Goal: Task Accomplishment & Management: Complete application form

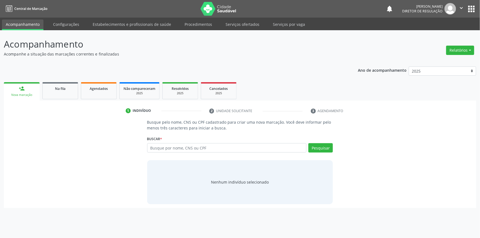
click at [234, 22] on link "Serviços ofertados" at bounding box center [243, 25] width 42 height 10
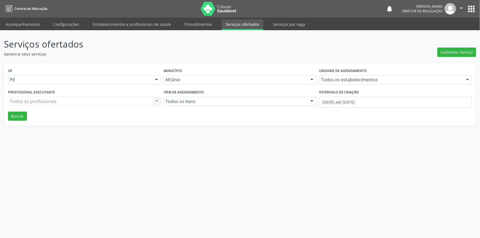
click at [445, 57] on div "Serviços ofertados Gerencie seus serviços Cadastrar Serviço UF PE Todas as UFs …" at bounding box center [240, 81] width 473 height 89
click at [449, 51] on span "Cadastrar Serviço" at bounding box center [457, 52] width 32 height 6
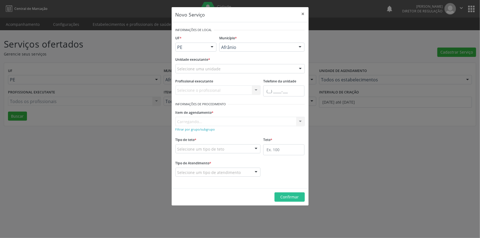
click at [226, 71] on div "Selecione uma unidade" at bounding box center [240, 68] width 129 height 9
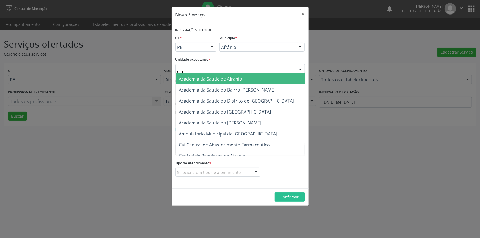
type input "cime"
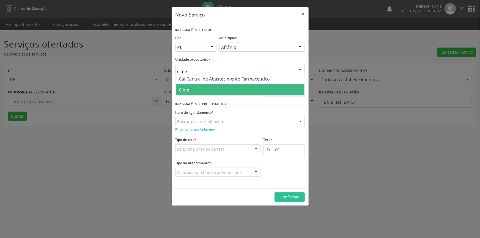
click at [206, 92] on span "Cime" at bounding box center [240, 90] width 129 height 11
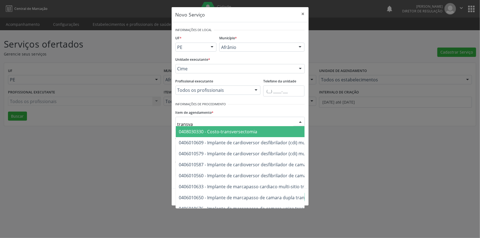
type input "transvag"
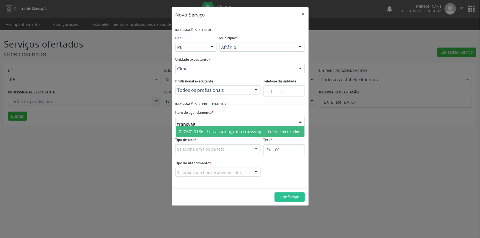
click at [212, 134] on span "0205020186 - Ultrassonografia transvaginal" at bounding box center [224, 132] width 90 height 6
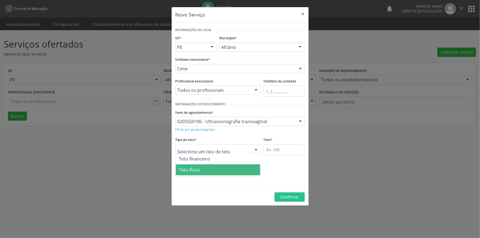
click at [197, 170] on span "Teto físico" at bounding box center [189, 170] width 21 height 6
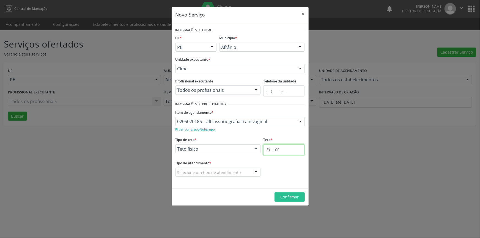
click at [290, 150] on input "text" at bounding box center [283, 150] width 41 height 11
type input "1"
drag, startPoint x: 230, startPoint y: 176, endPoint x: 226, endPoint y: 177, distance: 4.2
click at [230, 176] on div "Selecione um tipo de atendimento Ordem de chegada Horário agendado Nenhum resul…" at bounding box center [218, 172] width 85 height 9
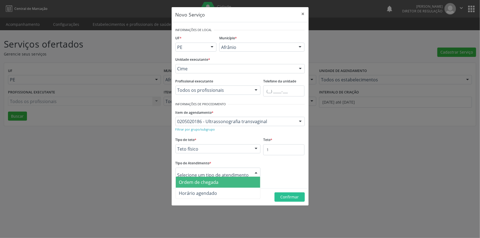
click at [217, 180] on span "Ordem de chegada" at bounding box center [199, 182] width 40 height 6
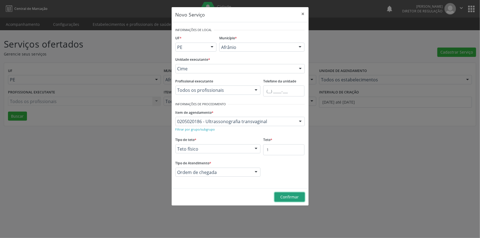
click at [290, 199] on span "Confirmar" at bounding box center [290, 197] width 18 height 5
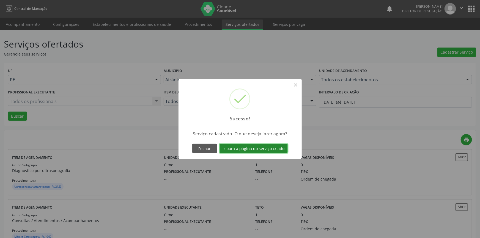
click at [268, 148] on button "Ir para a página do serviço criado" at bounding box center [254, 148] width 68 height 9
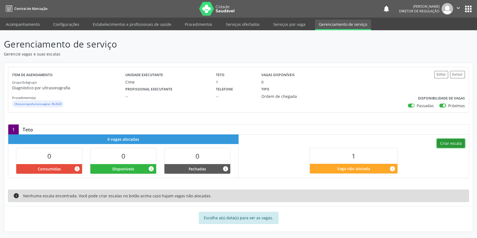
click at [448, 144] on button "Criar escala" at bounding box center [451, 143] width 28 height 9
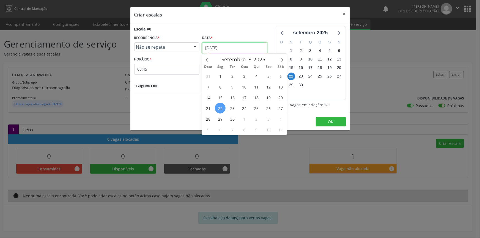
click at [245, 49] on input "[DATE]" at bounding box center [234, 47] width 65 height 11
click at [252, 108] on span "25" at bounding box center [256, 108] width 11 height 11
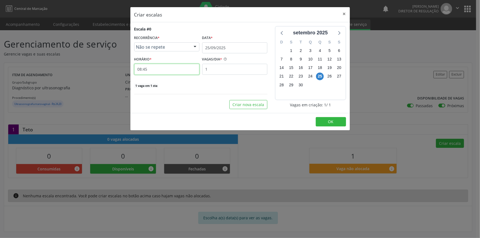
click at [170, 66] on input "08:45" at bounding box center [166, 69] width 65 height 11
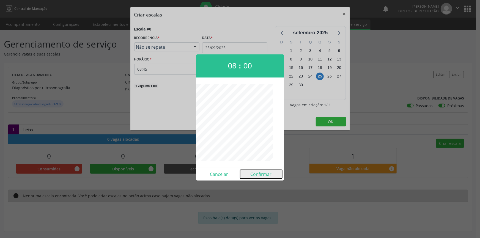
click at [262, 175] on button "Confirmar" at bounding box center [261, 174] width 42 height 9
type input "08:00"
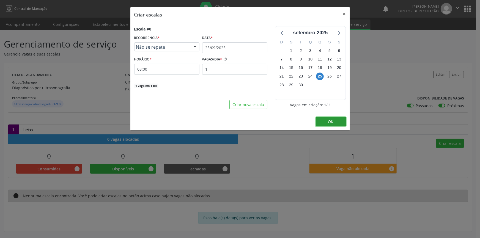
click at [317, 122] on button "OK" at bounding box center [331, 121] width 30 height 9
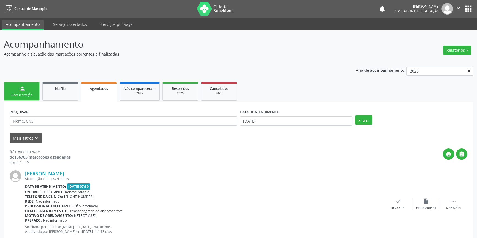
click at [29, 89] on link "person_add Nova marcação" at bounding box center [22, 91] width 36 height 18
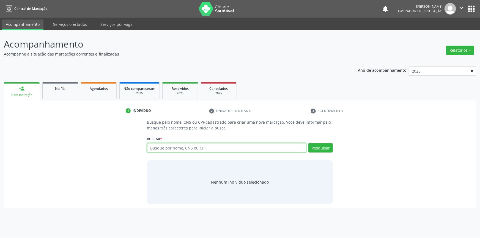
click at [191, 150] on input "text" at bounding box center [227, 147] width 160 height 9
type input "7"
type input "70404105133574"
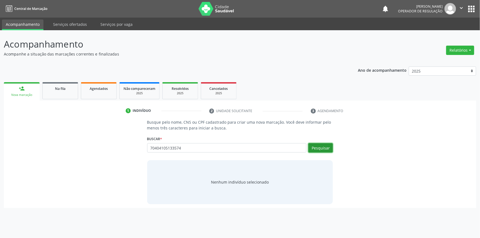
click at [322, 148] on button "Pesquisar" at bounding box center [321, 147] width 24 height 9
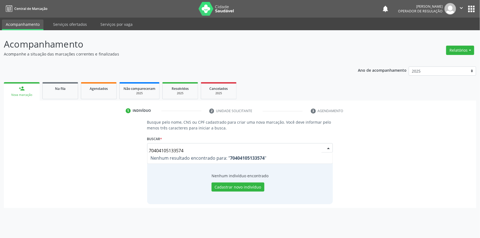
drag, startPoint x: 192, startPoint y: 147, endPoint x: 3, endPoint y: 146, distance: 189.1
click at [4, 148] on div "Busque pelo nome, CNS ou CPF cadastrado para criar uma nova marcação. Você deve…" at bounding box center [240, 163] width 473 height 89
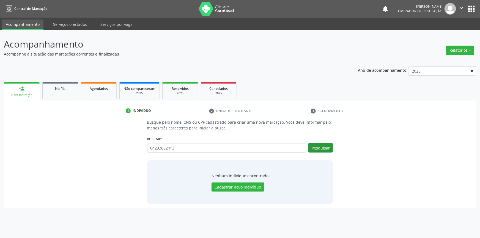
type input "04293882413"
click at [314, 149] on button "Pesquisar" at bounding box center [321, 147] width 24 height 9
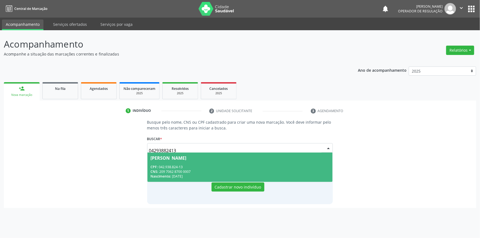
click at [154, 174] on div "Nascimento: 27/03/1965" at bounding box center [240, 176] width 179 height 5
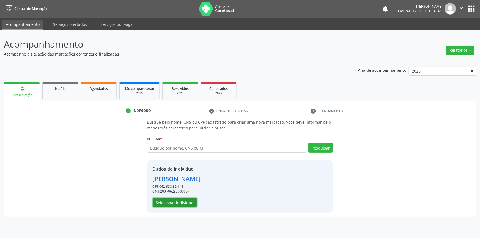
click at [177, 201] on button "Selecionar indivíduo" at bounding box center [175, 202] width 44 height 9
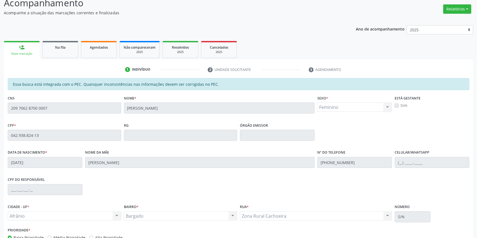
scroll to position [75, 0]
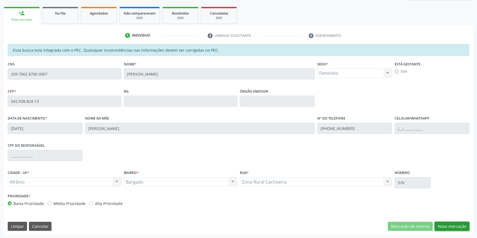
click at [449, 223] on button "Nova marcação" at bounding box center [451, 226] width 35 height 9
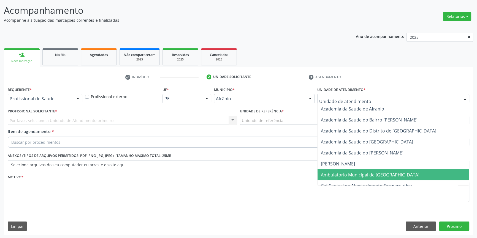
click at [345, 177] on span "Ambulatorio Municipal de [GEOGRAPHIC_DATA]" at bounding box center [370, 175] width 99 height 6
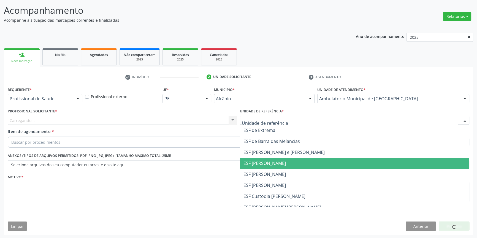
click at [273, 168] on span "ESF [PERSON_NAME]" at bounding box center [354, 163] width 229 height 11
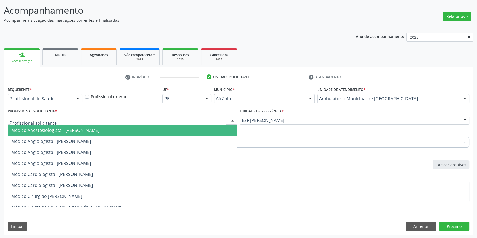
click at [172, 118] on div at bounding box center [122, 120] width 229 height 9
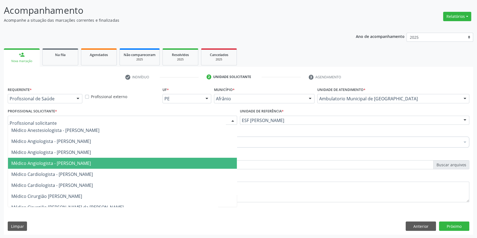
paste input "endocrino"
type input "endocrino"
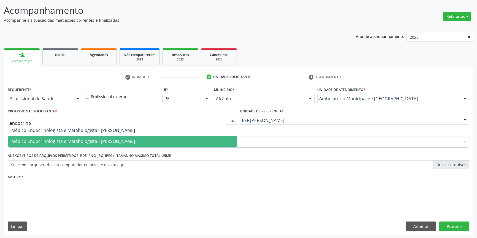
click at [105, 142] on span "Médico Endocrinologista e Metabologista - [PERSON_NAME]" at bounding box center [73, 141] width 124 height 6
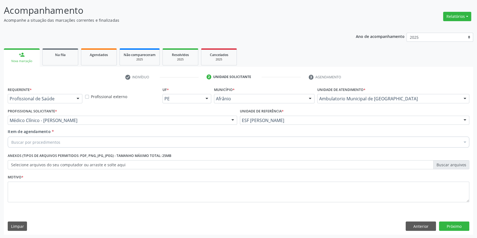
click at [78, 143] on div "Buscar por procedimentos" at bounding box center [238, 142] width 461 height 11
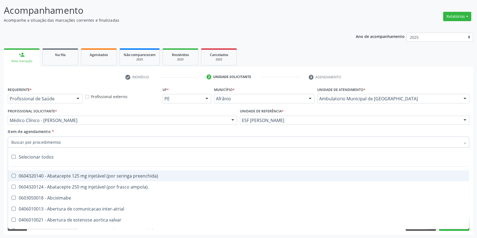
paste input "endocrino"
type input "endocrino"
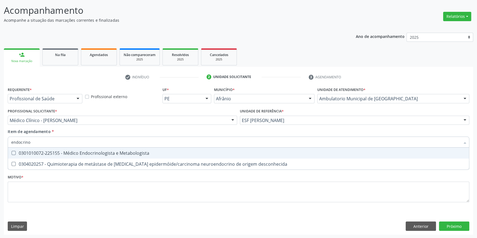
click at [71, 151] on div "0301010072-225155 - Médico Endocrinologista e Metabologista" at bounding box center [238, 153] width 454 height 4
checkbox Metabologista "true"
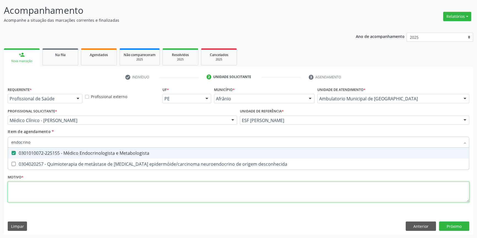
click at [52, 185] on div "Requerente * Profissional de Saúde Profissional de Saúde Paciente Nenhum result…" at bounding box center [238, 148] width 461 height 125
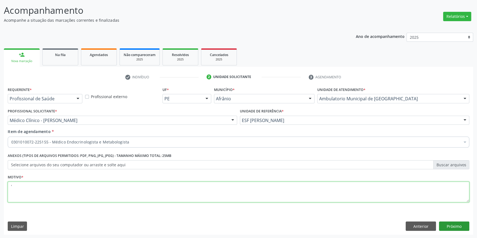
type textarea "'"
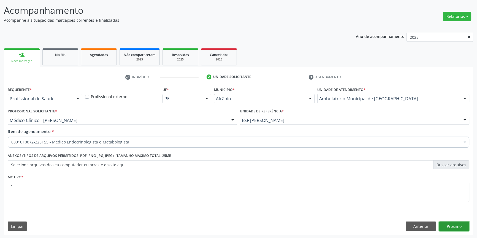
click at [457, 226] on button "Próximo" at bounding box center [454, 226] width 30 height 9
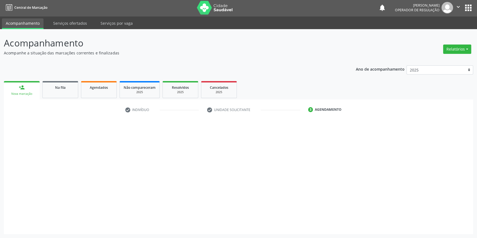
scroll to position [1, 0]
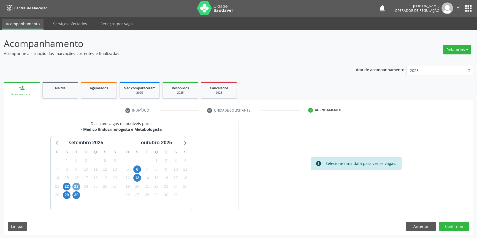
click at [77, 184] on span "23" at bounding box center [76, 187] width 8 height 8
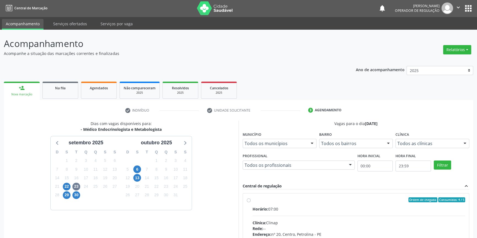
click at [249, 205] on div "Ordem de chegada Consumidos: 4 / 5 Horário: 07:00 Clínica: Clinap Rede: -- Ende…" at bounding box center [356, 240] width 218 height 85
radio input "true"
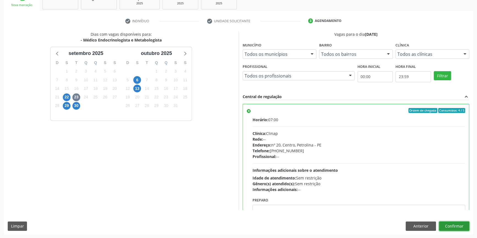
click at [461, 226] on button "Confirmar" at bounding box center [454, 226] width 30 height 9
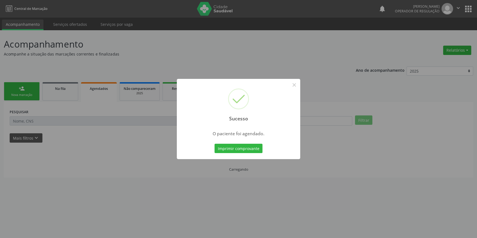
scroll to position [0, 0]
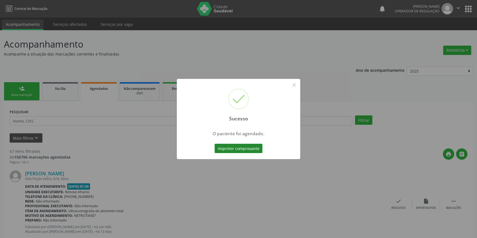
click at [251, 150] on button "Imprimir comprovante" at bounding box center [238, 148] width 48 height 9
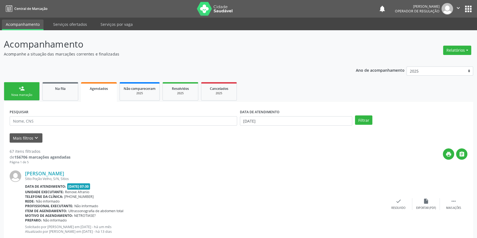
click at [24, 91] on div "person_add" at bounding box center [22, 89] width 6 height 6
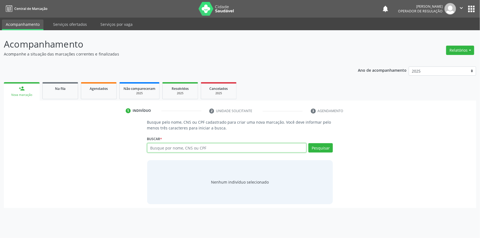
click at [202, 149] on input "text" at bounding box center [227, 147] width 160 height 9
type input "05923637405"
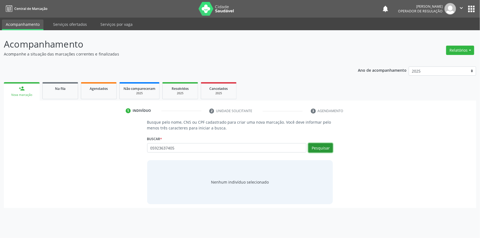
click at [329, 148] on button "Pesquisar" at bounding box center [321, 147] width 24 height 9
type input "05923637405"
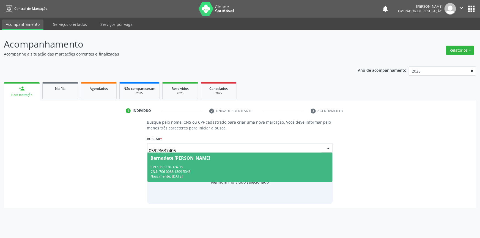
click at [211, 174] on div "Nascimento: 14/07/1979" at bounding box center [240, 176] width 179 height 5
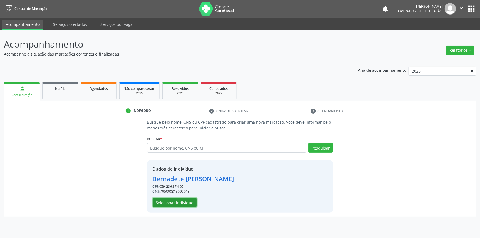
click at [181, 203] on button "Selecionar indivíduo" at bounding box center [175, 202] width 44 height 9
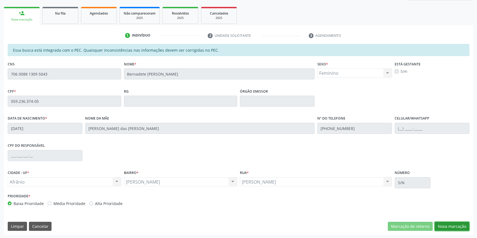
click at [449, 223] on button "Nova marcação" at bounding box center [451, 226] width 35 height 9
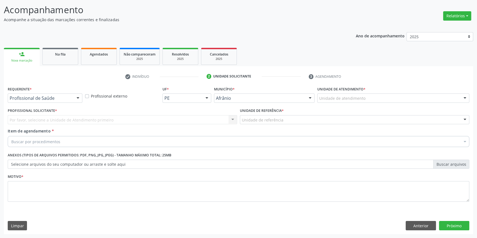
scroll to position [34, 0]
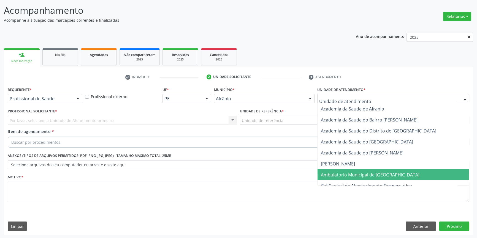
click at [347, 172] on span "Ambulatorio Municipal de [GEOGRAPHIC_DATA]" at bounding box center [370, 175] width 99 height 6
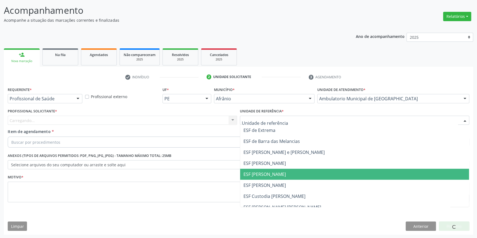
click at [259, 175] on span "ESF [PERSON_NAME]" at bounding box center [264, 174] width 42 height 6
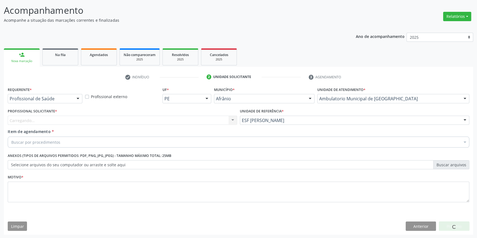
click at [191, 124] on div "Carregando... Nenhum resultado encontrado para: " " Não há nenhuma opção para s…" at bounding box center [122, 120] width 229 height 9
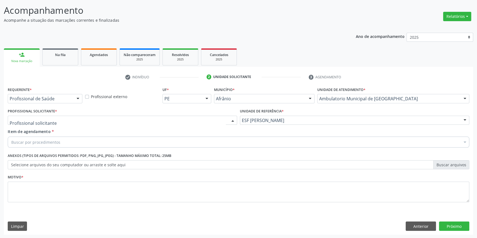
click at [183, 123] on div at bounding box center [122, 120] width 229 height 9
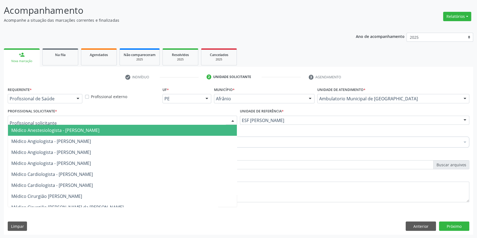
paste input "endocrino"
type input "endocrino"
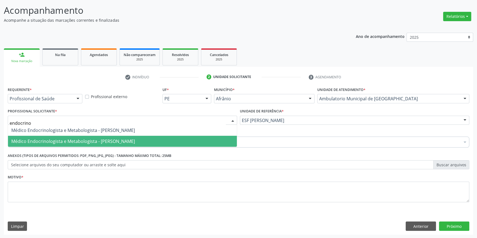
click at [119, 140] on span "Médico Endocrinologista e Metabologista - [PERSON_NAME]" at bounding box center [73, 141] width 124 height 6
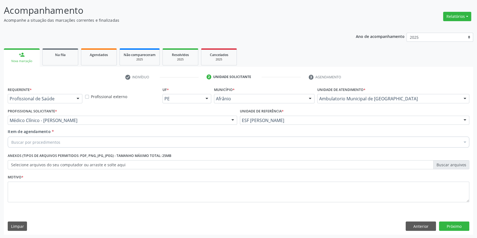
click at [98, 141] on div "Buscar por procedimentos" at bounding box center [238, 142] width 461 height 11
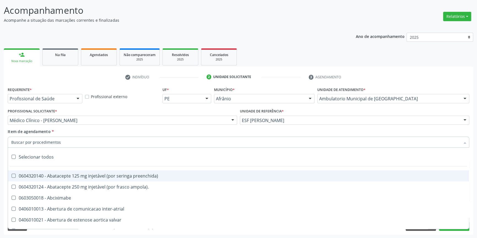
paste input "endocrino"
type input "endocrino"
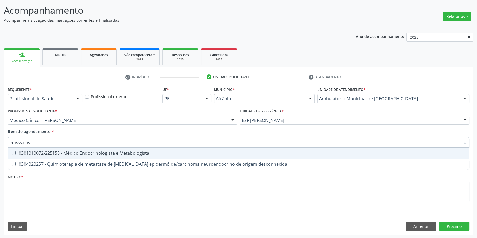
click at [99, 154] on div "0301010072-225155 - Médico Endocrinologista e Metabologista" at bounding box center [238, 153] width 454 height 4
checkbox Metabologista "true"
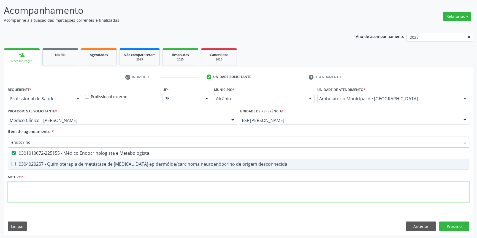
click at [74, 191] on div "Requerente * Profissional de Saúde Profissional de Saúde Paciente Nenhum result…" at bounding box center [238, 148] width 461 height 125
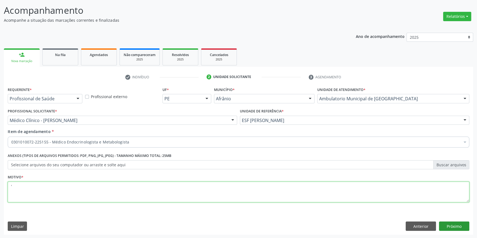
type textarea "'"
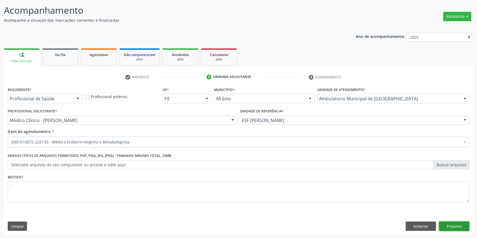
click at [448, 225] on button "Próximo" at bounding box center [454, 226] width 30 height 9
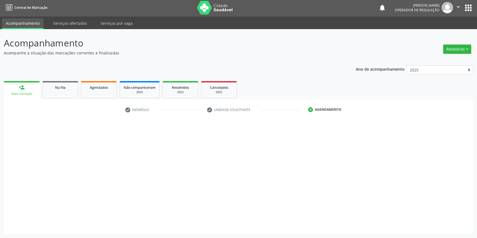
scroll to position [1, 0]
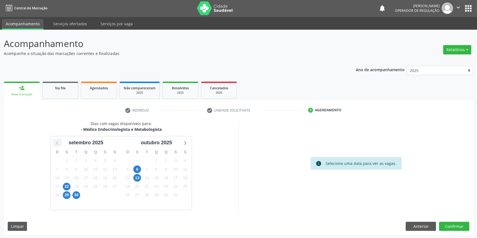
click at [56, 140] on icon at bounding box center [57, 142] width 7 height 7
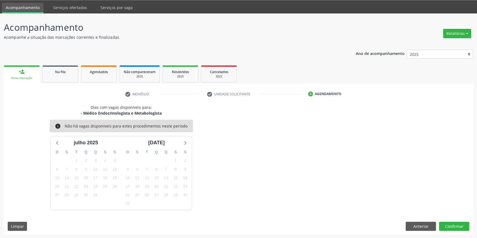
click at [184, 145] on icon at bounding box center [184, 142] width 7 height 7
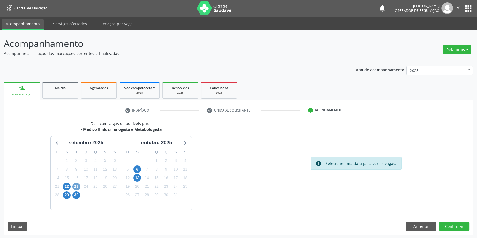
click at [76, 188] on span "23" at bounding box center [76, 187] width 8 height 8
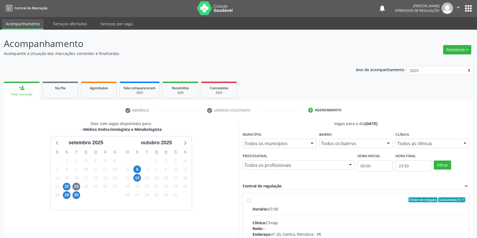
click at [253, 204] on label "Ordem de chegada Consumidos: 0 / 1 Horário: 07:00 Clínica: Clinap Rede: -- Ende…" at bounding box center [358, 240] width 213 height 85
click at [250, 203] on input "Ordem de chegada Consumidos: 0 / 1 Horário: 07:00 Clínica: Clinap Rede: -- Ende…" at bounding box center [249, 200] width 4 height 5
radio input "true"
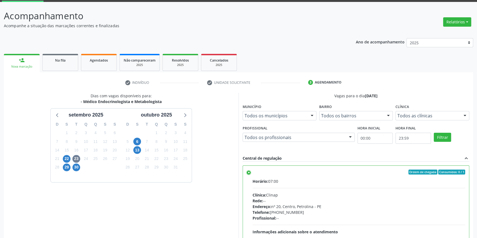
scroll to position [90, 0]
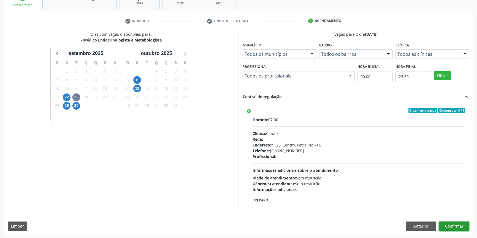
click at [459, 225] on button "Confirmar" at bounding box center [454, 226] width 30 height 9
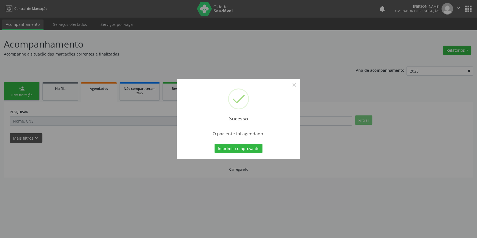
scroll to position [0, 0]
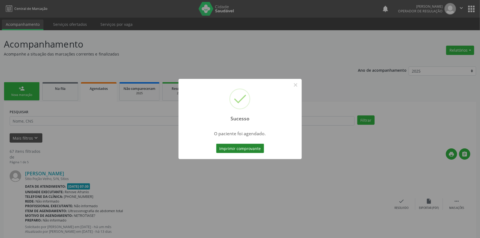
click at [255, 148] on button "Imprimir comprovante" at bounding box center [240, 148] width 48 height 9
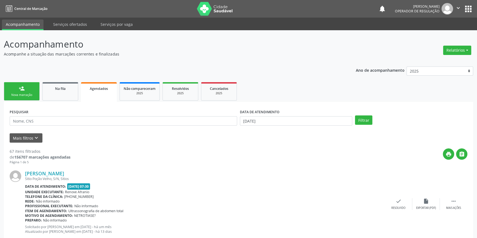
click at [37, 97] on link "person_add Nova marcação" at bounding box center [22, 91] width 36 height 18
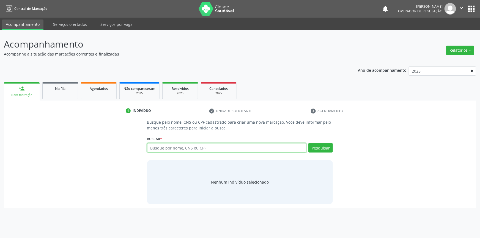
click at [207, 151] on input "text" at bounding box center [227, 147] width 160 height 9
type input "707008822823437"
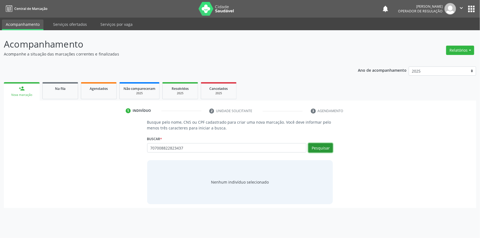
click at [329, 147] on button "Pesquisar" at bounding box center [321, 147] width 24 height 9
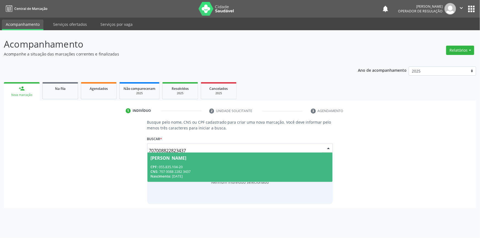
click at [232, 159] on div "Joana Antónia de Jesus Rodrigues" at bounding box center [240, 158] width 179 height 4
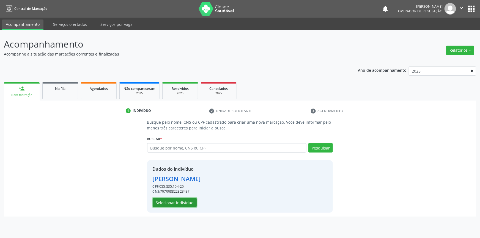
click at [181, 200] on button "Selecionar indivíduo" at bounding box center [175, 202] width 44 height 9
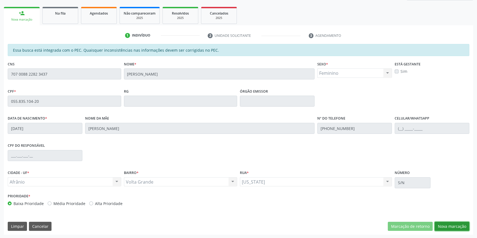
click at [448, 229] on button "Nova marcação" at bounding box center [451, 226] width 35 height 9
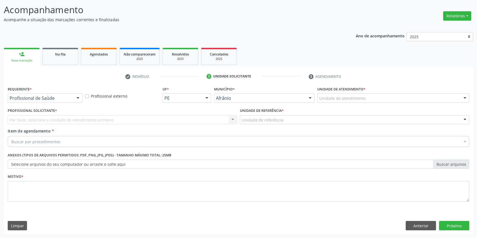
scroll to position [34, 0]
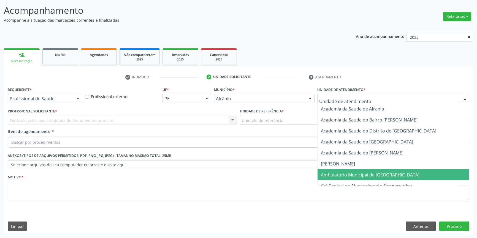
click at [342, 175] on span "Ambulatorio Municipal de [GEOGRAPHIC_DATA]" at bounding box center [370, 175] width 99 height 6
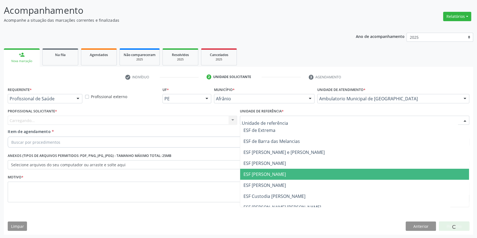
click at [271, 170] on span "ESF [PERSON_NAME]" at bounding box center [354, 174] width 229 height 11
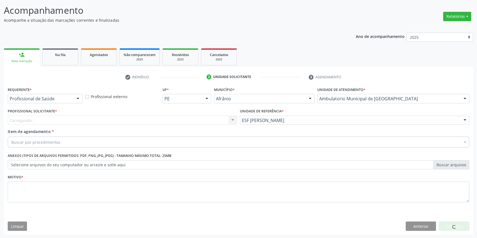
click at [192, 118] on div "Carregando... Nenhum resultado encontrado para: " " Não há nenhuma opção para s…" at bounding box center [122, 120] width 229 height 9
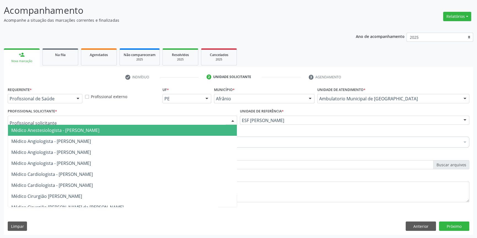
click at [192, 118] on div at bounding box center [122, 120] width 229 height 9
paste input "https://afranio.pe.cidadesaudavel.com/app/regulation/accompaniment"
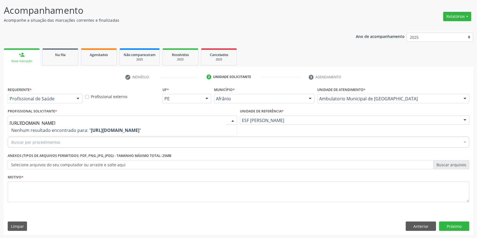
drag, startPoint x: 166, startPoint y: 120, endPoint x: 0, endPoint y: 124, distance: 165.8
click at [0, 124] on div "Acompanhamento Acompanhe a situação das marcações correntes e finalizadas Relat…" at bounding box center [238, 117] width 477 height 243
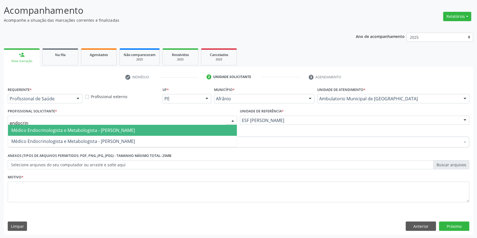
type input "endocrino"
click at [59, 128] on span "Médico Endocrinologista e Metabologista - [PERSON_NAME]" at bounding box center [73, 130] width 124 height 6
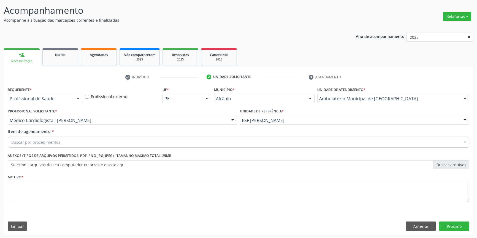
click at [60, 143] on div "Buscar por procedimentos" at bounding box center [238, 142] width 461 height 11
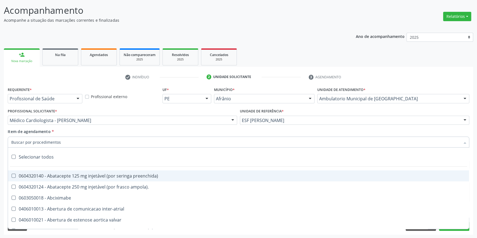
paste input "endocrino"
type input "endocrino"
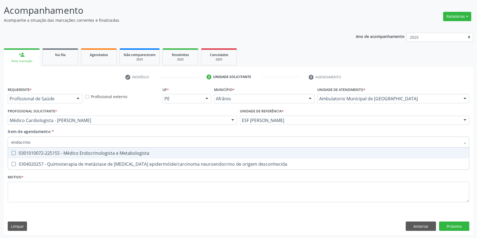
click at [74, 153] on div "0301010072-225155 - Médico Endocrinologista e Metabologista" at bounding box center [238, 153] width 454 height 4
checkbox Metabologista "true"
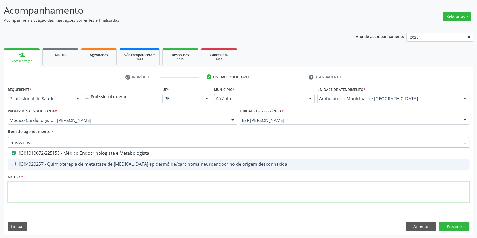
click at [61, 187] on div "Requerente * Profissional de Saúde Profissional de Saúde Paciente Nenhum result…" at bounding box center [238, 148] width 461 height 125
checkbox desconhecida "true"
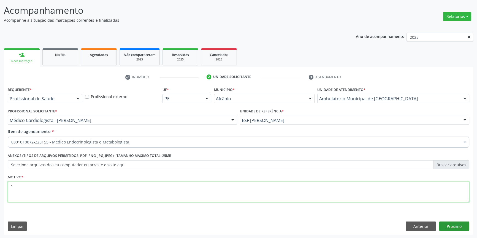
type textarea "'"
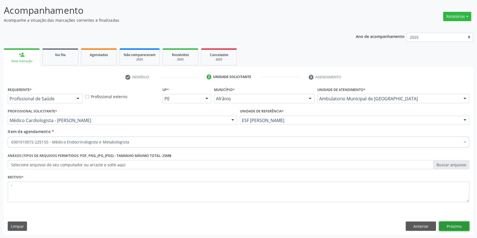
click at [446, 224] on button "Próximo" at bounding box center [454, 226] width 30 height 9
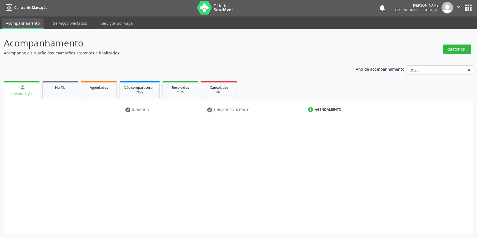
scroll to position [1, 0]
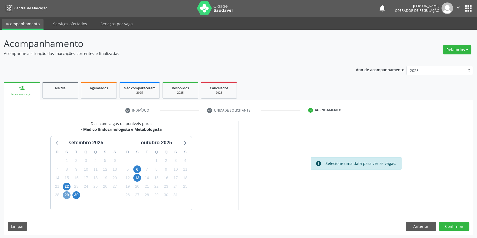
click at [66, 195] on span "29" at bounding box center [67, 196] width 8 height 8
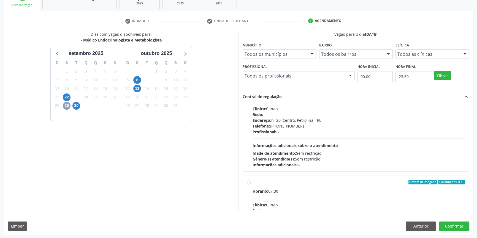
scroll to position [0, 0]
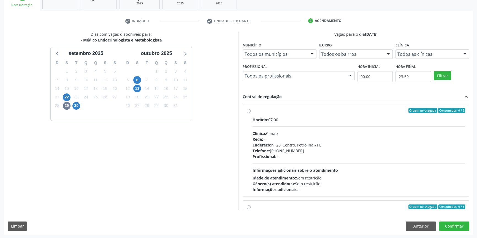
click at [252, 110] on label "Ordem de chegada Consumidos: 0 / 5 Horário: 07:00 Clínica: Clinap Rede: -- Ende…" at bounding box center [358, 150] width 213 height 85
click at [249, 110] on input "Ordem de chegada Consumidos: 0 / 5 Horário: 07:00 Clínica: Clinap Rede: -- Ende…" at bounding box center [249, 110] width 4 height 5
radio input "true"
click at [450, 224] on button "Confirmar" at bounding box center [454, 226] width 30 height 9
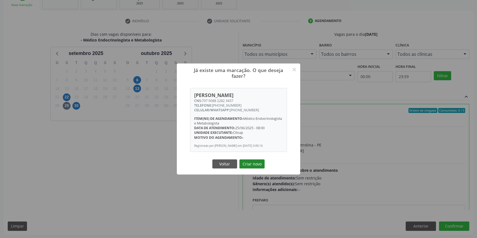
click at [257, 165] on button "Criar novo" at bounding box center [251, 164] width 25 height 9
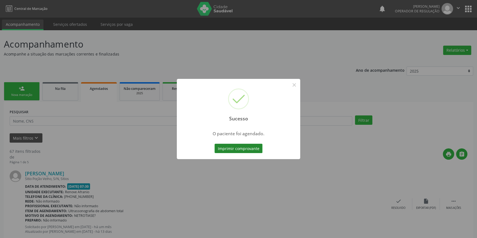
click at [236, 146] on button "Imprimir comprovante" at bounding box center [238, 148] width 48 height 9
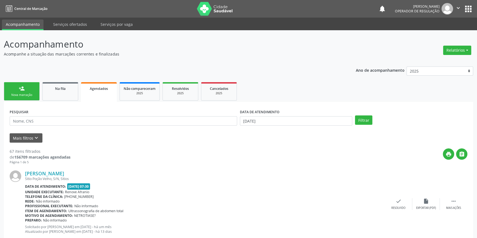
click at [34, 95] on div "Nova marcação" at bounding box center [22, 95] width 28 height 4
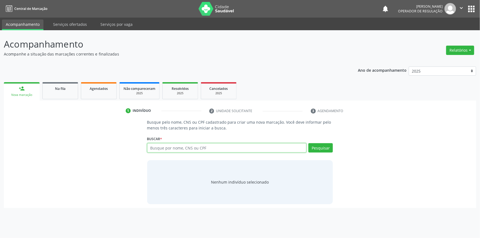
click at [176, 150] on input "text" at bounding box center [227, 147] width 160 height 9
drag, startPoint x: 180, startPoint y: 145, endPoint x: 66, endPoint y: 125, distance: 115.7
click at [66, 125] on div "Busque pelo nome, CNS ou CPF cadastrado para criar uma nova marcação. Você deve…" at bounding box center [240, 161] width 465 height 85
type input "702006806078282"
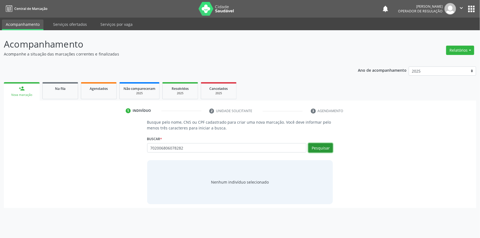
click at [321, 152] on button "Pesquisar" at bounding box center [321, 147] width 24 height 9
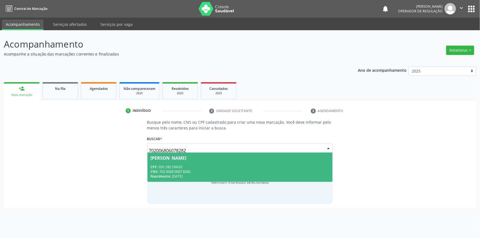
click at [209, 163] on span "Josivania Coelho de Lima CPF: 031.185.194-01 CNS: 702 0068 0607 8282 Nascimento…" at bounding box center [241, 167] width 186 height 29
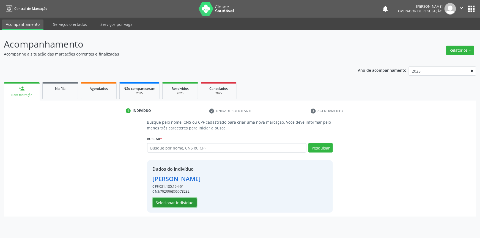
click at [175, 202] on button "Selecionar indivíduo" at bounding box center [175, 202] width 44 height 9
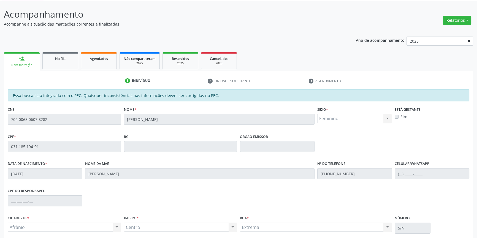
scroll to position [75, 0]
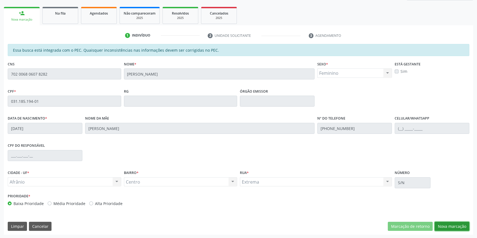
click at [460, 227] on button "Nova marcação" at bounding box center [451, 226] width 35 height 9
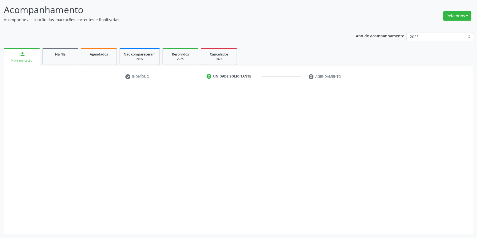
scroll to position [34, 0]
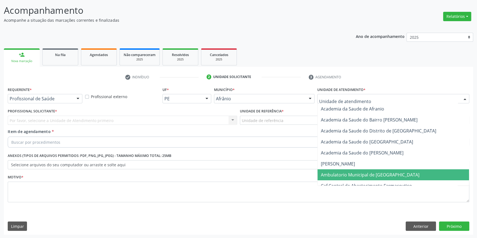
click at [340, 172] on span "Ambulatorio Municipal de [GEOGRAPHIC_DATA]" at bounding box center [370, 175] width 99 height 6
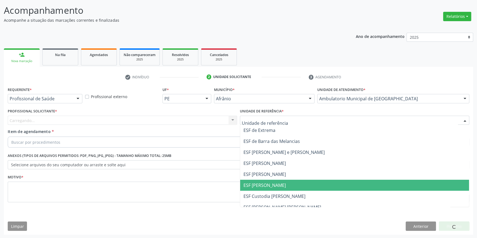
click at [269, 180] on span "ESF [PERSON_NAME]" at bounding box center [354, 185] width 229 height 11
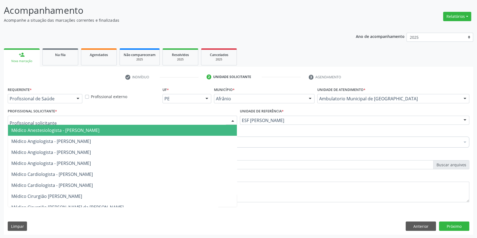
click at [164, 124] on div at bounding box center [122, 120] width 229 height 9
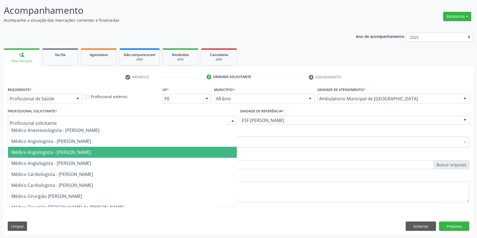
paste input "endocrino"
type input "endocrino"
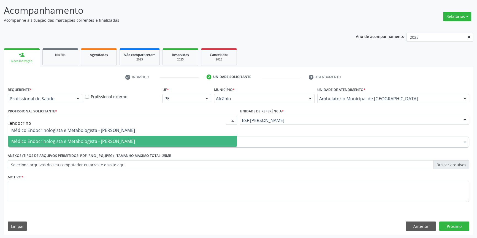
click at [107, 140] on span "Médico Endocrinologista e Metabologista - [PERSON_NAME]" at bounding box center [73, 141] width 124 height 6
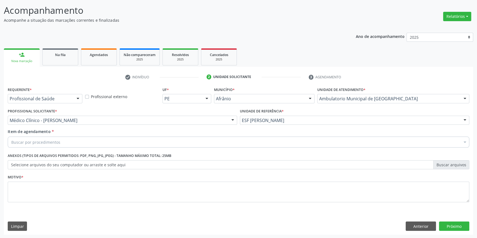
click at [75, 143] on div "Buscar por procedimentos" at bounding box center [238, 142] width 461 height 11
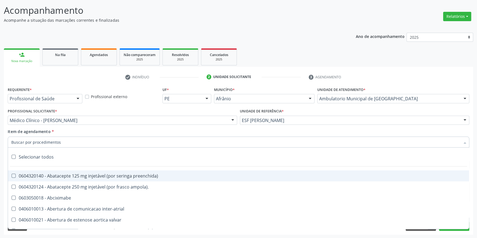
paste input "endocrino"
type input "endocrino"
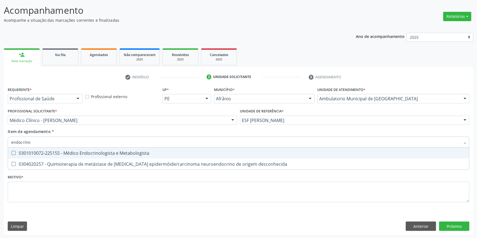
click at [77, 154] on div "0301010072-225155 - Médico Endocrinologista e Metabologista" at bounding box center [238, 153] width 454 height 4
checkbox Metabologista "true"
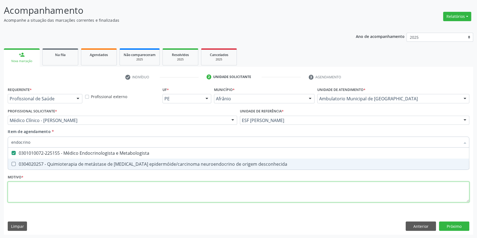
click at [66, 198] on div "Requerente * Profissional de Saúde Profissional de Saúde Paciente Nenhum result…" at bounding box center [238, 148] width 461 height 125
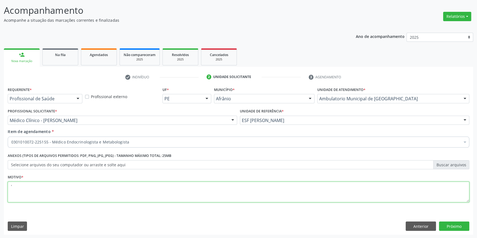
type textarea "'"
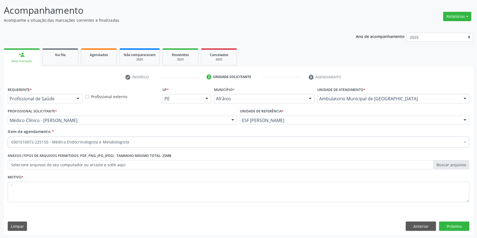
click at [457, 221] on div "Requerente * Profissional de Saúde Profissional de Saúde Paciente Nenhum result…" at bounding box center [238, 160] width 469 height 149
click at [455, 226] on button "Próximo" at bounding box center [454, 226] width 30 height 9
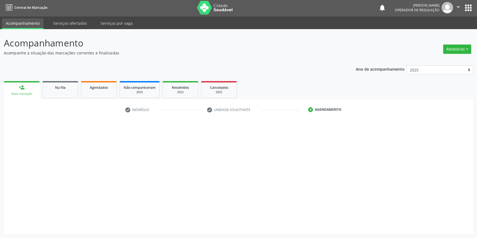
scroll to position [1, 0]
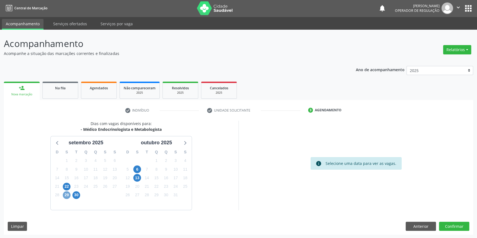
click at [67, 195] on span "29" at bounding box center [67, 196] width 8 height 8
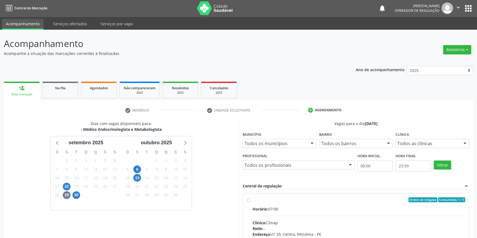
click at [250, 197] on div "Ordem de chegada Consumidos: 1 / 5 Horário: 07:00 Clínica: Clinap Rede: -- Ende…" at bounding box center [356, 240] width 226 height 92
radio input "true"
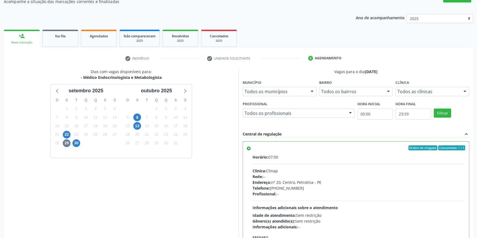
scroll to position [90, 0]
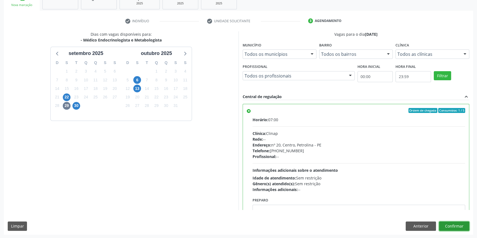
click at [450, 228] on button "Confirmar" at bounding box center [454, 226] width 30 height 9
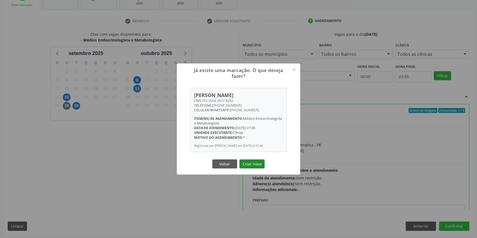
click at [258, 165] on button "Criar novo" at bounding box center [251, 164] width 25 height 9
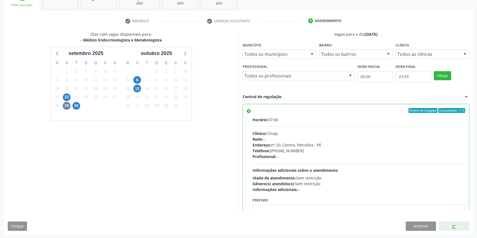
scroll to position [0, 0]
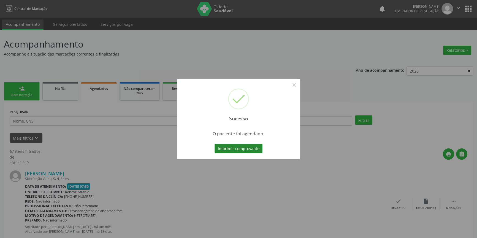
click at [245, 147] on button "Imprimir comprovante" at bounding box center [238, 148] width 48 height 9
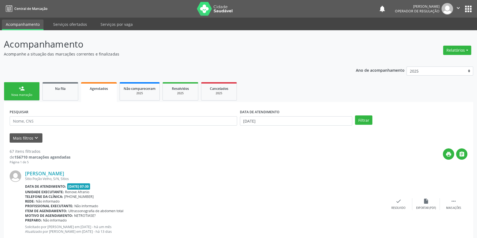
click at [29, 87] on link "person_add Nova marcação" at bounding box center [22, 91] width 36 height 18
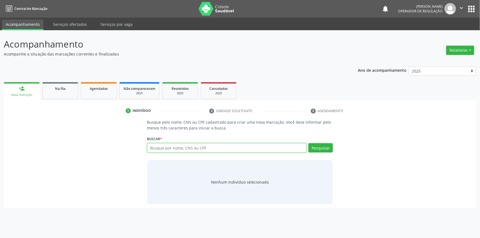
click at [181, 149] on input "text" at bounding box center [227, 147] width 160 height 9
type input "704002391390464"
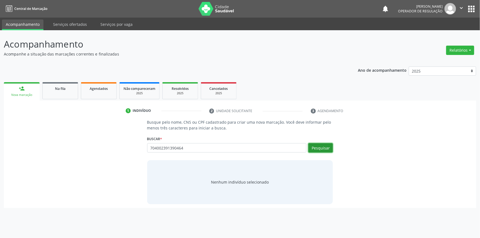
click at [321, 147] on button "Pesquisar" at bounding box center [321, 147] width 24 height 9
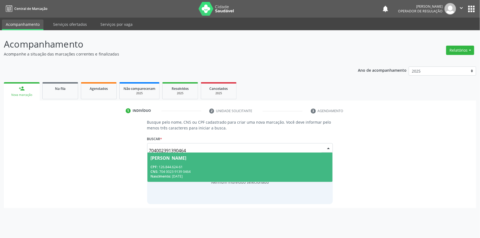
click at [216, 162] on span "Sebastiao da Silva Lopes CPF: 126.844.624-61 CNS: 704 0023 9139 0464 Nascimento…" at bounding box center [241, 167] width 186 height 29
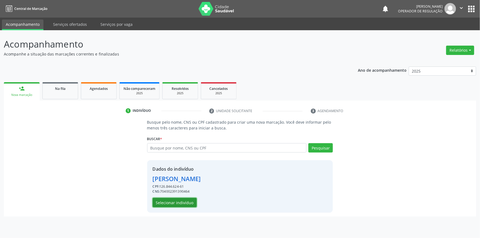
click at [182, 200] on button "Selecionar indivíduo" at bounding box center [175, 202] width 44 height 9
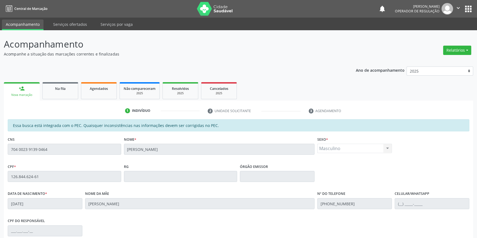
scroll to position [75, 0]
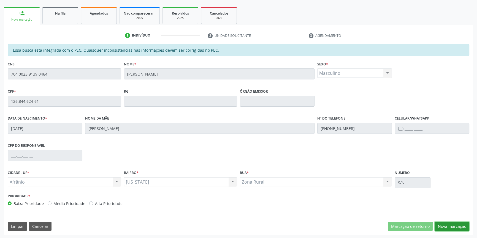
click at [449, 227] on button "Nova marcação" at bounding box center [451, 226] width 35 height 9
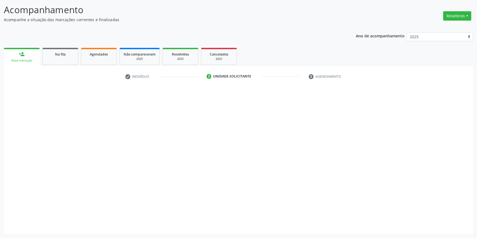
scroll to position [34, 0]
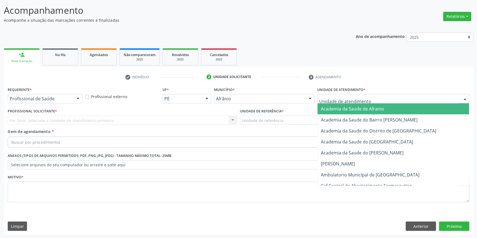
click at [350, 102] on div at bounding box center [393, 98] width 152 height 9
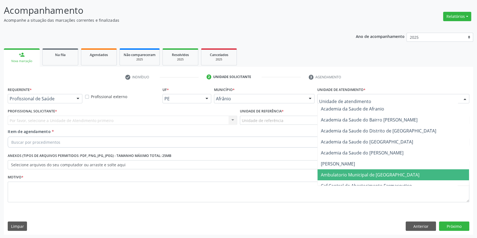
click at [336, 173] on span "Ambulatorio Municipal de [GEOGRAPHIC_DATA]" at bounding box center [370, 175] width 99 height 6
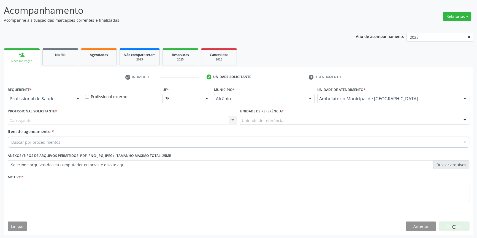
click at [282, 116] on div "Unidade de referência" at bounding box center [354, 120] width 229 height 9
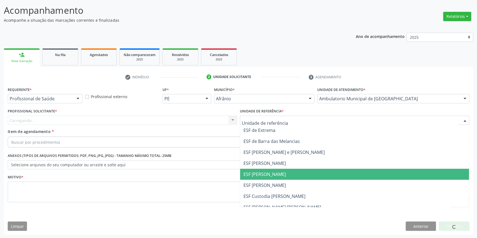
click at [277, 179] on span "ESF [PERSON_NAME]" at bounding box center [354, 174] width 229 height 11
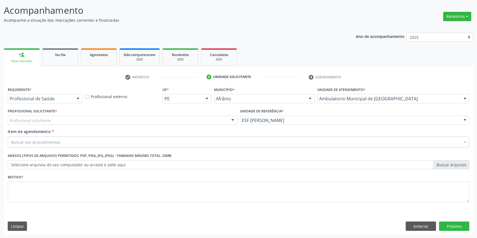
click at [166, 122] on div "Profissional solicitante" at bounding box center [122, 120] width 229 height 9
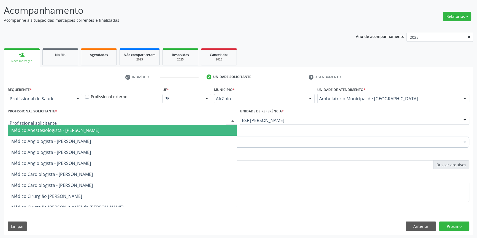
paste input "endocrino"
type input "endocrino"
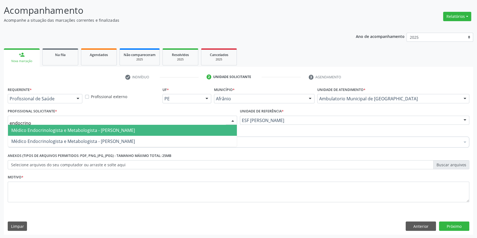
click at [103, 133] on span "Médico Endocrinologista e Metabologista - [PERSON_NAME]" at bounding box center [122, 130] width 229 height 11
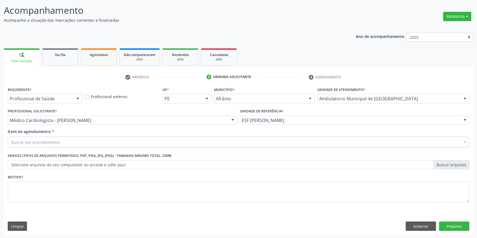
click at [87, 148] on div "Item de agendamento * Buscar por procedimentos Selecionar todos 0604320140 - Ab…" at bounding box center [238, 139] width 464 height 21
click at [94, 143] on div "Buscar por procedimentos" at bounding box center [238, 142] width 461 height 11
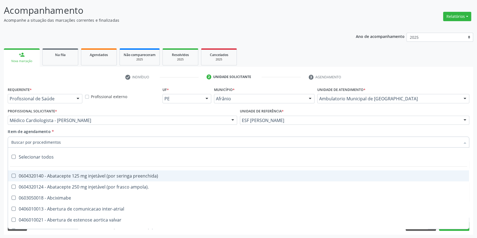
paste input "endocrino"
type input "endocrino"
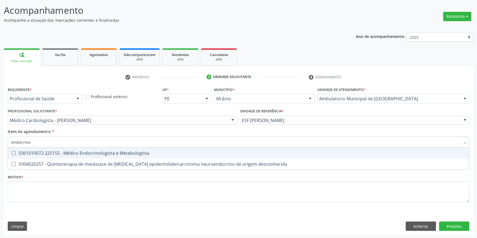
click at [85, 154] on div "0301010072-225155 - Médico Endocrinologista e Metabologista" at bounding box center [238, 153] width 454 height 4
checkbox Metabologista "true"
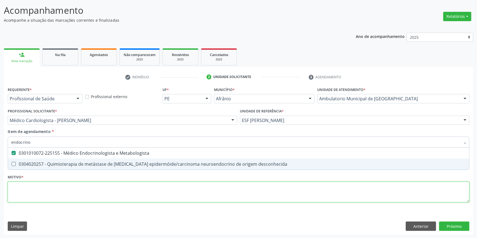
click at [75, 183] on div "Requerente * Profissional de Saúde Profissional de Saúde Paciente Nenhum result…" at bounding box center [238, 148] width 461 height 125
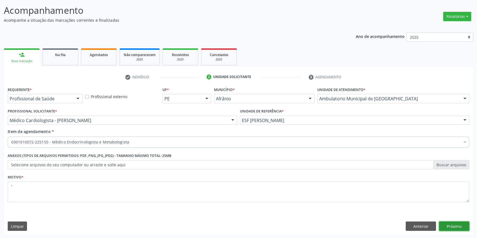
click at [456, 228] on button "Próximo" at bounding box center [454, 226] width 30 height 9
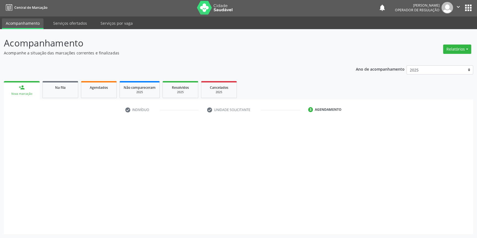
scroll to position [1, 0]
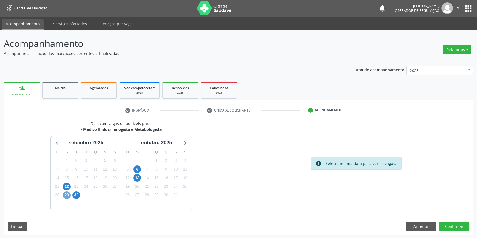
click at [66, 195] on span "29" at bounding box center [67, 196] width 8 height 8
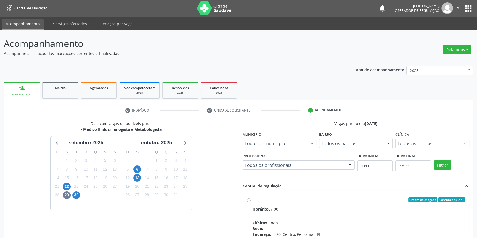
click at [255, 200] on div "Ordem de chegada Consumidos: 2 / 5" at bounding box center [358, 200] width 213 height 5
click at [250, 200] on input "Ordem de chegada Consumidos: 2 / 5 Horário: 07:00 Clínica: Clinap Rede: -- Ende…" at bounding box center [249, 200] width 4 height 5
radio input "true"
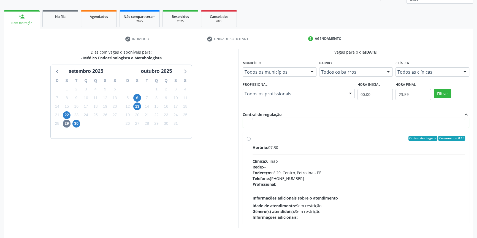
scroll to position [90, 0]
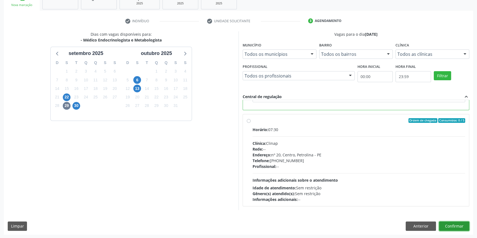
click at [454, 227] on button "Confirmar" at bounding box center [454, 226] width 30 height 9
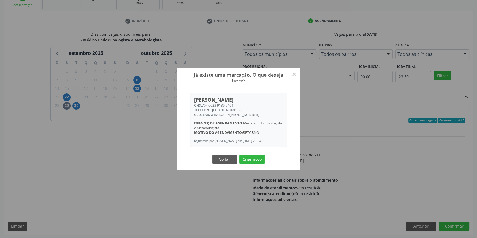
click at [265, 164] on div "Voltar Criar novo" at bounding box center [238, 160] width 55 height 12
click at [258, 161] on button "Criar novo" at bounding box center [251, 159] width 25 height 9
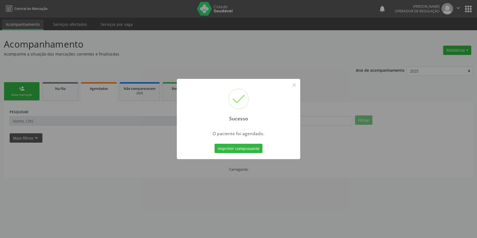
scroll to position [0, 0]
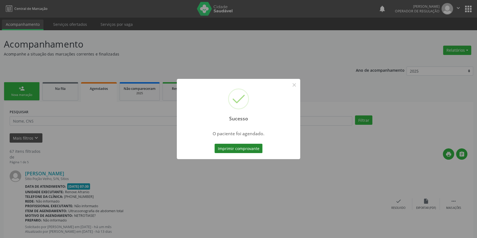
click at [239, 146] on button "Imprimir comprovante" at bounding box center [238, 148] width 48 height 9
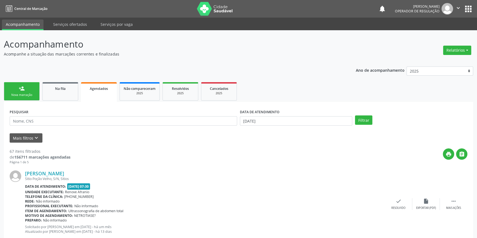
click at [21, 100] on link "person_add Nova marcação" at bounding box center [22, 91] width 36 height 18
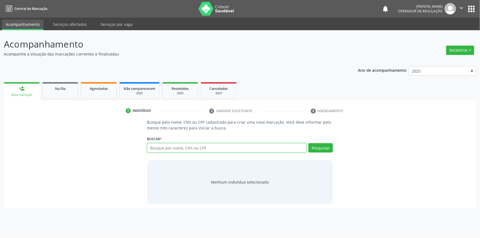
click at [163, 145] on input "text" at bounding box center [227, 147] width 160 height 9
type input "708406283015561"
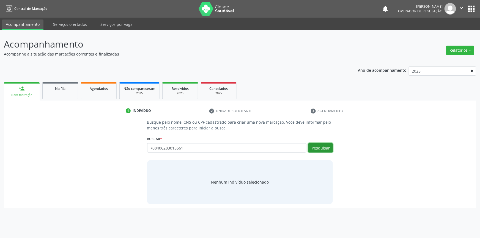
click at [324, 149] on button "Pesquisar" at bounding box center [321, 147] width 24 height 9
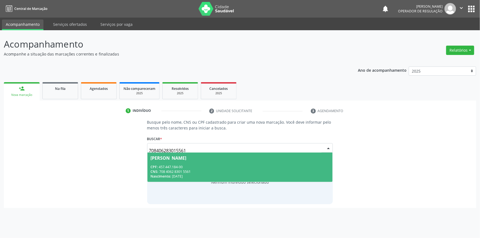
click at [154, 173] on span "CNS:" at bounding box center [155, 172] width 8 height 5
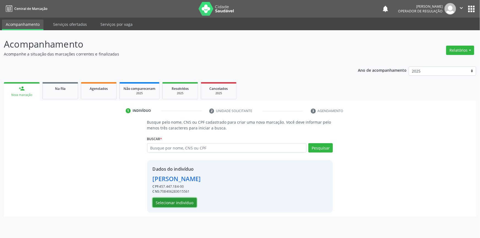
click at [190, 201] on button "Selecionar indivíduo" at bounding box center [175, 202] width 44 height 9
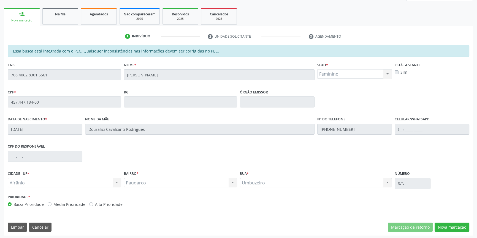
scroll to position [75, 0]
click at [447, 224] on button "Nova marcação" at bounding box center [451, 226] width 35 height 9
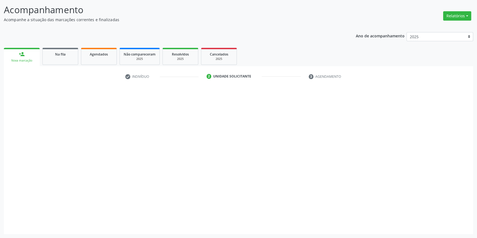
scroll to position [34, 0]
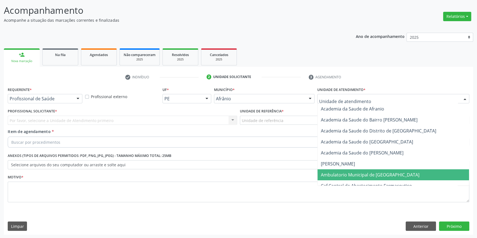
click at [339, 174] on span "Ambulatorio Municipal de [GEOGRAPHIC_DATA]" at bounding box center [370, 175] width 99 height 6
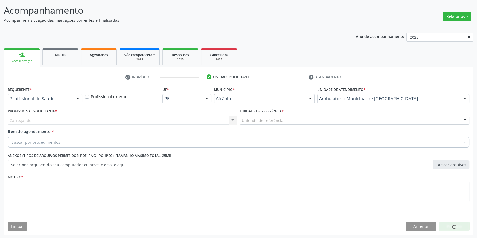
click at [278, 125] on div "Unidade de referência * Unidade de referência ESF de Extrema ESF de Barra das M…" at bounding box center [354, 117] width 232 height 21
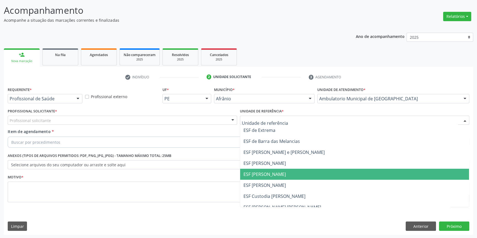
drag, startPoint x: 272, startPoint y: 176, endPoint x: 257, endPoint y: 162, distance: 20.7
click at [272, 176] on span "ESF [PERSON_NAME]" at bounding box center [264, 174] width 42 height 6
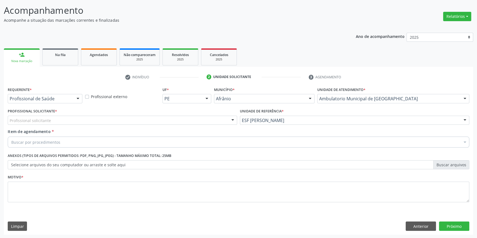
click at [166, 118] on div "Profissional solicitante" at bounding box center [122, 120] width 229 height 9
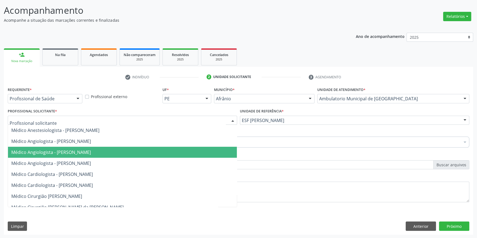
paste input "endocrino"
type input "endocrino"
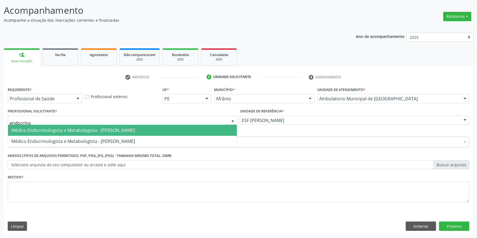
click at [106, 130] on span "Médico Endocrinologista e Metabologista - [PERSON_NAME]" at bounding box center [73, 130] width 124 height 6
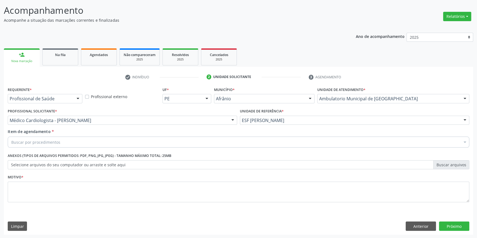
click at [78, 145] on div "Buscar por procedimentos" at bounding box center [238, 142] width 461 height 11
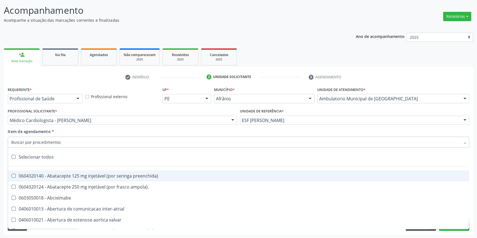
paste input "endocrino"
type input "endocrino"
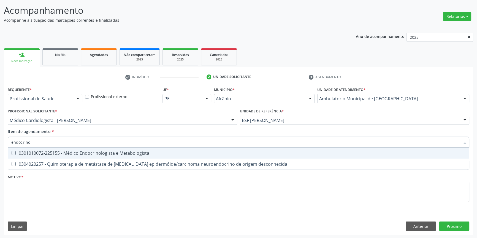
click at [74, 151] on div "0301010072-225155 - Médico Endocrinologista e Metabologista" at bounding box center [238, 153] width 454 height 4
checkbox Metabologista "true"
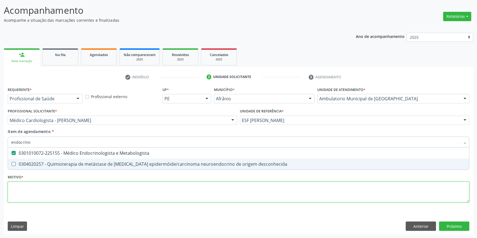
click at [57, 187] on div "Requerente * Profissional de Saúde Profissional de Saúde Paciente Nenhum result…" at bounding box center [238, 148] width 461 height 125
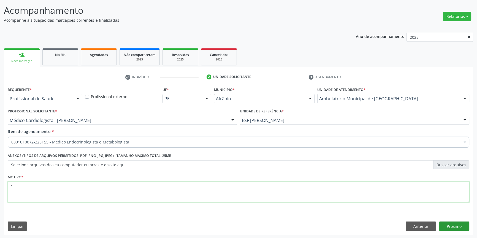
type textarea "'"
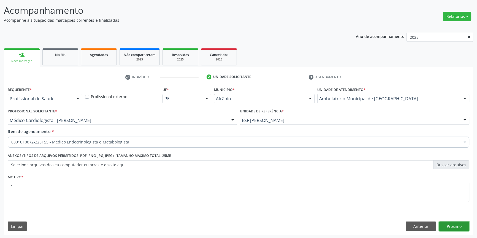
click at [448, 223] on button "Próximo" at bounding box center [454, 226] width 30 height 9
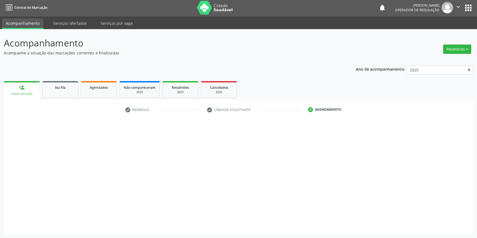
scroll to position [1, 0]
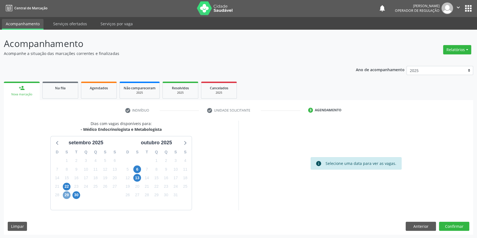
click at [69, 195] on span "29" at bounding box center [67, 196] width 8 height 8
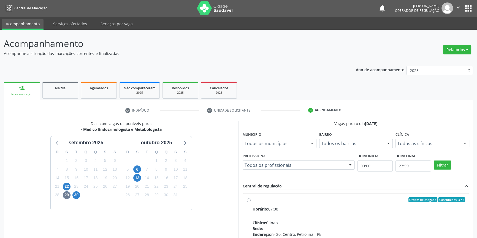
click at [254, 204] on label "Ordem de chegada Consumidos: 3 / 5 Horário: 07:00 Clínica: Clinap Rede: -- Ende…" at bounding box center [358, 240] width 213 height 85
click at [250, 203] on input "Ordem de chegada Consumidos: 3 / 5 Horário: 07:00 Clínica: Clinap Rede: -- Ende…" at bounding box center [249, 200] width 4 height 5
radio input "true"
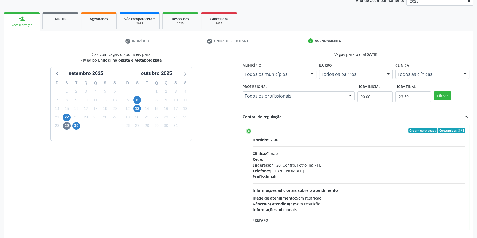
scroll to position [90, 0]
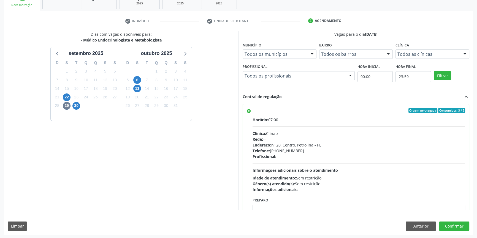
click at [463, 233] on div "Dias com vagas disponíveis para: - Médico Endocrinologista e Metabologista sete…" at bounding box center [238, 132] width 469 height 203
click at [456, 226] on button "Confirmar" at bounding box center [454, 226] width 30 height 9
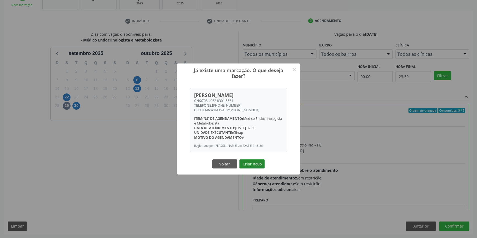
click at [260, 169] on button "Criar novo" at bounding box center [251, 164] width 25 height 9
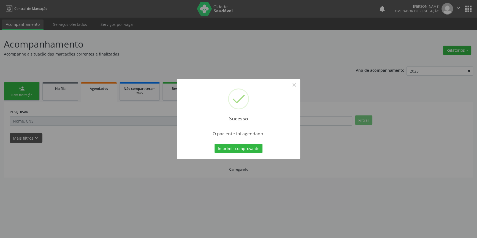
scroll to position [0, 0]
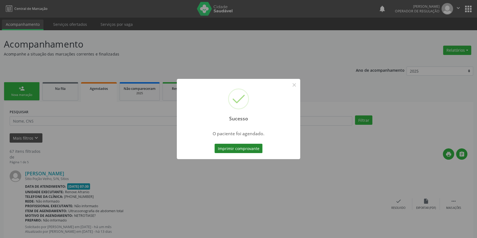
click at [247, 149] on button "Imprimir comprovante" at bounding box center [238, 148] width 48 height 9
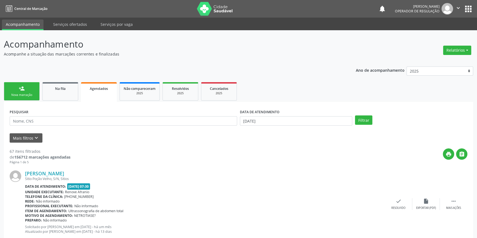
click at [15, 94] on div "Nova marcação" at bounding box center [22, 95] width 28 height 4
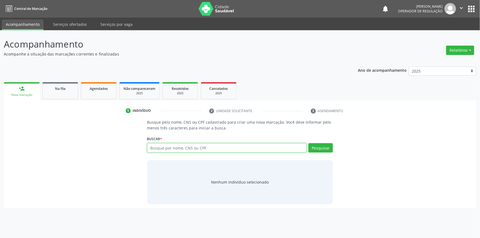
click at [171, 149] on input "text" at bounding box center [227, 147] width 160 height 9
type input "708007873981525"
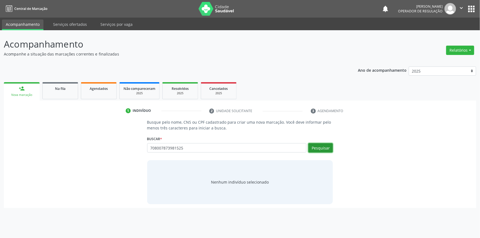
click at [313, 150] on button "Pesquisar" at bounding box center [321, 147] width 24 height 9
type input "708007873981525"
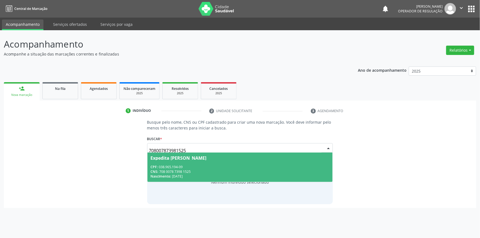
click at [188, 164] on span "Expedita Pereira dos Santos CPF: 038.965.194-09 CNS: 708 0078 7398 1525 Nascime…" at bounding box center [241, 167] width 186 height 29
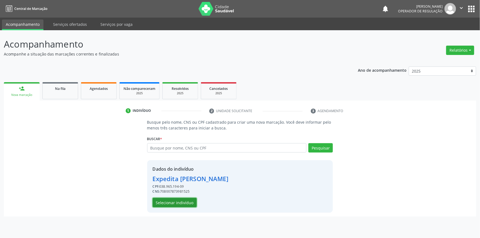
click at [173, 200] on button "Selecionar indivíduo" at bounding box center [175, 202] width 44 height 9
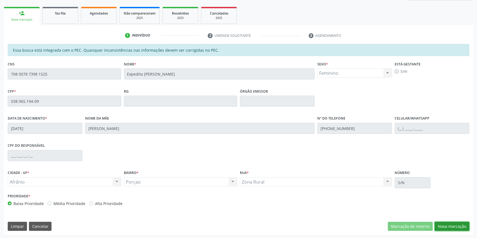
click at [449, 228] on button "Nova marcação" at bounding box center [451, 226] width 35 height 9
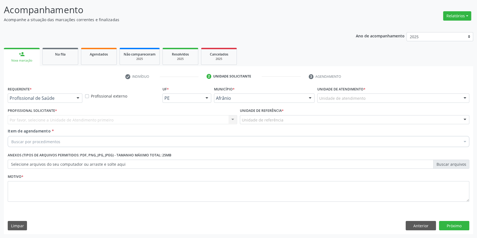
scroll to position [34, 0]
click at [387, 94] on div "Unidade de atendimento" at bounding box center [393, 98] width 152 height 9
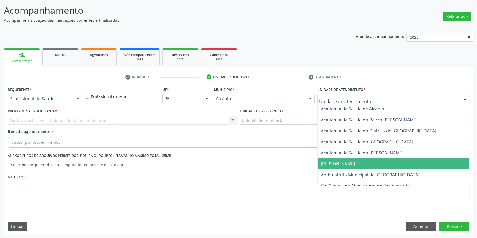
click at [361, 168] on span "[PERSON_NAME]" at bounding box center [392, 164] width 151 height 11
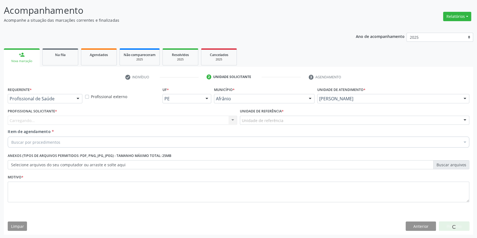
click at [357, 103] on div "Alves Landim Academia da Saude de Afranio Academia da Saude do Bairro Roberto L…" at bounding box center [393, 98] width 152 height 9
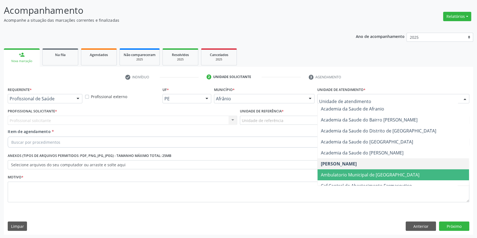
click at [344, 172] on span "Ambulatorio Municipal de [GEOGRAPHIC_DATA]" at bounding box center [370, 175] width 99 height 6
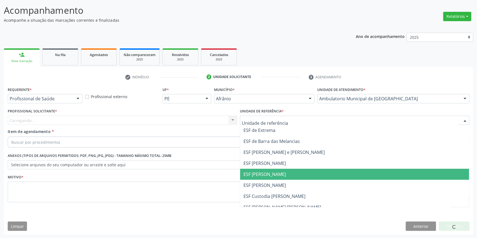
click at [269, 173] on span "ESF [PERSON_NAME]" at bounding box center [264, 174] width 42 height 6
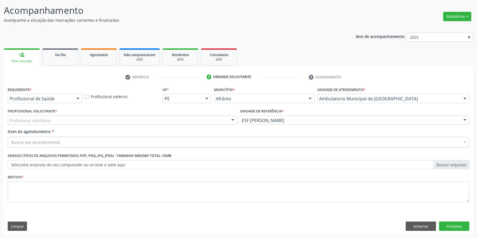
click at [152, 125] on div "Profissional Solicitante * Profissional solicitante Médico Anestesiologista - J…" at bounding box center [122, 117] width 232 height 21
click at [147, 122] on div "Profissional solicitante" at bounding box center [122, 120] width 229 height 9
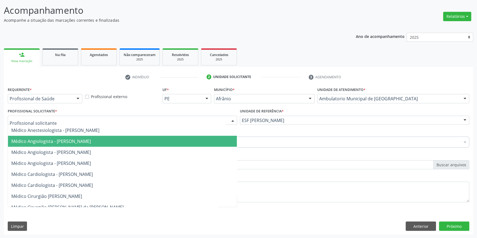
paste input "endocrino"
type input "endocrino"
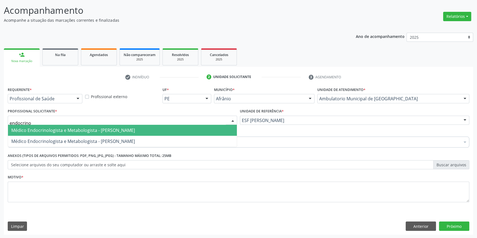
click at [110, 130] on span "Médico Endocrinologista e Metabologista - [PERSON_NAME]" at bounding box center [73, 130] width 124 height 6
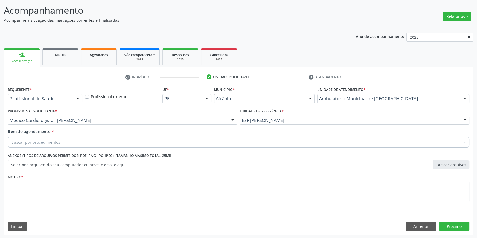
click at [72, 144] on div "Buscar por procedimentos" at bounding box center [238, 142] width 461 height 11
paste input "endocrino"
type input "endocrino"
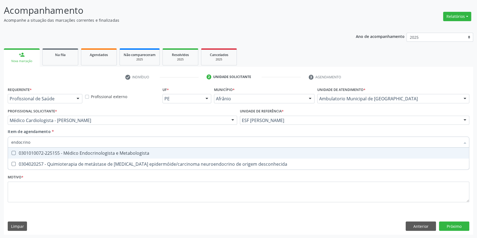
click at [81, 151] on div "0301010072-225155 - Médico Endocrinologista e Metabologista" at bounding box center [238, 153] width 454 height 4
checkbox Metabologista "true"
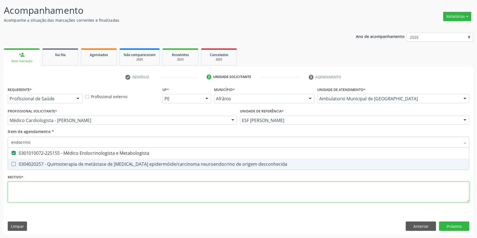
click at [73, 183] on div "Requerente * Profissional de Saúde Profissional de Saúde Paciente Nenhum result…" at bounding box center [238, 148] width 461 height 125
type textarea "'"
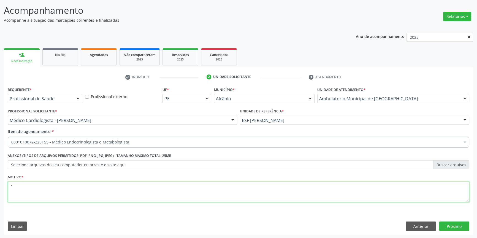
checkbox Metabologista "true"
type textarea "'"
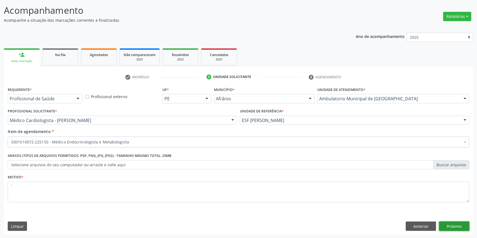
click at [458, 225] on button "Próximo" at bounding box center [454, 226] width 30 height 9
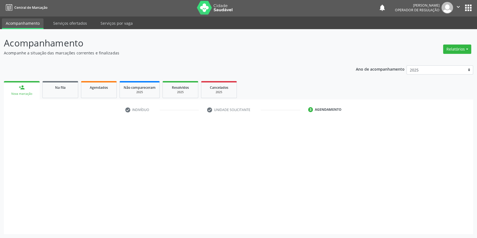
scroll to position [1, 0]
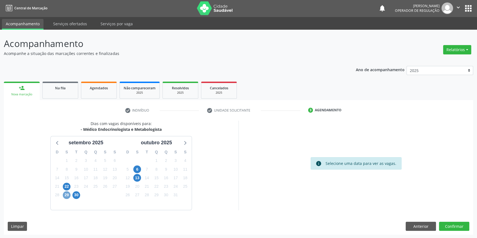
click at [70, 196] on span "29" at bounding box center [67, 196] width 8 height 8
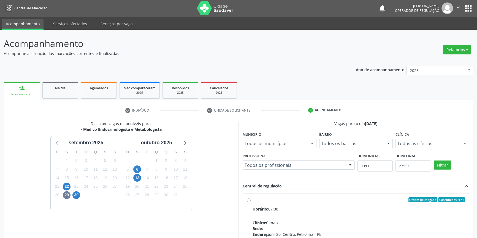
click at [257, 202] on div "Ordem de chegada Consumidos: 4 / 5" at bounding box center [358, 200] width 213 height 5
click at [250, 202] on input "Ordem de chegada Consumidos: 4 / 5 Horário: 07:00 Clínica: Clinap Rede: -- Ende…" at bounding box center [249, 200] width 4 height 5
radio input "true"
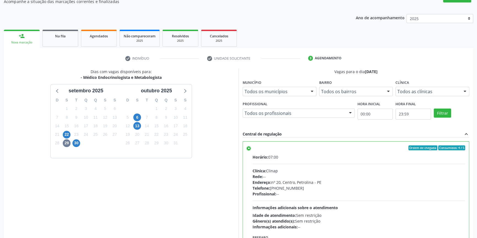
scroll to position [90, 0]
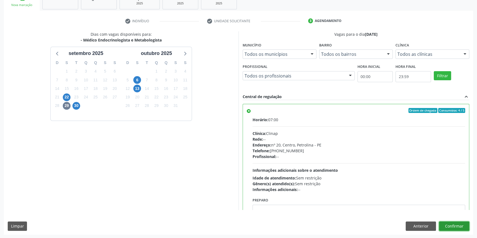
click at [461, 227] on button "Confirmar" at bounding box center [454, 226] width 30 height 9
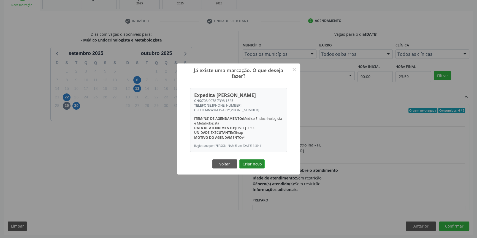
click at [247, 162] on button "Criar novo" at bounding box center [251, 164] width 25 height 9
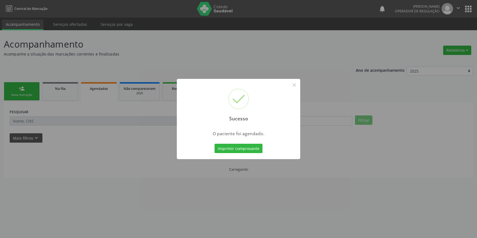
scroll to position [0, 0]
click at [247, 149] on button "Imprimir comprovante" at bounding box center [240, 148] width 48 height 9
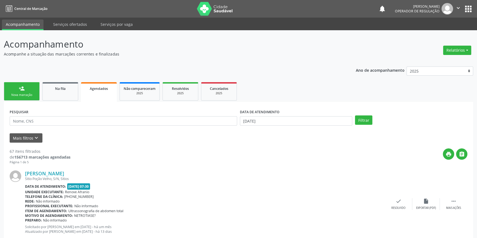
click at [22, 89] on div "Sucesso × O paciente foi agendado. Imprimir comprovante Cancel" at bounding box center [238, 119] width 477 height 238
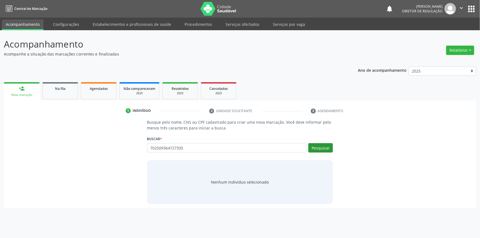
type input "702509364727335"
click at [324, 146] on button "Pesquisar" at bounding box center [321, 147] width 24 height 9
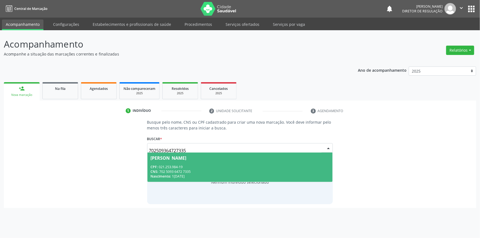
click at [195, 176] on div "Nascimento: 13/02/1955" at bounding box center [240, 176] width 179 height 5
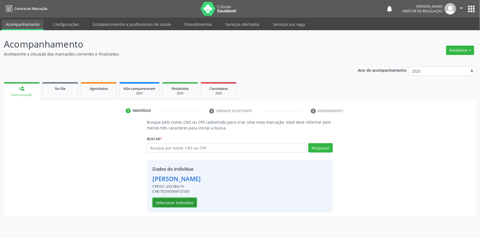
click at [182, 201] on button "Selecionar indivíduo" at bounding box center [175, 202] width 44 height 9
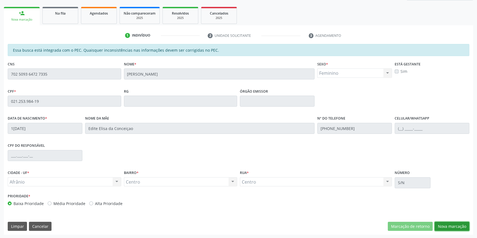
click at [451, 223] on button "Nova marcação" at bounding box center [451, 226] width 35 height 9
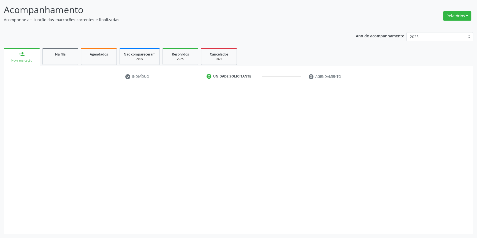
scroll to position [34, 0]
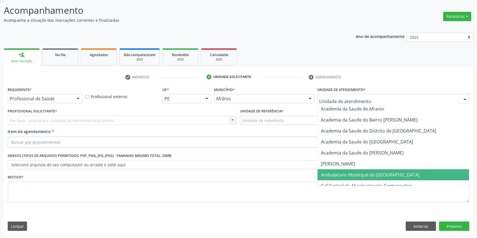
click at [340, 172] on span "Ambulatorio Municipal de [GEOGRAPHIC_DATA]" at bounding box center [370, 175] width 99 height 6
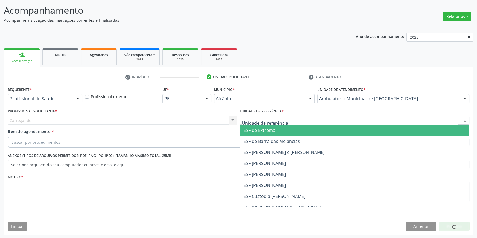
click at [293, 118] on div at bounding box center [354, 120] width 229 height 9
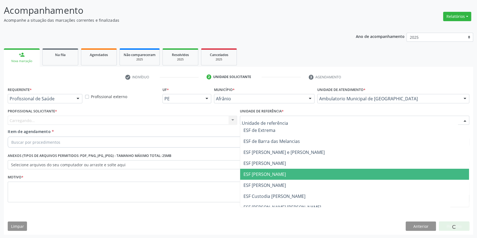
click at [278, 175] on span "ESF [PERSON_NAME]" at bounding box center [264, 174] width 42 height 6
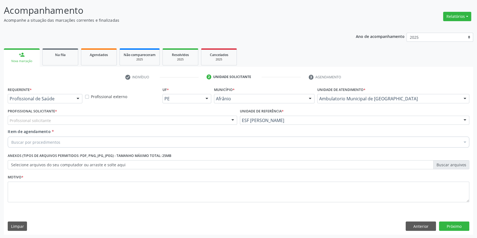
click at [173, 123] on div "Profissional solicitante" at bounding box center [122, 120] width 229 height 9
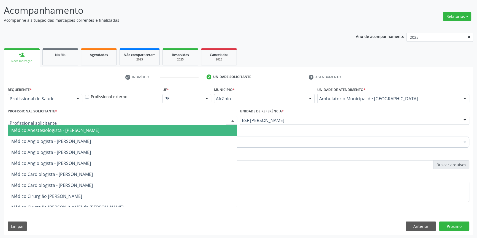
paste input "endocrino"
type input "endocrino"
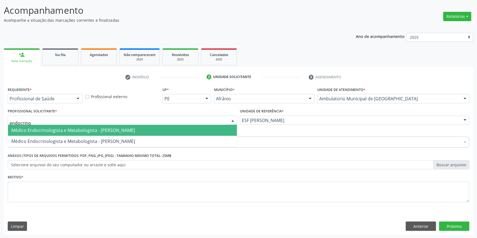
click at [53, 128] on span "Médico Endocrinologista e Metabologista - [PERSON_NAME]" at bounding box center [73, 130] width 124 height 6
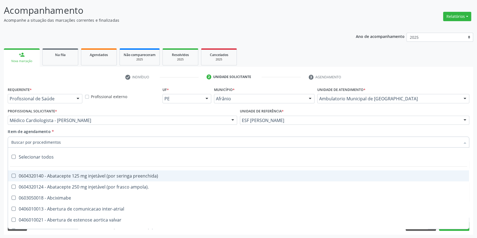
paste input "endocrino"
type input "endocrino"
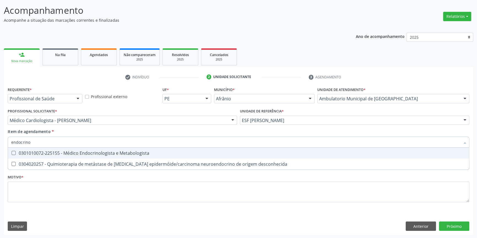
click at [49, 151] on div "0301010072-225155 - Médico Endocrinologista e Metabologista" at bounding box center [238, 153] width 454 height 4
checkbox Metabologista "true"
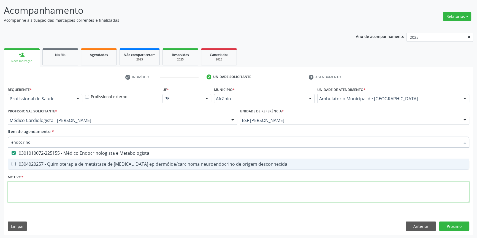
click at [46, 183] on div "Requerente * Profissional de Saúde Profissional de Saúde Paciente Nenhum result…" at bounding box center [238, 148] width 461 height 125
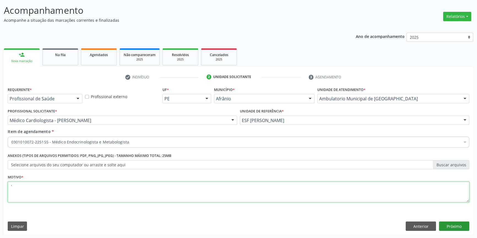
type textarea "'"
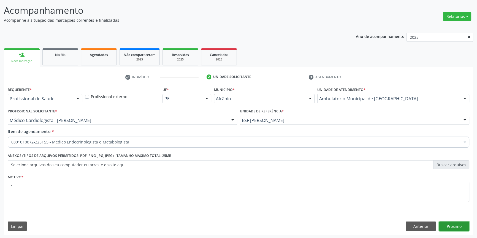
click at [457, 229] on button "Próximo" at bounding box center [454, 226] width 30 height 9
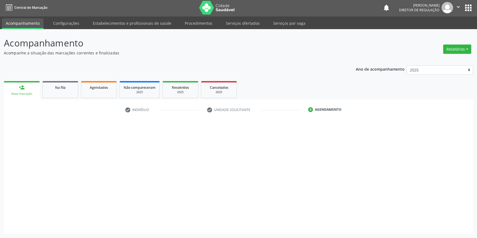
scroll to position [1, 0]
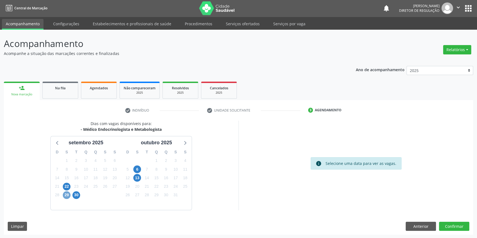
click at [69, 194] on span "29" at bounding box center [67, 196] width 8 height 8
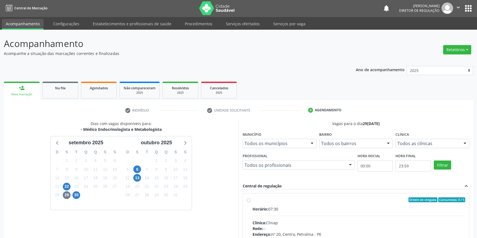
click at [250, 203] on input "Ordem de chegada Consumidos: 0 / 5 Horário: 07:30 Clínica: Clinap Rede: -- Ende…" at bounding box center [249, 200] width 4 height 5
radio input "true"
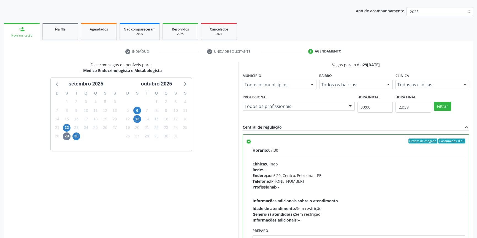
scroll to position [90, 0]
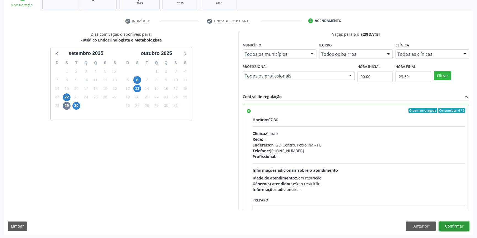
click at [460, 229] on button "Confirmar" at bounding box center [454, 226] width 30 height 9
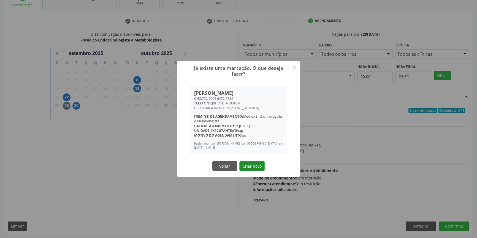
click at [250, 167] on button "Criar novo" at bounding box center [251, 166] width 25 height 9
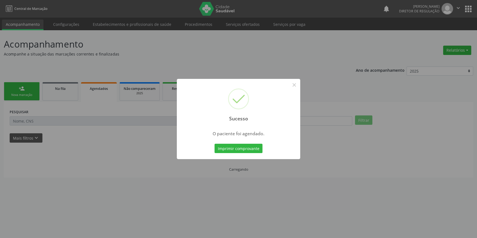
scroll to position [0, 0]
click at [239, 151] on button "Imprimir comprovante" at bounding box center [240, 148] width 48 height 9
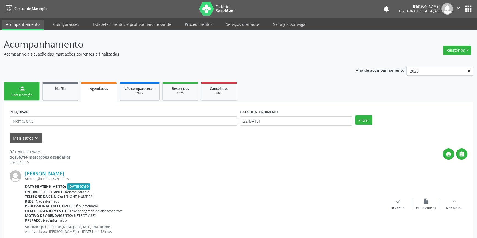
click at [31, 101] on ul "person_add Nova marcação Na fila Agendados Não compareceram 2025 Resolvidos 202…" at bounding box center [238, 91] width 469 height 21
click at [31, 99] on link "person_add Nova marcação" at bounding box center [22, 91] width 36 height 18
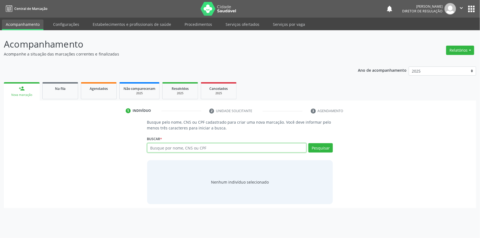
click at [159, 146] on input "text" at bounding box center [227, 147] width 160 height 9
type input "700402977127640"
click at [330, 143] on div "Buscar * Busque por nome, CNS ou CPF Nenhum resultado encontrado para: " " Não …" at bounding box center [240, 145] width 186 height 21
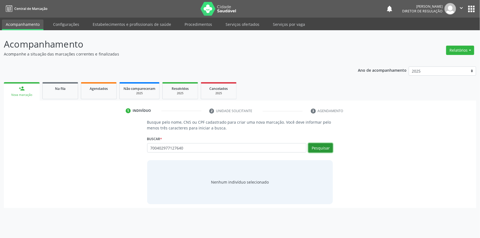
click at [326, 150] on button "Pesquisar" at bounding box center [321, 147] width 24 height 9
type input "700402977127640"
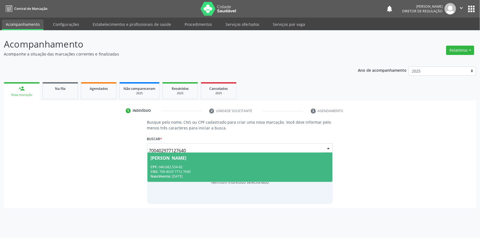
click at [173, 171] on div "CNS: 700 4029 7712 7640" at bounding box center [240, 172] width 179 height 5
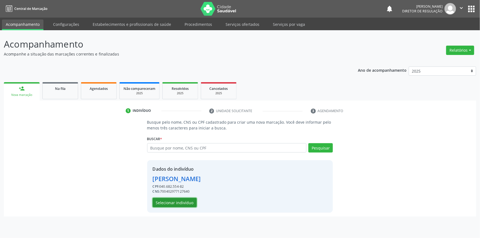
click at [173, 203] on button "Selecionar indivíduo" at bounding box center [175, 202] width 44 height 9
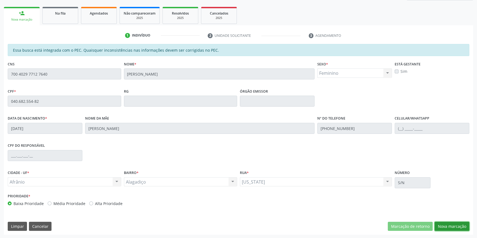
click at [454, 229] on button "Nova marcação" at bounding box center [451, 226] width 35 height 9
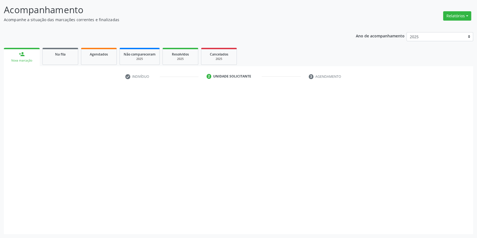
scroll to position [34, 0]
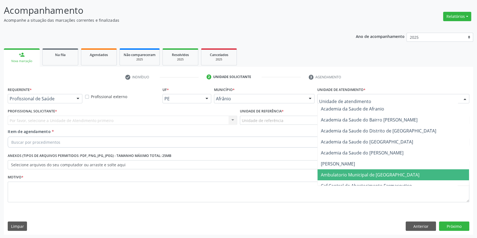
click at [333, 175] on span "Ambulatorio Municipal de [GEOGRAPHIC_DATA]" at bounding box center [370, 175] width 99 height 6
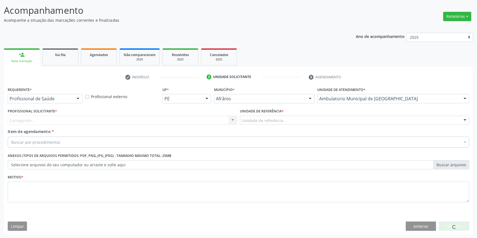
click at [282, 121] on div "Unidade de referência" at bounding box center [354, 120] width 229 height 9
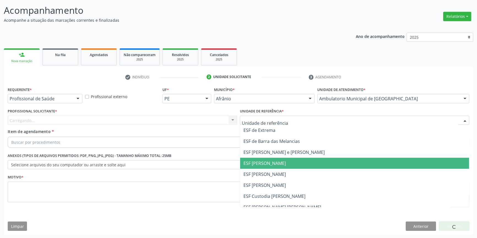
click at [274, 167] on span "ESF [PERSON_NAME]" at bounding box center [354, 163] width 229 height 11
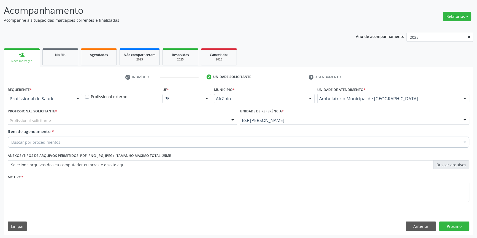
click at [146, 119] on div "Profissional solicitante" at bounding box center [122, 120] width 229 height 9
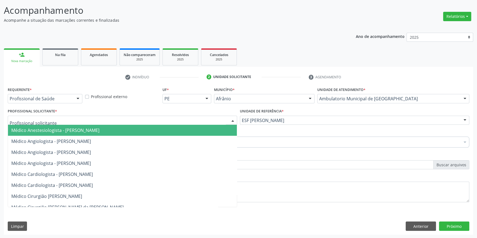
paste input "endocrino"
type input "endocrino"
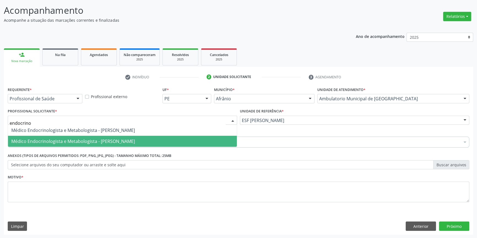
click at [91, 138] on span "Médico Endocrinologista e Metabologista - [PERSON_NAME]" at bounding box center [73, 141] width 124 height 6
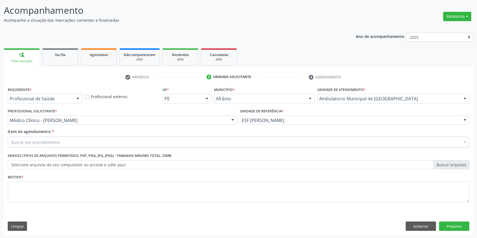
click at [67, 144] on div "Buscar por procedimentos" at bounding box center [238, 142] width 461 height 11
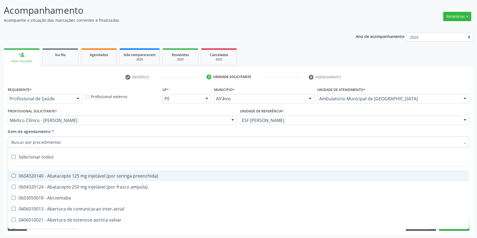
paste input "endocrino"
type input "endocrino"
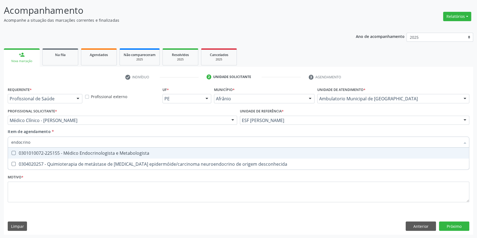
click at [70, 153] on div "0301010072-225155 - Médico Endocrinologista e Metabologista" at bounding box center [238, 153] width 454 height 4
checkbox Metabologista "true"
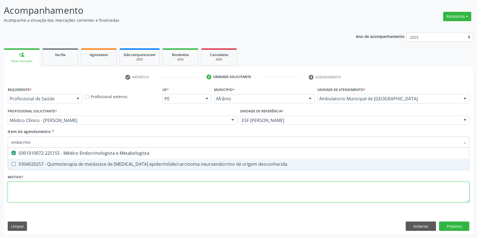
click at [78, 186] on div "Requerente * Profissional de Saúde Profissional de Saúde Paciente Nenhum result…" at bounding box center [238, 148] width 461 height 125
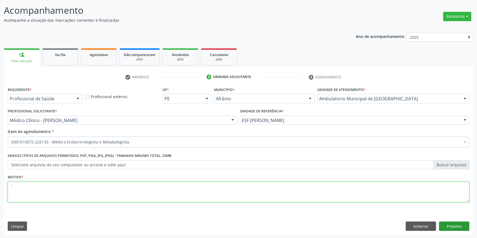
type textarea "'"
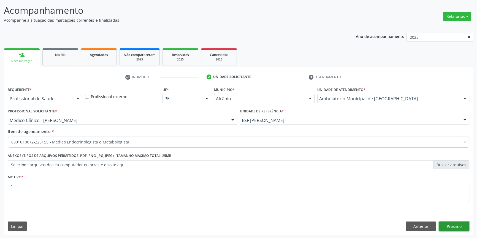
click at [458, 228] on button "Próximo" at bounding box center [454, 226] width 30 height 9
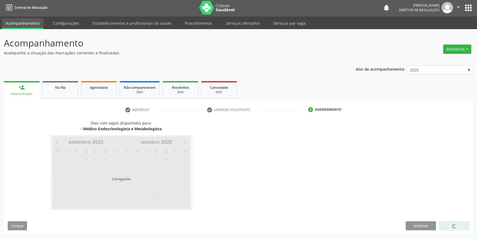
scroll to position [1, 0]
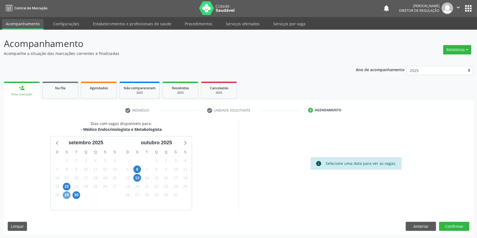
click at [66, 195] on span "29" at bounding box center [67, 196] width 8 height 8
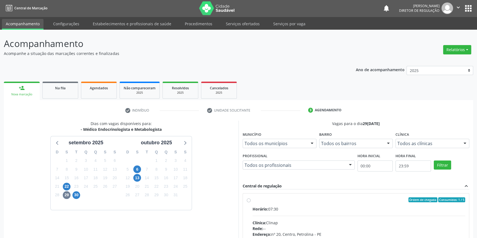
click at [258, 202] on div "Ordem de chegada Consumidos: 1 / 5" at bounding box center [358, 200] width 213 height 5
click at [250, 202] on input "Ordem de chegada Consumidos: 1 / 5 Horário: 07:30 Clínica: Clinap Rede: -- Ende…" at bounding box center [249, 200] width 4 height 5
radio input "true"
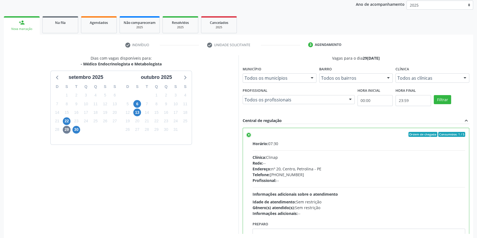
scroll to position [90, 0]
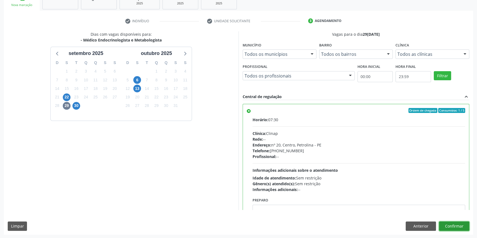
click at [457, 225] on button "Confirmar" at bounding box center [454, 226] width 30 height 9
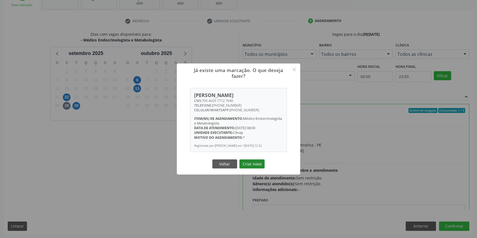
click at [252, 165] on button "Criar novo" at bounding box center [251, 164] width 25 height 9
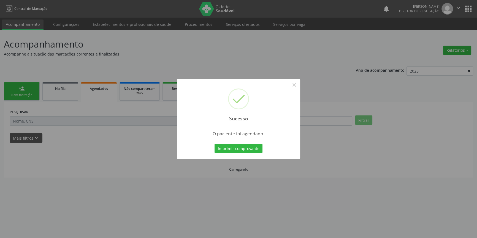
scroll to position [0, 0]
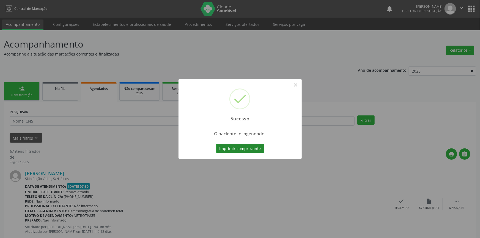
click at [249, 151] on button "Imprimir comprovante" at bounding box center [240, 148] width 48 height 9
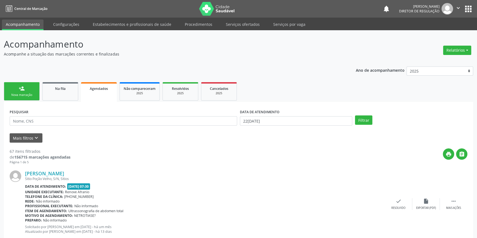
click at [27, 87] on link "person_add Nova marcação" at bounding box center [22, 91] width 36 height 18
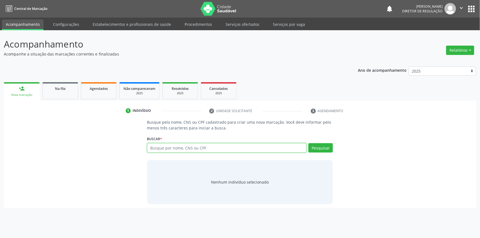
click at [165, 151] on input "text" at bounding box center [227, 147] width 160 height 9
type input "700902944950998"
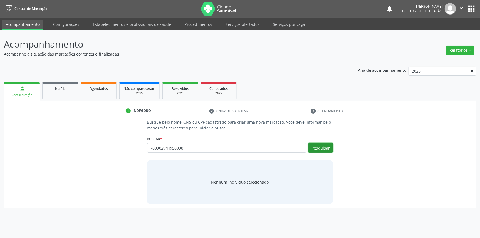
click at [316, 148] on button "Pesquisar" at bounding box center [321, 147] width 24 height 9
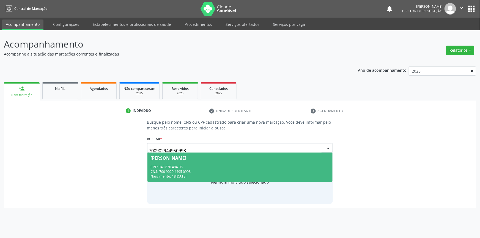
click at [209, 165] on div "CPF: 040.676.484-05" at bounding box center [240, 167] width 179 height 5
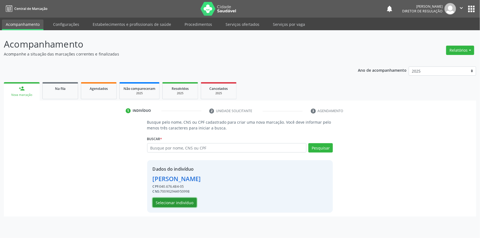
click at [178, 202] on button "Selecionar indivíduo" at bounding box center [175, 202] width 44 height 9
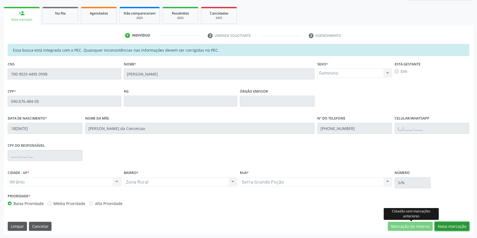
click at [454, 227] on button "Nova marcação" at bounding box center [451, 226] width 35 height 9
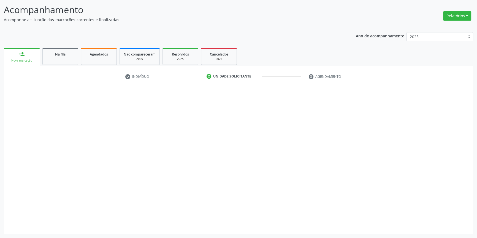
scroll to position [34, 0]
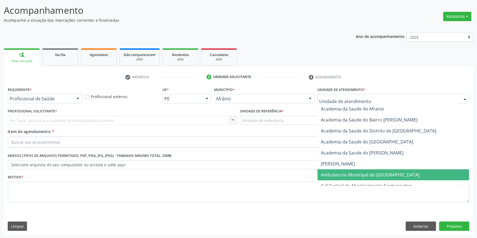
click at [344, 170] on span "Ambulatorio Municipal de [GEOGRAPHIC_DATA]" at bounding box center [392, 175] width 151 height 11
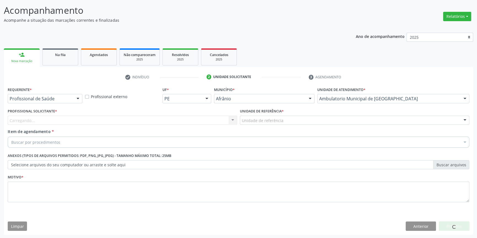
click at [285, 122] on div "Unidade de referência" at bounding box center [354, 120] width 229 height 9
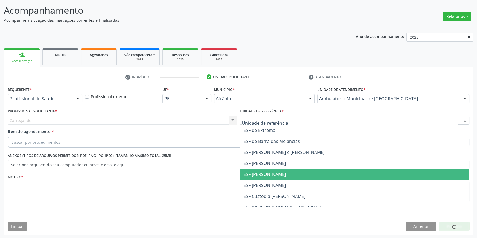
click at [272, 170] on span "ESF [PERSON_NAME]" at bounding box center [354, 174] width 229 height 11
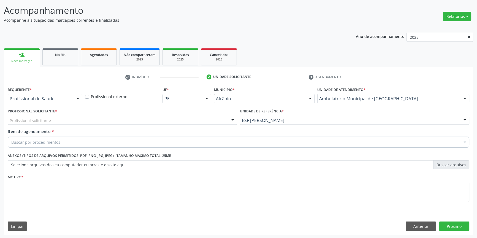
click at [154, 123] on div "Profissional solicitante" at bounding box center [122, 120] width 229 height 9
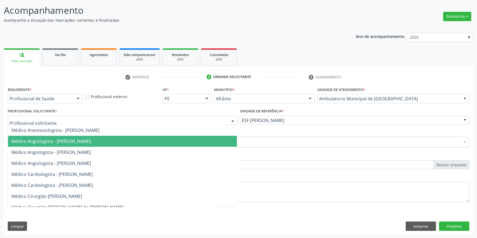
paste input "endocrino"
type input "endocrino"
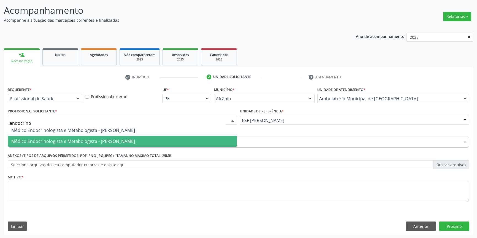
click at [113, 137] on span "Médico Endocrinologista e Metabologista - [PERSON_NAME]" at bounding box center [122, 141] width 229 height 11
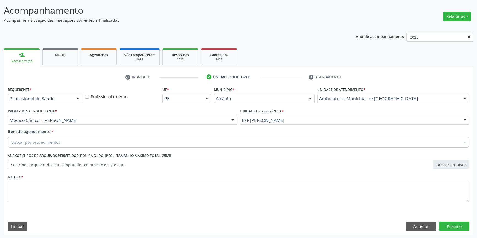
click at [100, 142] on div "Buscar por procedimentos" at bounding box center [238, 142] width 461 height 11
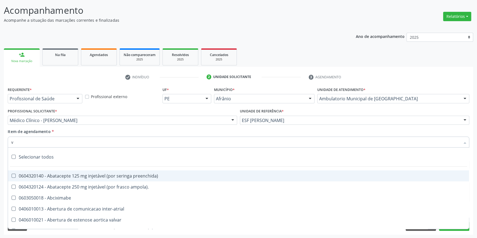
paste input "endocrino"
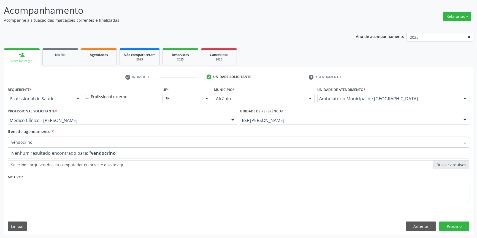
drag, startPoint x: 37, startPoint y: 139, endPoint x: 0, endPoint y: 139, distance: 36.9
click at [0, 139] on div "Acompanhamento Acompanhe a situação das marcações correntes e finalizadas Relat…" at bounding box center [238, 117] width 477 height 243
paste input "text"
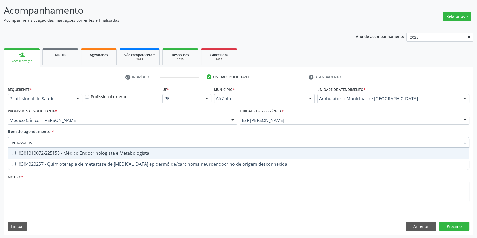
type input "endocrino"
click at [77, 152] on div "0301010072-225155 - Médico Endocrinologista e Metabologista" at bounding box center [238, 153] width 454 height 4
checkbox Metabologista "true"
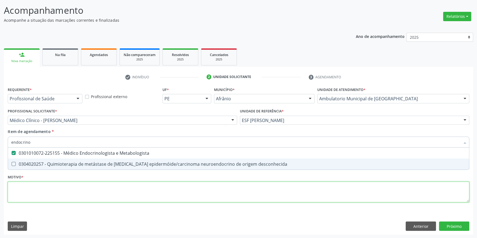
click at [64, 189] on div "Requerente * Profissional de Saúde Profissional de Saúde Paciente Nenhum result…" at bounding box center [238, 148] width 461 height 125
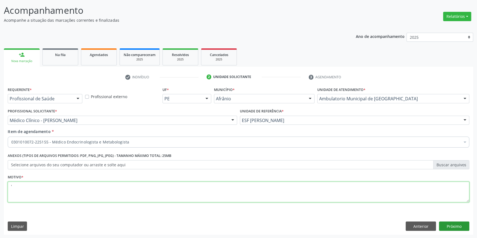
type textarea "'"
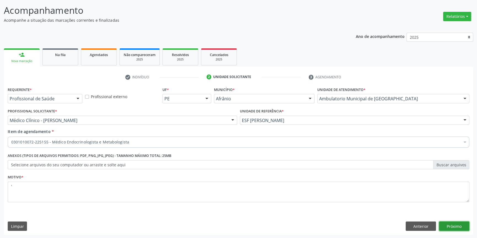
click at [449, 224] on button "Próximo" at bounding box center [454, 226] width 30 height 9
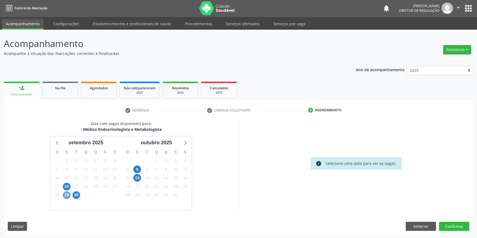
click at [66, 195] on span "29" at bounding box center [67, 196] width 8 height 8
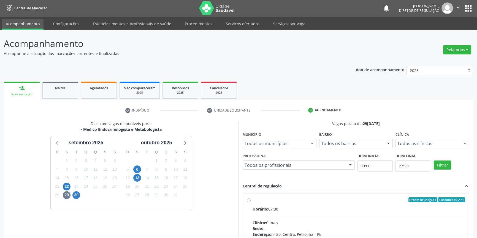
click at [254, 201] on div "Ordem de chegada Consumidos: 2 / 5" at bounding box center [358, 200] width 213 height 5
click at [250, 201] on input "Ordem de chegada Consumidos: 2 / 5 Horário: 07:30 Clínica: Clinap Rede: -- Ende…" at bounding box center [249, 200] width 4 height 5
radio input "true"
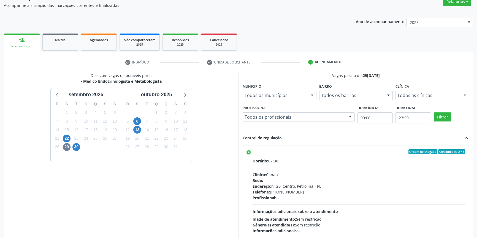
scroll to position [90, 0]
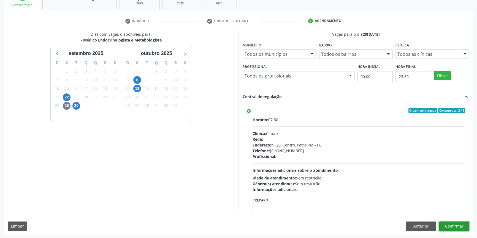
click at [455, 227] on button "Confirmar" at bounding box center [454, 226] width 30 height 9
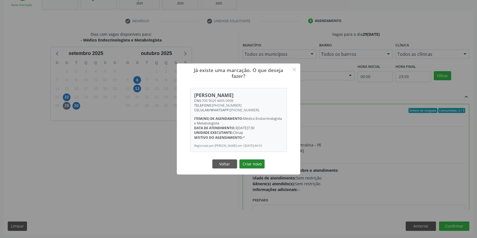
click at [245, 166] on button "Criar novo" at bounding box center [251, 164] width 25 height 9
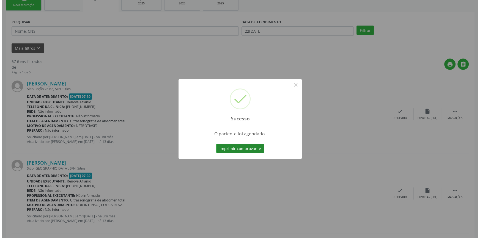
scroll to position [0, 0]
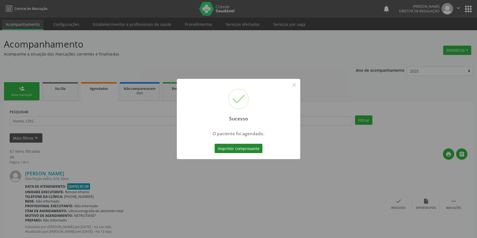
click at [255, 149] on button "Imprimir comprovante" at bounding box center [238, 148] width 48 height 9
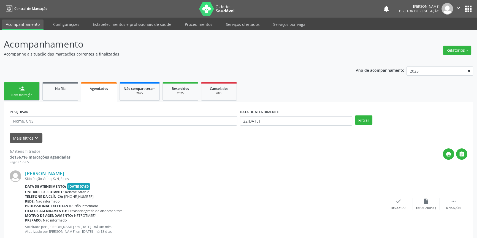
click at [28, 86] on link "person_add Nova marcação" at bounding box center [22, 91] width 36 height 18
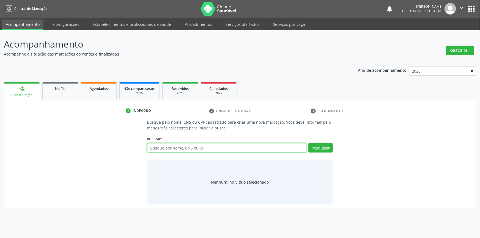
click at [184, 149] on input "text" at bounding box center [227, 147] width 160 height 9
type input "704806590695148"
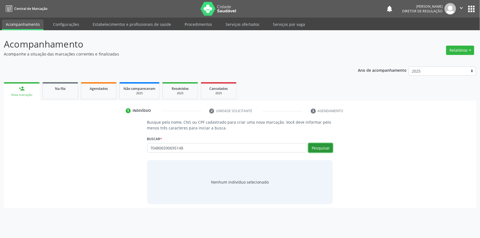
click at [316, 150] on button "Pesquisar" at bounding box center [321, 147] width 24 height 9
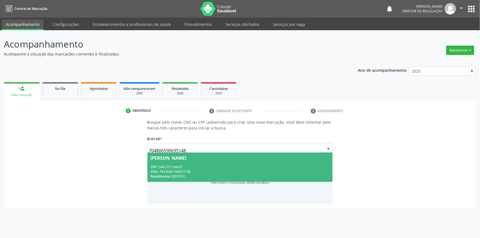
click at [204, 165] on div "CPF: 040.319.144-07" at bounding box center [240, 167] width 179 height 5
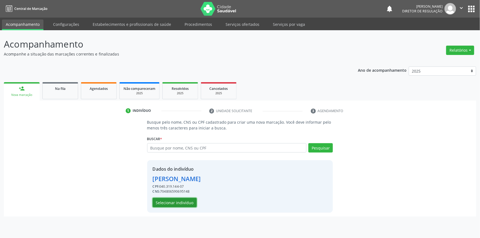
click at [180, 200] on button "Selecionar indivíduo" at bounding box center [175, 202] width 44 height 9
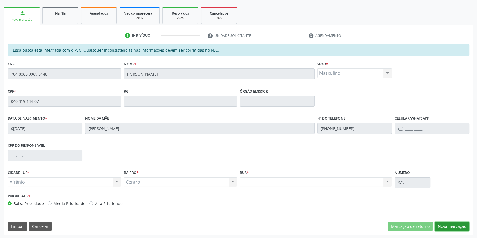
click at [447, 223] on button "Nova marcação" at bounding box center [451, 226] width 35 height 9
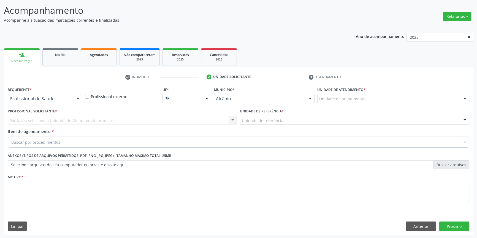
click at [358, 104] on div "Unidade de atendimento * Unidade de atendimento Academia da Saude de Afranio Ac…" at bounding box center [393, 96] width 155 height 21
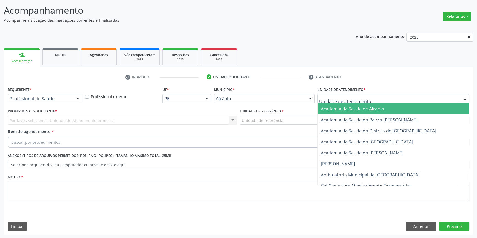
click at [358, 102] on div at bounding box center [393, 98] width 152 height 9
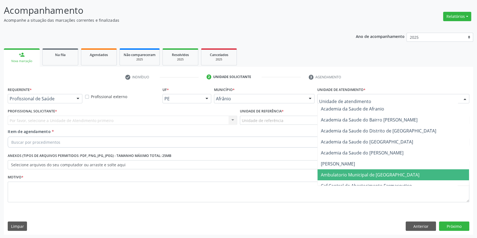
click at [345, 173] on span "Ambulatorio Municipal de [GEOGRAPHIC_DATA]" at bounding box center [370, 175] width 99 height 6
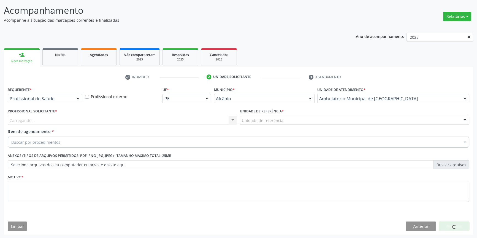
click at [276, 124] on div "Unidade de referência" at bounding box center [354, 120] width 229 height 9
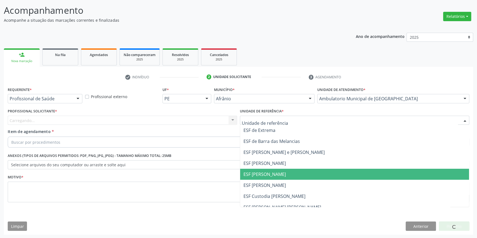
click at [260, 170] on span "ESF [PERSON_NAME]" at bounding box center [354, 174] width 229 height 11
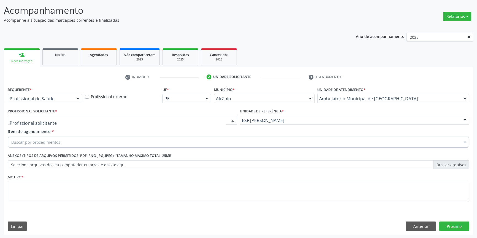
click at [144, 119] on div at bounding box center [122, 120] width 229 height 9
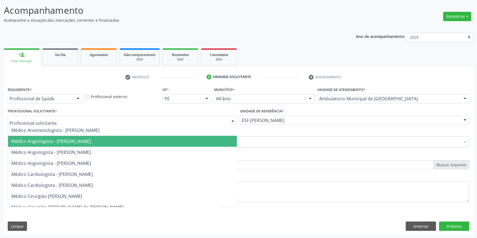
paste input "endocrino"
type input "endocrino"
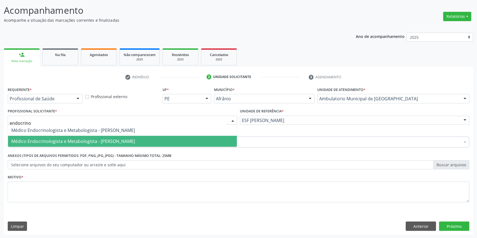
click at [108, 139] on span "Médico Endocrinologista e Metabologista - [PERSON_NAME]" at bounding box center [73, 141] width 124 height 6
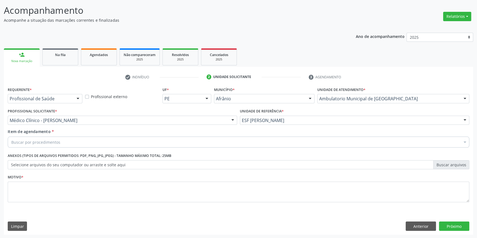
click at [67, 138] on div "Buscar por procedimentos" at bounding box center [238, 142] width 461 height 11
paste input "endocrino"
type input "endocrino"
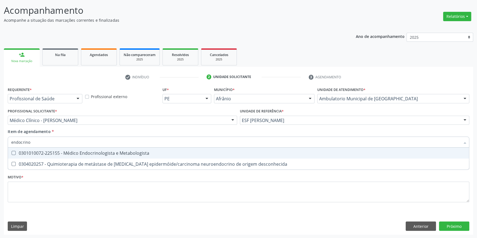
click at [71, 151] on div "0301010072-225155 - Médico Endocrinologista e Metabologista" at bounding box center [238, 153] width 454 height 4
checkbox Metabologista "true"
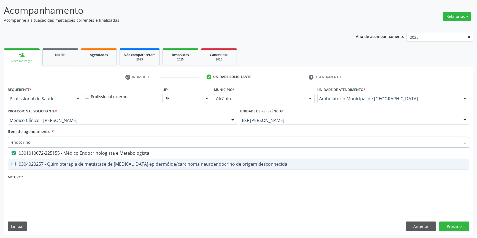
click at [55, 181] on div "Requerente * Profissional de Saúde Profissional de Saúde Paciente Nenhum result…" at bounding box center [238, 148] width 461 height 125
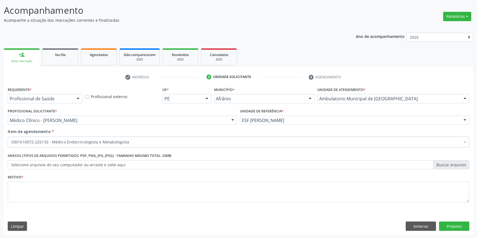
click at [53, 183] on div "Requerente * Profissional de Saúde Profissional de Saúde Paciente Nenhum result…" at bounding box center [238, 148] width 461 height 125
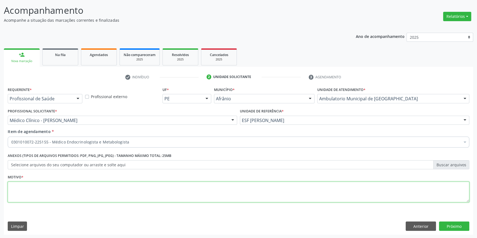
click at [53, 183] on textarea at bounding box center [238, 192] width 461 height 21
type textarea "'"
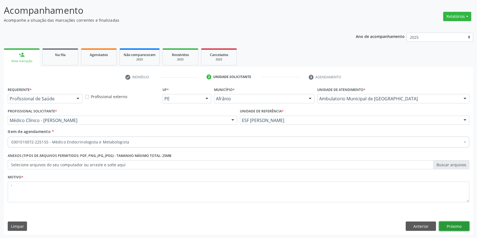
click at [454, 225] on button "Próximo" at bounding box center [454, 226] width 30 height 9
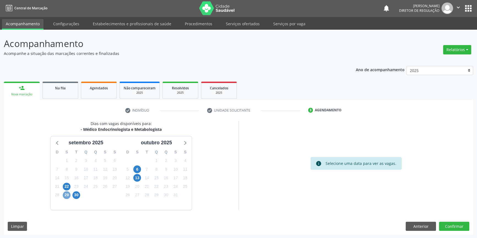
click at [68, 195] on span "29" at bounding box center [67, 196] width 8 height 8
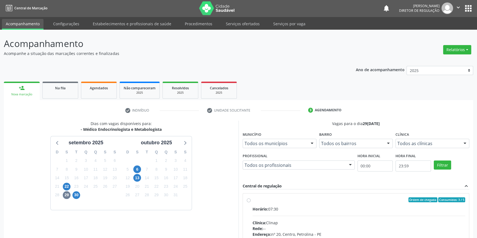
click at [289, 198] on div "Ordem de chegada Consumidos: 3 / 5" at bounding box center [358, 200] width 213 height 5
click at [250, 198] on input "Ordem de chegada Consumidos: 3 / 5 Horário: 07:30 Clínica: Clinap Rede: -- Ende…" at bounding box center [249, 200] width 4 height 5
radio input "true"
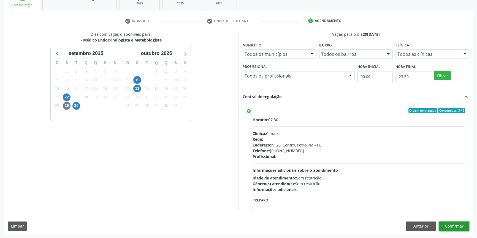
click at [453, 227] on button "Confirmar" at bounding box center [454, 226] width 30 height 9
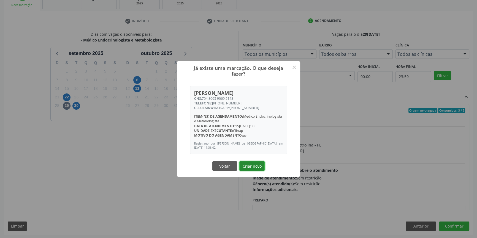
click at [245, 169] on button "Criar novo" at bounding box center [251, 166] width 25 height 9
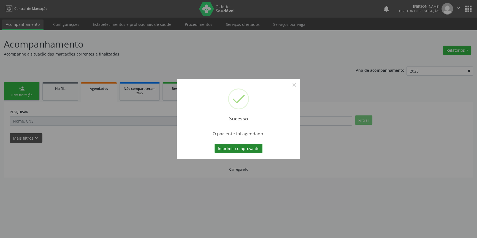
scroll to position [0, 0]
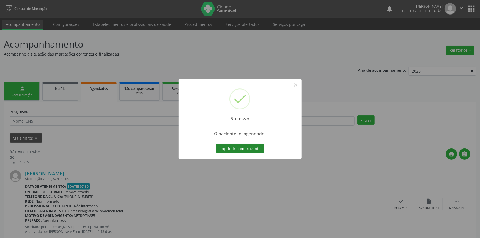
click at [252, 151] on button "Imprimir comprovante" at bounding box center [240, 148] width 48 height 9
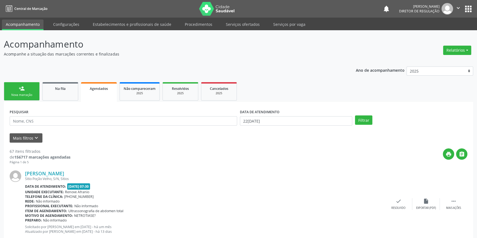
click at [25, 97] on link "person_add Nova marcação" at bounding box center [22, 91] width 36 height 18
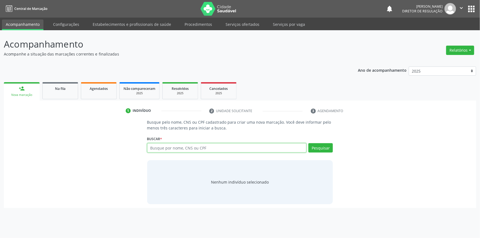
click at [162, 149] on input "text" at bounding box center [227, 147] width 160 height 9
type input "706708567721218"
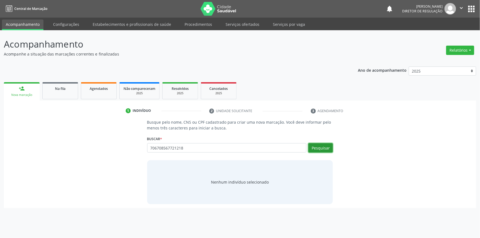
click at [318, 149] on button "Pesquisar" at bounding box center [321, 147] width 24 height 9
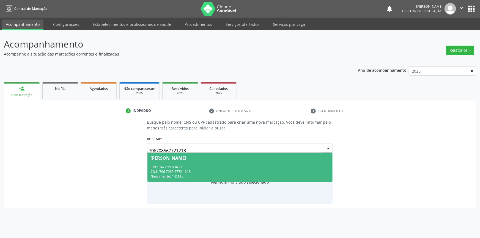
click at [173, 169] on div "CPF: 047.619.504-71" at bounding box center [240, 167] width 179 height 5
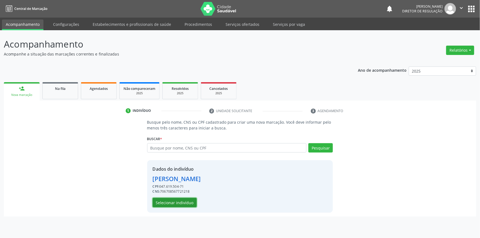
click at [177, 201] on button "Selecionar indivíduo" at bounding box center [175, 202] width 44 height 9
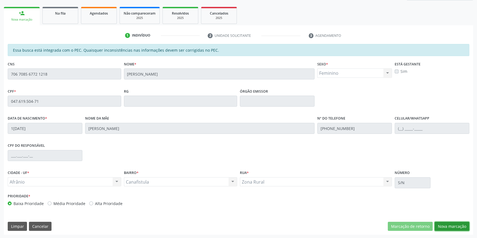
click at [457, 225] on button "Nova marcação" at bounding box center [451, 226] width 35 height 9
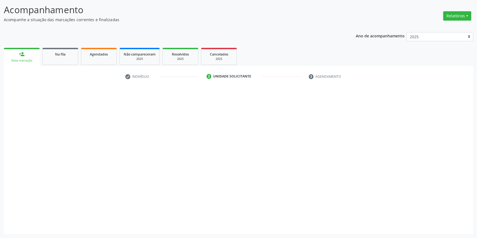
scroll to position [34, 0]
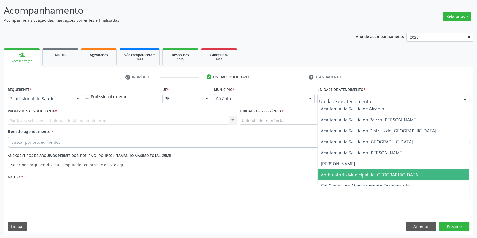
click at [336, 171] on span "Ambulatorio Municipal de [GEOGRAPHIC_DATA]" at bounding box center [392, 175] width 151 height 11
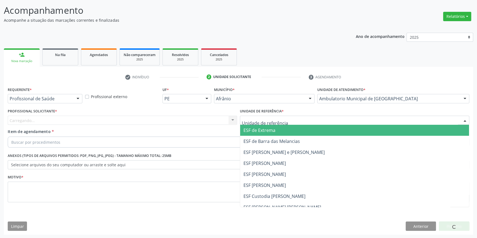
click at [283, 122] on div at bounding box center [354, 120] width 229 height 9
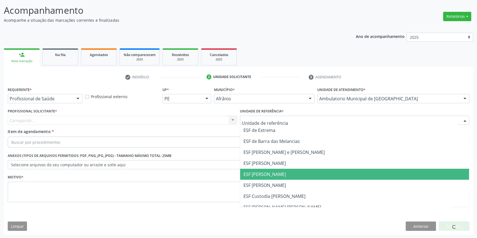
click at [268, 173] on span "ESF [PERSON_NAME]" at bounding box center [264, 174] width 42 height 6
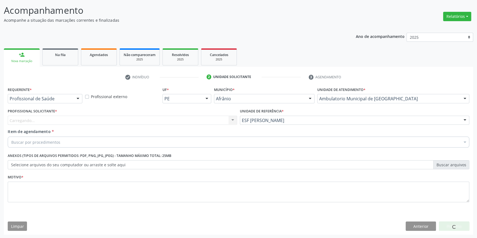
click at [205, 121] on div "Carregando... Nenhum resultado encontrado para: " " Não há nenhuma opção para s…" at bounding box center [122, 120] width 229 height 9
click at [193, 123] on div "Profissional solicitante" at bounding box center [122, 120] width 229 height 9
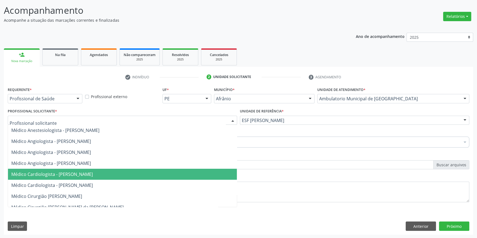
paste input "endocrino"
type input "endocrino"
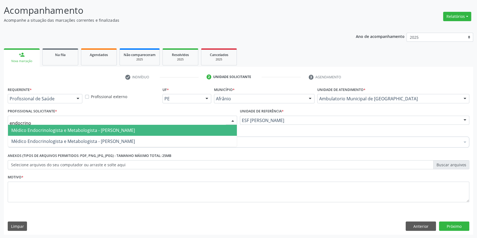
click at [107, 135] on span "Médico Endocrinologista e Metabologista - [PERSON_NAME]" at bounding box center [122, 130] width 229 height 11
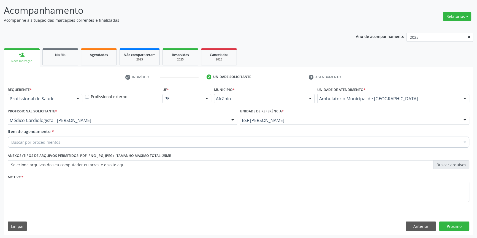
click at [96, 144] on div "Buscar por procedimentos" at bounding box center [238, 142] width 461 height 11
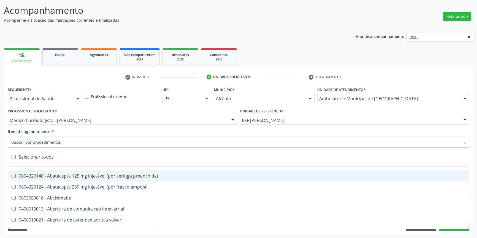
paste input "endocrino"
type input "endocrino"
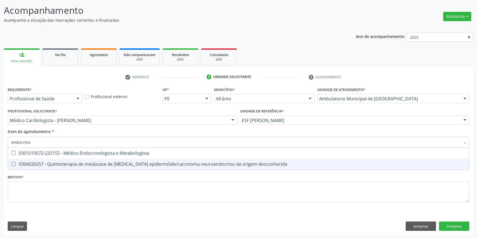
click at [94, 153] on div "0301010072-225155 - Médico Endocrinologista e Metabologista" at bounding box center [238, 153] width 454 height 4
checkbox Metabologista "true"
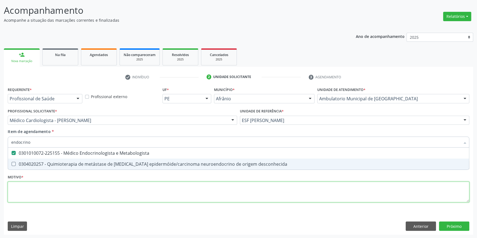
click at [52, 195] on div "Requerente * Profissional de Saúde Profissional de Saúde Paciente Nenhum result…" at bounding box center [238, 148] width 461 height 125
checkbox desconhecida "true"
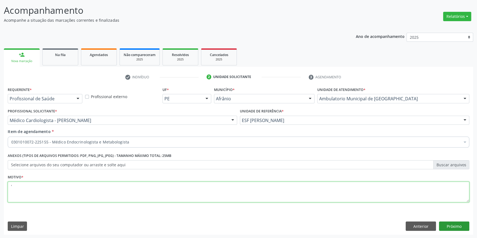
type textarea "'"
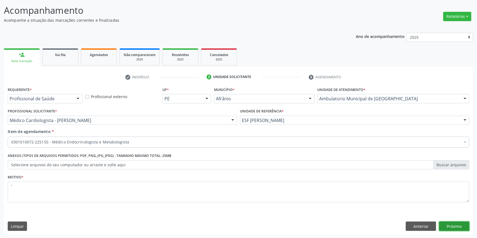
click at [459, 226] on button "Próximo" at bounding box center [454, 226] width 30 height 9
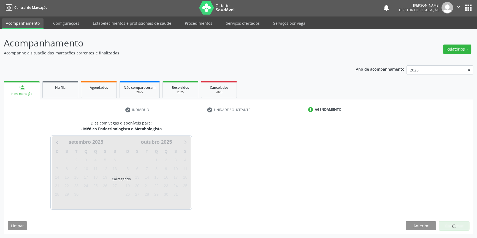
scroll to position [1, 0]
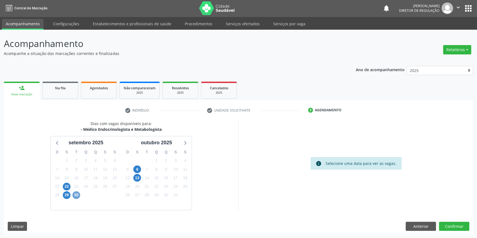
click at [75, 195] on span "30" at bounding box center [76, 196] width 8 height 8
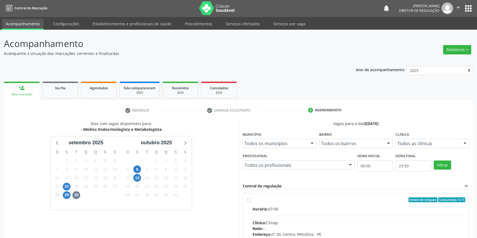
click at [255, 204] on label "Ordem de chegada Consumidos: 0 / 5 Horário: 07:00 Clínica: Clinap Rede: -- Ende…" at bounding box center [358, 240] width 213 height 85
click at [250, 203] on input "Ordem de chegada Consumidos: 0 / 5 Horário: 07:00 Clínica: Clinap Rede: -- Ende…" at bounding box center [249, 200] width 4 height 5
radio input "true"
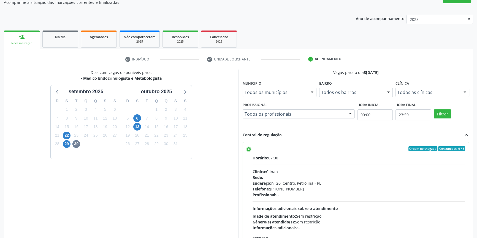
scroll to position [90, 0]
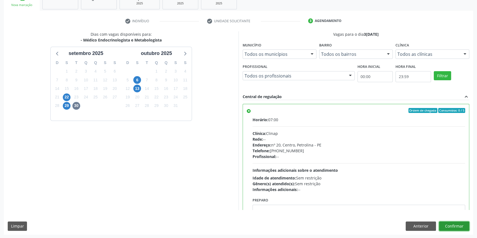
click at [449, 227] on button "Confirmar" at bounding box center [454, 226] width 30 height 9
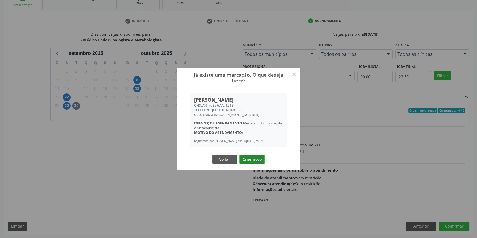
click at [253, 160] on button "Criar novo" at bounding box center [251, 159] width 25 height 9
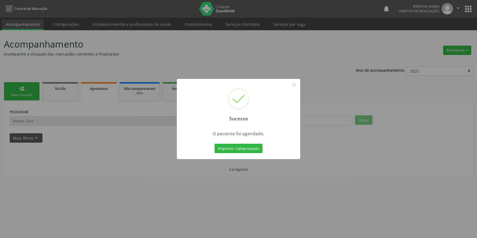
scroll to position [0, 0]
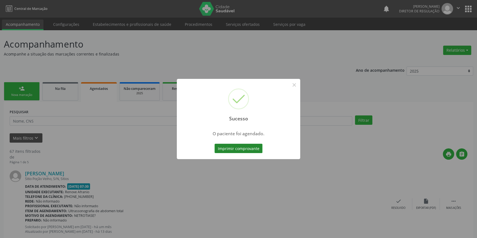
click at [247, 150] on button "Imprimir comprovante" at bounding box center [238, 148] width 48 height 9
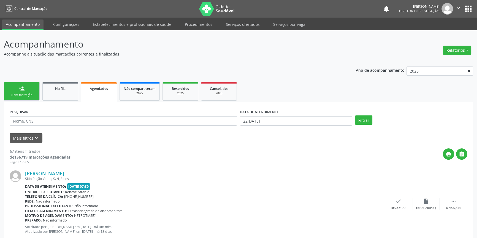
click at [32, 93] on div "Nova marcação" at bounding box center [22, 95] width 28 height 4
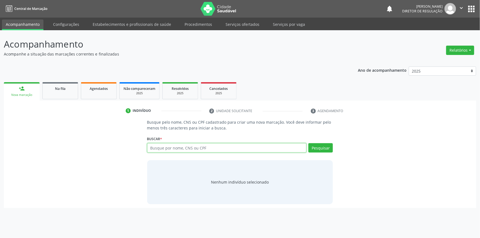
click at [191, 150] on input "text" at bounding box center [227, 147] width 160 height 9
type input "708005870055326"
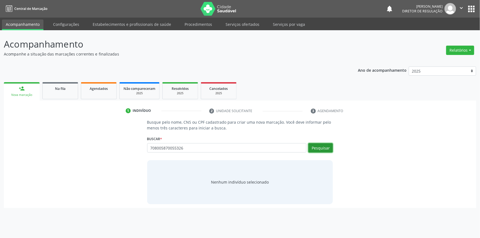
click at [317, 151] on button "Pesquisar" at bounding box center [321, 147] width 24 height 9
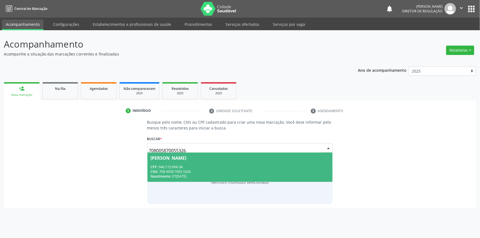
click at [209, 166] on div "CPF: 946.115.994-34" at bounding box center [240, 167] width 179 height 5
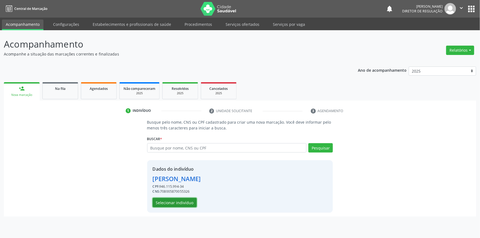
click at [177, 202] on button "Selecionar indivíduo" at bounding box center [175, 202] width 44 height 9
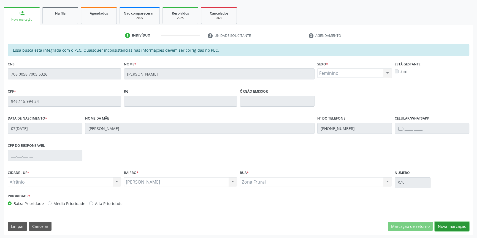
click at [451, 226] on button "Nova marcação" at bounding box center [451, 226] width 35 height 9
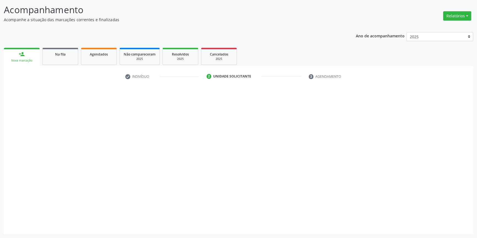
scroll to position [34, 0]
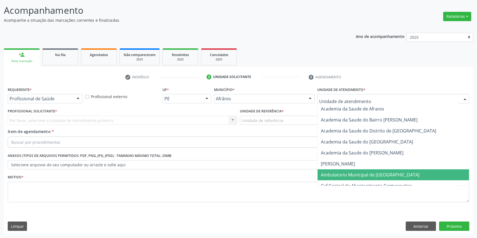
click at [337, 172] on span "Ambulatorio Municipal de [GEOGRAPHIC_DATA]" at bounding box center [370, 175] width 99 height 6
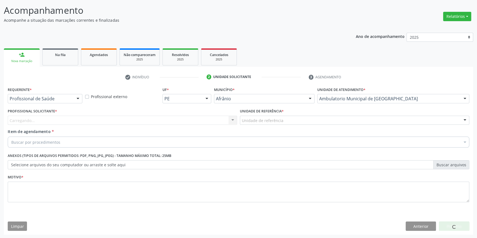
drag, startPoint x: 284, startPoint y: 117, endPoint x: 282, endPoint y: 121, distance: 4.8
click at [284, 117] on div "Unidade de referência" at bounding box center [354, 120] width 229 height 9
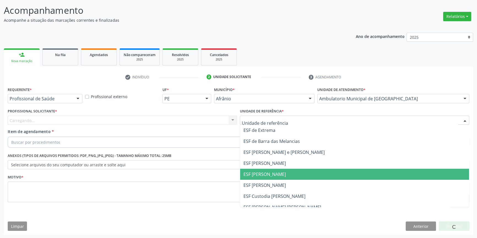
click at [264, 173] on span "ESF [PERSON_NAME]" at bounding box center [264, 174] width 42 height 6
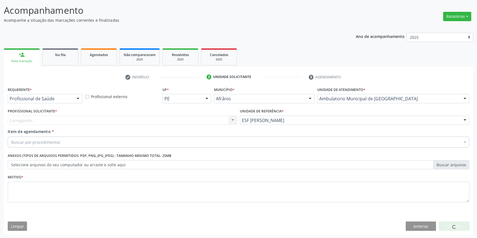
click at [162, 118] on div "Carregando..." at bounding box center [122, 120] width 229 height 9
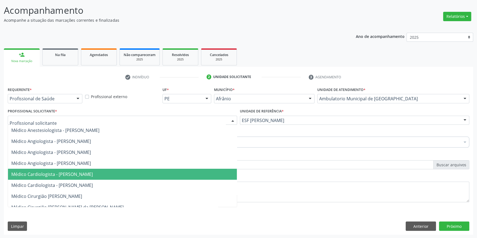
paste input "endocrino"
type input "endocrino"
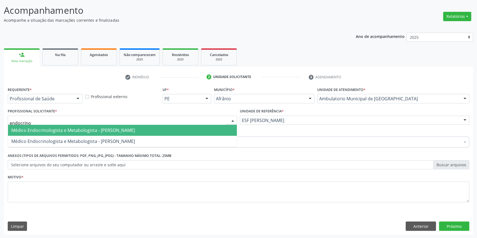
click at [98, 134] on span "Médico Endocrinologista e Metabologista - [PERSON_NAME]" at bounding box center [122, 130] width 229 height 11
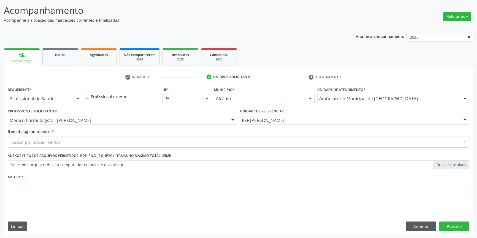
click at [76, 144] on div "Buscar por procedimentos" at bounding box center [238, 142] width 461 height 11
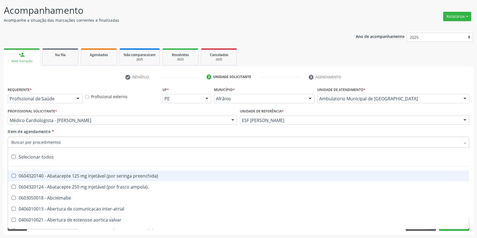
paste input "endocrino"
type input "endocrino"
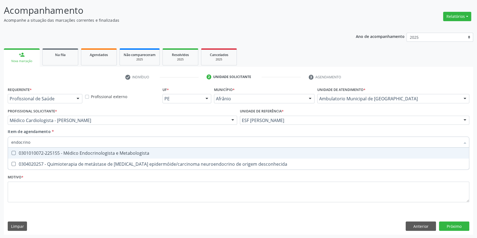
click at [76, 151] on div "0301010072-225155 - Médico Endocrinologista e Metabologista" at bounding box center [238, 153] width 454 height 4
checkbox Metabologista "true"
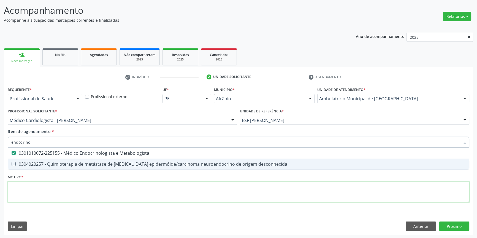
click at [59, 190] on div "Requerente * Profissional de Saúde Profissional de Saúde Paciente Nenhum result…" at bounding box center [238, 148] width 461 height 125
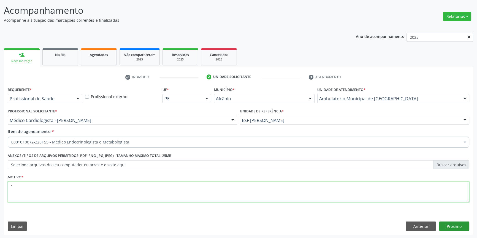
type textarea "'"
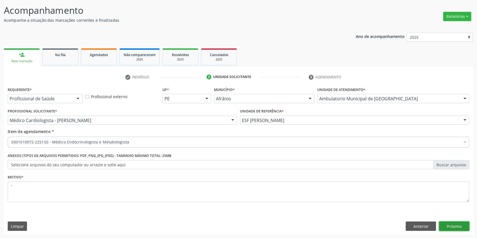
click at [460, 225] on button "Próximo" at bounding box center [454, 226] width 30 height 9
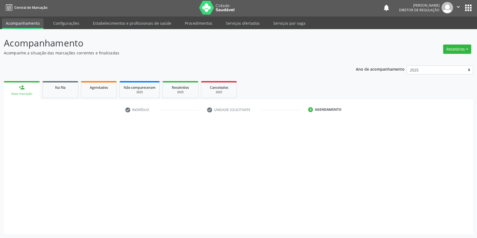
scroll to position [1, 0]
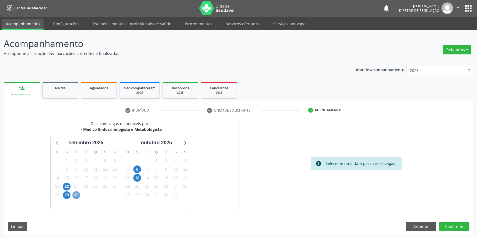
click at [72, 196] on span "30" at bounding box center [76, 196] width 8 height 8
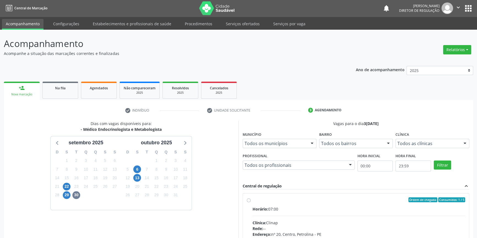
click at [262, 201] on div "Ordem de chegada Consumidos: 1 / 5" at bounding box center [358, 200] width 213 height 5
click at [250, 201] on input "Ordem de chegada Consumidos: 1 / 5 Horário: 07:00 Clínica: Clinap Rede: -- Ende…" at bounding box center [249, 200] width 4 height 5
radio input "true"
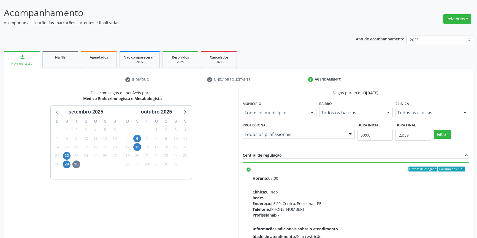
scroll to position [90, 0]
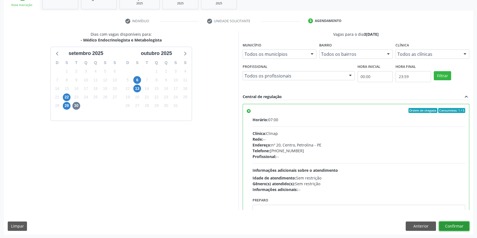
click at [466, 228] on button "Confirmar" at bounding box center [454, 226] width 30 height 9
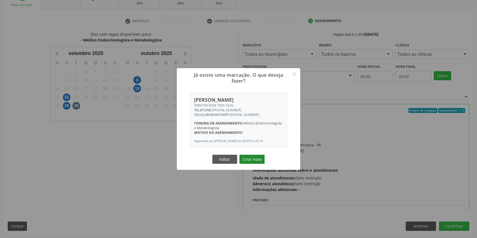
click at [257, 160] on button "Criar novo" at bounding box center [251, 159] width 25 height 9
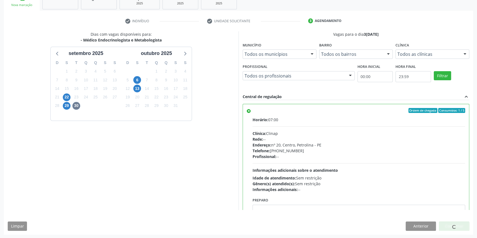
scroll to position [0, 0]
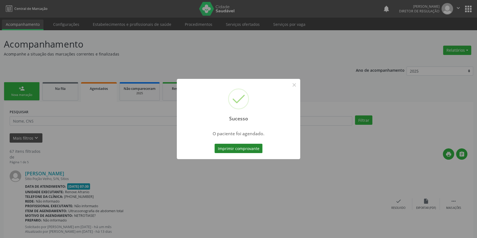
click at [254, 149] on button "Imprimir comprovante" at bounding box center [238, 148] width 48 height 9
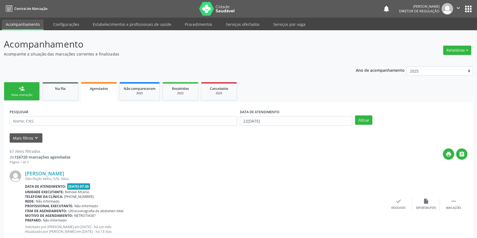
click at [32, 92] on link "person_add Nova marcação" at bounding box center [22, 91] width 36 height 18
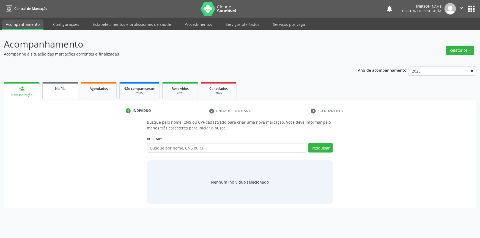
click at [58, 92] on link "Na fila" at bounding box center [60, 90] width 36 height 17
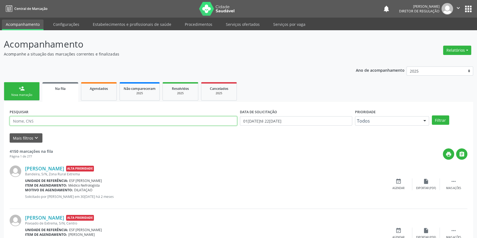
click at [53, 121] on input "text" at bounding box center [123, 120] width 227 height 9
type input "71351264168"
click at [438, 122] on button "Filtrar" at bounding box center [440, 120] width 17 height 9
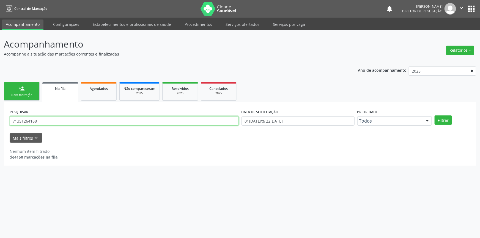
drag, startPoint x: 55, startPoint y: 118, endPoint x: 0, endPoint y: 121, distance: 54.8
click at [0, 121] on div "Acompanhamento Acompanhe a situação das marcações correntes e finalizadas Relat…" at bounding box center [240, 134] width 480 height 208
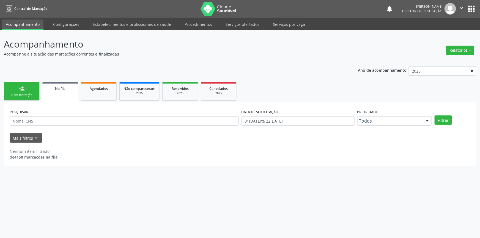
click at [24, 89] on div "person_add" at bounding box center [22, 89] width 6 height 6
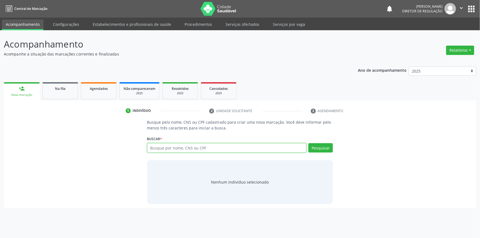
click at [163, 152] on input "text" at bounding box center [227, 147] width 160 height 9
type input "77475097404"
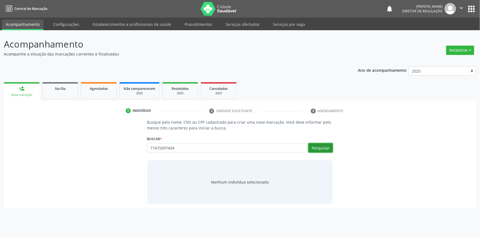
click at [322, 149] on button "Pesquisar" at bounding box center [321, 147] width 24 height 9
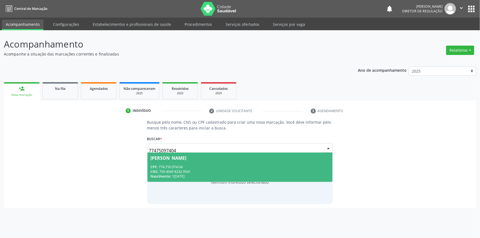
click at [204, 174] on div "Nascimento: 12/03/1967" at bounding box center [240, 176] width 179 height 5
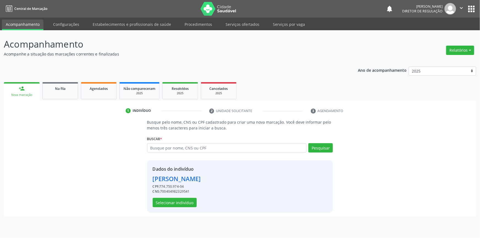
click at [186, 198] on div "Dados do indivíduo Givaldo Ribeiro Rodrigues CPF: 774.750.974-04 CNS: 700404982…" at bounding box center [177, 187] width 48 height 42
click at [184, 201] on button "Selecionar indivíduo" at bounding box center [175, 202] width 44 height 9
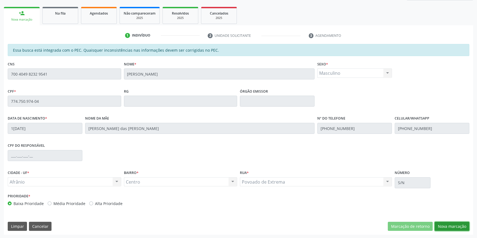
click at [458, 225] on button "Nova marcação" at bounding box center [451, 226] width 35 height 9
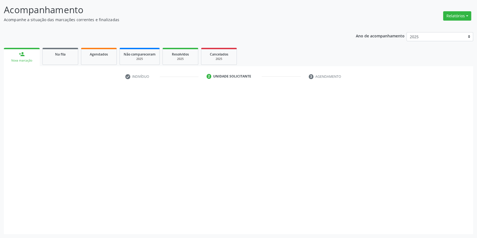
scroll to position [34, 0]
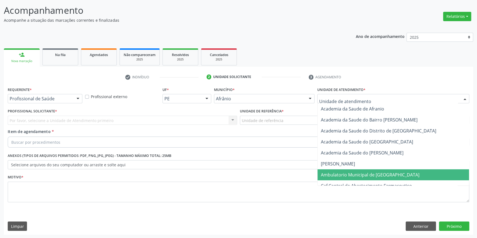
click at [343, 176] on span "Ambulatorio Municipal de [GEOGRAPHIC_DATA]" at bounding box center [370, 175] width 99 height 6
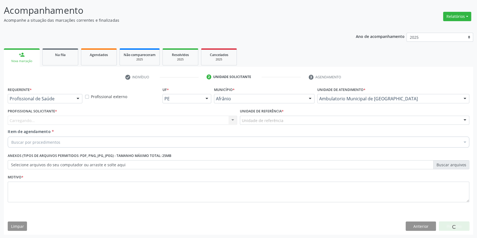
click at [273, 124] on div "Unidade de referência ESF de Extrema ESF de Barra das Melancias ESF Jose e Mari…" at bounding box center [354, 120] width 229 height 9
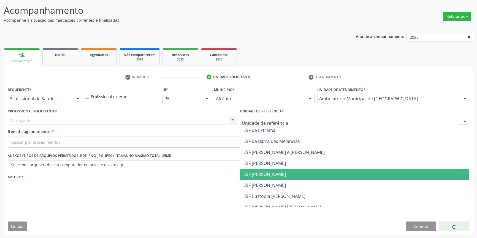
click at [269, 172] on span "ESF [PERSON_NAME]" at bounding box center [264, 174] width 42 height 6
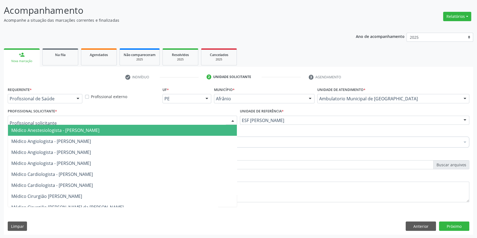
click at [165, 121] on div at bounding box center [122, 120] width 229 height 9
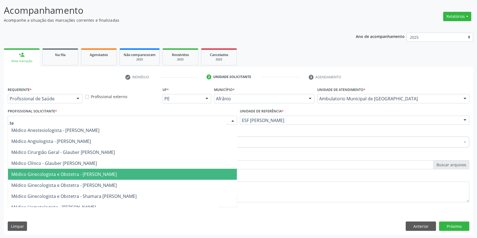
type input "t"
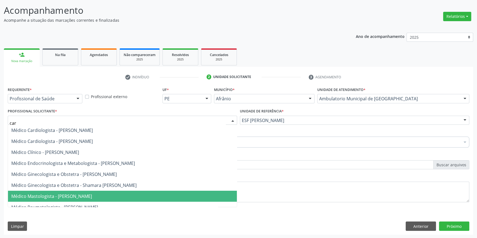
type input "card"
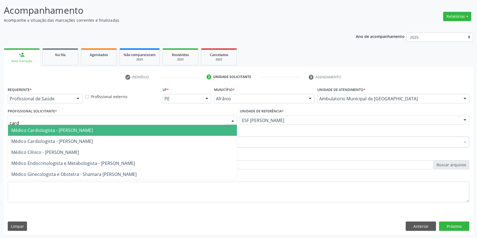
click at [93, 132] on span "Médico Cardiologista - [PERSON_NAME]" at bounding box center [51, 130] width 81 height 6
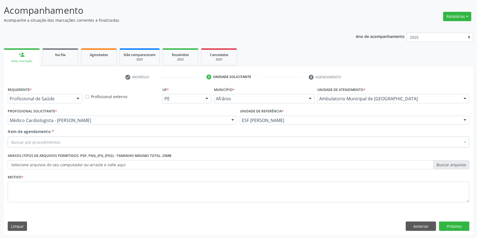
click at [73, 142] on div "Buscar por procedimentos" at bounding box center [238, 142] width 461 height 11
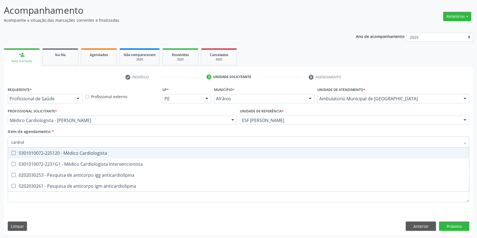
type input "cardiolo"
click at [75, 151] on div "0301010072-225120 - Médico Cardiologista" at bounding box center [238, 153] width 454 height 4
checkbox Cardiologista "true"
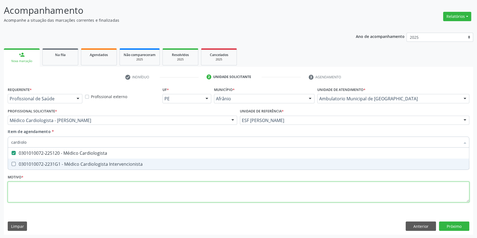
click at [53, 186] on div "Requerente * Profissional de Saúde Profissional de Saúde Paciente Nenhum result…" at bounding box center [238, 148] width 461 height 125
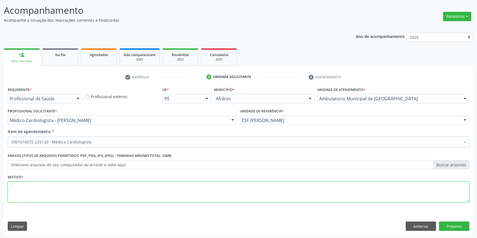
type textarea "'"
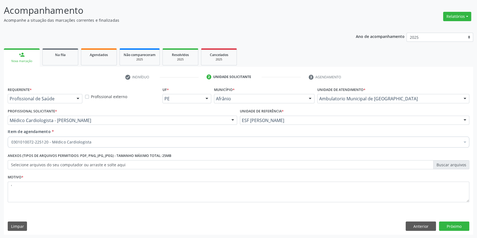
click at [468, 220] on div "Requerente * Profissional de Saúde Profissional de Saúde Paciente Nenhum result…" at bounding box center [238, 160] width 469 height 149
click at [460, 225] on button "Próximo" at bounding box center [454, 226] width 30 height 9
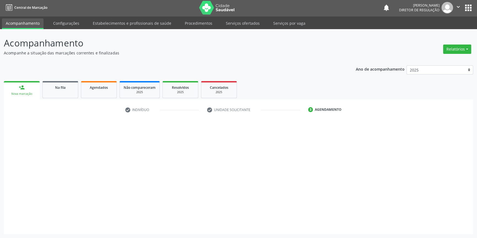
scroll to position [1, 0]
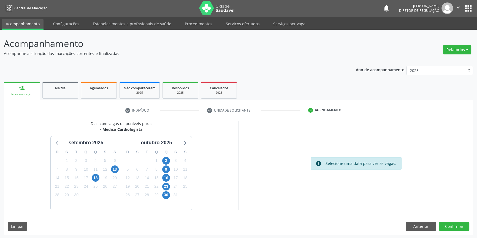
click at [264, 184] on div "info Selecione uma data para ver as vagas." at bounding box center [355, 165] width 235 height 89
click at [58, 144] on icon at bounding box center [57, 143] width 2 height 4
click at [184, 145] on icon at bounding box center [184, 142] width 7 height 7
click at [422, 233] on div "Dias com vagas disponíveis para: - Médico Cardiologista setembro 2025 D S T Q Q…" at bounding box center [238, 178] width 469 height 114
click at [421, 226] on button "Anterior" at bounding box center [420, 226] width 30 height 9
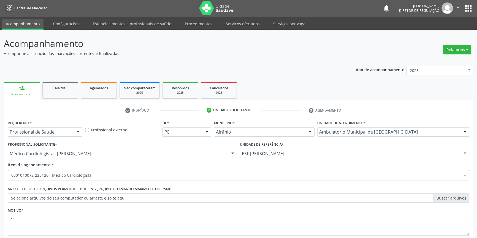
click at [96, 179] on div "0301010072-225120 - Médico Cardiologista" at bounding box center [238, 175] width 461 height 11
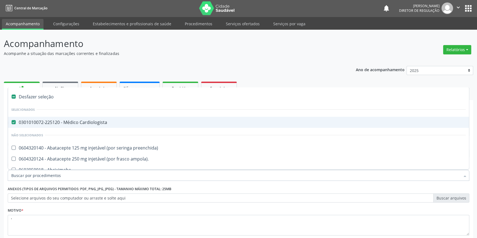
click at [66, 99] on div "Desfazer seleção" at bounding box center [238, 96] width 461 height 11
checkbox Cardiologista "false"
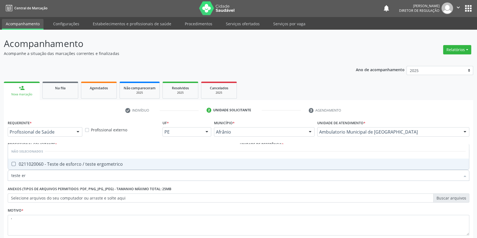
type input "teste erg"
click at [63, 162] on div "0211020060 - Teste de esforco / teste ergometrico" at bounding box center [238, 164] width 454 height 4
checkbox ergometrico "true"
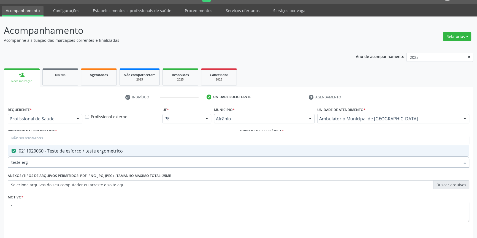
scroll to position [34, 0]
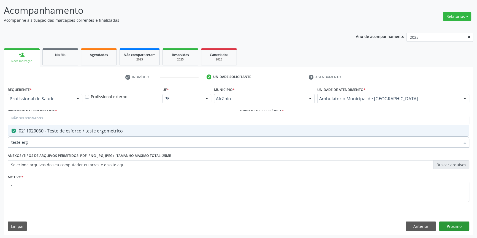
click at [461, 232] on div "Requerente * Profissional de Saúde Profissional de Saúde Paciente Nenhum result…" at bounding box center [238, 160] width 469 height 149
click at [460, 226] on button "Próximo" at bounding box center [454, 226] width 30 height 9
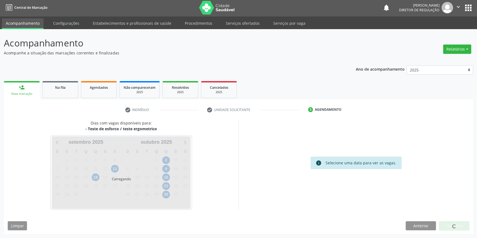
scroll to position [1, 0]
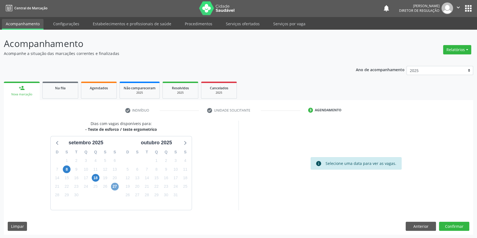
click at [112, 186] on span "27" at bounding box center [115, 187] width 8 height 8
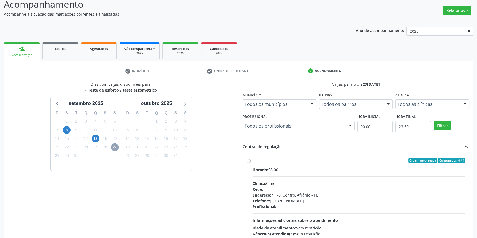
scroll to position [80, 0]
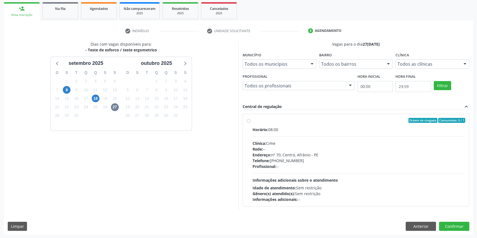
click at [250, 124] on div "Ordem de chegada Consumidos: 0 / 1 Horário: 08:00 Clínica: Cime Rede: -- Endere…" at bounding box center [356, 160] width 218 height 85
radio input "true"
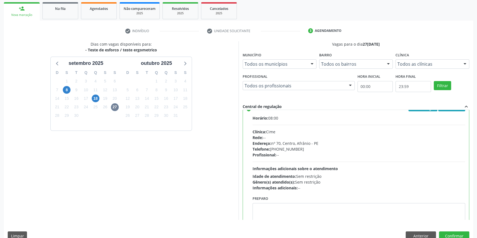
scroll to position [27, 0]
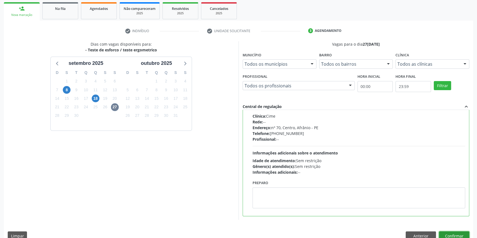
click at [453, 234] on button "Confirmar" at bounding box center [454, 236] width 30 height 9
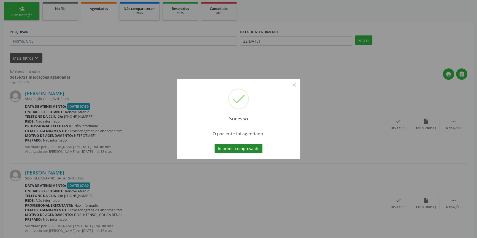
scroll to position [0, 0]
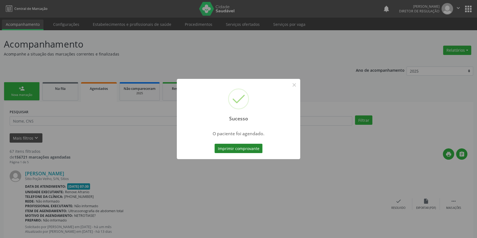
click at [245, 146] on button "Imprimir comprovante" at bounding box center [238, 148] width 48 height 9
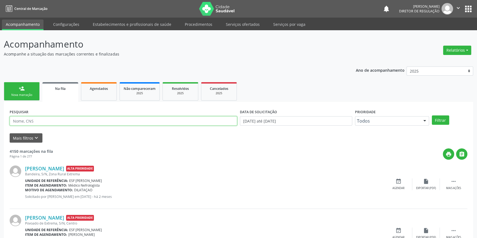
drag, startPoint x: 56, startPoint y: 121, endPoint x: 68, endPoint y: 120, distance: 12.4
click at [56, 121] on input "text" at bounding box center [123, 120] width 227 height 9
type input "77475097404"
click at [445, 121] on button "Filtrar" at bounding box center [440, 120] width 17 height 9
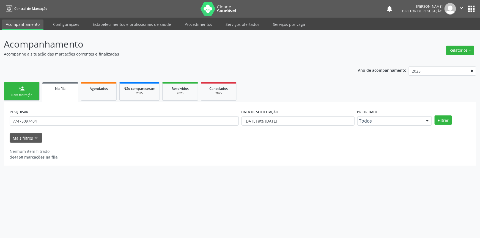
click at [20, 97] on div "Nova marcação" at bounding box center [22, 95] width 28 height 4
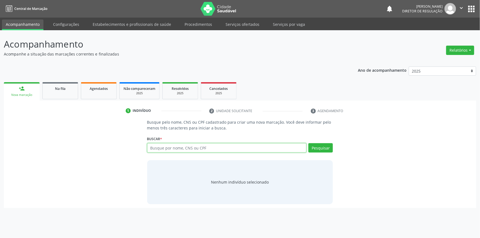
click at [190, 146] on input "text" at bounding box center [227, 147] width 160 height 9
type input "71351264168"
click at [325, 143] on div "Buscar * Busque por nome, CNS ou CPF Nenhum resultado encontrado para: " " Não …" at bounding box center [240, 145] width 186 height 21
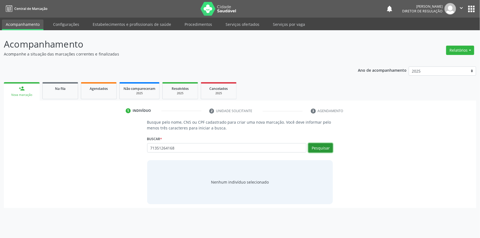
click at [319, 150] on button "Pesquisar" at bounding box center [321, 147] width 24 height 9
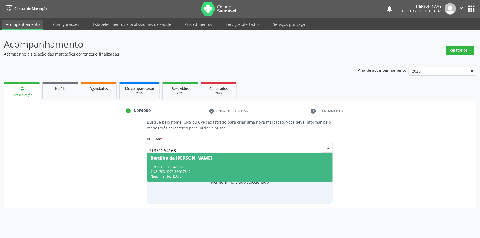
click at [212, 168] on div "CPF: 713.512.641-68" at bounding box center [240, 167] width 179 height 5
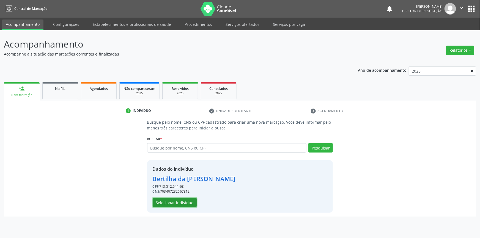
click at [186, 204] on button "Selecionar indivíduo" at bounding box center [175, 202] width 44 height 9
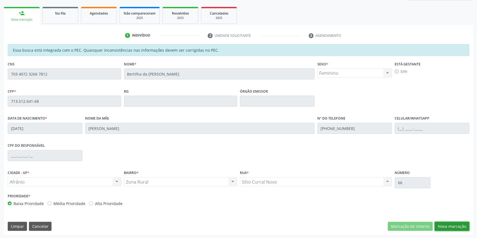
click at [454, 225] on button "Nova marcação" at bounding box center [451, 226] width 35 height 9
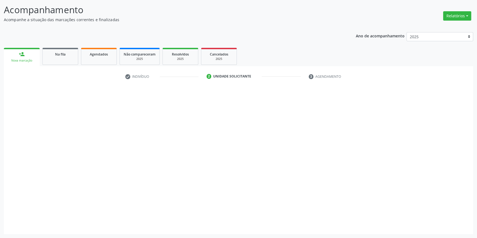
scroll to position [34, 0]
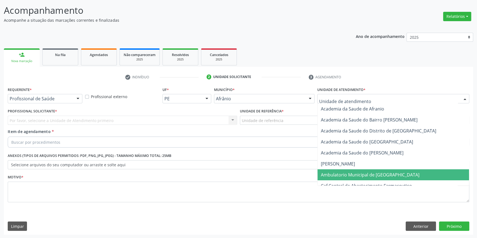
click at [337, 177] on span "Ambulatorio Municipal de [GEOGRAPHIC_DATA]" at bounding box center [370, 175] width 99 height 6
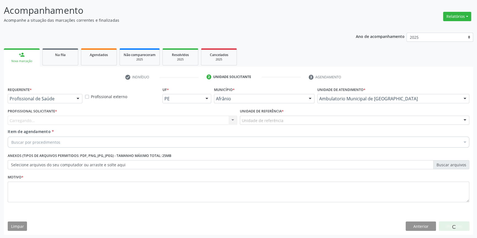
click at [291, 119] on div "Unidade de referência" at bounding box center [354, 120] width 229 height 9
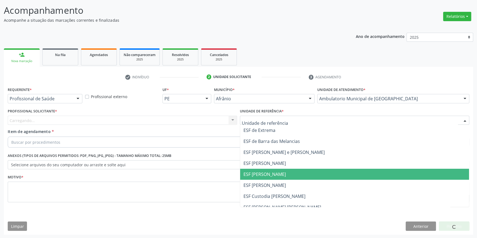
click at [267, 179] on span "ESF [PERSON_NAME]" at bounding box center [354, 174] width 229 height 11
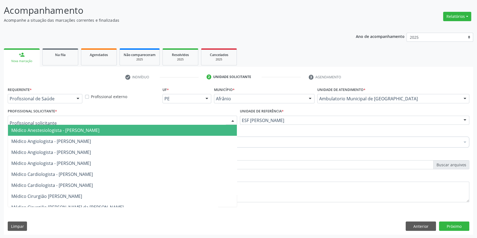
click at [183, 122] on div at bounding box center [122, 120] width 229 height 9
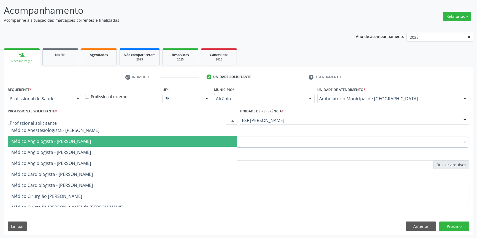
paste input "endocrino"
type input "endocrino"
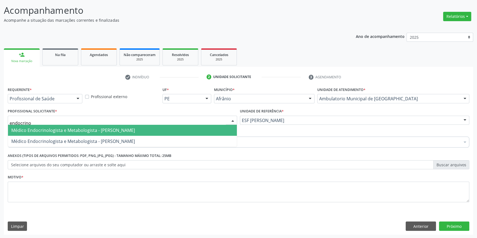
click at [107, 132] on span "Médico Endocrinologista e Metabologista - [PERSON_NAME]" at bounding box center [73, 130] width 124 height 6
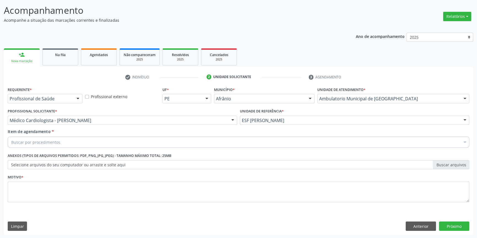
click at [74, 144] on div "Buscar por procedimentos" at bounding box center [238, 142] width 461 height 11
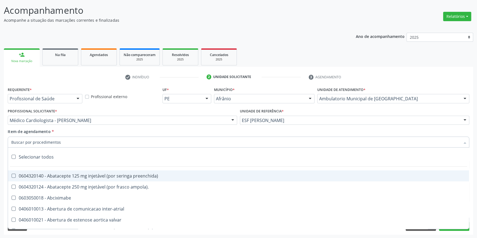
paste input "endocrino"
type input "endocrino"
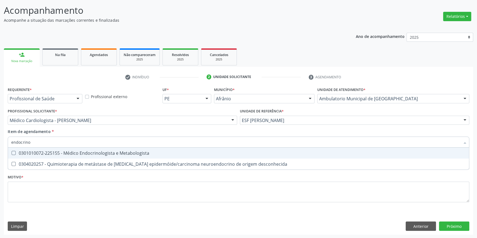
click at [72, 151] on div "0301010072-225155 - Médico Endocrinologista e Metabologista" at bounding box center [238, 153] width 454 height 4
checkbox Metabologista "true"
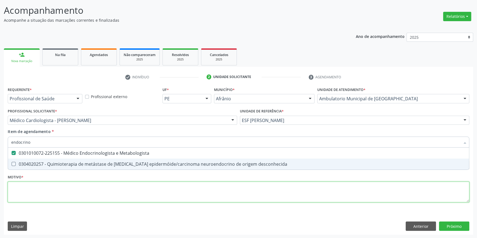
click at [58, 190] on div "Requerente * Profissional de Saúde Profissional de Saúde Paciente Nenhum result…" at bounding box center [238, 148] width 461 height 125
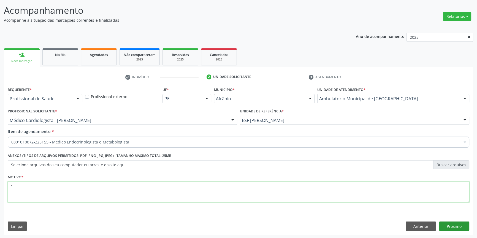
type textarea "'"
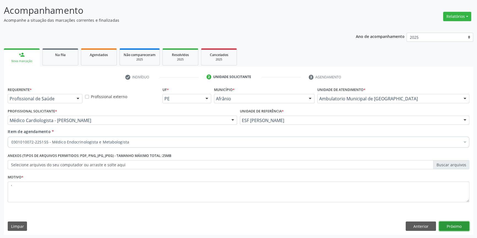
click at [453, 226] on button "Próximo" at bounding box center [454, 226] width 30 height 9
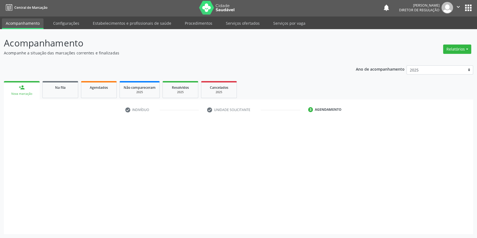
scroll to position [1, 0]
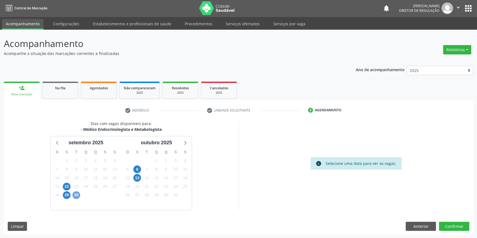
click at [73, 194] on span "30" at bounding box center [76, 196] width 8 height 8
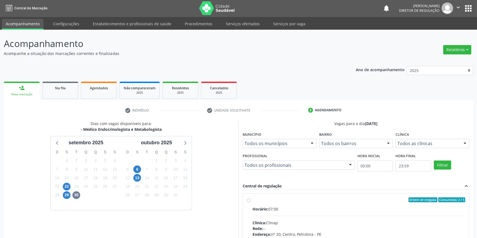
click at [252, 201] on label "Ordem de chegada Consumidos: 2 / 5 Horário: 07:00 Clínica: Clinap Rede: -- Ende…" at bounding box center [358, 240] width 213 height 85
click at [250, 201] on input "Ordem de chegada Consumidos: 2 / 5 Horário: 07:00 Clínica: Clinap Rede: -- Ende…" at bounding box center [249, 200] width 4 height 5
radio input "true"
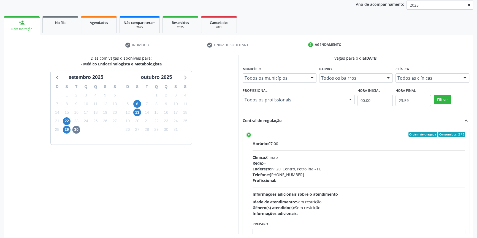
scroll to position [90, 0]
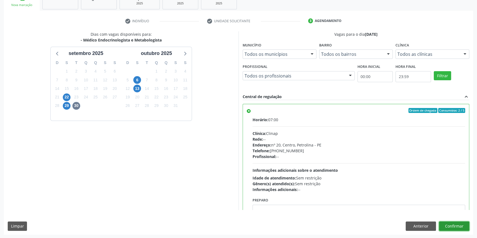
click at [447, 228] on button "Confirmar" at bounding box center [454, 226] width 30 height 9
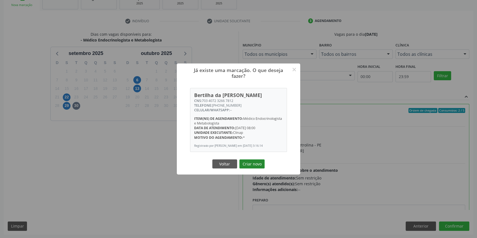
click at [248, 165] on button "Criar novo" at bounding box center [251, 164] width 25 height 9
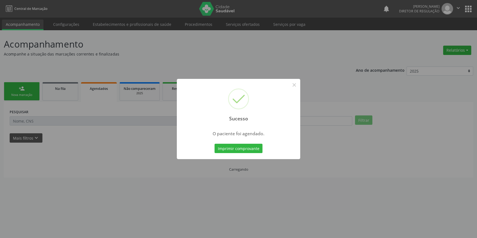
scroll to position [0, 0]
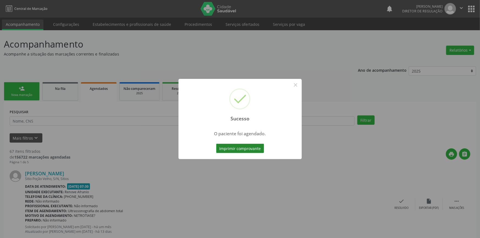
click at [247, 149] on button "Imprimir comprovante" at bounding box center [240, 148] width 48 height 9
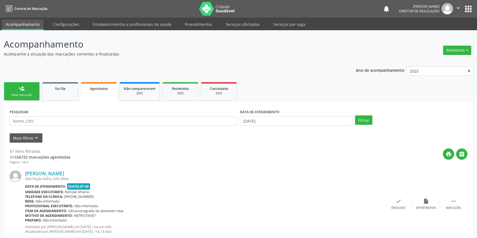
click at [29, 86] on link "person_add Nova marcação" at bounding box center [22, 91] width 36 height 18
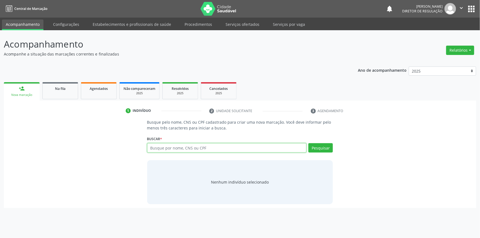
click at [160, 149] on input "text" at bounding box center [227, 147] width 160 height 9
type input "704306591187094"
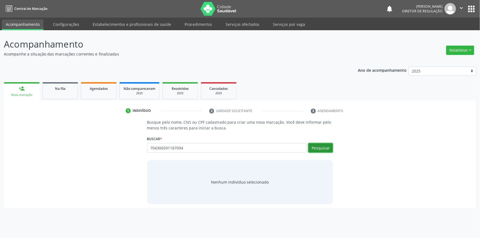
click at [323, 145] on button "Pesquisar" at bounding box center [321, 147] width 24 height 9
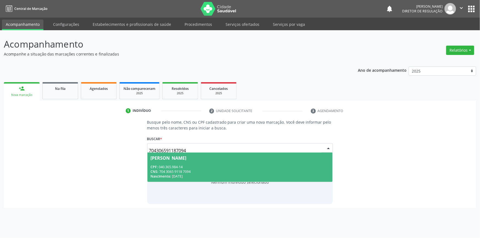
click at [241, 167] on div "CPF: 040.365.984-14" at bounding box center [240, 167] width 179 height 5
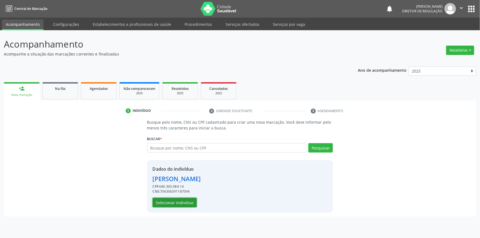
click at [183, 202] on button "Selecionar indivíduo" at bounding box center [175, 202] width 44 height 9
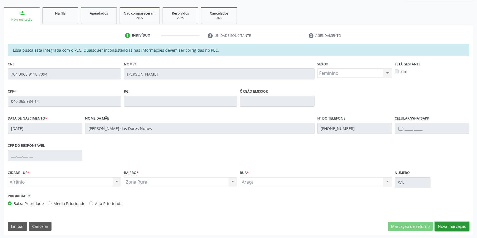
click at [440, 223] on button "Nova marcação" at bounding box center [451, 226] width 35 height 9
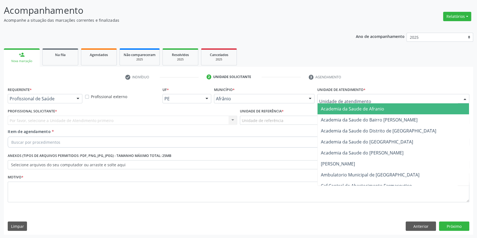
click at [358, 95] on div at bounding box center [393, 98] width 152 height 9
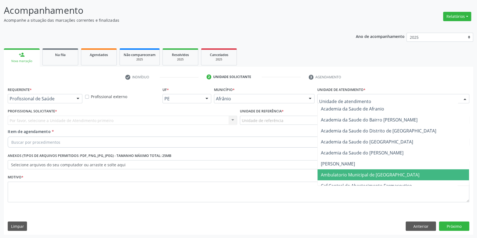
click at [350, 175] on span "Ambulatorio Municipal de [GEOGRAPHIC_DATA]" at bounding box center [370, 175] width 99 height 6
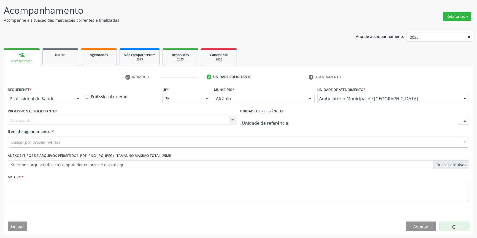
click at [295, 124] on div "ESF de Extrema ESF de Barra das Melancias ESF Jose e Maria Rodrigues de Macedo …" at bounding box center [354, 120] width 229 height 9
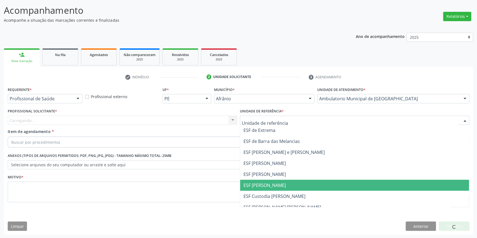
click at [277, 183] on span "ESF [PERSON_NAME]" at bounding box center [354, 185] width 229 height 11
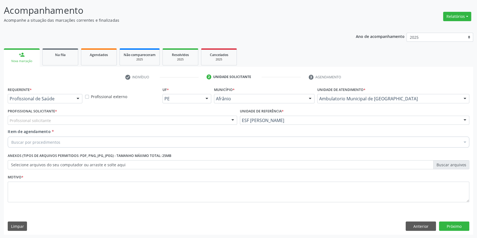
click at [158, 112] on div "Profissional Solicitante * Profissional solicitante Médico Anestesiologista - […" at bounding box center [122, 116] width 229 height 18
click at [152, 115] on div "Profissional Solicitante * Profissional solicitante Médico Anestesiologista - […" at bounding box center [122, 116] width 229 height 18
click at [152, 116] on div "Profissional solicitante" at bounding box center [122, 120] width 229 height 9
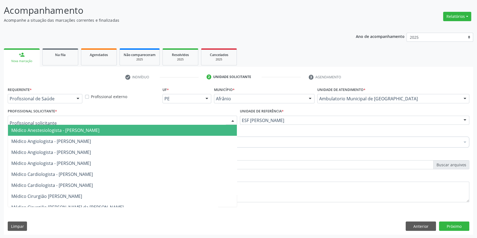
paste input "endocrino"
type input "endocrino"
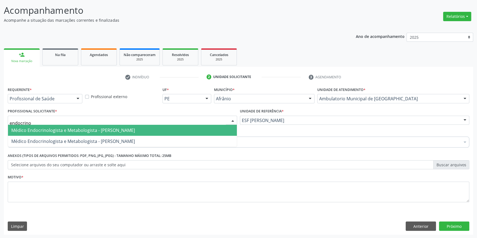
click at [98, 132] on span "Médico Endocrinologista e Metabologista - [PERSON_NAME]" at bounding box center [73, 130] width 124 height 6
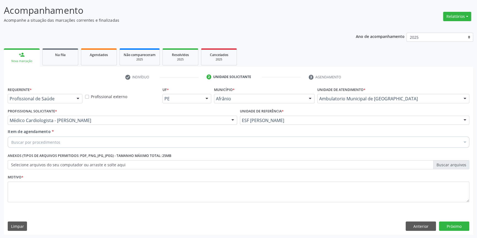
click at [88, 143] on div "Buscar por procedimentos" at bounding box center [238, 142] width 461 height 11
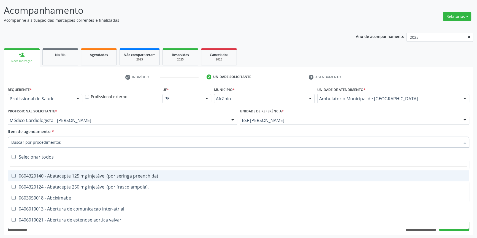
paste input "endocrino"
type input "endocrino"
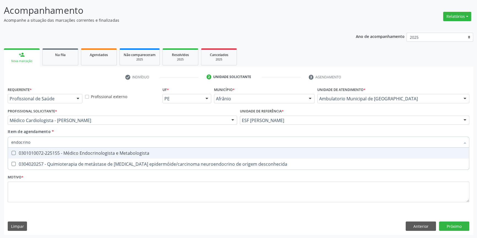
click at [78, 154] on div "0301010072-225155 - Médico Endocrinologista e Metabologista" at bounding box center [238, 153] width 454 height 4
checkbox Metabologista "true"
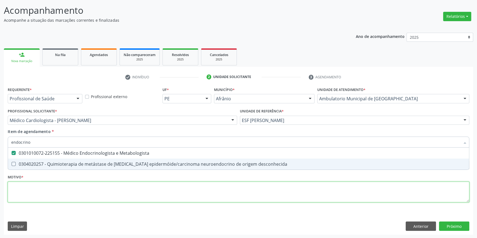
click at [45, 182] on div "Requerente * Profissional de Saúde Profissional de Saúde Paciente Nenhum result…" at bounding box center [238, 148] width 461 height 125
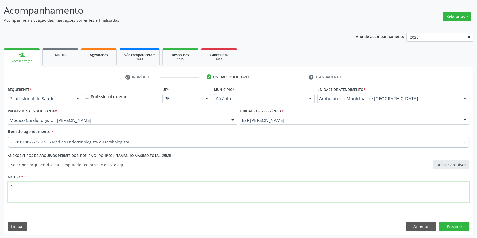
click at [462, 223] on span "0604320124 - Abatacepte 250 mg injetável (por frasco ampola)." at bounding box center [238, 219] width 461 height 11
type textarea "'"
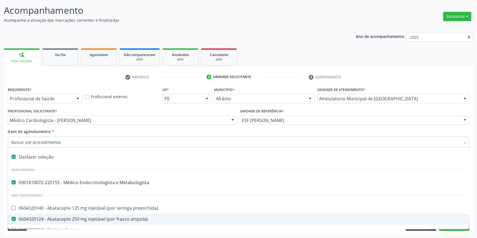
click at [83, 219] on div "0604320124 - Abatacepte 250 mg injetável (por frasco ampola)." at bounding box center [238, 219] width 454 height 4
checkbox ampola\)\ "false"
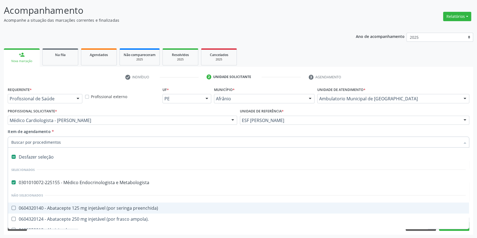
click at [107, 129] on div "Item de agendamento * Desfazer seleção Selecionados 0301010072-225155 - Médico …" at bounding box center [238, 137] width 461 height 17
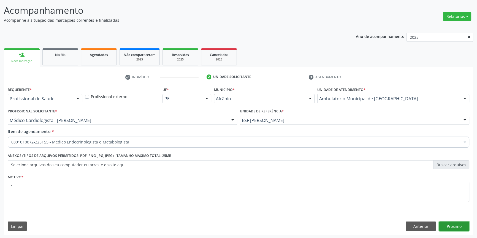
click at [449, 225] on button "Próximo" at bounding box center [454, 226] width 30 height 9
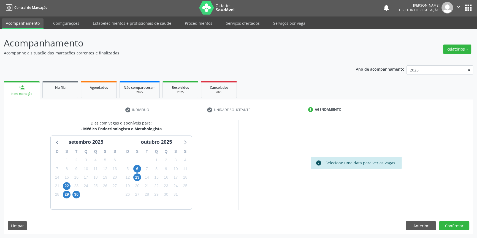
scroll to position [1, 0]
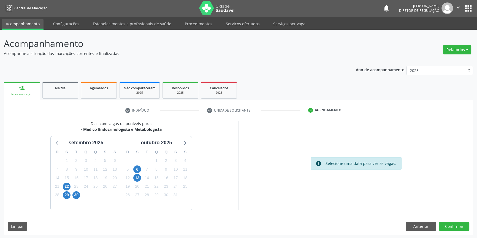
click at [80, 195] on div "30" at bounding box center [77, 195] width 10 height 9
click at [78, 196] on span "30" at bounding box center [76, 196] width 8 height 8
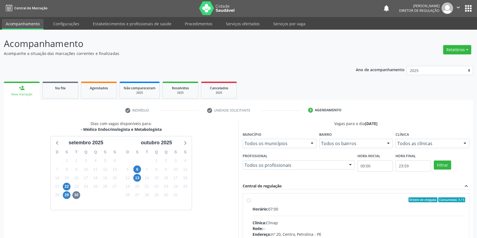
click at [256, 203] on label "Ordem de chegada Consumidos: 3 / 5 Horário: 07:00 Clínica: Clinap Rede: -- Ende…" at bounding box center [358, 240] width 213 height 85
click at [250, 203] on input "Ordem de chegada Consumidos: 3 / 5 Horário: 07:00 Clínica: Clinap Rede: -- Ende…" at bounding box center [249, 200] width 4 height 5
radio input "true"
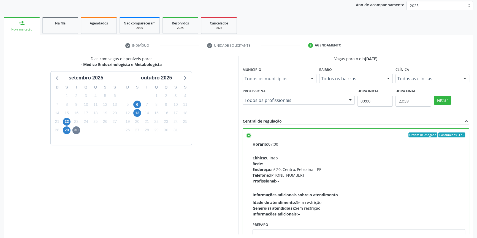
scroll to position [90, 0]
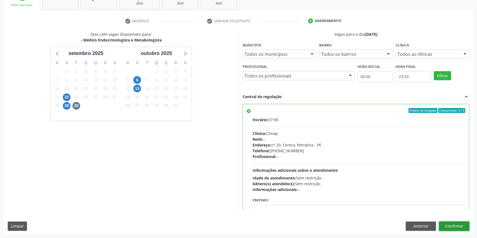
click at [465, 227] on button "Confirmar" at bounding box center [454, 226] width 30 height 9
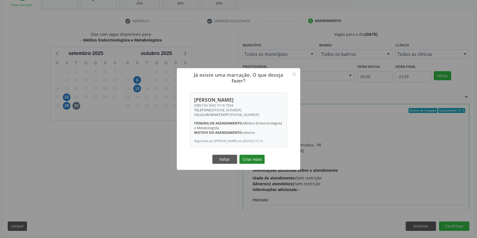
click at [256, 164] on button "Criar novo" at bounding box center [251, 159] width 25 height 9
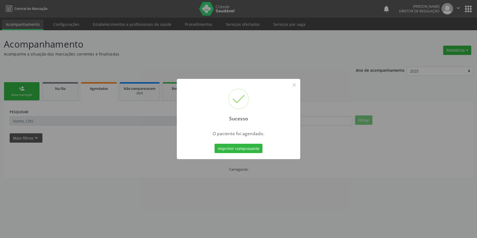
scroll to position [0, 0]
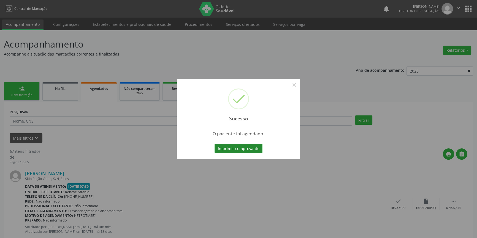
click at [243, 148] on button "Imprimir comprovante" at bounding box center [238, 148] width 48 height 9
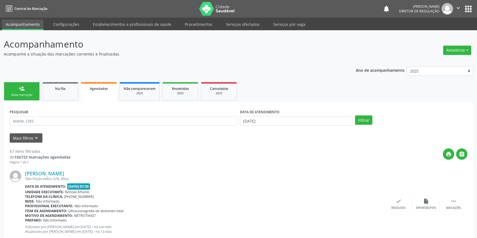
click at [30, 84] on link "person_add Nova marcação" at bounding box center [22, 91] width 36 height 18
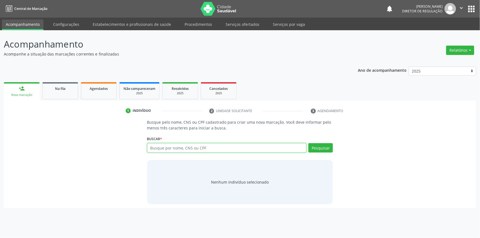
click at [203, 151] on input "text" at bounding box center [227, 147] width 160 height 9
type input "700502553307659"
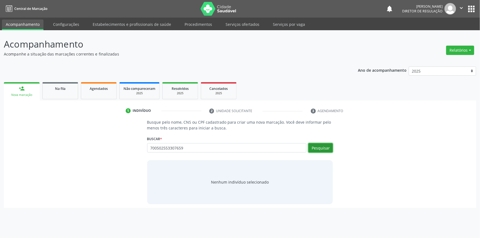
click at [327, 148] on button "Pesquisar" at bounding box center [321, 147] width 24 height 9
type input "700502553307659"
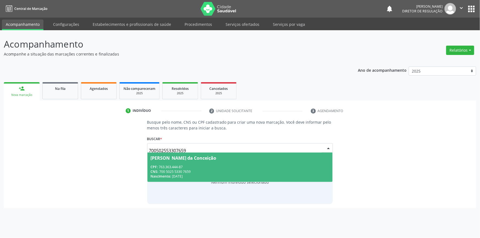
click at [191, 168] on div "CPF: 763.363.444-87" at bounding box center [240, 167] width 179 height 5
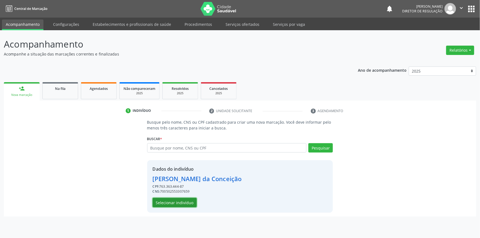
click at [181, 204] on button "Selecionar indivíduo" at bounding box center [175, 202] width 44 height 9
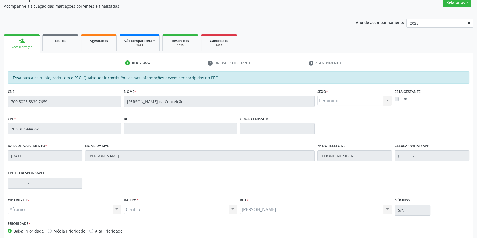
scroll to position [75, 0]
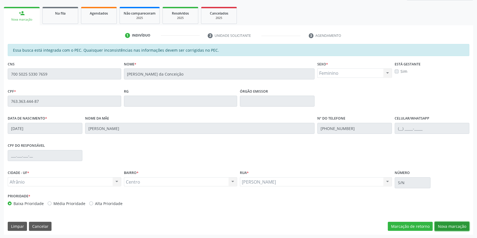
click at [446, 226] on button "Nova marcação" at bounding box center [451, 226] width 35 height 9
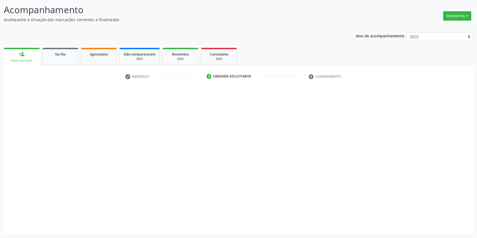
scroll to position [34, 0]
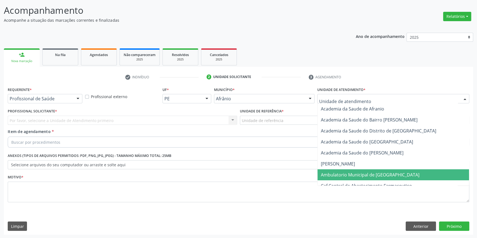
click at [339, 173] on span "Ambulatorio Municipal de [GEOGRAPHIC_DATA]" at bounding box center [370, 175] width 99 height 6
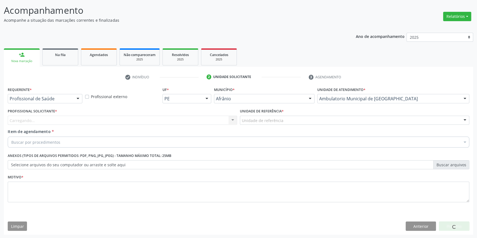
click at [277, 124] on div "Unidade de referência" at bounding box center [354, 120] width 229 height 9
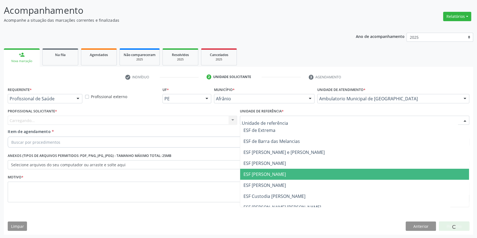
click at [275, 170] on span "ESF [PERSON_NAME]" at bounding box center [354, 174] width 229 height 11
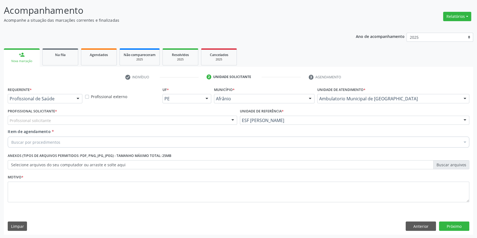
click at [167, 119] on div "Profissional solicitante" at bounding box center [122, 120] width 229 height 9
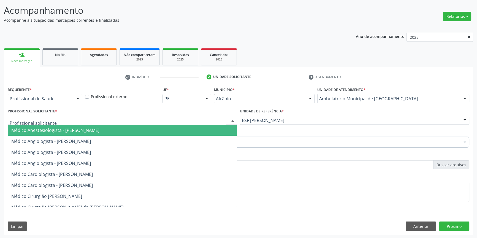
paste input "endocrino"
type input "endocrino"
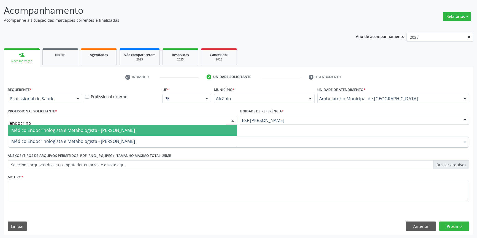
click at [97, 132] on span "Médico Endocrinologista e Metabologista - [PERSON_NAME]" at bounding box center [73, 130] width 124 height 6
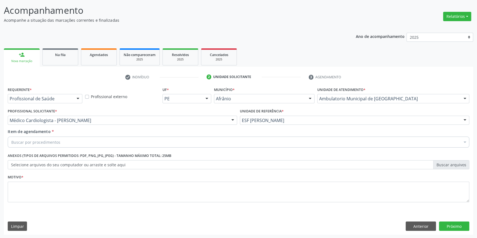
click at [71, 145] on div "Buscar por procedimentos" at bounding box center [238, 142] width 461 height 11
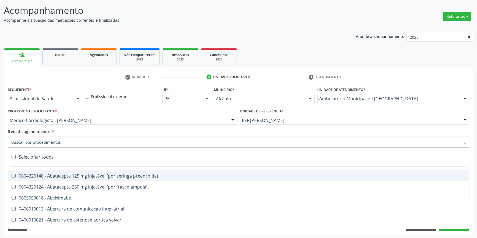
paste input "endocrino"
type input "endocrino"
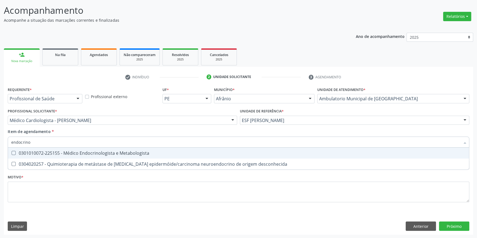
click at [64, 155] on div "0301010072-225155 - Médico Endocrinologista e Metabologista" at bounding box center [238, 153] width 454 height 4
checkbox Metabologista "true"
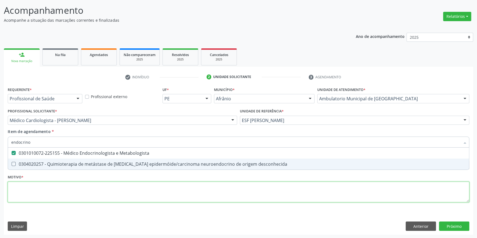
click at [40, 186] on div "Requerente * Profissional de Saúde Profissional de Saúde Paciente Nenhum result…" at bounding box center [238, 148] width 461 height 125
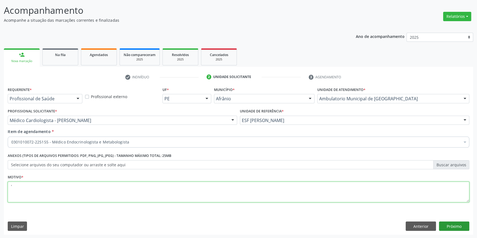
type textarea "'"
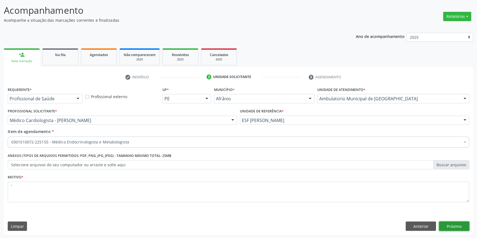
click at [456, 228] on button "Próximo" at bounding box center [454, 226] width 30 height 9
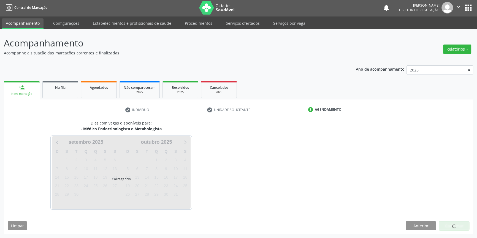
scroll to position [1, 0]
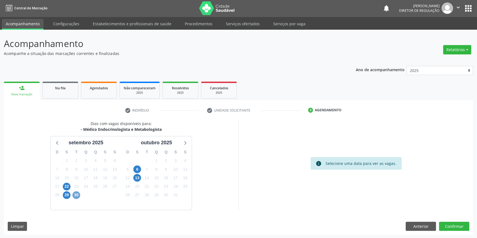
click at [73, 196] on span "30" at bounding box center [76, 196] width 8 height 8
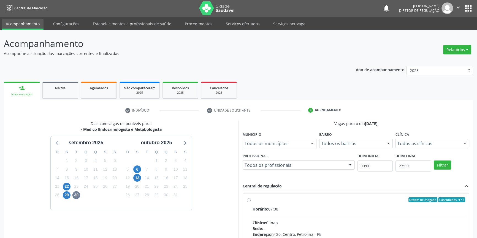
click at [265, 202] on div "Ordem de chegada Consumidos: 4 / 5" at bounding box center [358, 200] width 213 height 5
click at [250, 202] on input "Ordem de chegada Consumidos: 4 / 5 Horário: 07:00 Clínica: Clinap Rede: -- Ende…" at bounding box center [249, 200] width 4 height 5
radio input "true"
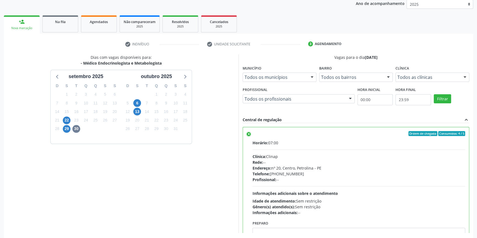
scroll to position [90, 0]
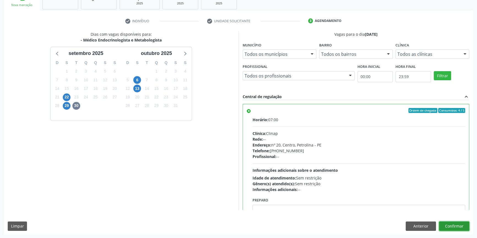
click at [461, 228] on button "Confirmar" at bounding box center [454, 226] width 30 height 9
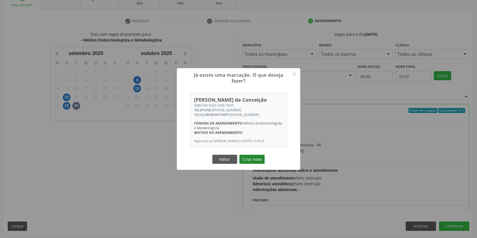
click at [258, 160] on button "Criar novo" at bounding box center [251, 159] width 25 height 9
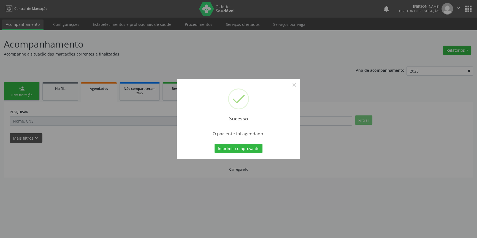
scroll to position [0, 0]
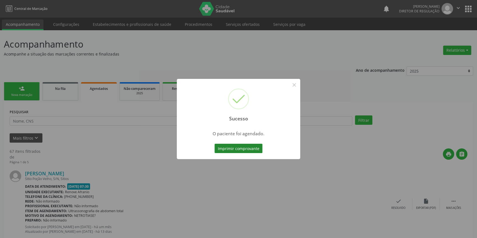
click at [253, 152] on button "Imprimir comprovante" at bounding box center [238, 148] width 48 height 9
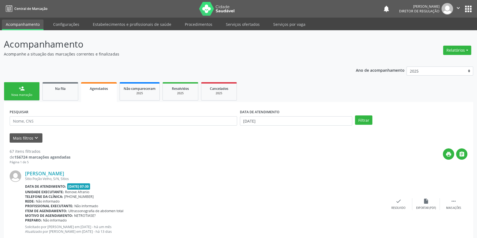
click at [28, 91] on link "person_add Nova marcação" at bounding box center [22, 91] width 36 height 18
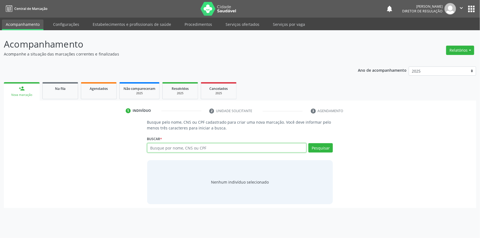
click at [164, 147] on input "text" at bounding box center [227, 147] width 160 height 9
type input "701807259901077"
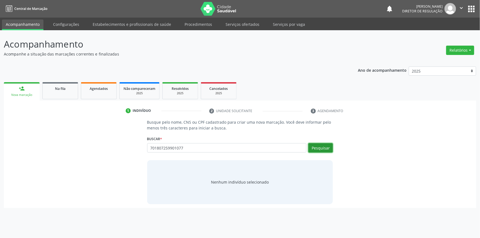
click at [329, 151] on button "Pesquisar" at bounding box center [321, 147] width 24 height 9
type input "701807259901077"
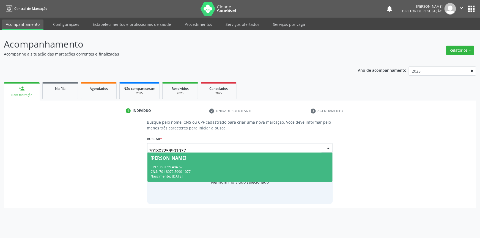
click at [214, 173] on div "CNS: 701 8072 5990 1077" at bounding box center [240, 172] width 179 height 5
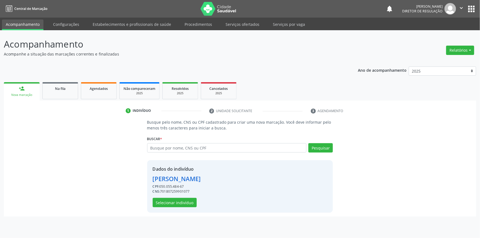
click at [185, 198] on div "Dados do indivíduo Luzia da Silva Torres CPF: 050.055.484-67 CNS: 7018072599010…" at bounding box center [177, 187] width 48 height 42
click at [185, 200] on button "Selecionar indivíduo" at bounding box center [175, 202] width 44 height 9
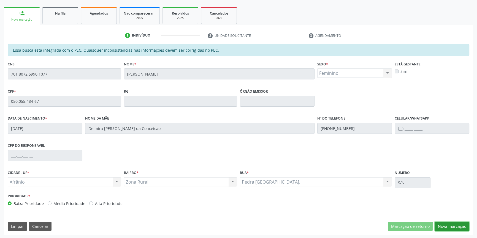
click at [451, 224] on button "Nova marcação" at bounding box center [451, 226] width 35 height 9
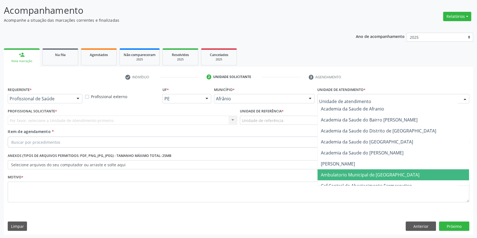
click at [337, 173] on span "Ambulatorio Municipal de [GEOGRAPHIC_DATA]" at bounding box center [370, 175] width 99 height 6
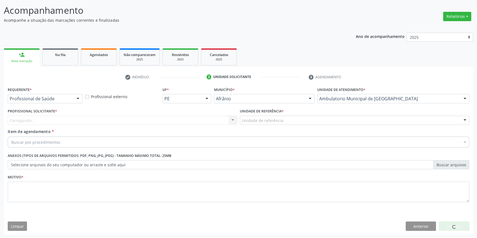
click at [282, 117] on div "Unidade de referência" at bounding box center [354, 120] width 229 height 9
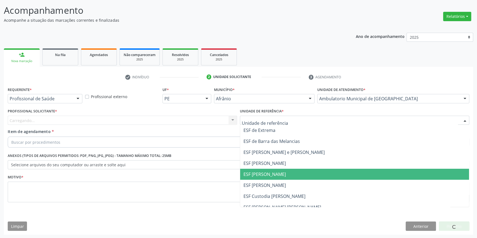
click at [264, 177] on span "ESF [PERSON_NAME]" at bounding box center [354, 174] width 229 height 11
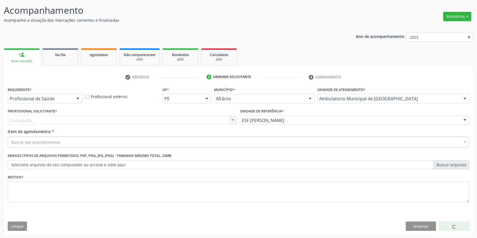
click at [169, 122] on div "Carregando... Nenhum resultado encontrado para: " " Não há nenhuma opção para s…" at bounding box center [122, 120] width 229 height 9
click at [169, 122] on div "Profissional solicitante" at bounding box center [122, 120] width 229 height 9
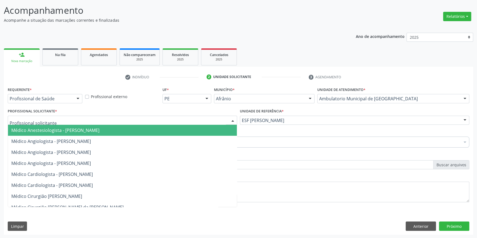
paste input "endocrino"
type input "endocrino"
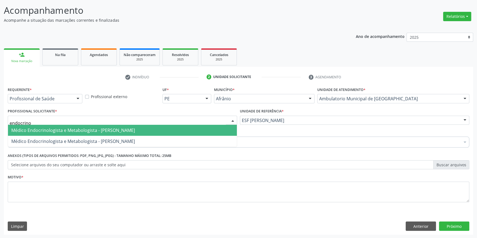
click at [103, 127] on span "Médico Endocrinologista e Metabologista - [PERSON_NAME]" at bounding box center [73, 130] width 124 height 6
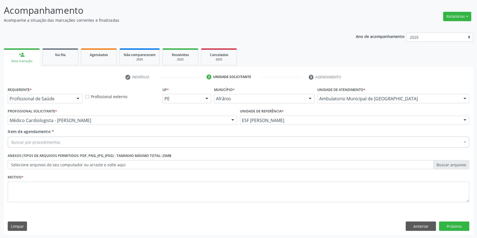
click at [80, 140] on div "Buscar por procedimentos" at bounding box center [238, 142] width 461 height 11
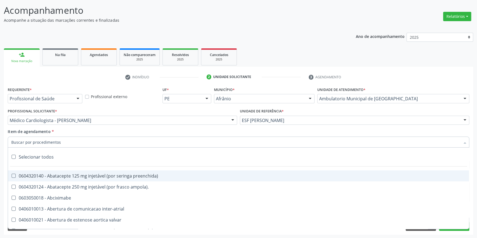
paste input "endocrino"
type input "endocrino"
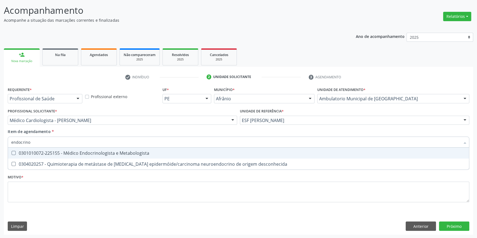
click at [73, 151] on div "0301010072-225155 - Médico Endocrinologista e Metabologista" at bounding box center [238, 153] width 454 height 4
checkbox Metabologista "true"
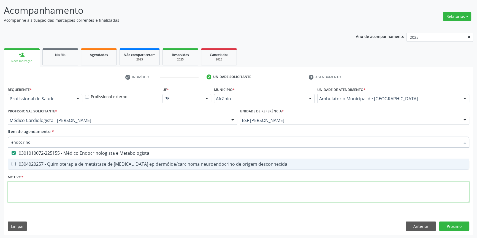
click at [56, 194] on div "Requerente * Profissional de Saúde Profissional de Saúde Paciente Nenhum result…" at bounding box center [238, 148] width 461 height 125
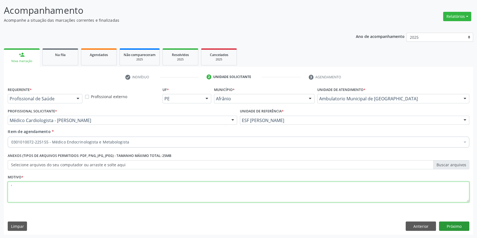
type textarea "'"
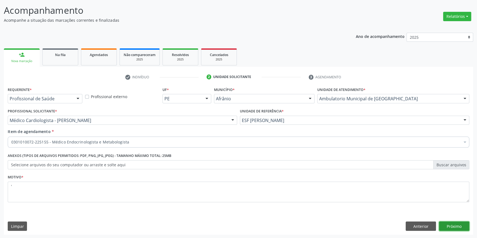
click at [454, 222] on button "Próximo" at bounding box center [454, 226] width 30 height 9
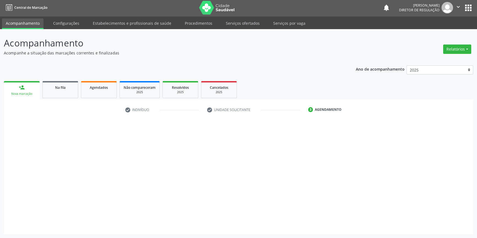
scroll to position [1, 0]
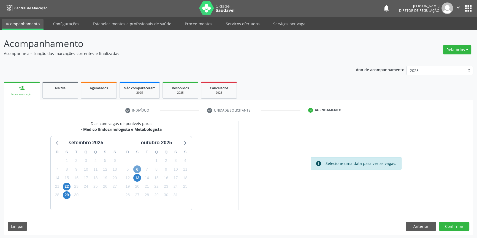
click at [139, 169] on span "6" at bounding box center [137, 170] width 8 height 8
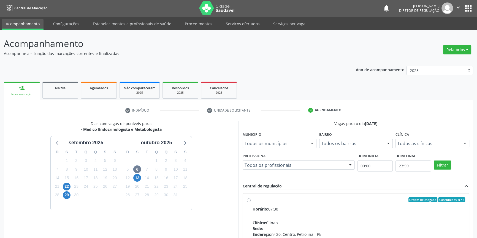
click at [253, 198] on div "Ordem de chegada Consumidos: 0 / 5" at bounding box center [358, 200] width 213 height 5
click at [250, 198] on input "Ordem de chegada Consumidos: 0 / 5 Horário: 07:30 Clínica: Clinap Rede: -- Ende…" at bounding box center [249, 200] width 4 height 5
radio input "true"
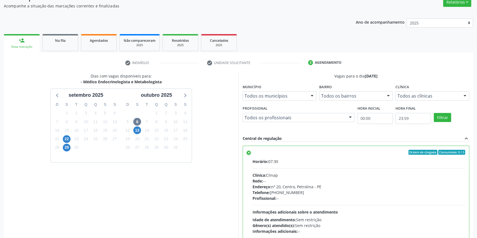
scroll to position [90, 0]
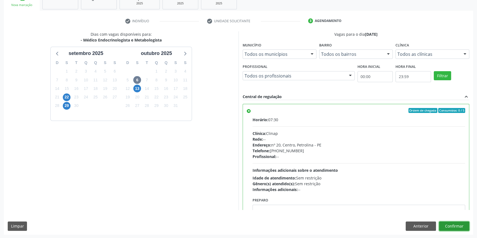
click at [446, 225] on button "Confirmar" at bounding box center [454, 226] width 30 height 9
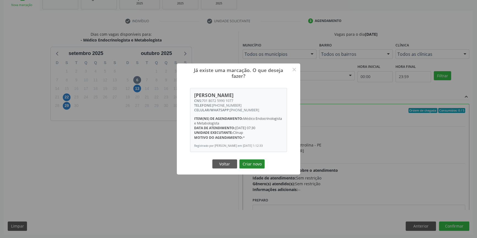
click at [254, 164] on button "Criar novo" at bounding box center [251, 164] width 25 height 9
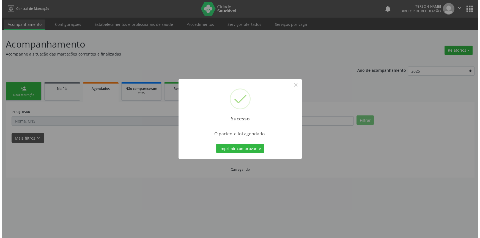
scroll to position [0, 0]
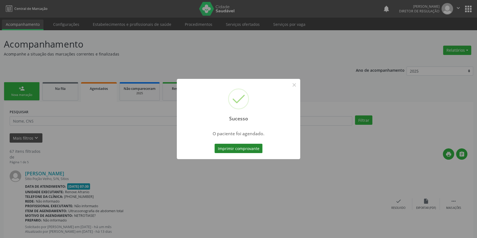
click at [246, 148] on button "Imprimir comprovante" at bounding box center [238, 148] width 48 height 9
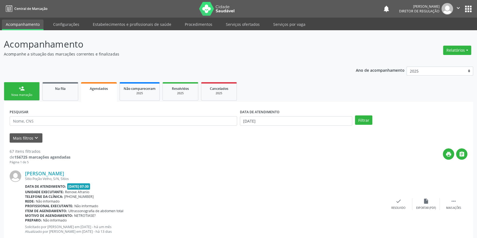
click at [27, 91] on link "person_add Nova marcação" at bounding box center [22, 91] width 36 height 18
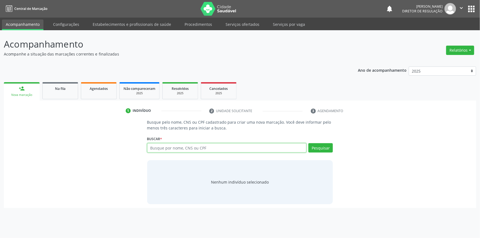
click at [189, 146] on input "text" at bounding box center [227, 147] width 160 height 9
type input "708401290208065"
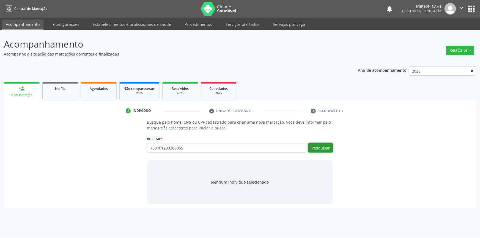
click at [322, 146] on button "Pesquisar" at bounding box center [321, 147] width 24 height 9
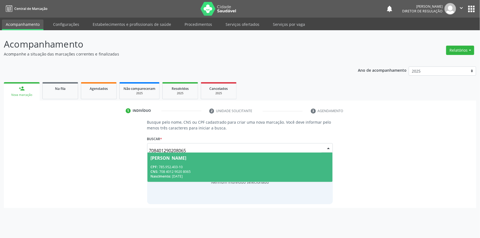
click at [214, 160] on span "Maria Cleide Dias de Brito CPF: 785.952.403-10 CNS: 708 4012 9020 8065 Nascimen…" at bounding box center [241, 167] width 186 height 29
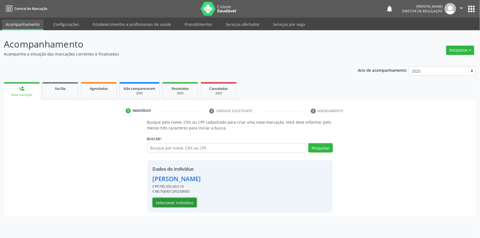
click at [173, 201] on button "Selecionar indivíduo" at bounding box center [175, 202] width 44 height 9
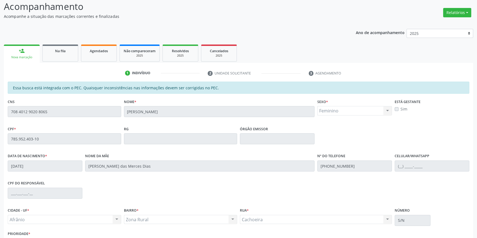
scroll to position [75, 0]
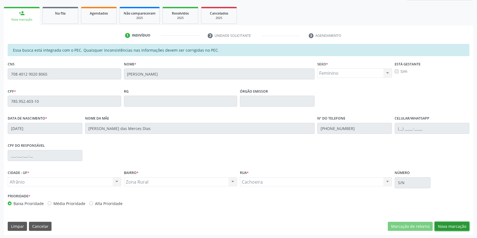
click at [456, 228] on button "Nova marcação" at bounding box center [451, 226] width 35 height 9
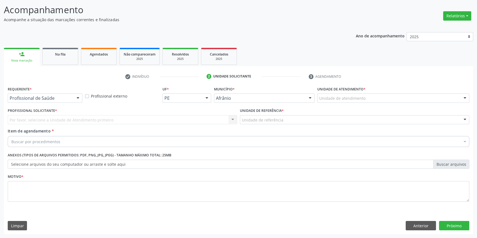
scroll to position [34, 0]
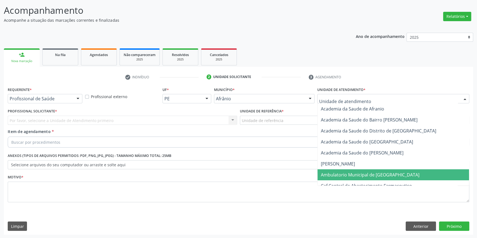
drag, startPoint x: 339, startPoint y: 173, endPoint x: 322, endPoint y: 157, distance: 23.4
click at [339, 173] on span "Ambulatorio Municipal de [GEOGRAPHIC_DATA]" at bounding box center [370, 175] width 99 height 6
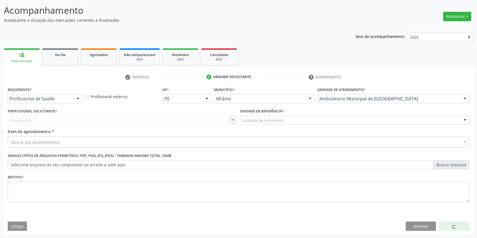
click at [278, 123] on div "Unidade de referência" at bounding box center [354, 120] width 229 height 9
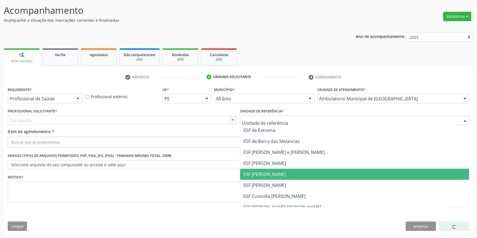
click at [265, 175] on span "ESF [PERSON_NAME]" at bounding box center [264, 174] width 42 height 6
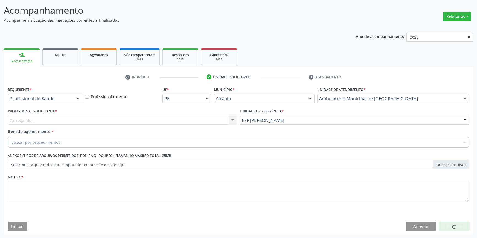
click at [177, 120] on div "Carregando... Nenhum resultado encontrado para: " " Não há nenhuma opção para s…" at bounding box center [122, 120] width 229 height 9
click at [176, 120] on div "Carregando... Nenhum resultado encontrado para: " " Não há nenhuma opção para s…" at bounding box center [122, 120] width 229 height 9
drag, startPoint x: 63, startPoint y: 136, endPoint x: 59, endPoint y: 140, distance: 6.0
click at [59, 140] on div "Item de agendamento * Buscar por procedimentos Selecionar todos 0604320140 - Ab…" at bounding box center [238, 137] width 461 height 17
click at [70, 140] on div "Buscar por procedimentos" at bounding box center [238, 142] width 461 height 11
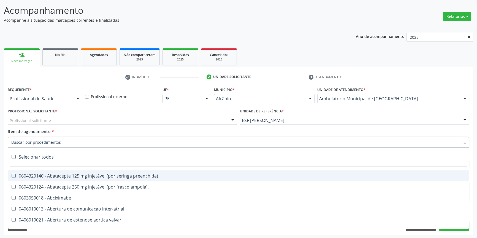
paste input "endocrino"
type input "endocrino"
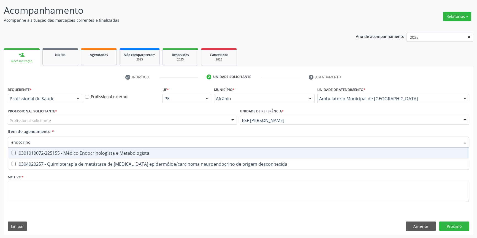
click at [66, 153] on div "0301010072-225155 - Médico Endocrinologista e Metabologista" at bounding box center [238, 153] width 454 height 4
checkbox Metabologista "true"
click at [75, 119] on div "Profissional solicitante" at bounding box center [122, 120] width 229 height 9
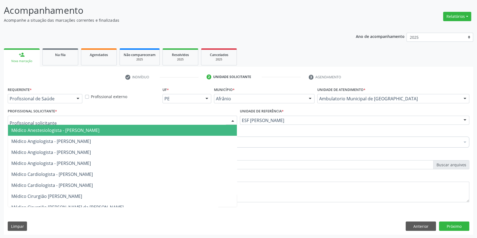
paste input "endocrino"
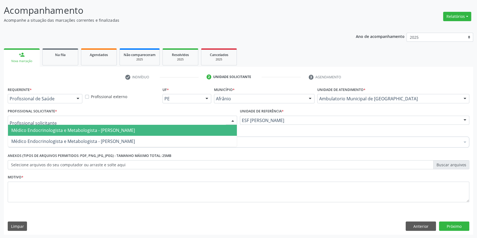
type input "endocrino"
click at [77, 130] on span "Médico Endocrinologista e Metabologista - [PERSON_NAME]" at bounding box center [73, 130] width 124 height 6
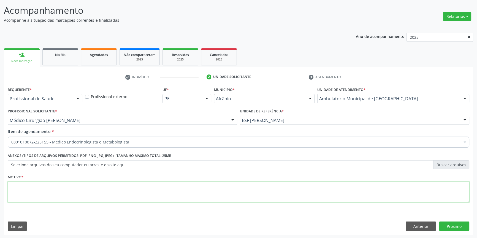
click at [46, 194] on textarea at bounding box center [238, 192] width 461 height 21
type textarea "'"
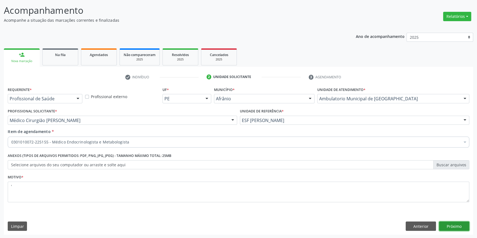
click at [458, 225] on button "Próximo" at bounding box center [454, 226] width 30 height 9
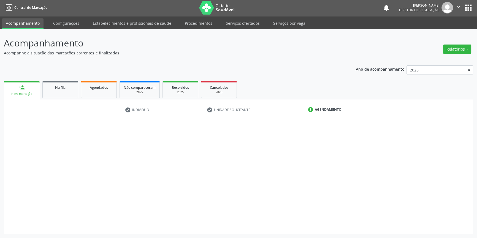
scroll to position [1, 0]
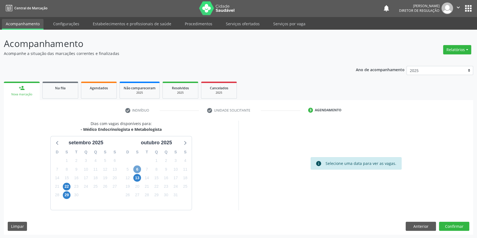
click at [137, 168] on span "6" at bounding box center [137, 170] width 8 height 8
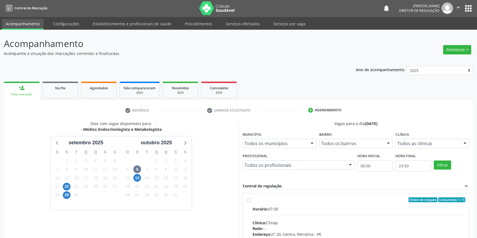
click at [273, 195] on div "Ordem de chegada Consumidos: 1 / 5 Horário: 07:30 Clínica: Clinap Rede: -- Ende…" at bounding box center [356, 240] width 226 height 92
radio input "true"
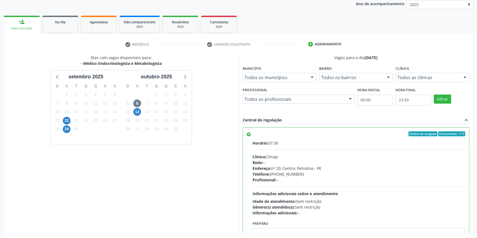
scroll to position [90, 0]
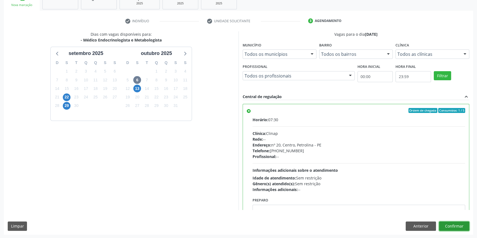
click at [458, 228] on button "Confirmar" at bounding box center [454, 226] width 30 height 9
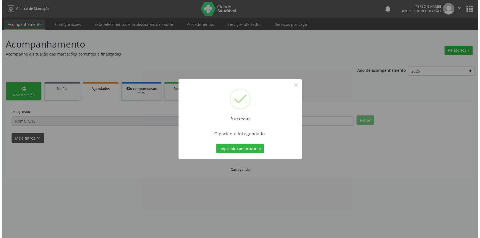
scroll to position [0, 0]
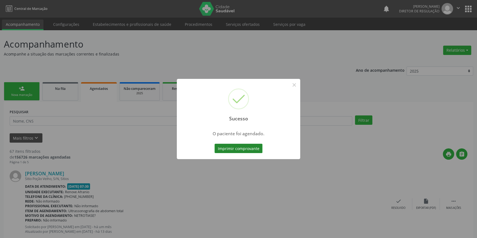
click at [237, 148] on button "Imprimir comprovante" at bounding box center [238, 148] width 48 height 9
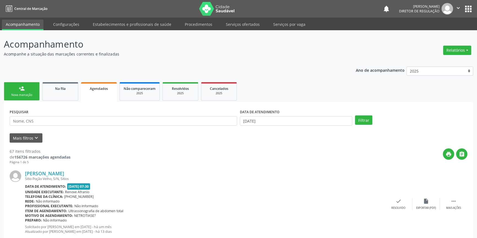
click at [21, 94] on div "Nova marcação" at bounding box center [22, 95] width 28 height 4
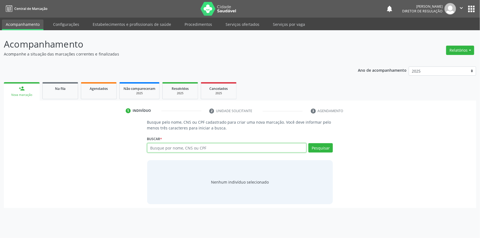
click at [160, 150] on input "text" at bounding box center [227, 147] width 160 height 9
type input "antonia maria da paixao"
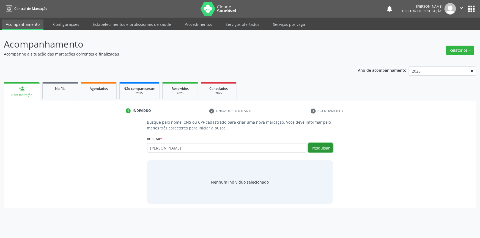
click at [323, 146] on button "Pesquisar" at bounding box center [321, 147] width 24 height 9
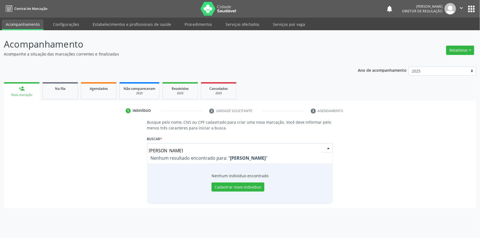
drag, startPoint x: 208, startPoint y: 151, endPoint x: 180, endPoint y: 151, distance: 27.8
click at [180, 151] on input "antonia maria da paixao" at bounding box center [235, 150] width 173 height 11
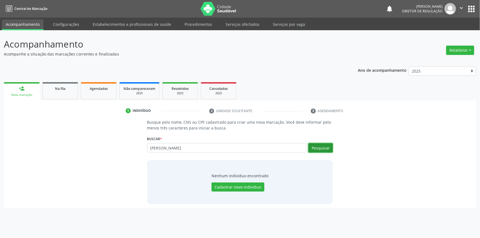
click at [322, 148] on button "Pesquisar" at bounding box center [321, 147] width 24 height 9
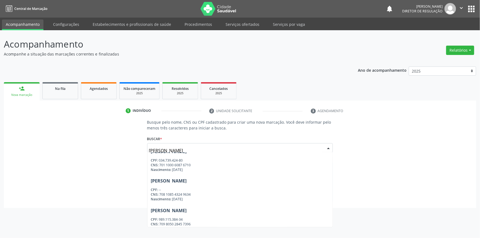
scroll to position [73, 0]
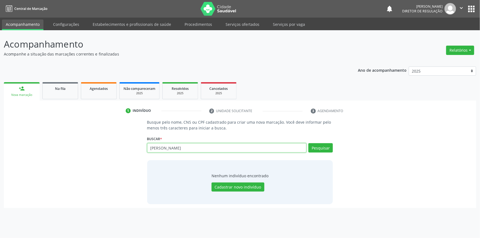
drag, startPoint x: 184, startPoint y: 144, endPoint x: 101, endPoint y: 140, distance: 83.0
click at [101, 140] on div "Busque pelo nome, CNS ou CPF cadastrado para criar uma nova marcação. Você deve…" at bounding box center [240, 161] width 465 height 85
type input "703406270244612"
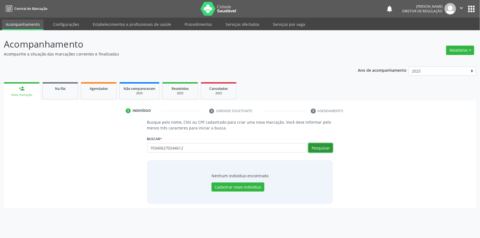
click at [320, 144] on button "Pesquisar" at bounding box center [321, 147] width 24 height 9
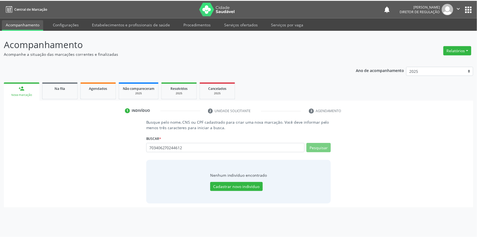
scroll to position [0, 0]
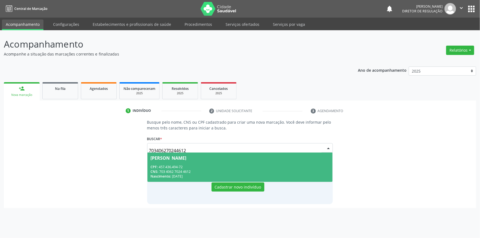
click at [196, 162] on span "Luíza de Sousa Silva CPF: 457.436.494-72 CNS: 703 4062 7024 4612 Nascimento: 25…" at bounding box center [241, 167] width 186 height 29
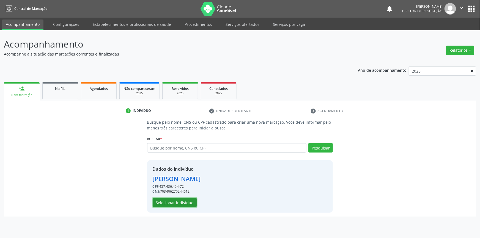
click at [177, 201] on button "Selecionar indivíduo" at bounding box center [175, 202] width 44 height 9
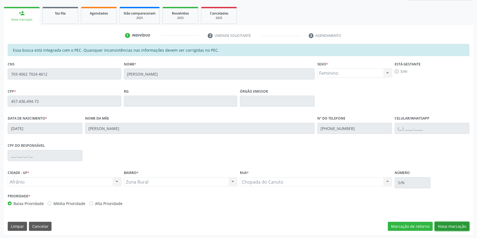
click at [455, 230] on button "Nova marcação" at bounding box center [451, 226] width 35 height 9
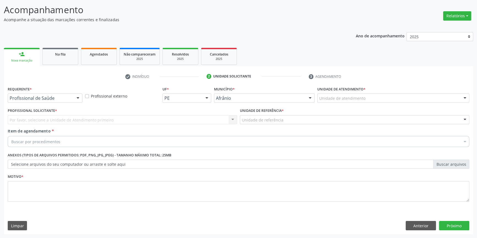
scroll to position [34, 0]
click at [358, 102] on div "Unidade de atendimento" at bounding box center [393, 98] width 152 height 9
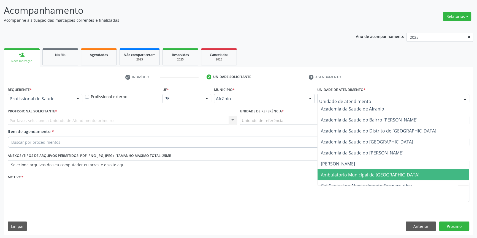
click at [347, 173] on span "Ambulatorio Municipal de [GEOGRAPHIC_DATA]" at bounding box center [370, 175] width 99 height 6
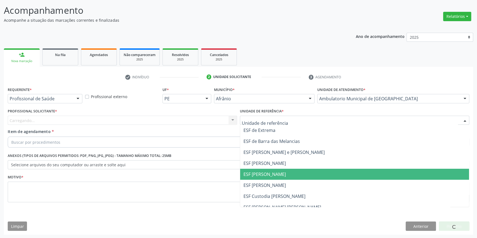
drag, startPoint x: 267, startPoint y: 171, endPoint x: 223, endPoint y: 153, distance: 47.6
click at [267, 171] on span "ESF [PERSON_NAME]" at bounding box center [264, 174] width 42 height 6
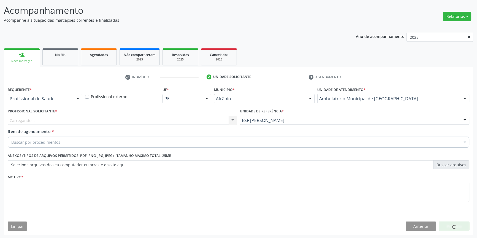
click at [170, 120] on div "Carregando... Nenhum resultado encontrado para: " " Não há nenhuma opção para s…" at bounding box center [122, 120] width 229 height 9
click at [157, 122] on div "Profissional solicitante" at bounding box center [122, 120] width 229 height 9
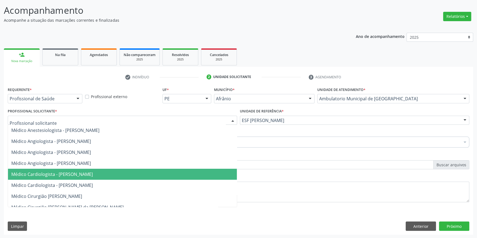
paste input "708404283645261"
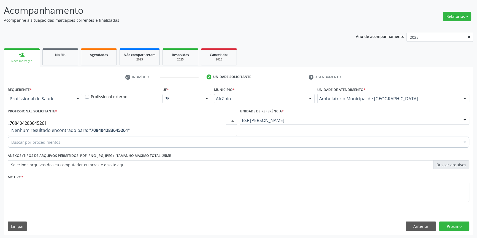
drag, startPoint x: 68, startPoint y: 125, endPoint x: 10, endPoint y: 127, distance: 58.1
click at [10, 127] on span "Nenhum resultado encontrado para: " 708404283645261 "" at bounding box center [122, 130] width 229 height 11
drag, startPoint x: 52, startPoint y: 122, endPoint x: 0, endPoint y: 118, distance: 52.2
click at [0, 120] on div "Acompanhamento Acompanhe a situação das marcações correntes e finalizadas Relat…" at bounding box center [238, 117] width 477 height 243
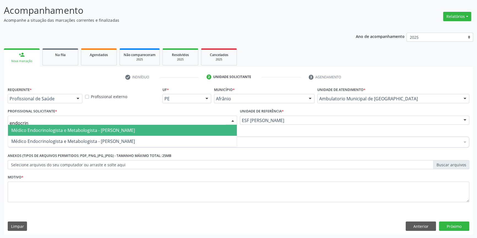
type input "endocrino"
click at [135, 130] on span "Médico Endocrinologista e Metabologista - [PERSON_NAME]" at bounding box center [73, 130] width 124 height 6
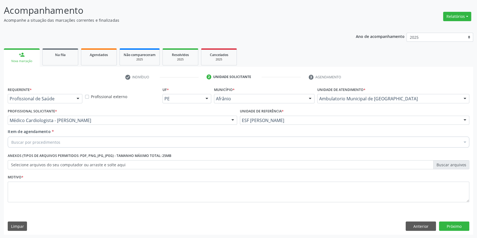
click at [82, 141] on div "Buscar por procedimentos" at bounding box center [238, 142] width 461 height 11
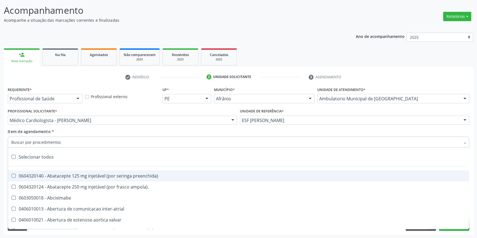
paste input "endocrino"
type input "endocrino"
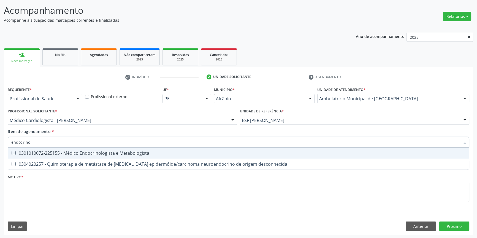
click at [79, 151] on div "0301010072-225155 - Médico Endocrinologista e Metabologista" at bounding box center [238, 153] width 454 height 4
checkbox Metabologista "true"
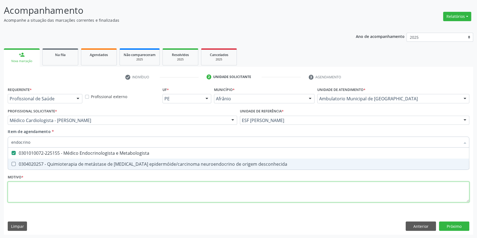
click at [59, 190] on div "Requerente * Profissional de Saúde Profissional de Saúde Paciente Nenhum result…" at bounding box center [238, 148] width 461 height 125
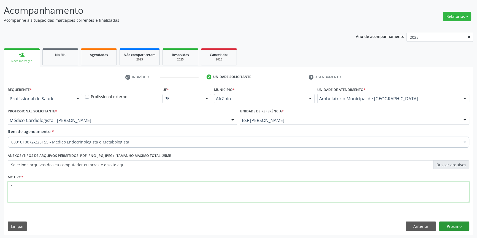
type textarea "'"
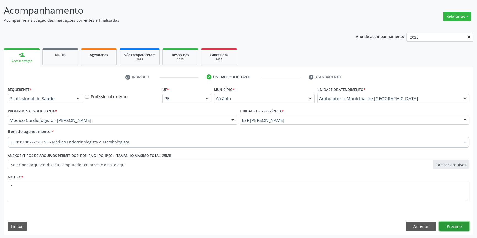
click at [461, 227] on button "Próximo" at bounding box center [454, 226] width 30 height 9
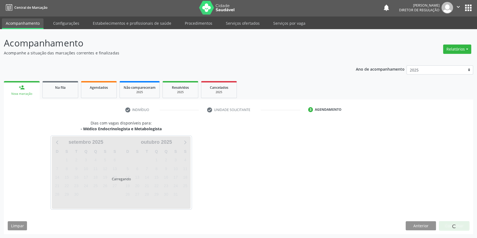
scroll to position [1, 0]
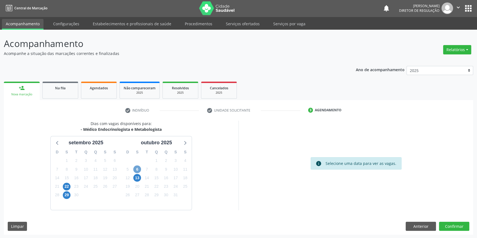
click at [136, 169] on span "6" at bounding box center [137, 170] width 8 height 8
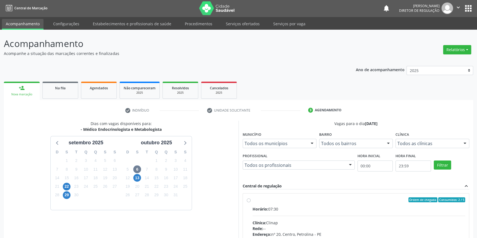
click at [261, 209] on span "Horário:" at bounding box center [260, 209] width 16 height 5
click at [250, 203] on input "Ordem de chegada Consumidos: 2 / 5 Horário: 07:30 Clínica: Clinap Rede: -- Ende…" at bounding box center [249, 200] width 4 height 5
radio input "true"
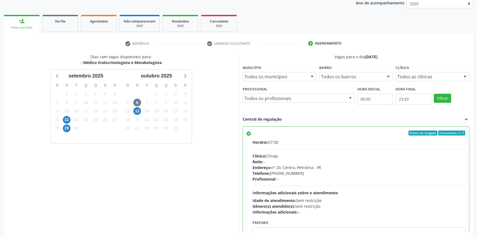
scroll to position [90, 0]
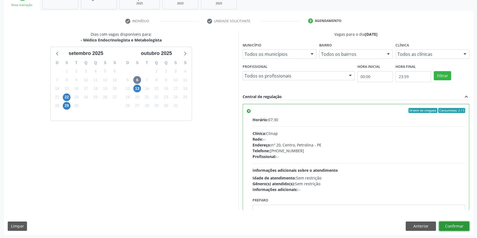
click at [451, 222] on button "Confirmar" at bounding box center [454, 226] width 30 height 9
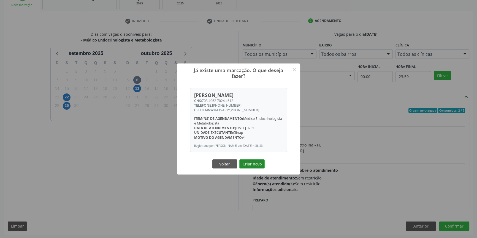
click at [258, 165] on button "Criar novo" at bounding box center [251, 164] width 25 height 9
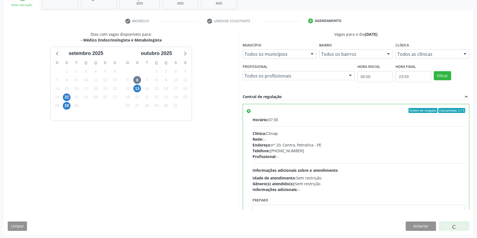
scroll to position [0, 0]
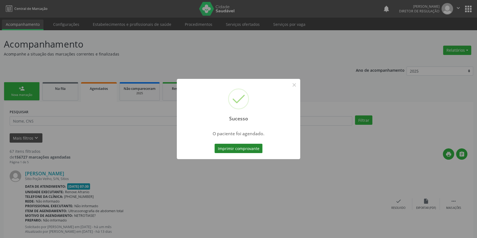
click at [247, 147] on button "Imprimir comprovante" at bounding box center [238, 148] width 48 height 9
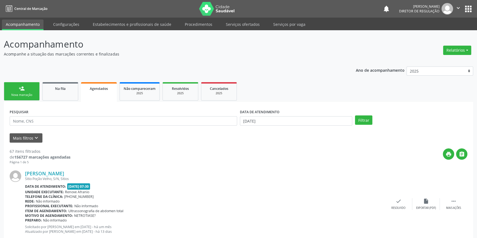
click at [28, 86] on link "person_add Nova marcação" at bounding box center [22, 91] width 36 height 18
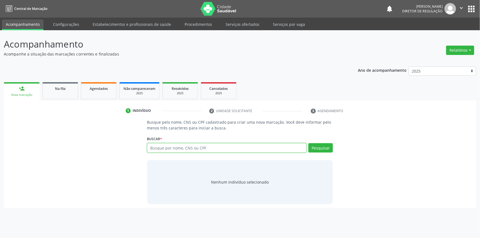
click at [190, 152] on input "text" at bounding box center [227, 147] width 160 height 9
type input "700205976166329"
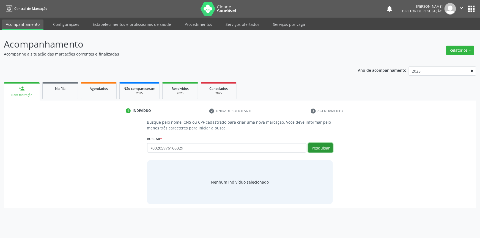
click at [319, 151] on button "Pesquisar" at bounding box center [321, 147] width 24 height 9
type input "700205976166329"
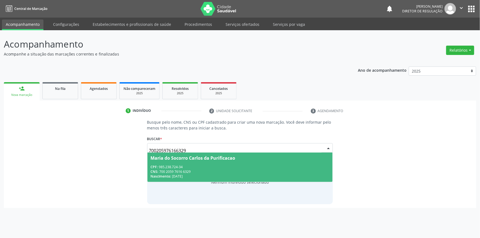
click at [164, 165] on div "CPF: 985.238.724-34" at bounding box center [240, 167] width 179 height 5
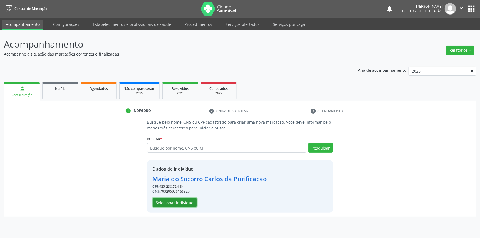
click at [180, 202] on button "Selecionar indivíduo" at bounding box center [175, 202] width 44 height 9
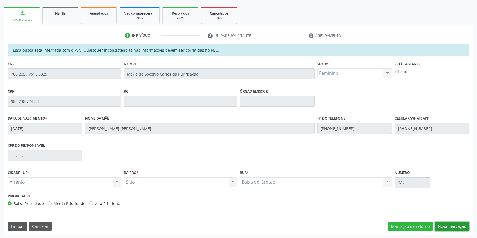
click at [443, 228] on button "Nova marcação" at bounding box center [451, 226] width 35 height 9
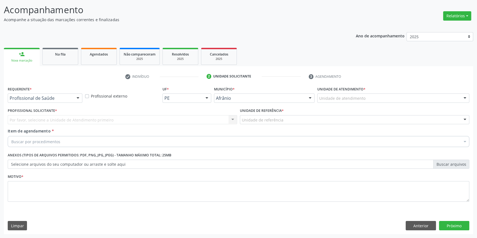
scroll to position [34, 0]
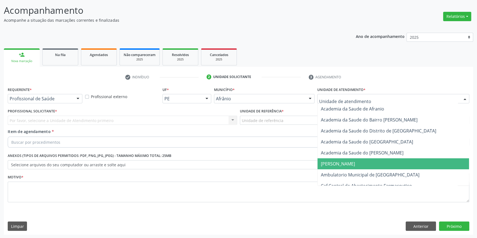
click at [337, 170] on span "Ambulatorio Municipal de [GEOGRAPHIC_DATA]" at bounding box center [392, 175] width 151 height 11
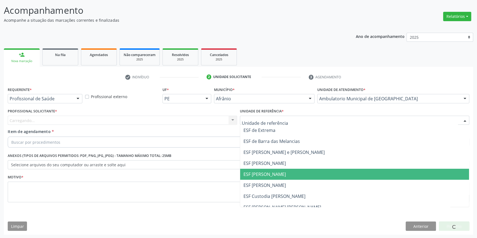
click at [268, 175] on span "ESF [PERSON_NAME]" at bounding box center [264, 174] width 42 height 6
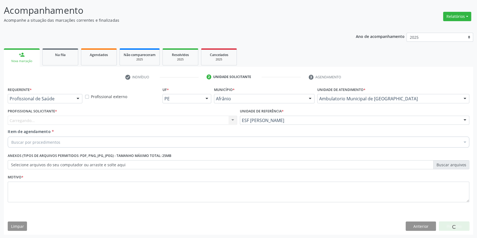
click at [176, 122] on div "Carregando... Nenhum resultado encontrado para: " " Não há nenhuma opção para s…" at bounding box center [122, 120] width 229 height 9
click at [175, 122] on div "Profissional solicitante" at bounding box center [122, 120] width 229 height 9
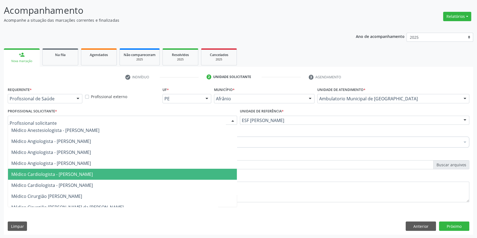
paste input "endocrino"
type input "endocrino"
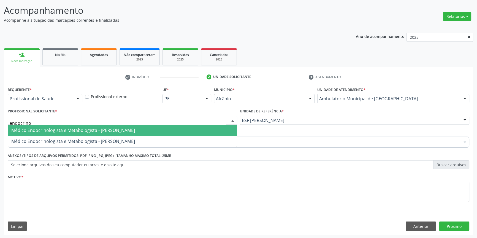
click at [101, 134] on span "Médico Endocrinologista e Metabologista - [PERSON_NAME]" at bounding box center [122, 130] width 229 height 11
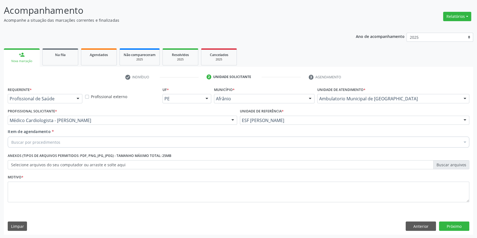
click at [91, 142] on div "Buscar por procedimentos" at bounding box center [238, 142] width 461 height 11
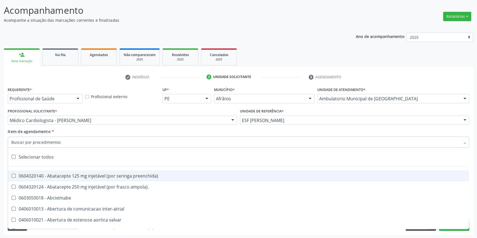
paste input "endocrino"
type input "endocrino"
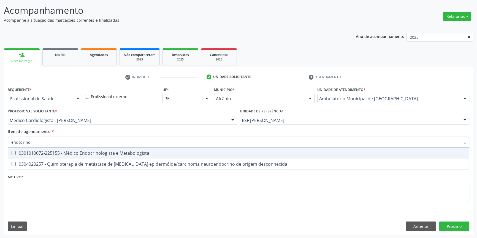
click at [81, 151] on div "0301010072-225155 - Médico Endocrinologista e Metabologista" at bounding box center [238, 153] width 454 height 4
checkbox Metabologista "true"
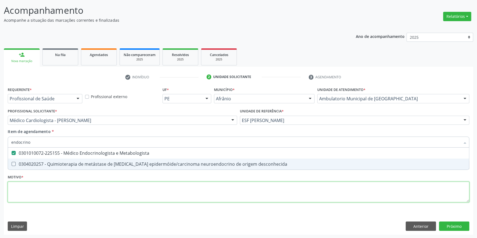
click at [67, 189] on div "Requerente * Profissional de Saúde Profissional de Saúde Paciente Nenhum result…" at bounding box center [238, 148] width 461 height 125
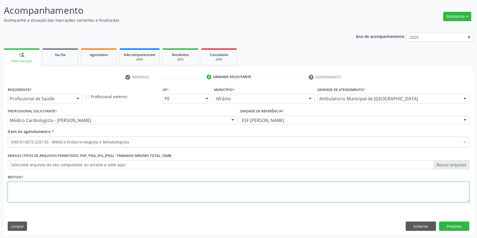
checkbox Metabologista "true"
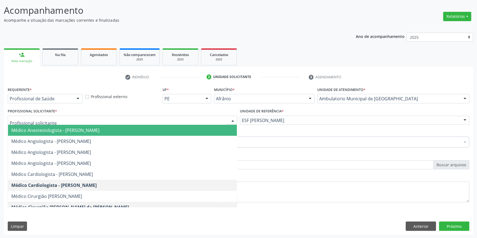
paste input "endocrino"
type input "endocrino"
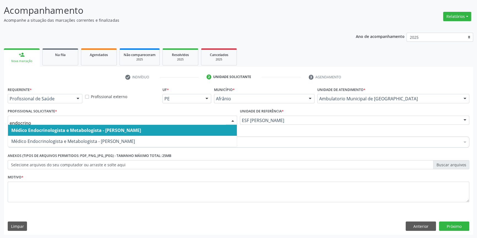
click at [84, 129] on span "Médico Endocrinologista e Metabologista - [PERSON_NAME]" at bounding box center [76, 130] width 130 height 6
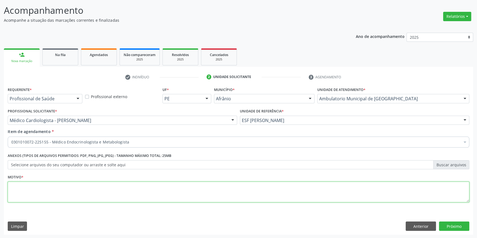
click at [56, 193] on textarea at bounding box center [238, 192] width 461 height 21
type textarea "'"
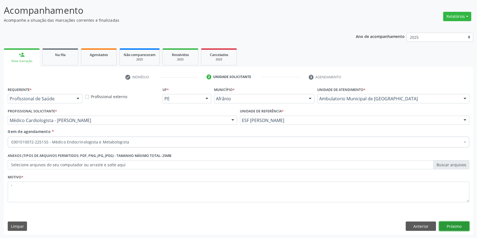
click at [452, 225] on button "Próximo" at bounding box center [454, 226] width 30 height 9
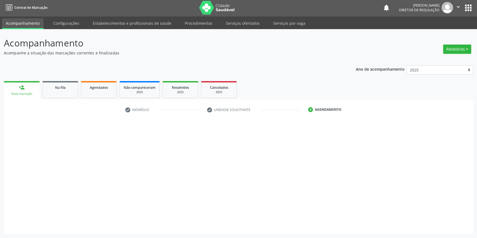
scroll to position [1, 0]
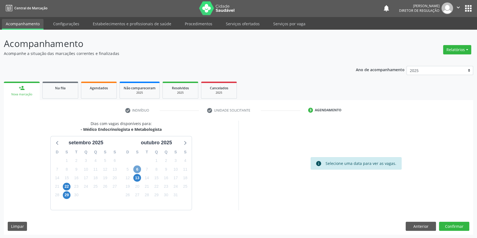
click at [136, 168] on span "6" at bounding box center [137, 170] width 8 height 8
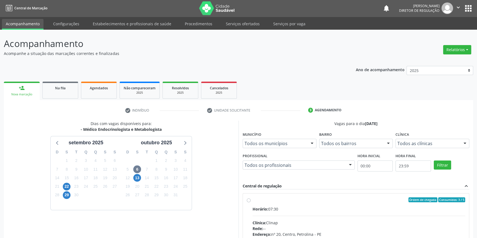
click at [251, 201] on div "Ordem de chegada Consumidos: 3 / 5 Horário: 07:30 Clínica: Clinap Rede: -- Ende…" at bounding box center [356, 240] width 218 height 85
radio input "true"
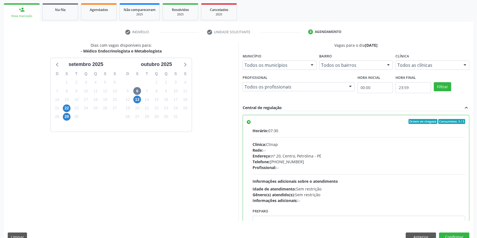
scroll to position [90, 0]
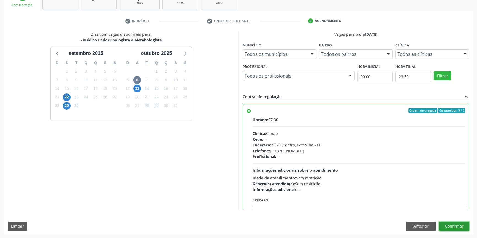
click at [451, 223] on button "Confirmar" at bounding box center [454, 226] width 30 height 9
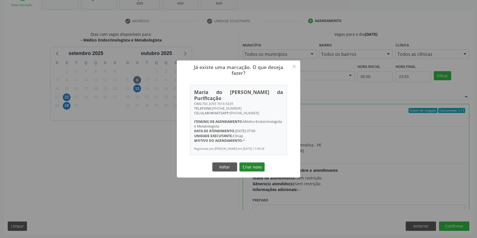
click at [253, 168] on button "Criar novo" at bounding box center [251, 167] width 25 height 9
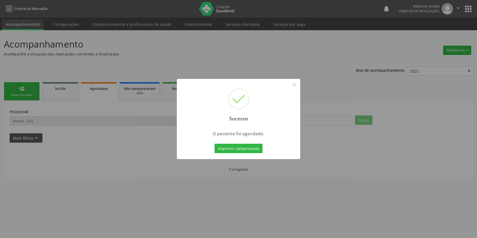
scroll to position [0, 0]
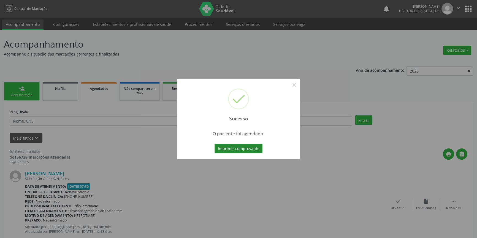
click at [252, 150] on button "Imprimir comprovante" at bounding box center [238, 148] width 48 height 9
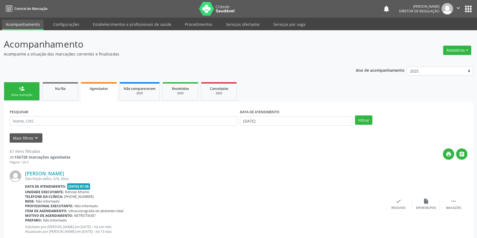
click at [27, 89] on link "person_add Nova marcação" at bounding box center [22, 91] width 36 height 18
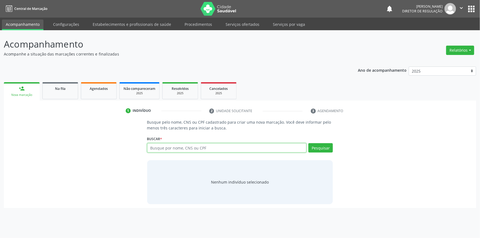
click at [173, 145] on input "text" at bounding box center [227, 147] width 160 height 9
type input "701005835880092"
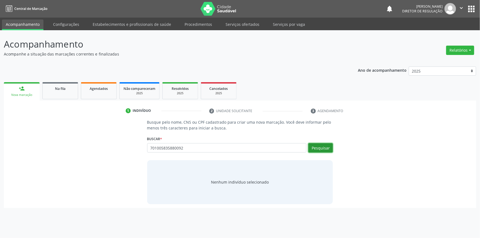
click at [325, 146] on button "Pesquisar" at bounding box center [321, 147] width 24 height 9
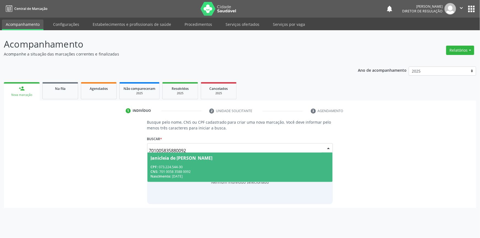
click at [256, 168] on div "CPF: 073.224.544-30" at bounding box center [240, 167] width 179 height 5
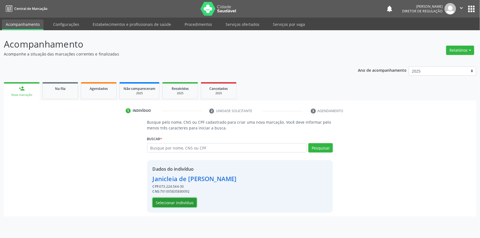
click at [186, 203] on button "Selecionar indivíduo" at bounding box center [175, 202] width 44 height 9
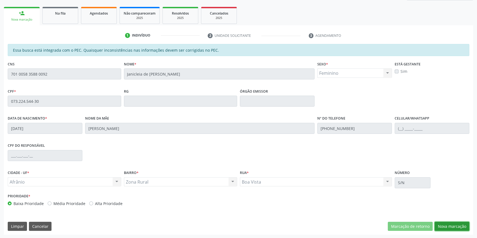
click at [450, 225] on button "Nova marcação" at bounding box center [451, 226] width 35 height 9
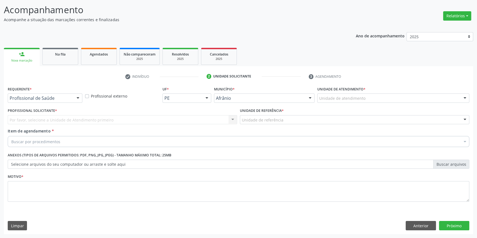
scroll to position [34, 0]
click at [371, 97] on div "Unidade de atendimento" at bounding box center [393, 98] width 152 height 9
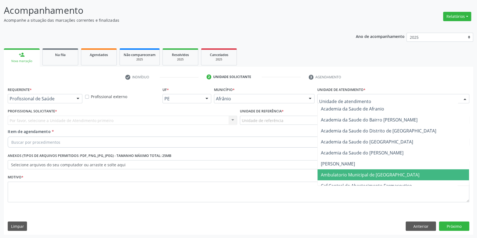
click at [348, 177] on span "Ambulatorio Municipal de [GEOGRAPHIC_DATA]" at bounding box center [370, 175] width 99 height 6
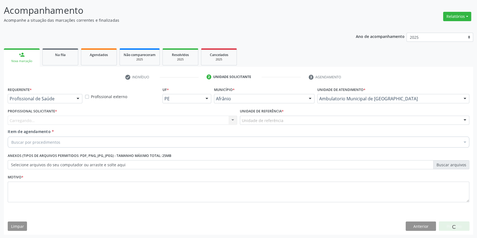
click at [285, 120] on div "Unidade de referência" at bounding box center [354, 120] width 229 height 9
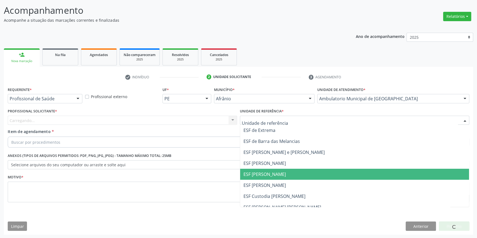
click at [271, 169] on span "ESF [PERSON_NAME]" at bounding box center [354, 174] width 229 height 11
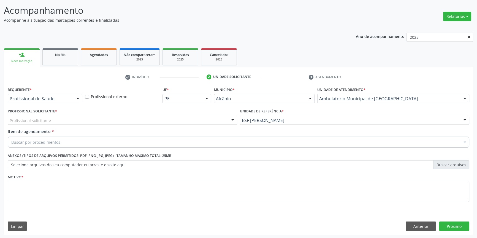
click at [189, 121] on div "Profissional solicitante" at bounding box center [122, 120] width 229 height 9
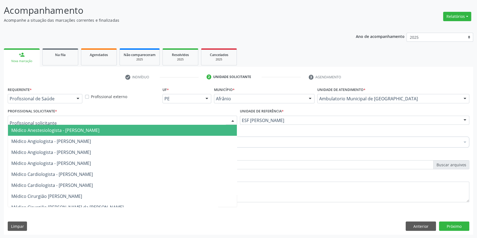
paste input "endocrino"
type input "endocrino"
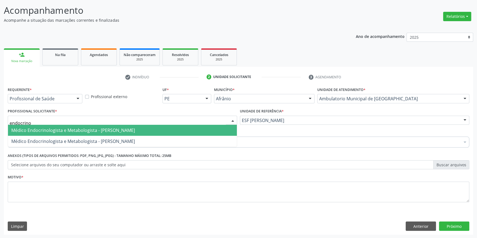
click at [124, 130] on span "Médico Endocrinologista e Metabologista - [PERSON_NAME]" at bounding box center [73, 130] width 124 height 6
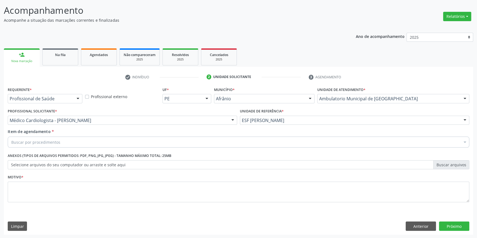
click at [108, 140] on div "Buscar por procedimentos" at bounding box center [238, 142] width 461 height 11
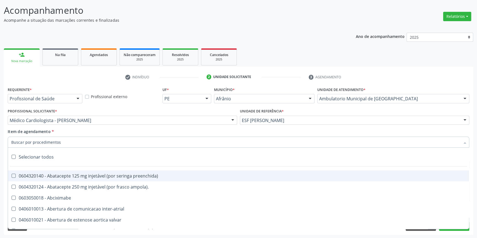
paste input "endocrino"
type input "endocrino"
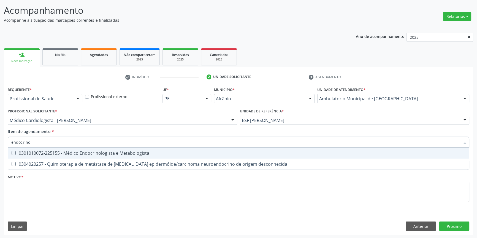
click at [70, 153] on div "0301010072-225155 - Médico Endocrinologista e Metabologista" at bounding box center [238, 153] width 454 height 4
checkbox Metabologista "true"
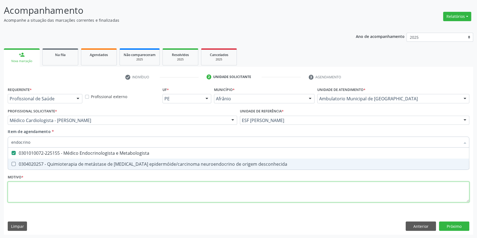
click at [64, 190] on div "Requerente * Profissional de Saúde Profissional de Saúde Paciente Nenhum result…" at bounding box center [238, 148] width 461 height 125
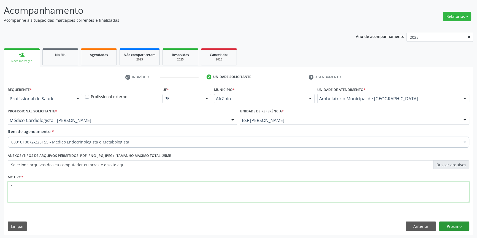
type textarea "'"
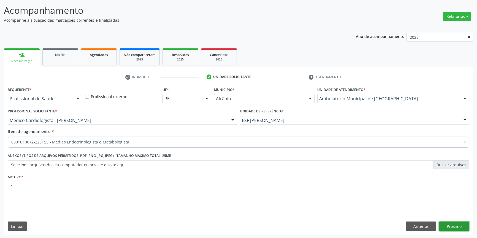
click at [452, 226] on button "Próximo" at bounding box center [454, 226] width 30 height 9
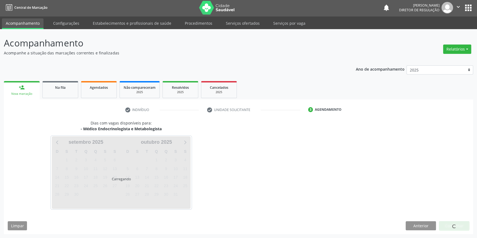
scroll to position [1, 0]
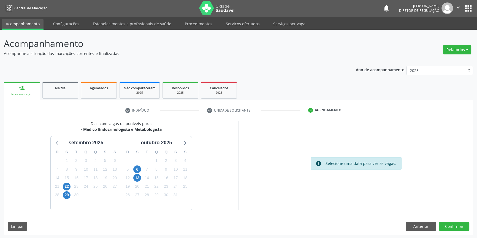
click at [135, 174] on div "13" at bounding box center [137, 178] width 8 height 9
click at [135, 171] on span "6" at bounding box center [137, 170] width 8 height 8
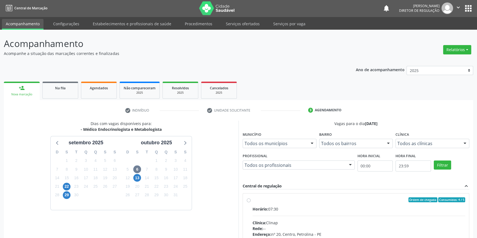
click at [251, 199] on div "Ordem de chegada Consumidos: 4 / 5 Horário: 07:30 Clínica: Clinap Rede: -- Ende…" at bounding box center [356, 240] width 218 height 85
radio input "true"
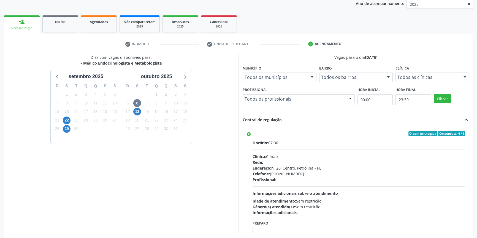
scroll to position [90, 0]
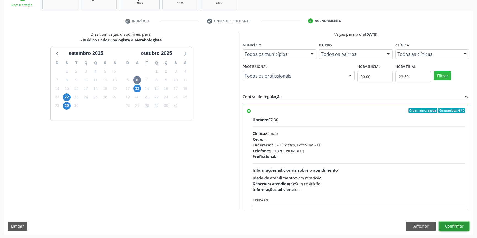
click at [456, 228] on button "Confirmar" at bounding box center [454, 226] width 30 height 9
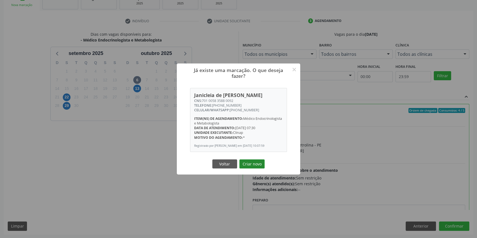
click at [245, 168] on button "Criar novo" at bounding box center [251, 164] width 25 height 9
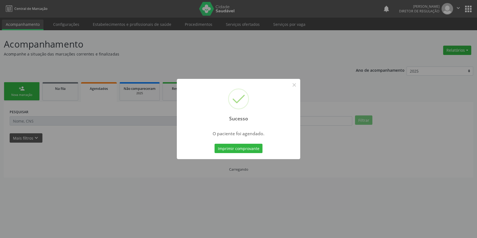
scroll to position [0, 0]
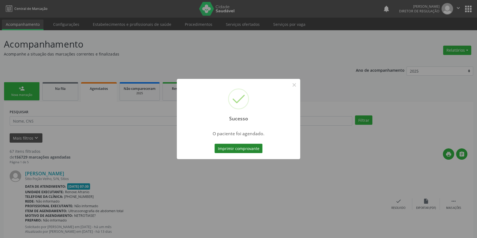
click at [250, 149] on button "Imprimir comprovante" at bounding box center [238, 148] width 48 height 9
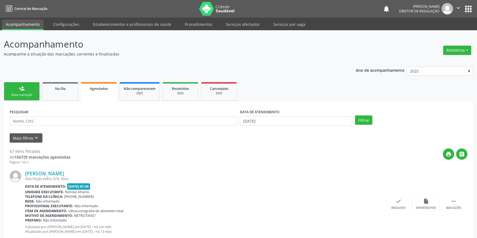
click at [31, 94] on div "Nova marcação" at bounding box center [22, 95] width 28 height 4
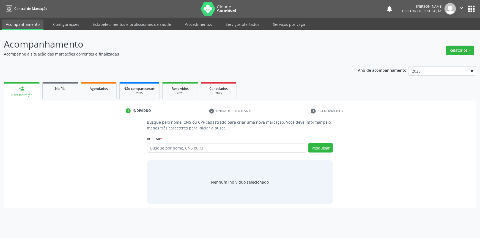
click at [201, 154] on div "Busque por nome, CNS ou CPF Nenhum resultado encontrado para: " " Digite nome, …" at bounding box center [240, 149] width 186 height 13
click at [202, 151] on input "text" at bounding box center [227, 147] width 160 height 9
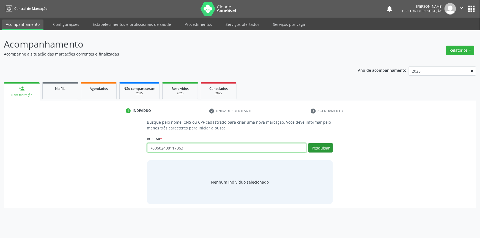
type input "700602408117363"
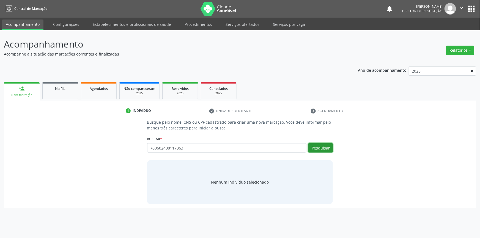
click at [317, 146] on button "Pesquisar" at bounding box center [321, 147] width 24 height 9
type input "700602408117363"
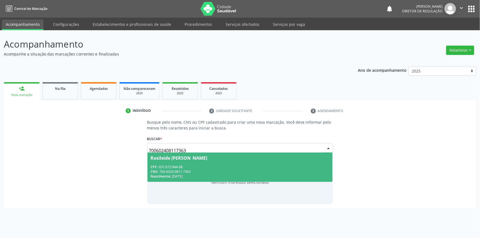
click at [232, 168] on div "CPF: 037.615.944-88" at bounding box center [240, 167] width 179 height 5
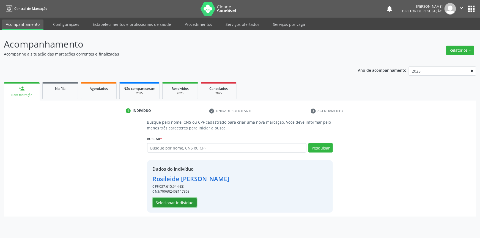
click at [192, 199] on button "Selecionar indivíduo" at bounding box center [175, 202] width 44 height 9
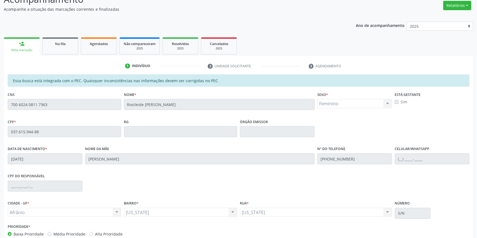
scroll to position [75, 0]
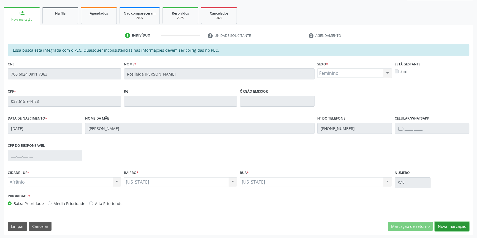
click at [449, 222] on button "Nova marcação" at bounding box center [451, 226] width 35 height 9
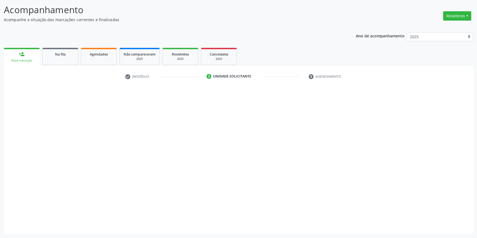
scroll to position [34, 0]
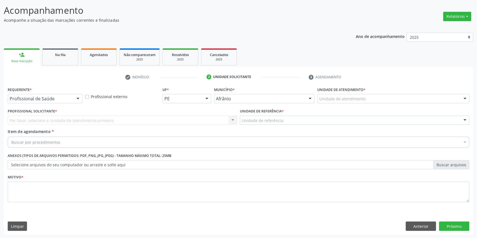
click at [334, 95] on div "Unidade de atendimento" at bounding box center [393, 98] width 152 height 9
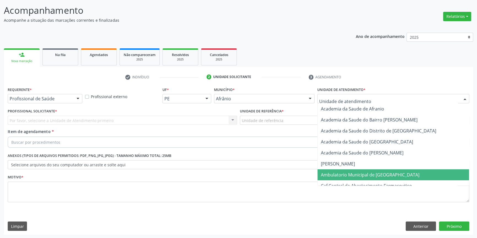
click at [349, 172] on span "Ambulatorio Municipal de [GEOGRAPHIC_DATA]" at bounding box center [370, 175] width 99 height 6
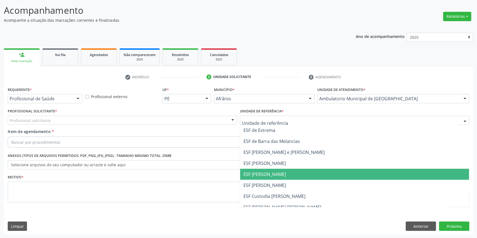
click at [262, 173] on span "ESF [PERSON_NAME]" at bounding box center [264, 174] width 42 height 6
click at [90, 115] on div "Profissional Solicitante * Profissional solicitante Médico Anestesiologista - J…" at bounding box center [122, 116] width 229 height 18
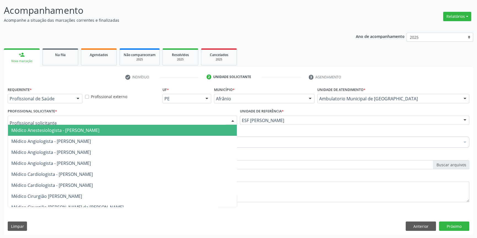
click at [86, 117] on div at bounding box center [122, 120] width 229 height 9
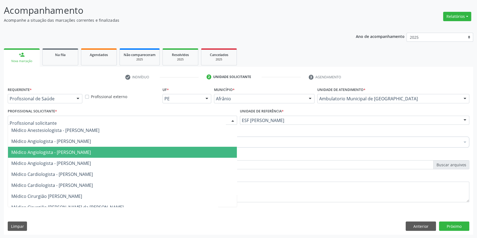
paste input "endocrino"
type input "endocrino"
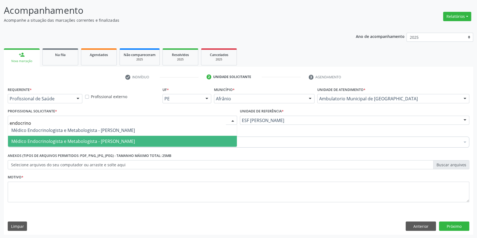
click at [89, 136] on span "Médico Endocrinologista e Metabologista - [PERSON_NAME]" at bounding box center [122, 141] width 229 height 11
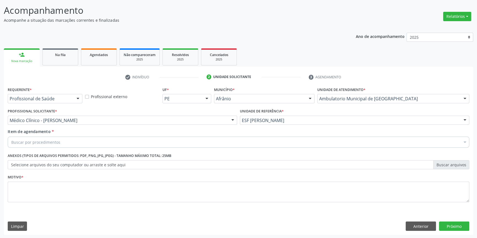
click at [69, 143] on div "Buscar por procedimentos" at bounding box center [238, 142] width 461 height 11
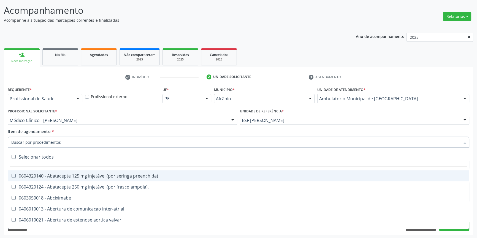
paste input "endocrino"
type input "endocrino"
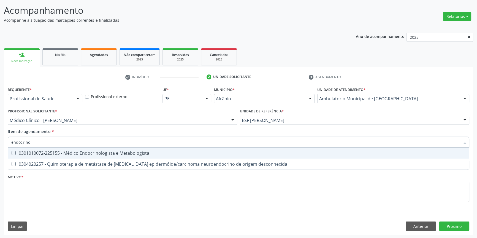
click at [82, 155] on div "0301010072-225155 - Médico Endocrinologista e Metabologista" at bounding box center [238, 153] width 454 height 4
checkbox Metabologista "true"
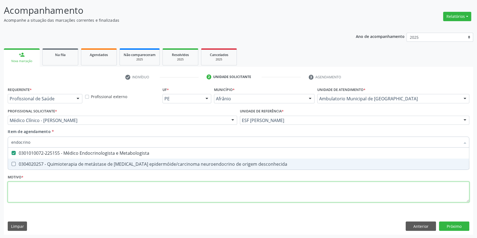
click at [47, 198] on div "Requerente * Profissional de Saúde Profissional de Saúde Paciente Nenhum result…" at bounding box center [238, 148] width 461 height 125
type textarea "'"
checkbox desconhecida "true"
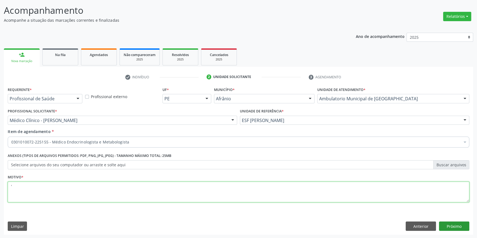
type textarea "'"
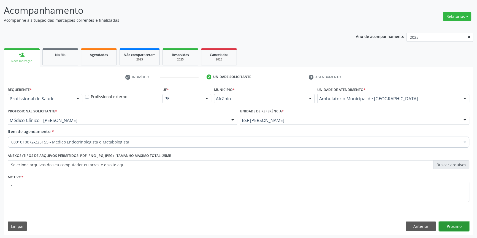
click at [455, 228] on button "Próximo" at bounding box center [454, 226] width 30 height 9
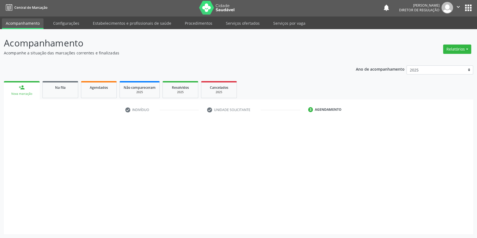
scroll to position [1, 0]
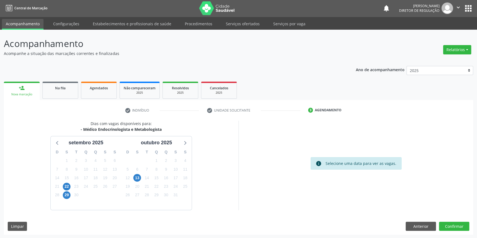
click at [132, 177] on div "13" at bounding box center [137, 178] width 10 height 9
click at [133, 177] on div "13" at bounding box center [137, 178] width 10 height 9
click at [139, 179] on span "13" at bounding box center [137, 178] width 8 height 8
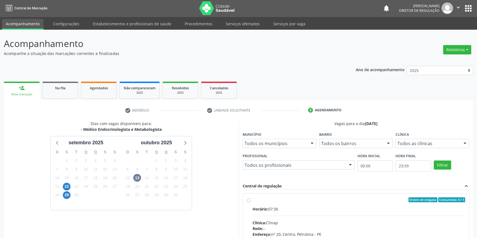
click at [259, 198] on div "Ordem de chegada Consumidos: 0 / 5" at bounding box center [358, 200] width 213 height 5
click at [250, 198] on input "Ordem de chegada Consumidos: 0 / 5 Horário: 07:30 Clínica: Clinap Rede: -- Ende…" at bounding box center [249, 200] width 4 height 5
radio input "true"
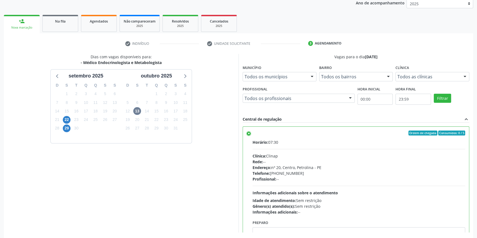
scroll to position [90, 0]
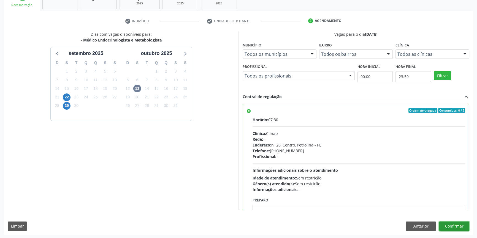
click at [453, 228] on button "Confirmar" at bounding box center [454, 226] width 30 height 9
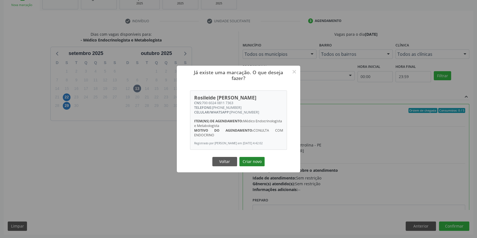
click at [260, 167] on button "Criar novo" at bounding box center [251, 161] width 25 height 9
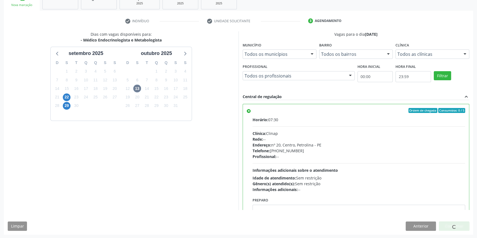
scroll to position [0, 0]
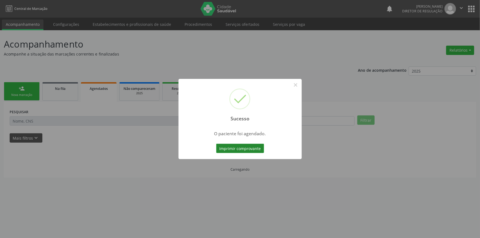
click at [259, 149] on button "Imprimir comprovante" at bounding box center [240, 148] width 48 height 9
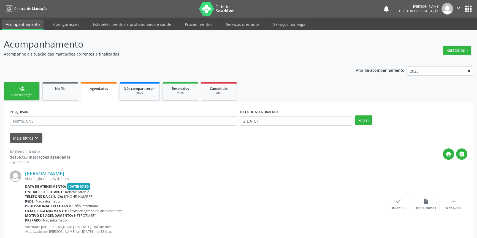
click at [35, 92] on link "person_add Nova marcação" at bounding box center [22, 91] width 36 height 18
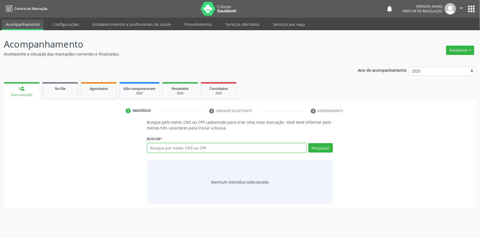
click at [171, 151] on input "text" at bounding box center [227, 147] width 160 height 9
type input "708100513569536"
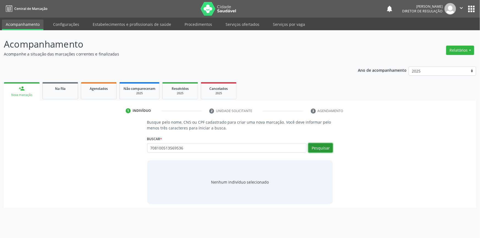
click at [328, 148] on button "Pesquisar" at bounding box center [321, 147] width 24 height 9
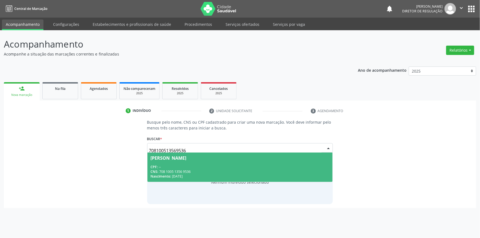
click at [192, 178] on div "Nascimento: 2[DATE]" at bounding box center [240, 176] width 179 height 5
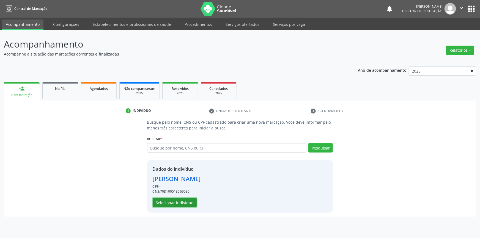
click at [188, 200] on button "Selecionar indivíduo" at bounding box center [175, 202] width 44 height 9
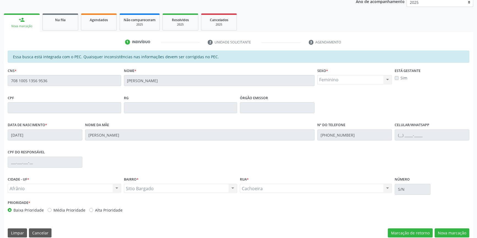
scroll to position [75, 0]
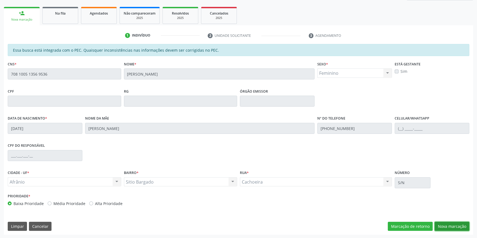
click at [450, 226] on button "Nova marcação" at bounding box center [451, 226] width 35 height 9
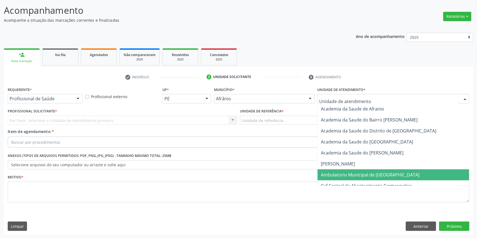
click at [340, 174] on span "Ambulatorio Municipal de [GEOGRAPHIC_DATA]" at bounding box center [370, 175] width 99 height 6
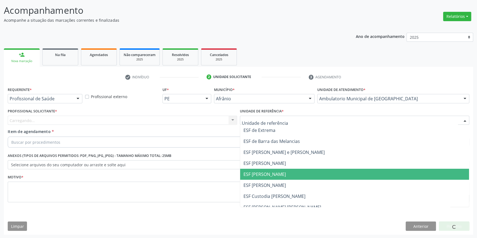
click at [268, 174] on span "ESF [PERSON_NAME]" at bounding box center [264, 174] width 42 height 6
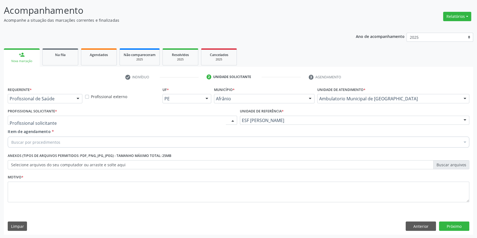
click at [123, 118] on div at bounding box center [122, 120] width 229 height 9
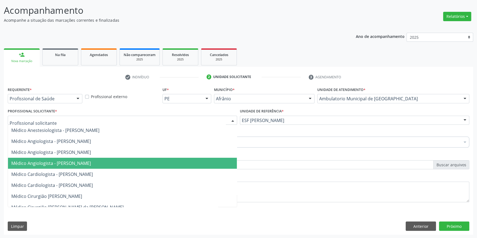
paste input "endocrino"
type input "endocrino"
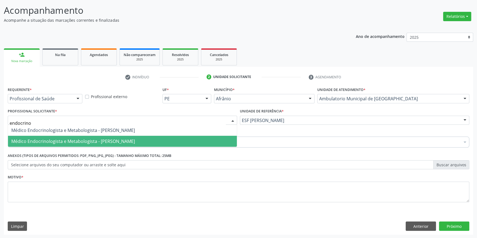
click at [102, 141] on span "Médico Endocrinologista e Metabologista - [PERSON_NAME]" at bounding box center [73, 141] width 124 height 6
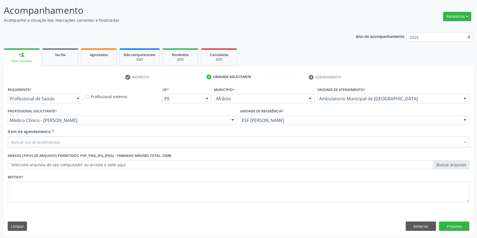
click at [85, 143] on div "Buscar por procedimentos" at bounding box center [238, 142] width 461 height 11
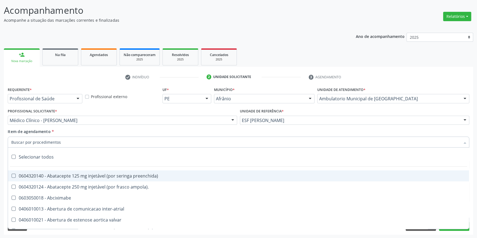
paste input "endocrino"
type input "endocrino"
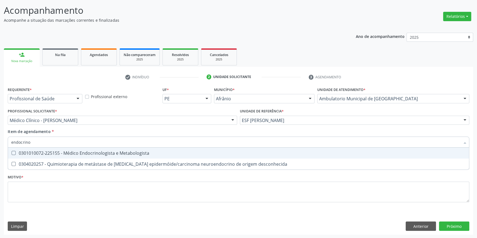
click at [85, 151] on div "0301010072-225155 - Médico Endocrinologista e Metabologista" at bounding box center [238, 153] width 454 height 4
checkbox Metabologista "true"
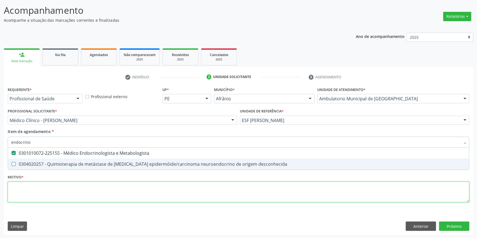
click at [58, 188] on div "Requerente * Profissional de Saúde Profissional de Saúde Paciente Nenhum result…" at bounding box center [238, 148] width 461 height 125
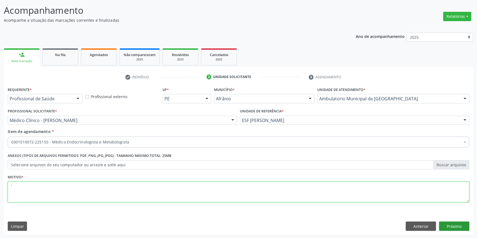
type textarea "'"
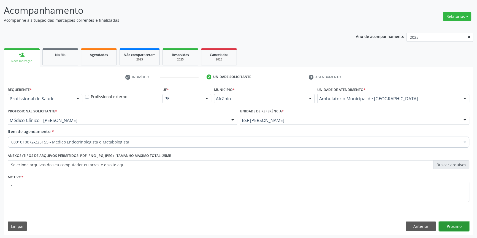
click at [461, 225] on button "Próximo" at bounding box center [454, 226] width 30 height 9
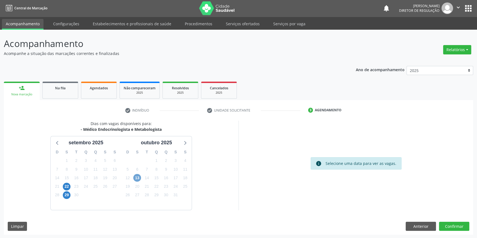
click at [136, 178] on span "13" at bounding box center [137, 178] width 8 height 8
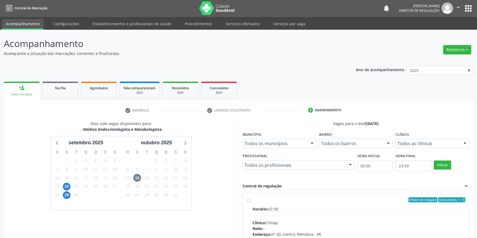
click at [270, 207] on div "Horário: 07:30" at bounding box center [358, 209] width 213 height 6
click at [250, 203] on input "Ordem de chegada Consumidos: 1 / 5 Horário: 07:30 Clínica: Clinap Rede: -- Ende…" at bounding box center [249, 200] width 4 height 5
radio input "true"
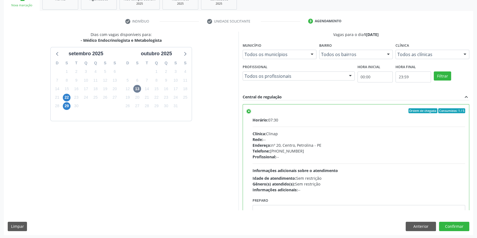
scroll to position [90, 0]
click at [450, 223] on button "Confirmar" at bounding box center [454, 226] width 30 height 9
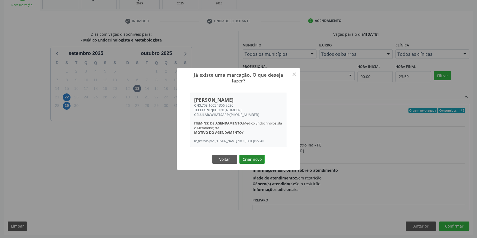
click at [255, 160] on button "Criar novo" at bounding box center [251, 159] width 25 height 9
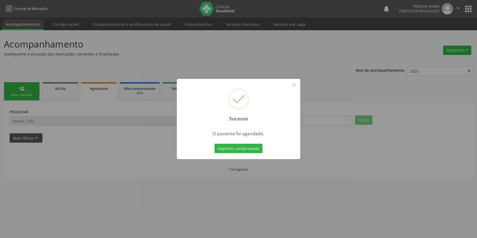
scroll to position [0, 0]
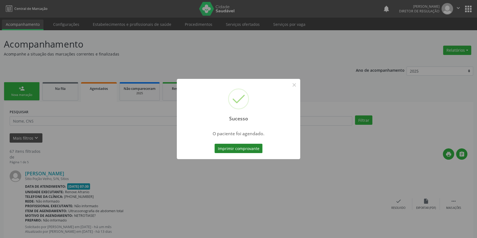
click at [242, 149] on button "Imprimir comprovante" at bounding box center [238, 148] width 48 height 9
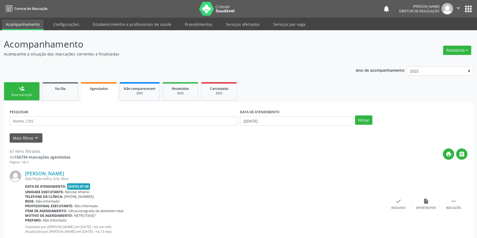
click at [26, 89] on link "person_add Nova marcação" at bounding box center [22, 91] width 36 height 18
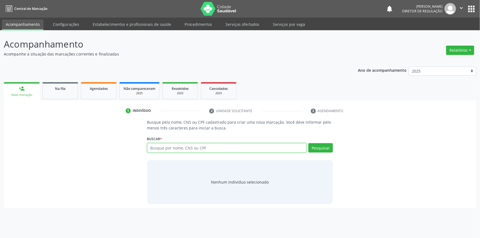
click at [173, 152] on input "text" at bounding box center [227, 147] width 160 height 9
type input "700502574216253"
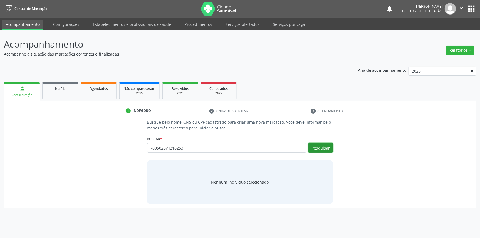
click at [325, 145] on button "Pesquisar" at bounding box center [321, 147] width 24 height 9
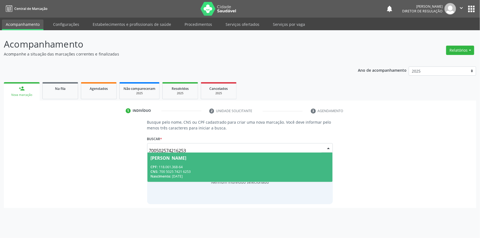
click at [204, 170] on div "CNS: 700 5025 7421 6253" at bounding box center [240, 172] width 179 height 5
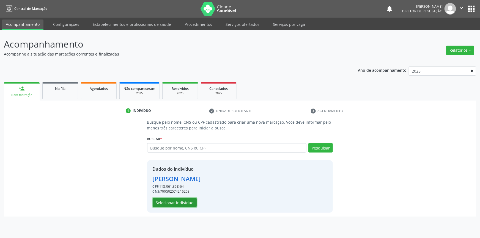
click at [186, 201] on button "Selecionar indivíduo" at bounding box center [175, 202] width 44 height 9
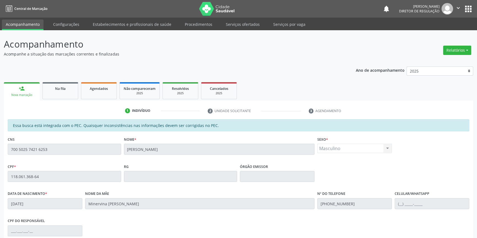
scroll to position [75, 0]
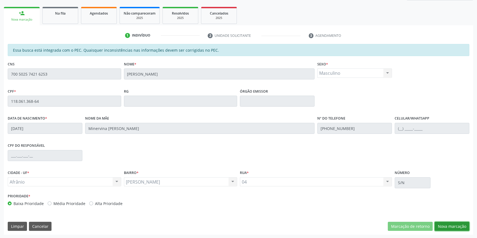
click at [449, 224] on button "Nova marcação" at bounding box center [451, 226] width 35 height 9
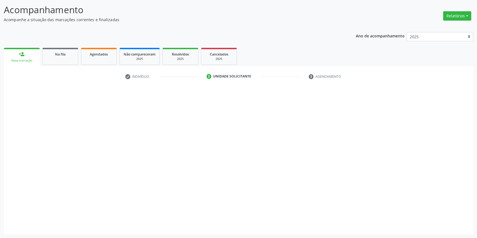
scroll to position [34, 0]
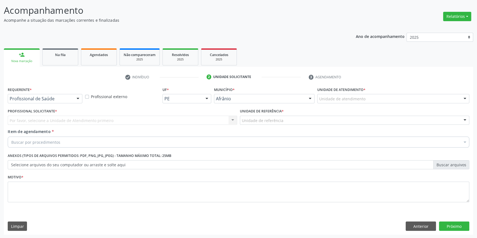
click at [366, 95] on div "Unidade de atendimento" at bounding box center [393, 98] width 152 height 9
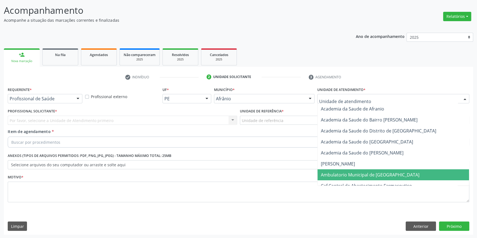
click at [348, 173] on span "Ambulatorio Municipal de [GEOGRAPHIC_DATA]" at bounding box center [370, 175] width 99 height 6
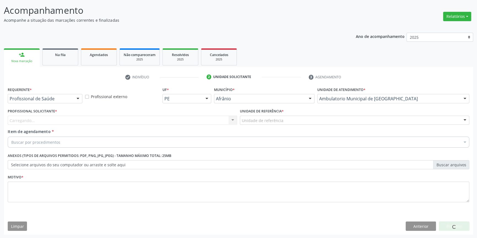
click at [295, 121] on div "Unidade de referência" at bounding box center [354, 120] width 229 height 9
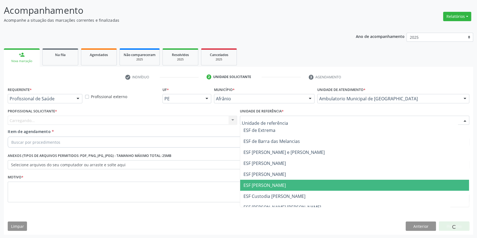
click at [275, 181] on span "ESF [PERSON_NAME]" at bounding box center [354, 185] width 229 height 11
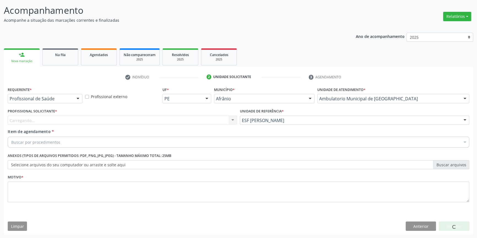
click at [145, 121] on div "Carregando..." at bounding box center [122, 120] width 229 height 9
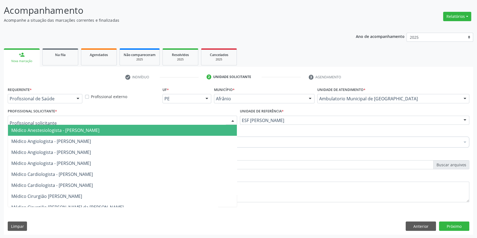
paste input "endocrino"
type input "endocrino"
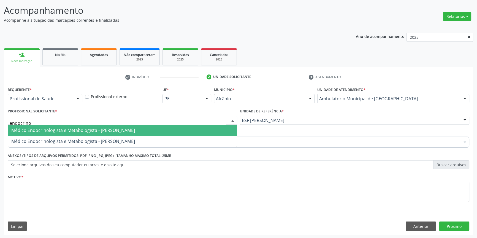
click at [116, 132] on span "Médico Endocrinologista e Metabologista - [PERSON_NAME]" at bounding box center [73, 130] width 124 height 6
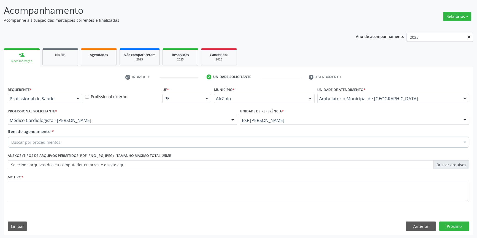
click at [92, 135] on div "Item de agendamento * Buscar por procedimentos Selecionar todos 0604320140 - Ab…" at bounding box center [238, 137] width 461 height 17
click at [86, 143] on div "Buscar por procedimentos" at bounding box center [238, 142] width 461 height 11
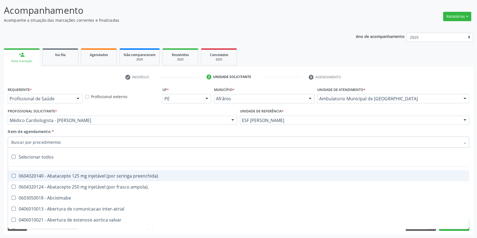
paste input "endocrino"
type input "endocrino"
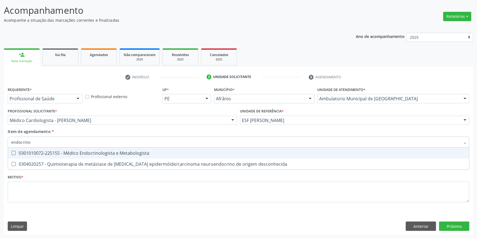
click at [87, 154] on div "0301010072-225155 - Médico Endocrinologista e Metabologista" at bounding box center [238, 153] width 454 height 4
checkbox Metabologista "true"
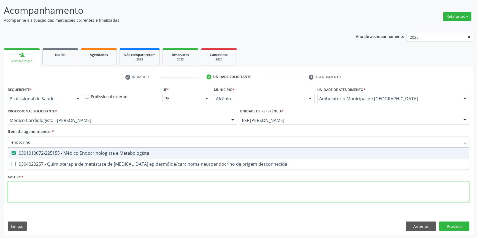
click at [61, 190] on div "Requerente * Profissional de Saúde Profissional de Saúde Paciente Nenhum result…" at bounding box center [238, 148] width 461 height 125
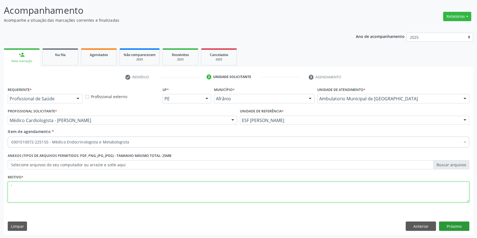
type textarea "'"
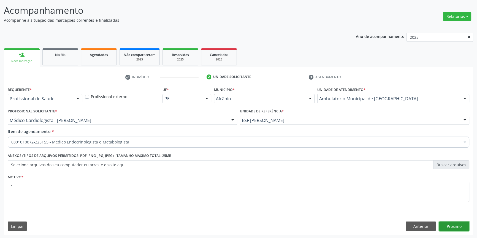
click at [454, 225] on button "Próximo" at bounding box center [454, 226] width 30 height 9
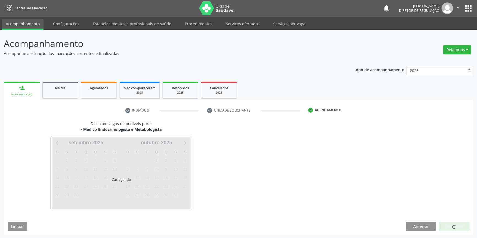
scroll to position [1, 0]
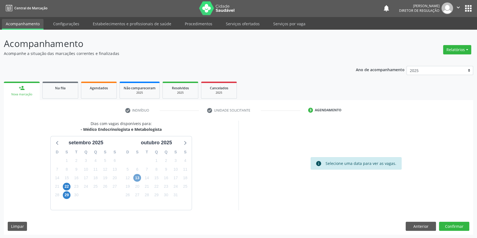
click at [135, 179] on span "13" at bounding box center [137, 178] width 8 height 8
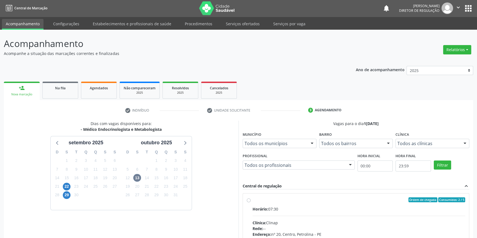
click at [256, 201] on div "Ordem de chegada Consumidos: 2 / 5" at bounding box center [358, 200] width 213 height 5
click at [250, 201] on input "Ordem de chegada Consumidos: 2 / 5 Horário: 07:30 Clínica: Clinap Rede: -- Ende…" at bounding box center [249, 200] width 4 height 5
radio input "true"
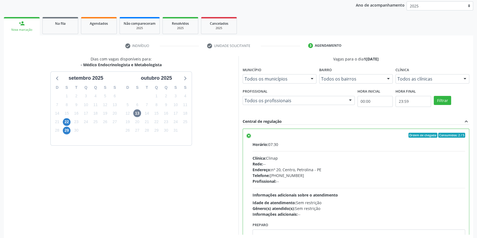
scroll to position [90, 0]
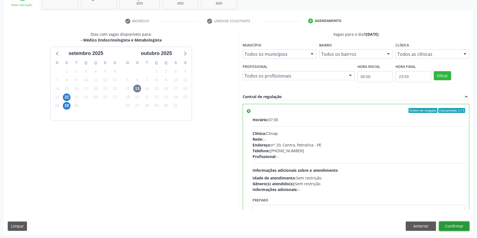
click at [455, 224] on button "Confirmar" at bounding box center [454, 226] width 30 height 9
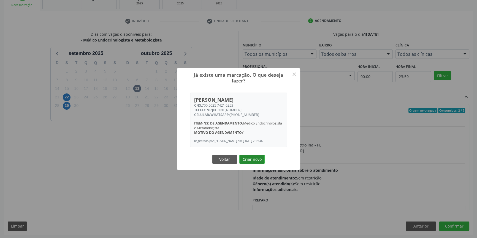
click at [257, 162] on button "Criar novo" at bounding box center [251, 159] width 25 height 9
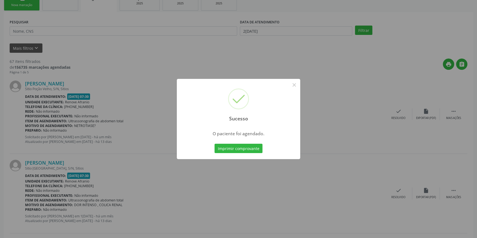
scroll to position [0, 0]
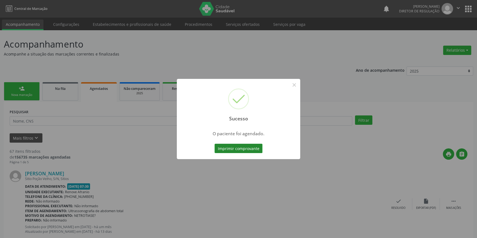
click at [248, 148] on button "Imprimir comprovante" at bounding box center [238, 148] width 48 height 9
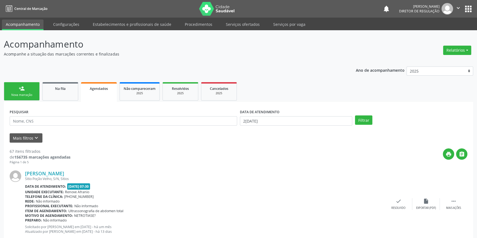
click at [27, 93] on div "Nova marcação" at bounding box center [22, 95] width 28 height 4
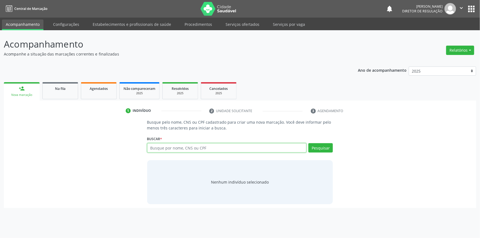
click at [185, 151] on input "text" at bounding box center [227, 147] width 160 height 9
type input "7"
type input "35634081491"
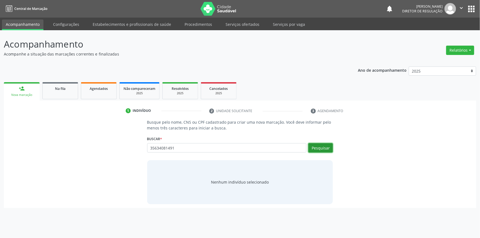
click at [322, 148] on button "Pesquisar" at bounding box center [321, 147] width 24 height 9
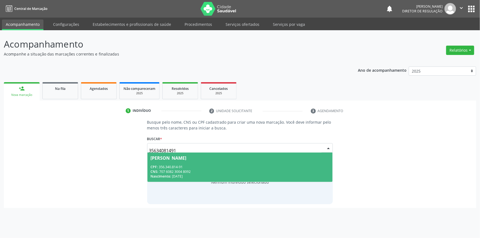
click at [200, 161] on span "[PERSON_NAME] CPF: 356.340.814-91 CNS: 707 6082 3004 8092 Nascimento: [DATE]" at bounding box center [241, 167] width 186 height 29
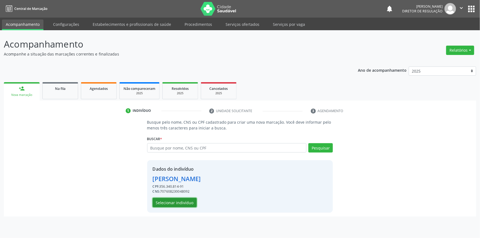
click at [180, 201] on button "Selecionar indivíduo" at bounding box center [175, 202] width 44 height 9
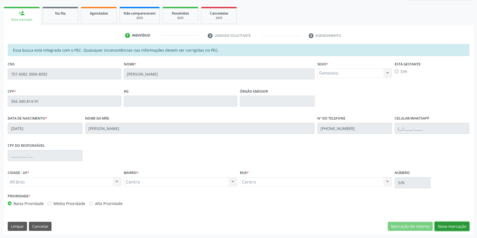
click at [454, 227] on button "Nova marcação" at bounding box center [451, 226] width 35 height 9
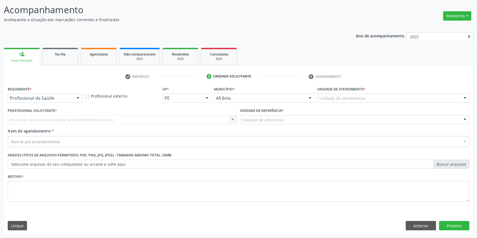
scroll to position [34, 0]
click at [348, 104] on div "Unidade de atendimento * Unidade de atendimento Academia da Saude de Afranio Ac…" at bounding box center [393, 96] width 155 height 21
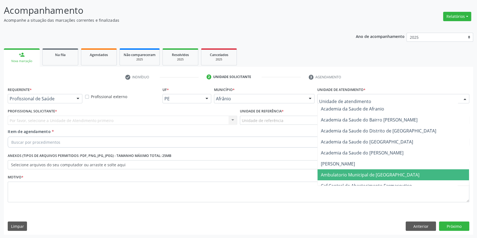
click at [340, 175] on span "Ambulatorio Municipal de [GEOGRAPHIC_DATA]" at bounding box center [370, 175] width 99 height 6
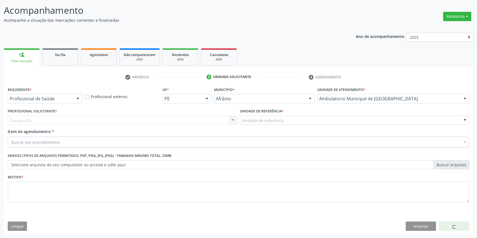
click at [285, 121] on div "Unidade de referência" at bounding box center [354, 120] width 229 height 9
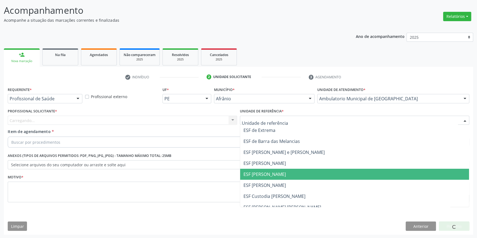
click at [263, 171] on span "ESF [PERSON_NAME]" at bounding box center [264, 174] width 42 height 6
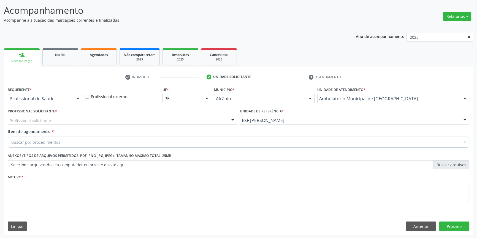
click at [179, 119] on div "Profissional solicitante" at bounding box center [122, 120] width 229 height 9
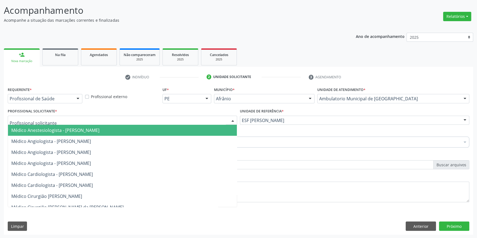
paste input "endocrino"
type input "endocrino"
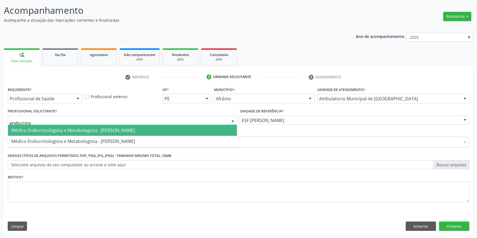
click at [112, 134] on span "Médico Endocrinologista e Metabologista - [PERSON_NAME]" at bounding box center [122, 130] width 229 height 11
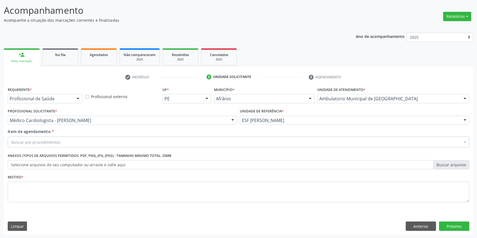
click at [74, 137] on div "Buscar por procedimentos" at bounding box center [238, 142] width 461 height 11
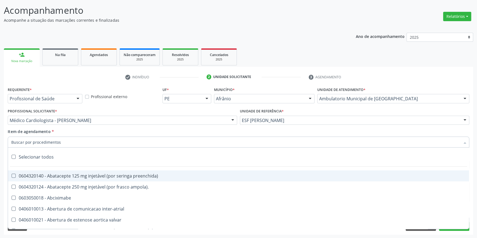
paste input "endocrino"
type input "endocrino"
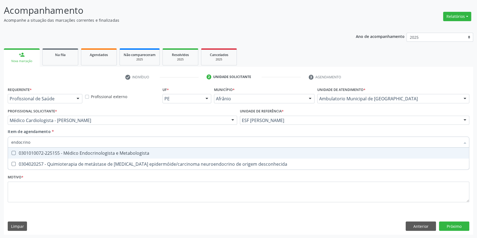
click at [70, 152] on div "0301010072-225155 - Médico Endocrinologista e Metabologista" at bounding box center [238, 153] width 454 height 4
checkbox Metabologista "true"
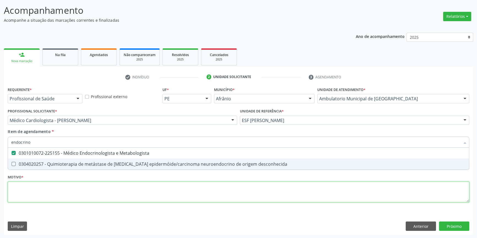
click at [51, 193] on div "Requerente * Profissional de Saúde Profissional de Saúde Paciente Nenhum result…" at bounding box center [238, 148] width 461 height 125
checkbox desconhecida "true"
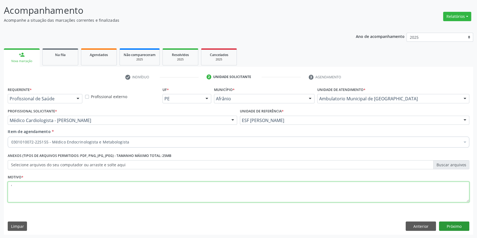
type textarea "'"
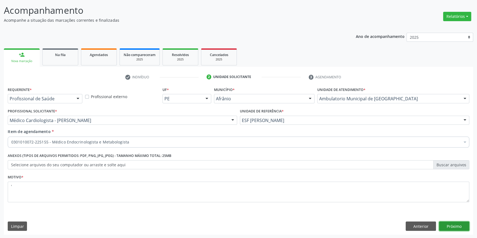
click at [461, 223] on button "Próximo" at bounding box center [454, 226] width 30 height 9
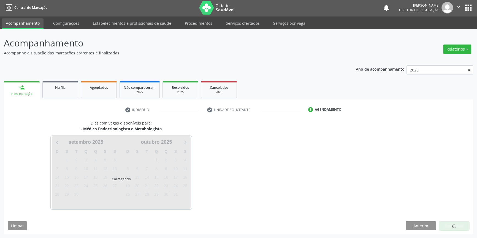
scroll to position [1, 0]
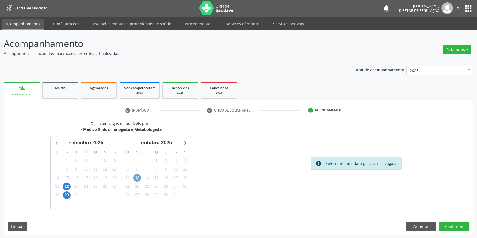
click at [140, 177] on span "13" at bounding box center [137, 178] width 8 height 8
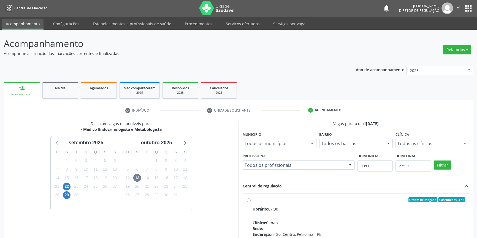
click at [251, 203] on div "Ordem de chegada Consumidos: 3 / 5 Horário: 07:30 Clínica: Clinap Rede: -- Ende…" at bounding box center [356, 240] width 218 height 85
radio input "true"
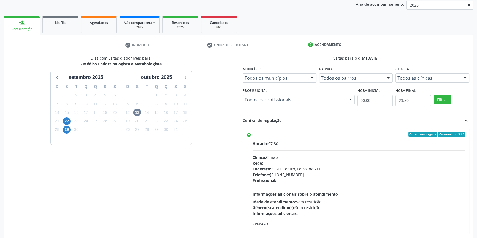
scroll to position [90, 0]
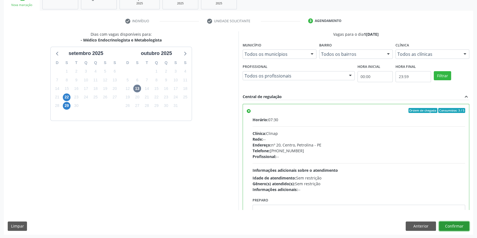
click at [450, 222] on button "Confirmar" at bounding box center [454, 226] width 30 height 9
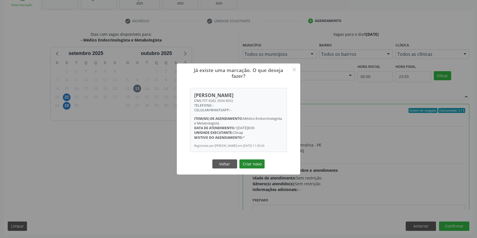
click at [248, 165] on button "Criar novo" at bounding box center [251, 164] width 25 height 9
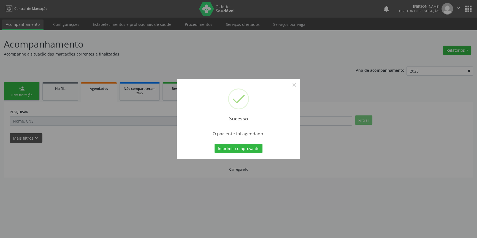
scroll to position [0, 0]
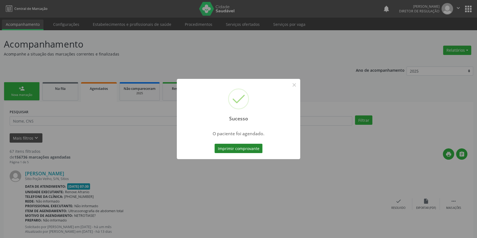
click at [243, 145] on button "Imprimir comprovante" at bounding box center [238, 148] width 48 height 9
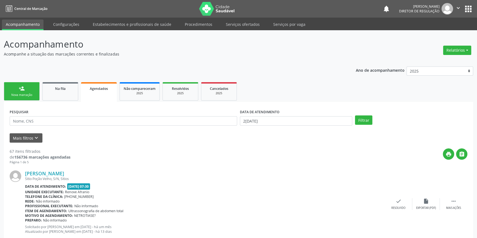
click at [36, 95] on link "person_add Nova marcação" at bounding box center [22, 91] width 36 height 18
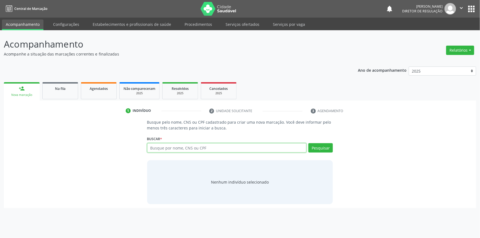
click at [176, 150] on input "text" at bounding box center [227, 147] width 160 height 9
type input "702001859857583"
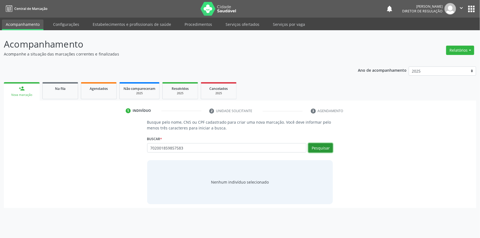
click at [329, 147] on button "Pesquisar" at bounding box center [321, 147] width 24 height 9
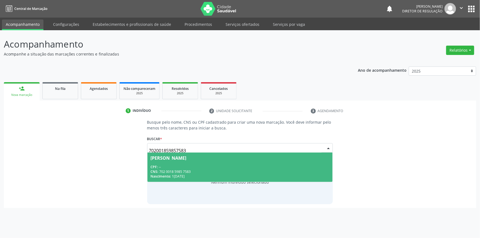
click at [188, 166] on div "CPF: --" at bounding box center [240, 167] width 179 height 5
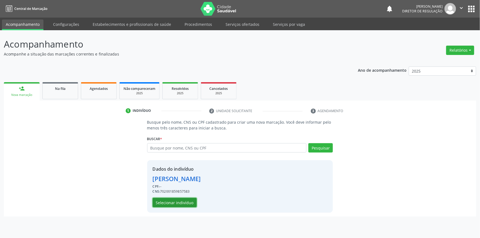
click at [187, 204] on button "Selecionar indivíduo" at bounding box center [175, 202] width 44 height 9
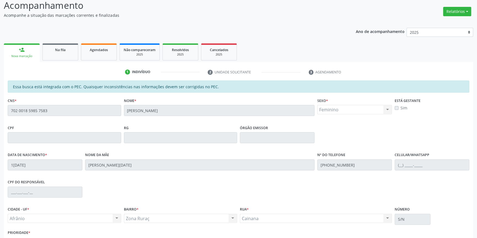
scroll to position [75, 0]
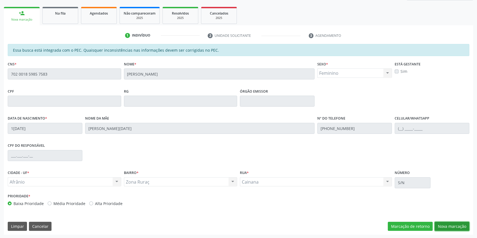
drag, startPoint x: 464, startPoint y: 229, endPoint x: 379, endPoint y: 87, distance: 164.8
click at [463, 229] on button "Nova marcação" at bounding box center [451, 226] width 35 height 9
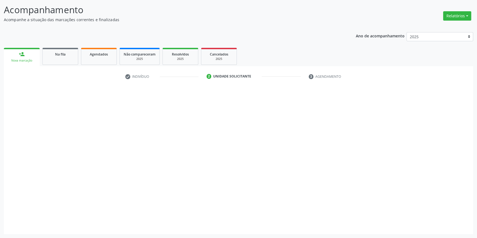
scroll to position [34, 0]
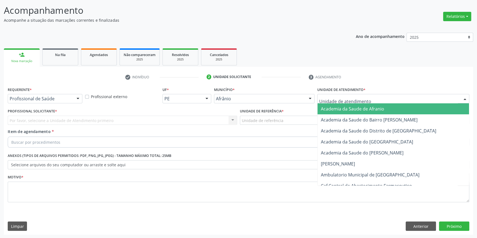
click at [379, 97] on div at bounding box center [393, 98] width 152 height 9
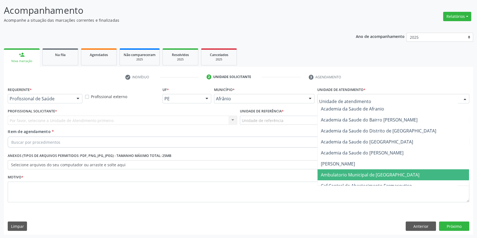
click at [339, 178] on span "Ambulatorio Municipal de [GEOGRAPHIC_DATA]" at bounding box center [392, 175] width 151 height 11
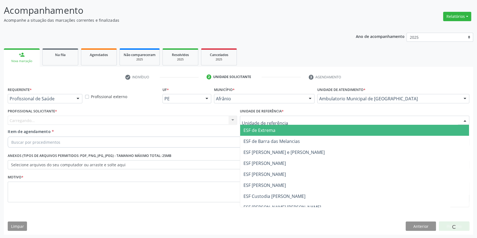
click at [271, 116] on div at bounding box center [354, 120] width 229 height 9
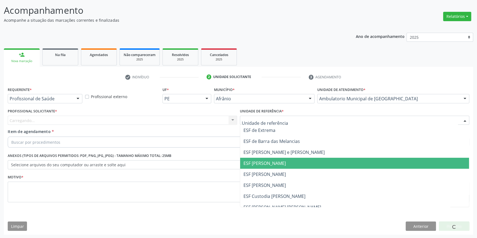
click at [266, 168] on span "ESF [PERSON_NAME]" at bounding box center [354, 163] width 229 height 11
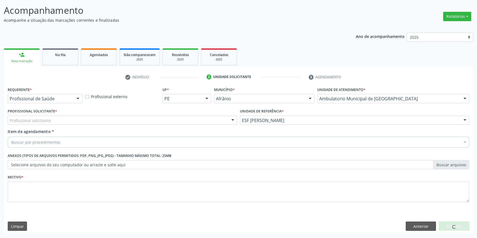
click at [189, 119] on div "Profissional solicitante" at bounding box center [122, 120] width 229 height 9
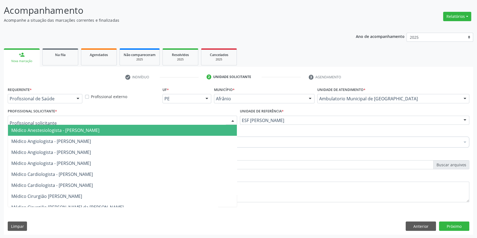
paste input "endocrino"
type input "endocrino"
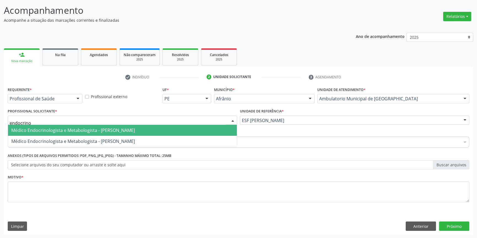
click at [109, 131] on span "Médico Endocrinologista e Metabologista - [PERSON_NAME]" at bounding box center [73, 130] width 124 height 6
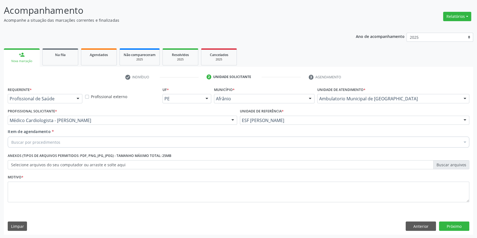
click at [72, 143] on div "Buscar por procedimentos" at bounding box center [238, 142] width 461 height 11
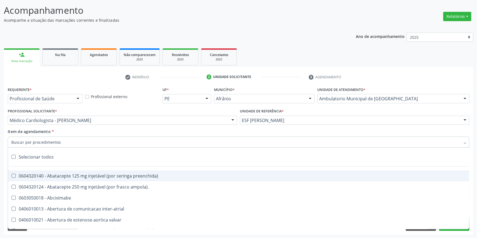
paste input "endocrino"
type input "endocrino"
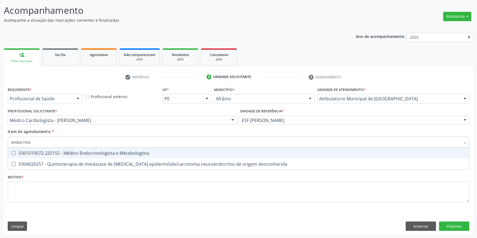
click at [61, 155] on div "0301010072-225155 - Médico Endocrinologista e Metabologista" at bounding box center [238, 153] width 454 height 4
checkbox Metabologista "true"
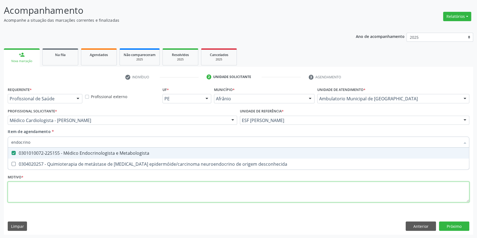
click at [51, 190] on div "Requerente * Profissional de Saúde Profissional de Saúde Paciente Nenhum result…" at bounding box center [238, 148] width 461 height 125
type textarea "'"
checkbox desconhecida "true"
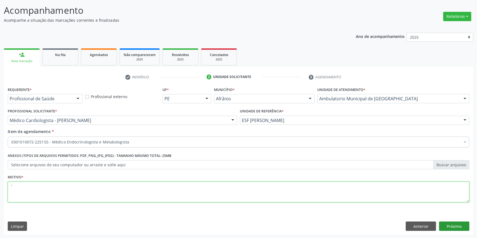
type textarea "'"
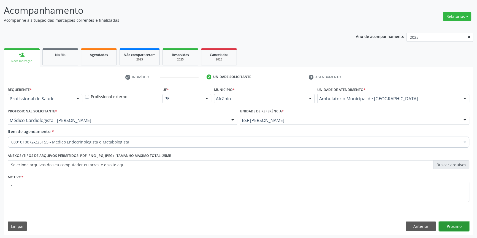
click at [457, 224] on button "Próximo" at bounding box center [454, 226] width 30 height 9
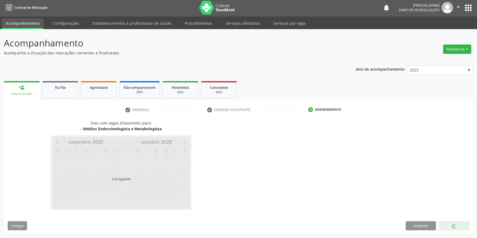
scroll to position [1, 0]
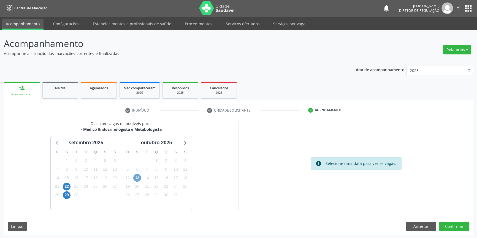
click at [137, 179] on span "13" at bounding box center [137, 178] width 8 height 8
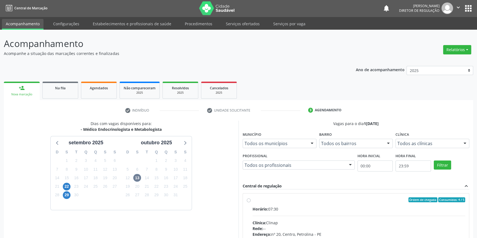
click at [254, 208] on span "Horário:" at bounding box center [260, 209] width 16 height 5
click at [250, 203] on input "Ordem de chegada Consumidos: 4 / 5 Horário: 07:30 Clínica: Clinap Rede: -- Ende…" at bounding box center [249, 200] width 4 height 5
radio input "true"
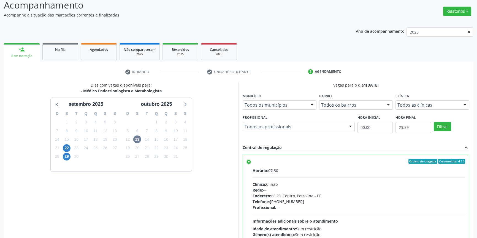
scroll to position [90, 0]
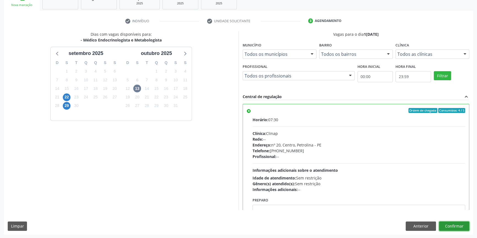
click at [449, 226] on button "Confirmar" at bounding box center [454, 226] width 30 height 9
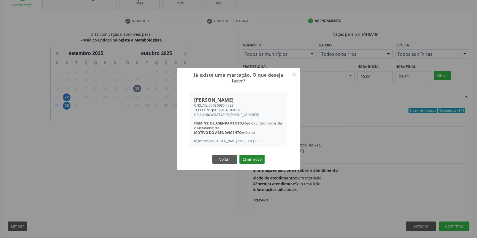
click at [257, 161] on button "Criar novo" at bounding box center [251, 159] width 25 height 9
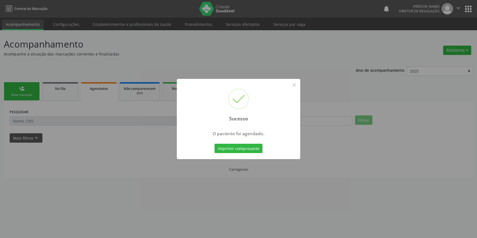
scroll to position [0, 0]
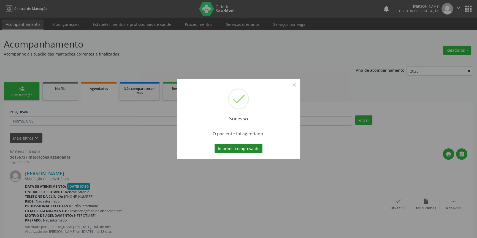
click at [228, 145] on div "Imprimir comprovante Cancel" at bounding box center [238, 149] width 50 height 12
click at [228, 146] on button "Imprimir comprovante" at bounding box center [238, 148] width 48 height 9
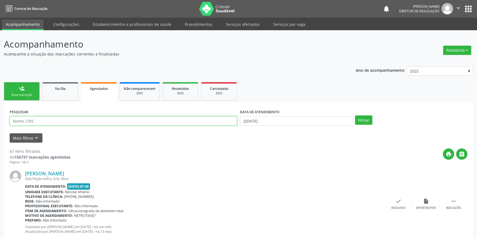
click at [43, 124] on input "text" at bounding box center [123, 120] width 227 height 9
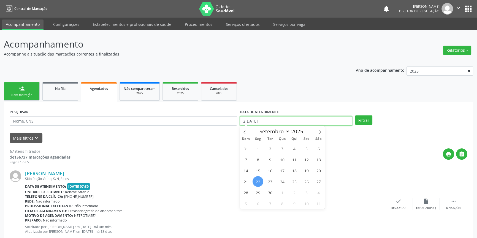
click at [261, 118] on input "2[DATE]" at bounding box center [296, 120] width 112 height 9
click at [269, 180] on span "23" at bounding box center [270, 181] width 11 height 11
type input "2[DATE]"
click at [269, 180] on span "23" at bounding box center [270, 181] width 11 height 11
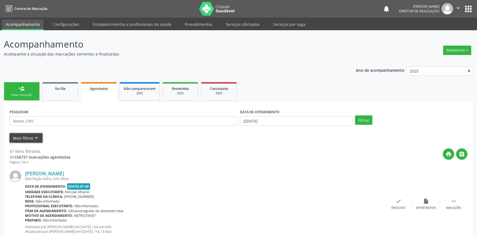
click at [26, 139] on button "Mais filtros keyboard_arrow_down" at bounding box center [26, 139] width 33 height 10
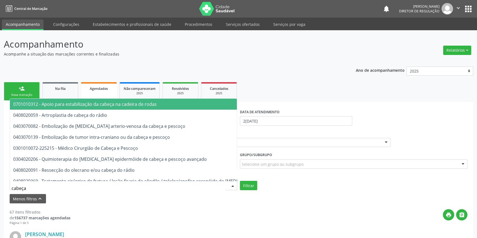
type input "cabeça e"
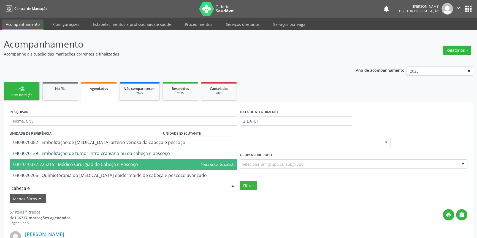
click at [85, 166] on span "0301010072-225215 - Médico Cirurgião de Cabeça e Pescoço" at bounding box center [75, 165] width 125 height 6
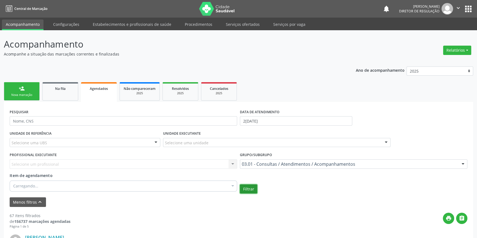
click at [247, 189] on button "Filtrar" at bounding box center [248, 189] width 17 height 9
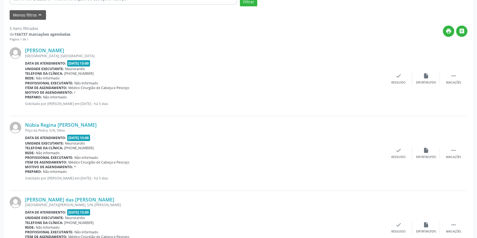
scroll to position [188, 0]
click at [451, 151] on icon "" at bounding box center [453, 150] width 6 height 6
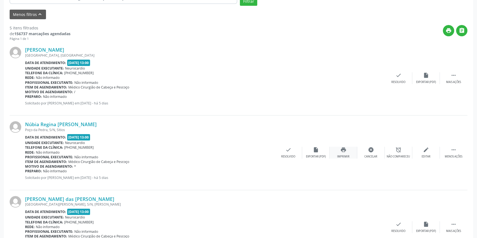
click at [342, 151] on icon "print" at bounding box center [343, 150] width 6 height 6
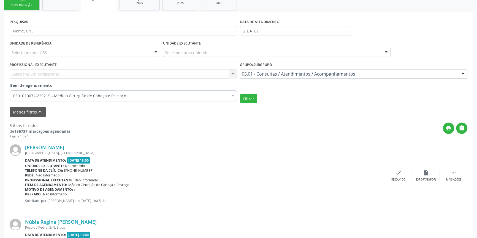
scroll to position [88, 0]
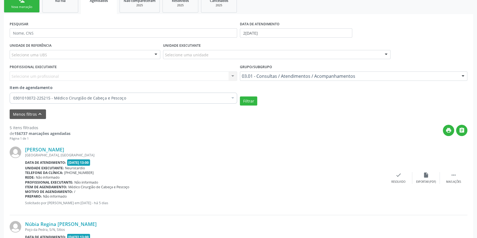
click at [30, 11] on link "person_add Nova marcação" at bounding box center [22, 3] width 36 height 18
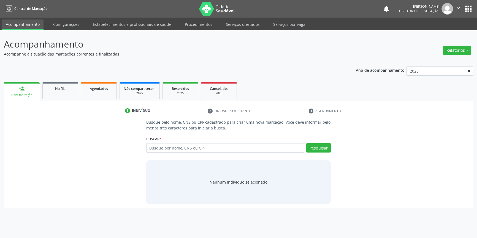
scroll to position [0, 0]
drag, startPoint x: 71, startPoint y: 91, endPoint x: 76, endPoint y: 96, distance: 6.7
click at [71, 91] on link "Na fila" at bounding box center [60, 90] width 36 height 17
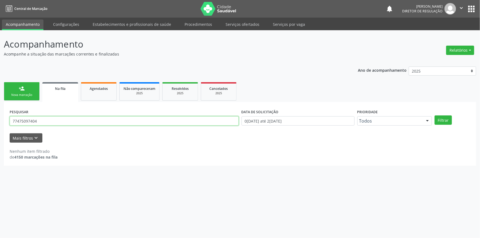
click at [61, 121] on input "77475097404" at bounding box center [124, 120] width 229 height 9
drag, startPoint x: 61, startPoint y: 121, endPoint x: 0, endPoint y: 120, distance: 61.4
click at [0, 120] on div "Acompanhamento Acompanhe a situação das marcações correntes e finalizadas Relat…" at bounding box center [240, 134] width 480 height 208
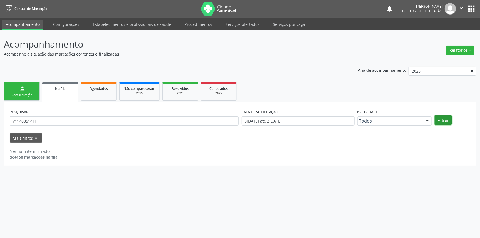
click at [446, 119] on button "Filtrar" at bounding box center [443, 120] width 17 height 9
drag, startPoint x: 75, startPoint y: 126, endPoint x: 46, endPoint y: 123, distance: 28.4
click at [46, 123] on div "PESQUISAR 71140851411" at bounding box center [124, 118] width 232 height 21
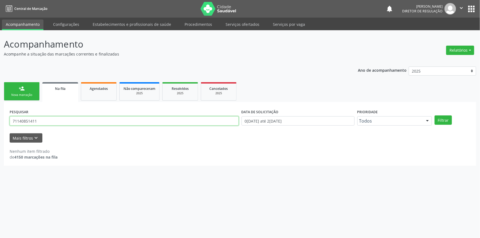
drag, startPoint x: 61, startPoint y: 123, endPoint x: 0, endPoint y: 123, distance: 61.4
click at [0, 123] on div "Acompanhamento Acompanhe a situação das marcações correntes e finalizadas Relat…" at bounding box center [240, 134] width 480 height 208
paste input ".408.514-"
drag, startPoint x: 85, startPoint y: 122, endPoint x: 0, endPoint y: 123, distance: 85.3
click at [0, 123] on div "Acompanhamento Acompanhe a situação das marcações correntes e finalizadas Relat…" at bounding box center [240, 134] width 480 height 208
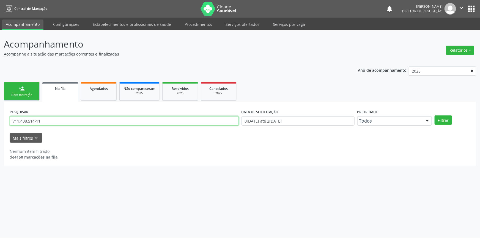
paste input "text"
drag, startPoint x: 66, startPoint y: 124, endPoint x: 0, endPoint y: 122, distance: 66.1
click at [0, 122] on div "Acompanhamento Acompanhe a situação das marcações correntes e finalizadas Relat…" at bounding box center [240, 134] width 480 height 208
paste input "08406201666660"
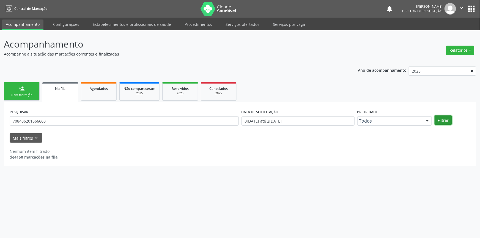
click at [438, 118] on button "Filtrar" at bounding box center [443, 120] width 17 height 9
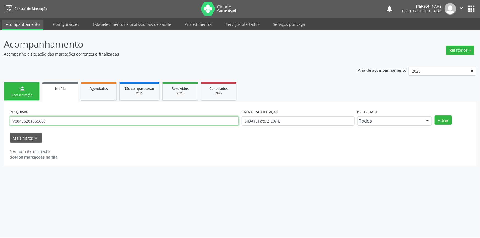
drag, startPoint x: 65, startPoint y: 122, endPoint x: 0, endPoint y: 122, distance: 65.2
click at [0, 122] on div "Acompanhamento Acompanhe a situação das marcações correntes e finalizadas Relat…" at bounding box center [240, 134] width 480 height 208
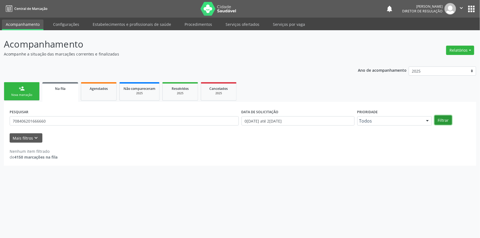
click at [437, 120] on button "Filtrar" at bounding box center [443, 120] width 17 height 9
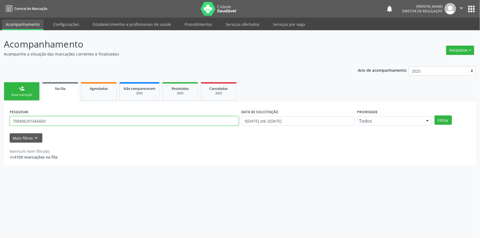
drag, startPoint x: 60, startPoint y: 117, endPoint x: 0, endPoint y: 124, distance: 60.6
click at [0, 124] on div "Acompanhamento Acompanhe a situação das marcações correntes e finalizadas Relat…" at bounding box center [240, 134] width 480 height 208
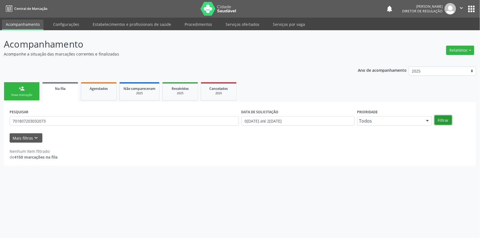
click at [445, 121] on button "Filtrar" at bounding box center [443, 120] width 17 height 9
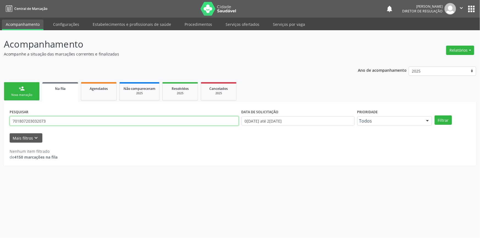
drag, startPoint x: 80, startPoint y: 124, endPoint x: 0, endPoint y: 123, distance: 80.1
click at [0, 123] on div "Acompanhamento Acompanhe a situação das marcações correntes e finalizadas Relat…" at bounding box center [240, 134] width 480 height 208
type input "[PERSON_NAME]"
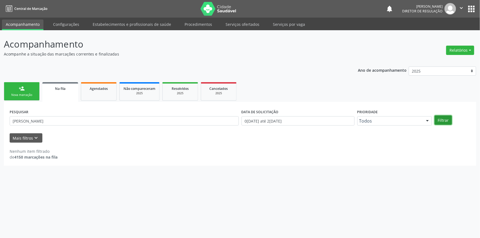
click at [446, 119] on button "Filtrar" at bounding box center [443, 120] width 17 height 9
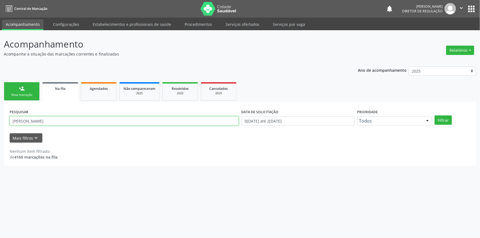
drag, startPoint x: 69, startPoint y: 123, endPoint x: 0, endPoint y: 123, distance: 68.8
click at [0, 123] on div "Acompanhamento Acompanhe a situação das marcações correntes e finalizadas Relat…" at bounding box center [240, 134] width 480 height 208
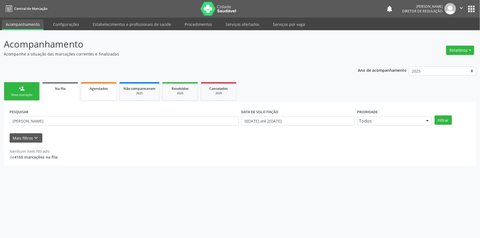
click at [101, 94] on link "Agendados" at bounding box center [99, 91] width 36 height 18
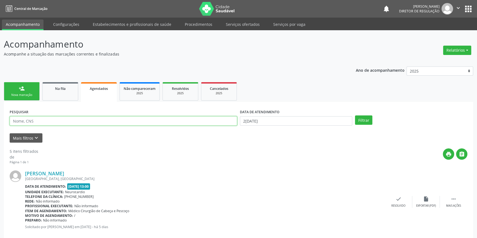
click at [75, 120] on input "text" at bounding box center [123, 120] width 227 height 9
type input "701807203032073"
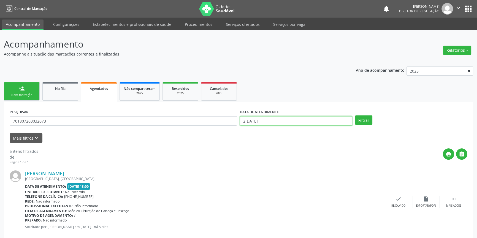
click at [288, 121] on input "2[DATE]" at bounding box center [296, 120] width 112 height 9
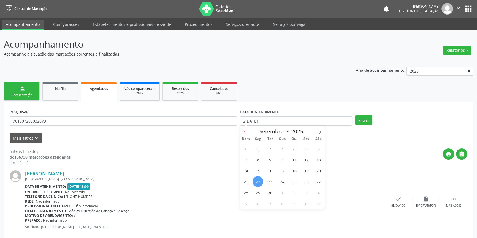
click at [243, 131] on icon at bounding box center [245, 132] width 4 height 4
select select "5"
click at [247, 150] on span "1" at bounding box center [245, 148] width 11 height 11
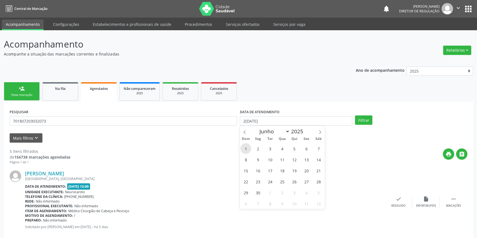
type input "[DATE]"
click at [318, 134] on span at bounding box center [319, 130] width 9 height 9
select select "8"
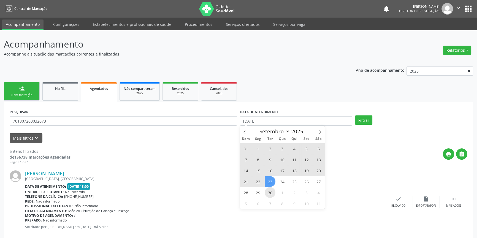
click at [272, 190] on span "30" at bounding box center [270, 192] width 11 height 11
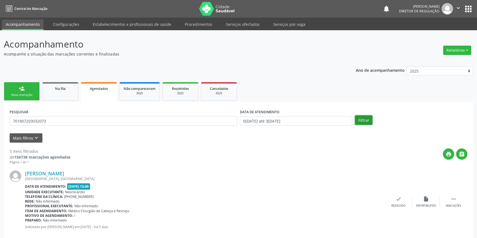
click at [367, 119] on button "Filtrar" at bounding box center [363, 120] width 17 height 9
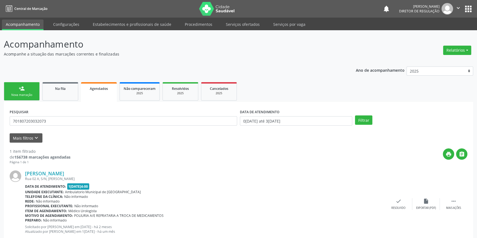
scroll to position [15, 0]
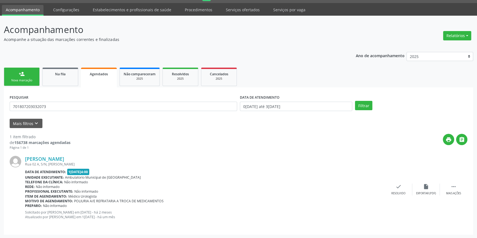
click at [39, 81] on link "person_add Nova marcação" at bounding box center [22, 77] width 36 height 18
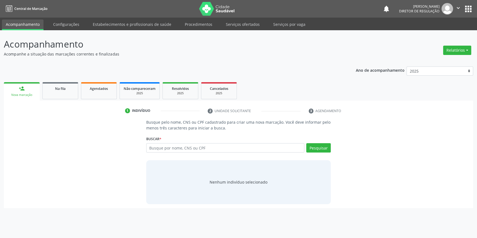
scroll to position [0, 0]
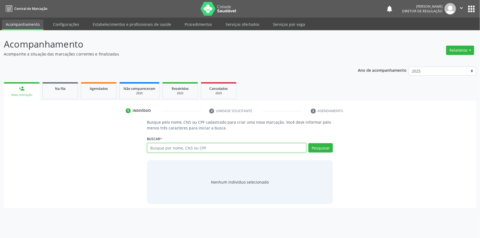
click at [182, 151] on input "text" at bounding box center [227, 147] width 160 height 9
type input "70641671160282"
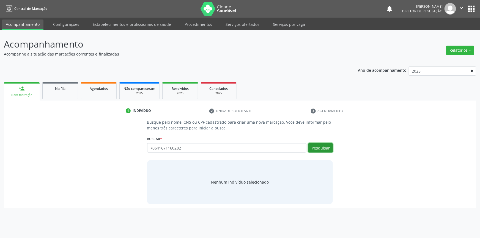
click at [320, 146] on button "Pesquisar" at bounding box center [321, 147] width 24 height 9
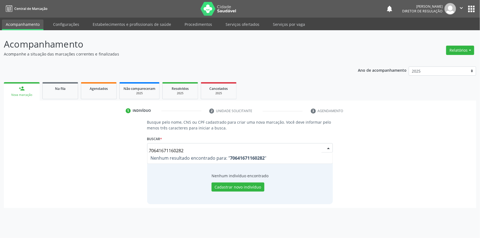
drag, startPoint x: 198, startPoint y: 154, endPoint x: 190, endPoint y: 151, distance: 8.3
click at [190, 151] on div "70641671160282 Nenhum resultado encontrado para: " 70641671160282 " Não há nenh…" at bounding box center [240, 147] width 186 height 9
drag, startPoint x: 190, startPoint y: 151, endPoint x: 69, endPoint y: 146, distance: 121.2
click at [73, 152] on div "Busque pelo nome, CNS ou CPF cadastrado para criar uma nova marcação. Você deve…" at bounding box center [240, 161] width 465 height 85
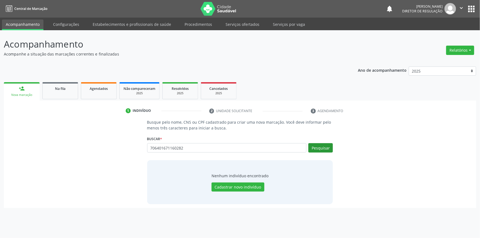
type input "706401671160282"
click at [322, 151] on button "Pesquisar" at bounding box center [321, 147] width 24 height 9
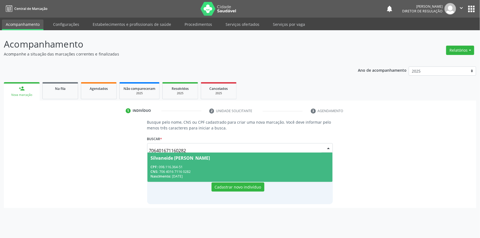
click at [233, 175] on div "Nascimento: 0[DATE]" at bounding box center [240, 176] width 179 height 5
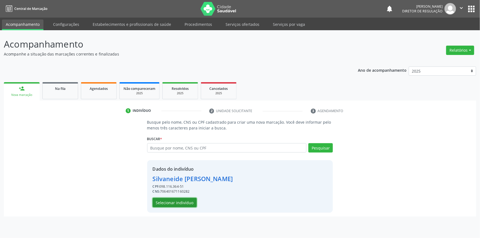
click at [184, 201] on button "Selecionar indivíduo" at bounding box center [175, 202] width 44 height 9
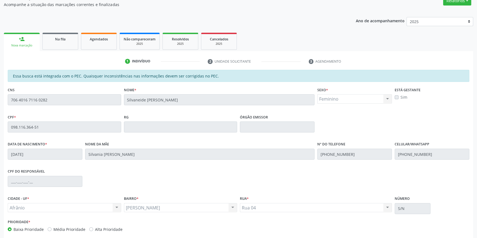
scroll to position [75, 0]
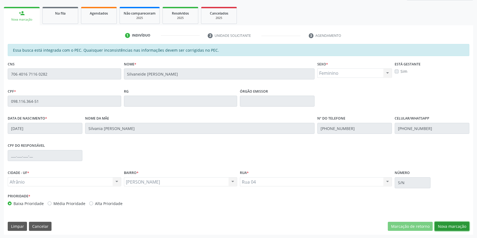
click at [448, 224] on button "Nova marcação" at bounding box center [451, 226] width 35 height 9
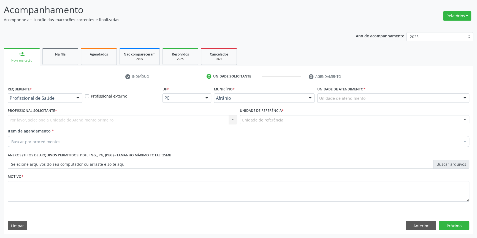
scroll to position [34, 0]
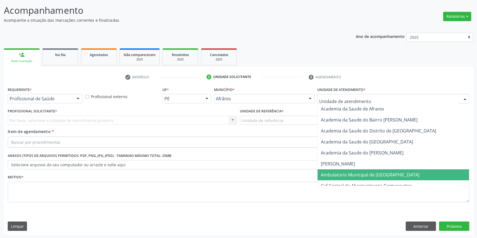
click at [333, 175] on span "Ambulatorio Municipal de [GEOGRAPHIC_DATA]" at bounding box center [370, 175] width 99 height 6
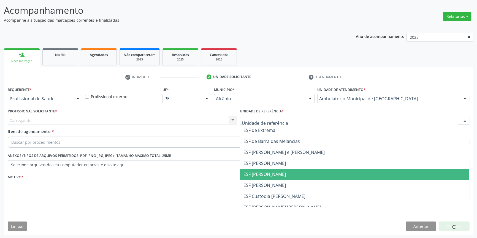
click at [268, 171] on span "ESF [PERSON_NAME]" at bounding box center [264, 174] width 42 height 6
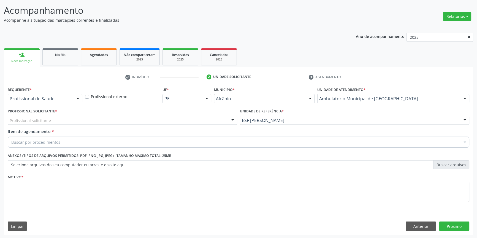
click at [177, 125] on div "Profissional Solicitante * Profissional solicitante Médico Anestesiologista - […" at bounding box center [122, 117] width 232 height 21
click at [168, 121] on div "Profissional solicitante" at bounding box center [122, 120] width 229 height 9
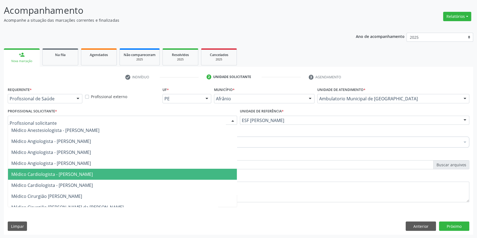
click at [104, 171] on span "Médico Cardiologista - [PERSON_NAME]" at bounding box center [122, 174] width 229 height 11
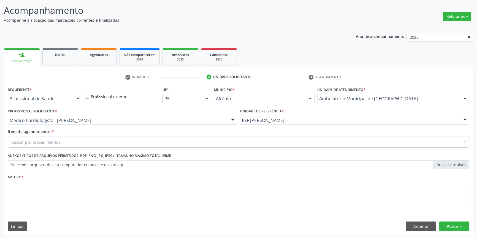
click at [86, 143] on div "Buscar por procedimentos" at bounding box center [238, 142] width 461 height 11
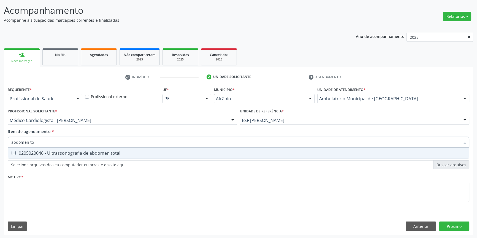
type input "abdomen tot"
click at [85, 149] on span "0205020046 - Ultrassonografia de abdomen total" at bounding box center [238, 153] width 461 height 11
checkbox total "true"
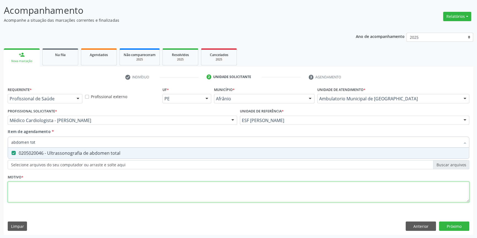
click at [64, 187] on div "Requerente * Profissional de Saúde Profissional de Saúde Paciente Nenhum result…" at bounding box center [238, 148] width 461 height 125
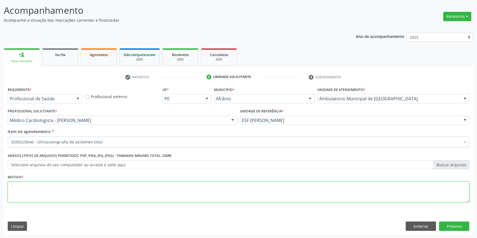
drag, startPoint x: 49, startPoint y: 189, endPoint x: 0, endPoint y: 189, distance: 49.3
click at [0, 189] on div "Acompanhamento Acompanhe a situação das marcações correntes e finalizadas Relat…" at bounding box center [238, 117] width 477 height 243
type textarea "dor abdominal"
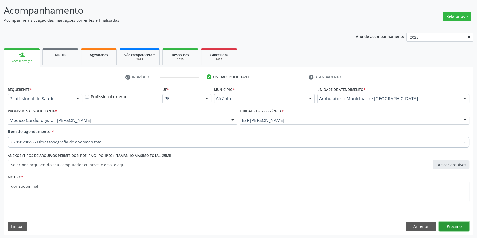
click at [460, 225] on button "Próximo" at bounding box center [454, 226] width 30 height 9
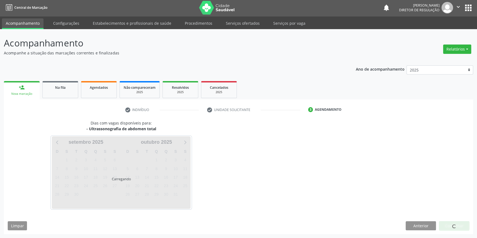
scroll to position [1, 0]
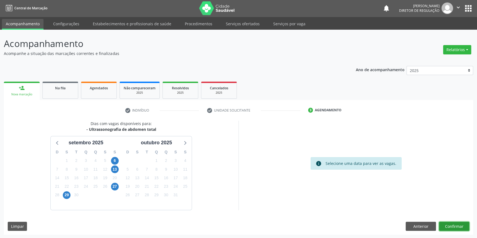
click at [460, 225] on button "Confirmar" at bounding box center [454, 226] width 30 height 9
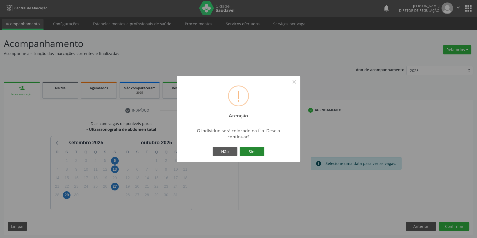
click at [252, 152] on button "Sim" at bounding box center [251, 151] width 25 height 9
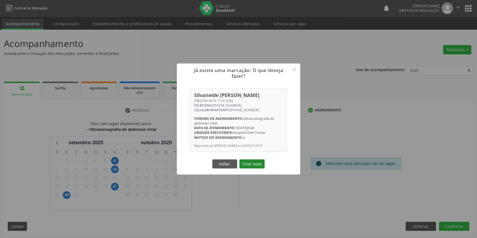
click at [250, 168] on button "Criar novo" at bounding box center [251, 164] width 25 height 9
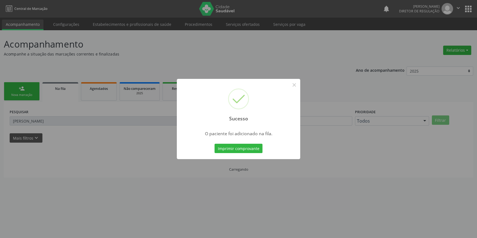
scroll to position [0, 0]
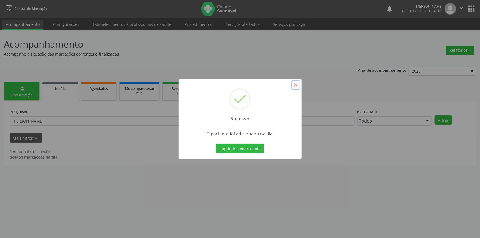
click at [295, 83] on button "×" at bounding box center [295, 84] width 9 height 9
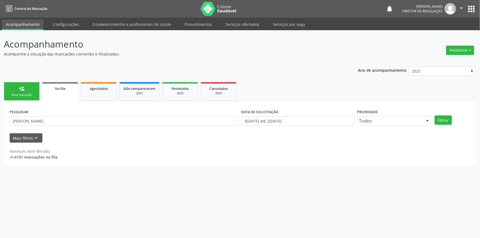
click at [22, 89] on div "person_add" at bounding box center [22, 89] width 6 height 6
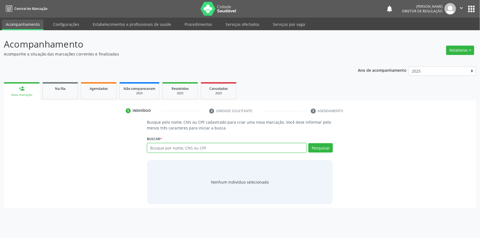
click at [170, 144] on input "text" at bounding box center [227, 147] width 160 height 9
type input "700406934728344"
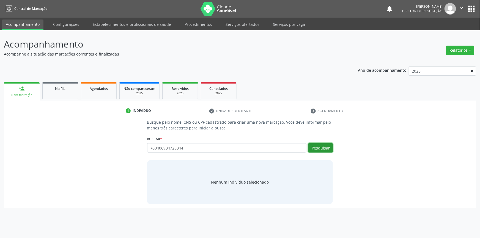
click at [324, 152] on button "Pesquisar" at bounding box center [321, 147] width 24 height 9
type input "700406934728344"
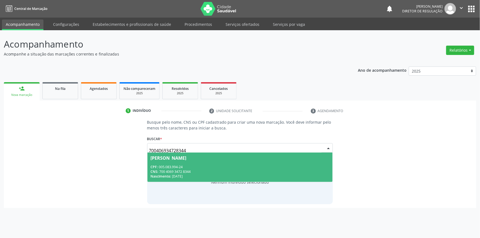
click at [227, 167] on div "CPF: 005.083.994-24" at bounding box center [240, 167] width 179 height 5
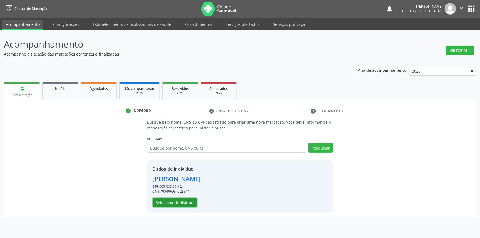
click at [185, 201] on button "Selecionar indivíduo" at bounding box center [175, 202] width 44 height 9
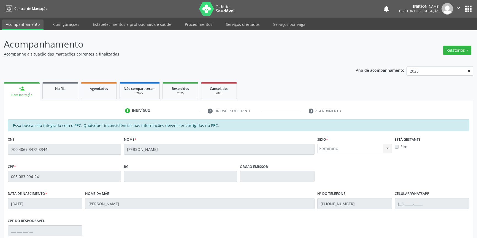
scroll to position [75, 0]
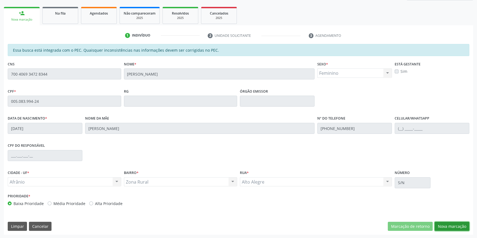
click at [448, 224] on button "Nova marcação" at bounding box center [451, 226] width 35 height 9
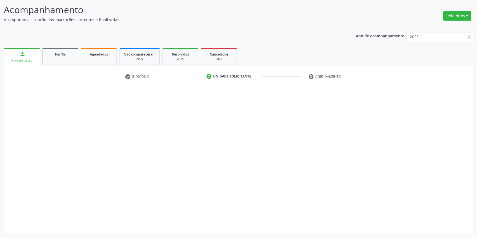
scroll to position [34, 0]
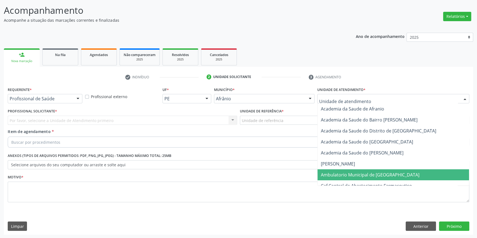
click at [342, 173] on span "Ambulatorio Municipal de [GEOGRAPHIC_DATA]" at bounding box center [370, 175] width 99 height 6
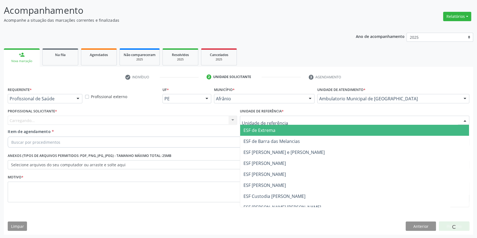
click at [282, 118] on div at bounding box center [354, 120] width 229 height 9
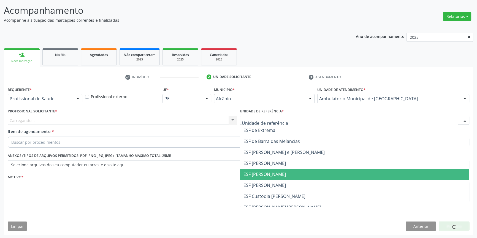
drag, startPoint x: 269, startPoint y: 181, endPoint x: 260, endPoint y: 176, distance: 9.7
click at [269, 181] on span "ESF [PERSON_NAME]" at bounding box center [354, 185] width 229 height 11
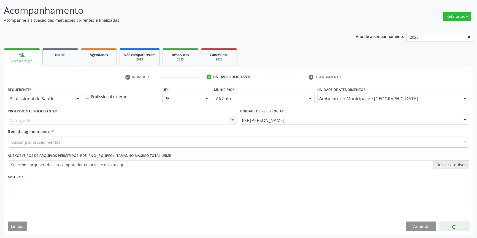
click at [146, 117] on div "Carregando... Nenhum resultado encontrado para: " " Não há nenhuma opção para s…" at bounding box center [122, 120] width 229 height 9
click at [145, 118] on div "Profissional solicitante" at bounding box center [122, 120] width 229 height 9
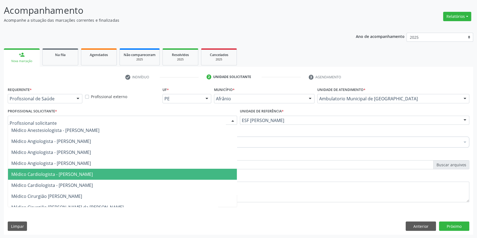
click at [93, 173] on span "Médico Cardiologista - [PERSON_NAME]" at bounding box center [51, 174] width 81 height 6
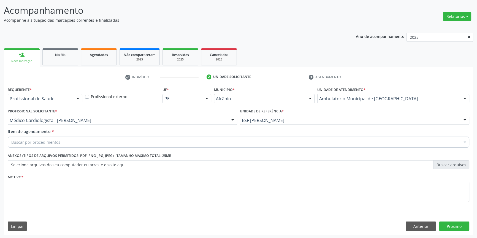
click at [75, 145] on div "Buscar por procedimentos" at bounding box center [238, 142] width 461 height 11
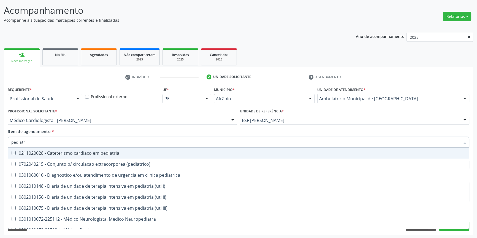
type input "pediatra"
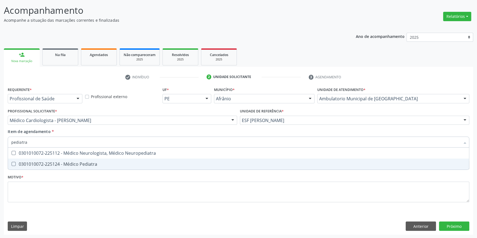
click at [79, 159] on span "0301010072-225124 - Médico Pediatra" at bounding box center [238, 164] width 461 height 11
checkbox Pediatra "true"
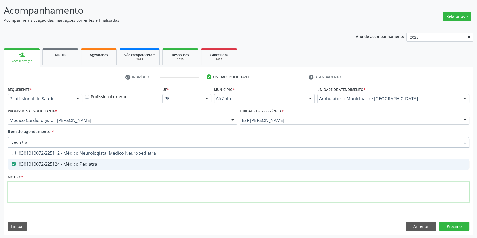
click at [59, 200] on div "Requerente * Profissional de Saúde Profissional de Saúde Paciente Nenhum result…" at bounding box center [238, 148] width 461 height 125
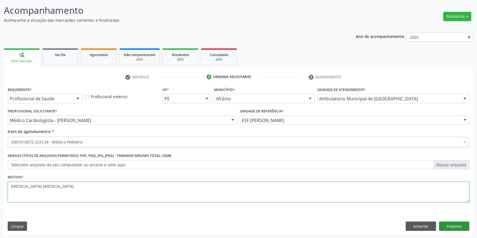
type textarea "[MEDICAL_DATA] [MEDICAL_DATA]"
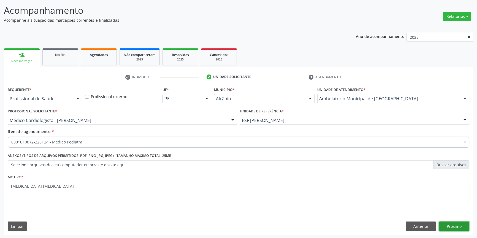
click at [446, 224] on button "Próximo" at bounding box center [454, 226] width 30 height 9
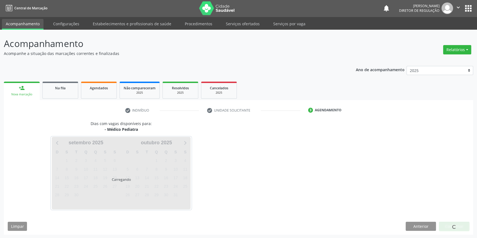
scroll to position [17, 0]
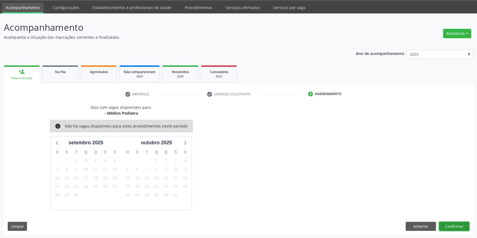
click at [455, 228] on button "Confirmar" at bounding box center [454, 226] width 30 height 9
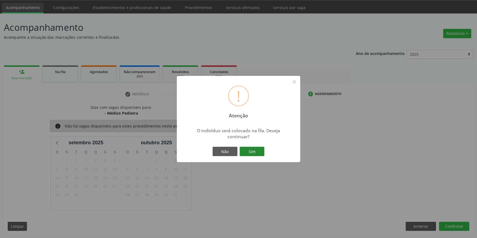
click at [259, 149] on button "Sim" at bounding box center [251, 151] width 25 height 9
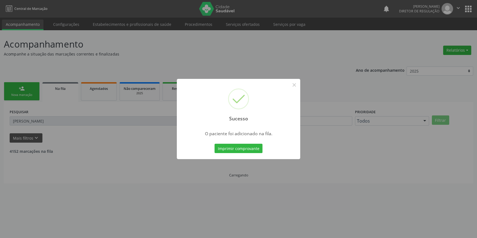
scroll to position [0, 0]
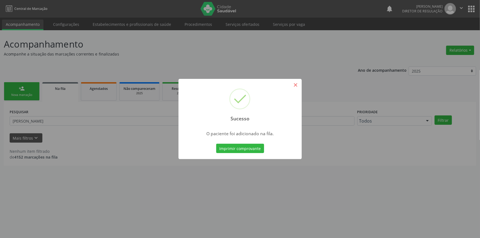
drag, startPoint x: 301, startPoint y: 86, endPoint x: 296, endPoint y: 84, distance: 5.5
click at [297, 85] on div "Sucesso ×" at bounding box center [240, 102] width 123 height 47
click at [296, 84] on button "×" at bounding box center [295, 84] width 9 height 9
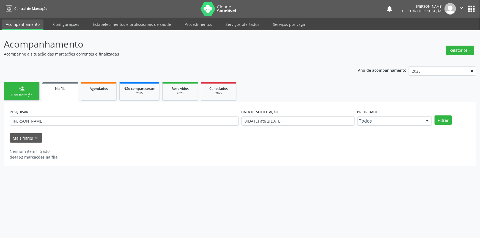
click at [33, 95] on div "Nova marcação" at bounding box center [22, 95] width 28 height 4
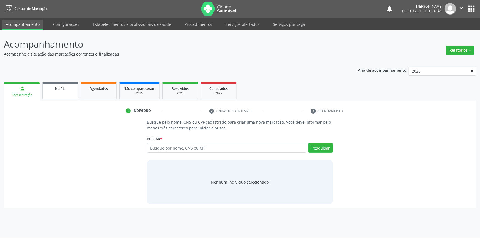
click at [70, 90] on div "Na fila" at bounding box center [61, 89] width 28 height 6
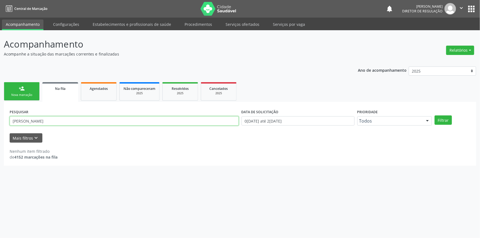
drag, startPoint x: 54, startPoint y: 122, endPoint x: 0, endPoint y: 120, distance: 54.0
click at [0, 121] on div "Acompanhamento Acompanhe a situação das marcações correntes e finalizadas Relat…" at bounding box center [240, 134] width 480 height 208
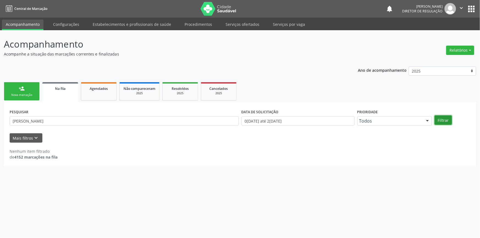
click at [451, 120] on button "Filtrar" at bounding box center [443, 120] width 17 height 9
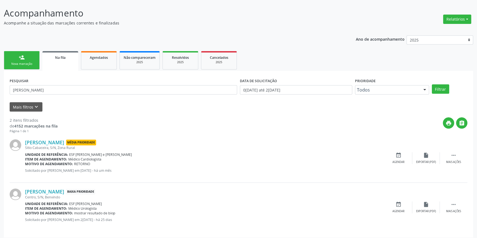
scroll to position [34, 0]
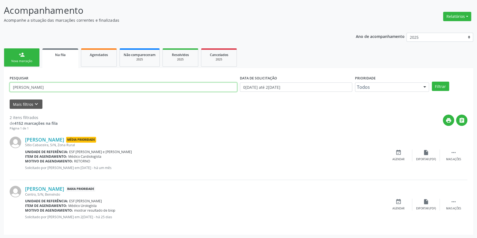
drag, startPoint x: 58, startPoint y: 88, endPoint x: 0, endPoint y: 94, distance: 58.6
click at [0, 94] on div "Acompanhamento Acompanhe a situação das marcações correntes e finalizadas Relat…" at bounding box center [238, 117] width 477 height 243
type input "raissa"
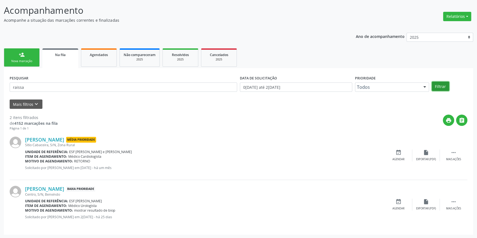
click at [439, 84] on button "Filtrar" at bounding box center [440, 86] width 17 height 9
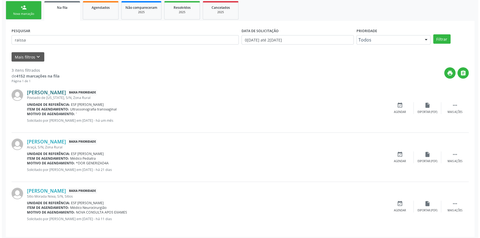
scroll to position [83, 0]
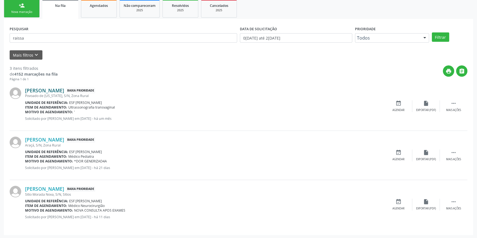
click at [64, 90] on link "[PERSON_NAME]" at bounding box center [44, 91] width 39 height 6
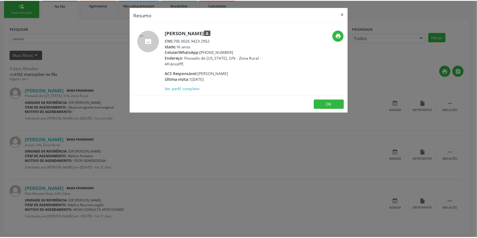
scroll to position [83, 0]
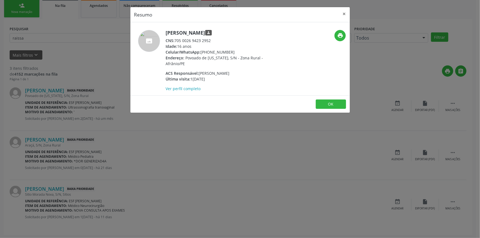
click at [176, 41] on div "CNS: 705 0026 9423 2952" at bounding box center [219, 41] width 107 height 6
click at [53, 51] on div "Resumo × [PERSON_NAME] person CNS: 705 0026 9423 2952 Idade: 16 anos Celular/Wh…" at bounding box center [240, 119] width 480 height 238
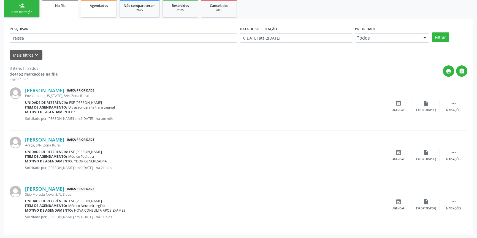
click at [98, 11] on link "Agendados" at bounding box center [99, 8] width 36 height 18
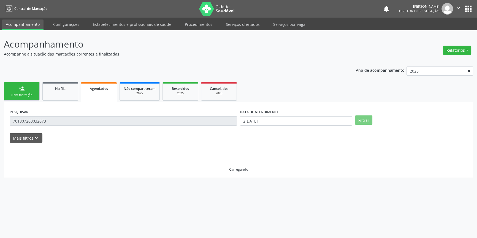
scroll to position [0, 0]
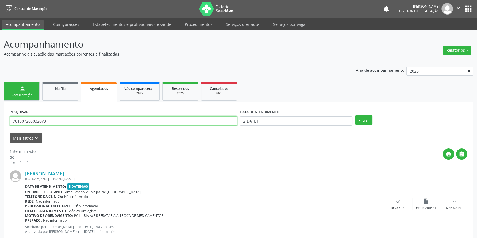
drag, startPoint x: 55, startPoint y: 122, endPoint x: 0, endPoint y: 120, distance: 54.8
click at [0, 120] on div "Acompanhamento Acompanhe a situação das marcações correntes e finalizadas Relat…" at bounding box center [238, 141] width 477 height 223
paste input "5 0026 9423 2952"
type input "705 0026 9423 2952"
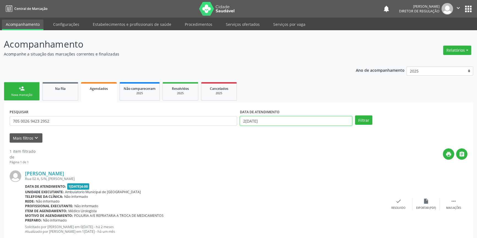
click at [314, 121] on input "2[DATE]" at bounding box center [296, 120] width 112 height 9
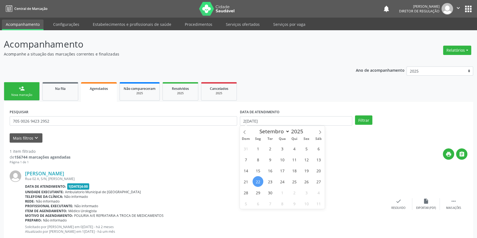
click at [246, 136] on div "Dom Seg Ter Qua Qui Sex Sáb" at bounding box center [282, 139] width 85 height 8
click at [246, 135] on span at bounding box center [244, 130] width 9 height 9
select select "7"
click at [306, 152] on span "1" at bounding box center [306, 148] width 11 height 11
type input "0[DATE]"
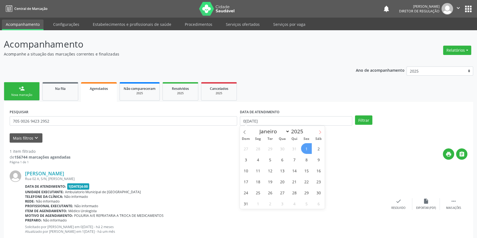
click at [318, 132] on icon at bounding box center [320, 132] width 4 height 4
select select "8"
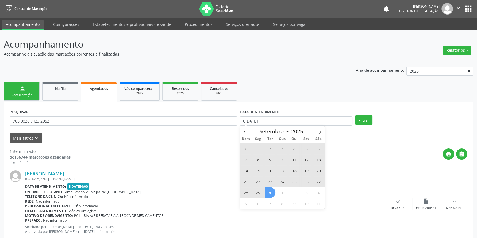
click at [270, 191] on span "30" at bounding box center [270, 192] width 11 height 11
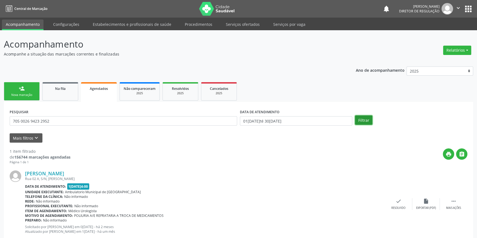
click at [365, 119] on button "Filtrar" at bounding box center [363, 120] width 17 height 9
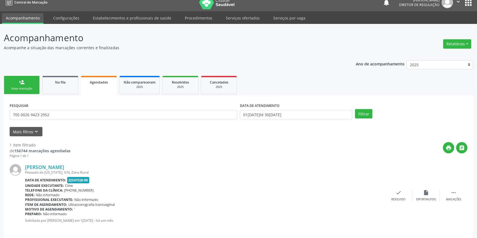
scroll to position [10, 0]
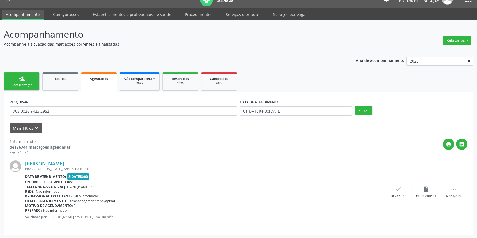
click at [29, 77] on link "person_add Nova marcação" at bounding box center [22, 81] width 36 height 18
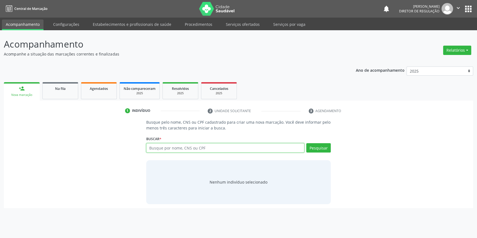
click at [160, 146] on input "text" at bounding box center [225, 147] width 158 height 9
type input "700007686448503"
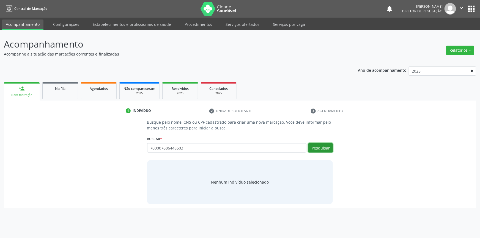
click at [322, 147] on button "Pesquisar" at bounding box center [321, 147] width 24 height 9
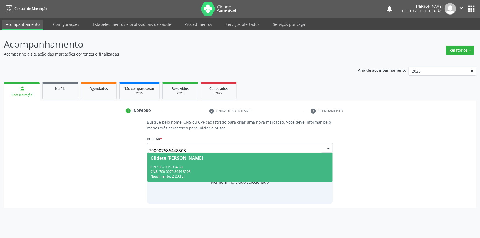
click at [172, 170] on div "CNS: 700 0076 8644 8503" at bounding box center [240, 172] width 179 height 5
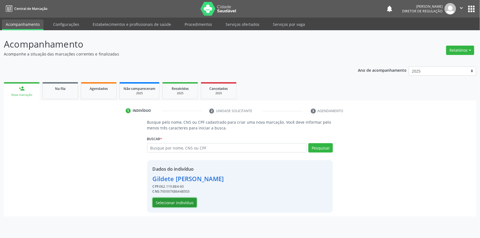
click at [174, 198] on button "Selecionar indivíduo" at bounding box center [175, 202] width 44 height 9
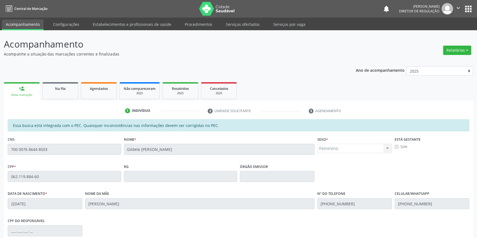
scroll to position [75, 0]
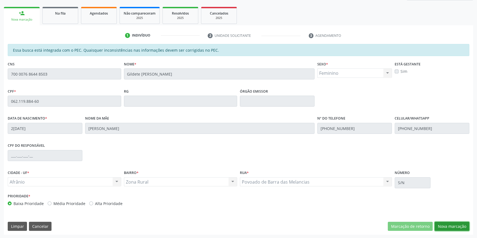
click at [447, 226] on button "Nova marcação" at bounding box center [451, 226] width 35 height 9
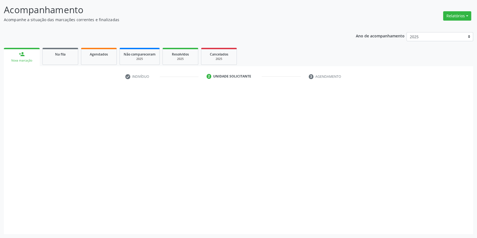
scroll to position [34, 0]
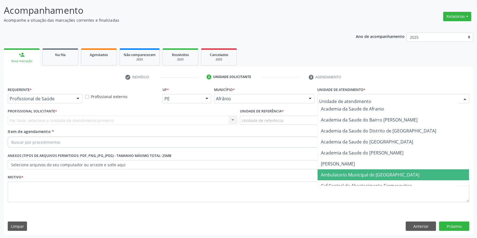
click at [355, 177] on span "Ambulatorio Municipal de [GEOGRAPHIC_DATA]" at bounding box center [370, 175] width 99 height 6
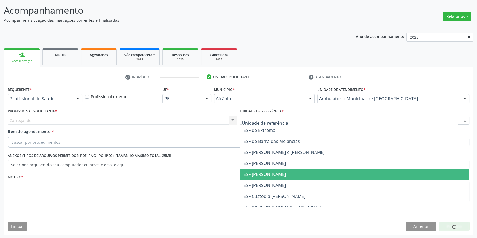
click at [275, 174] on span "ESF [PERSON_NAME]" at bounding box center [264, 174] width 42 height 6
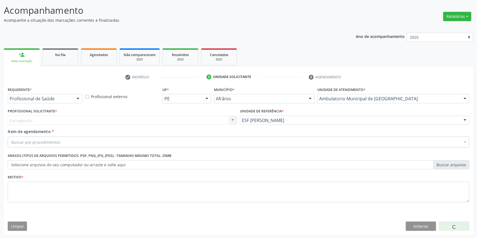
click at [186, 121] on div "Carregando... Nenhum resultado encontrado para: " " Não há nenhuma opção para s…" at bounding box center [122, 120] width 229 height 9
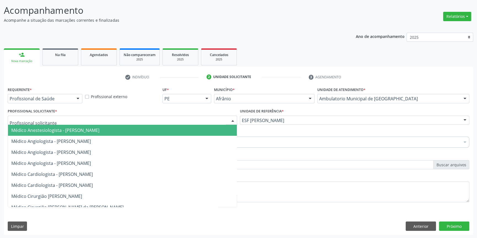
click at [186, 121] on div at bounding box center [122, 120] width 229 height 9
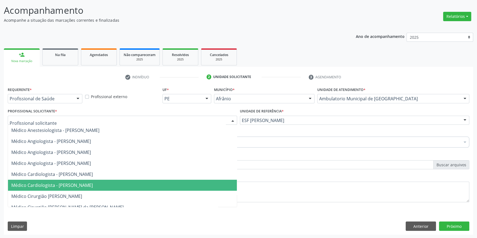
click at [93, 181] on span "Médico Cardiologista - [PERSON_NAME]" at bounding box center [122, 185] width 229 height 11
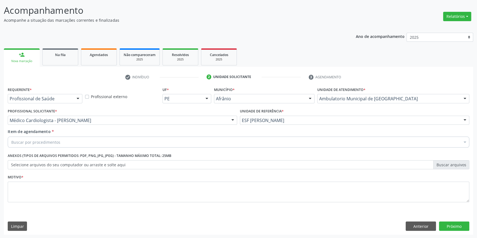
click at [67, 146] on div "Buscar por procedimentos" at bounding box center [238, 142] width 461 height 11
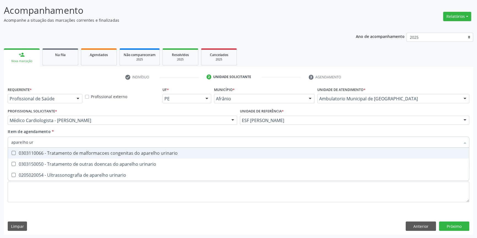
type input "aparelho uri"
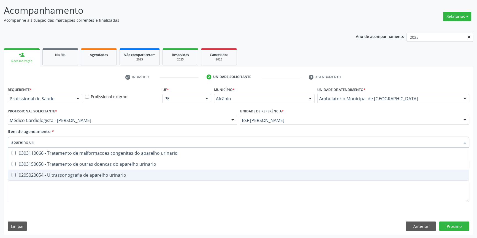
click at [75, 174] on div "0205020054 - Ultrassonografia de aparelho urinario" at bounding box center [238, 175] width 454 height 4
checkbox urinario "true"
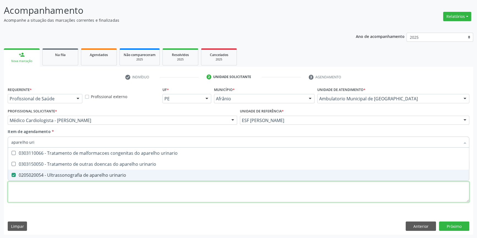
click at [59, 190] on div "Requerente * Profissional de Saúde Profissional de Saúde Paciente Nenhum result…" at bounding box center [238, 148] width 461 height 125
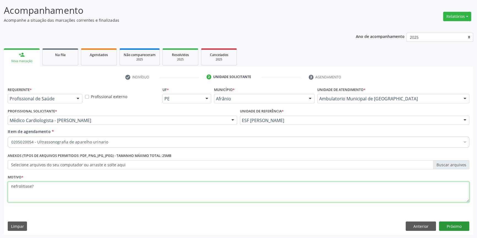
type textarea "nefrolitiase?"
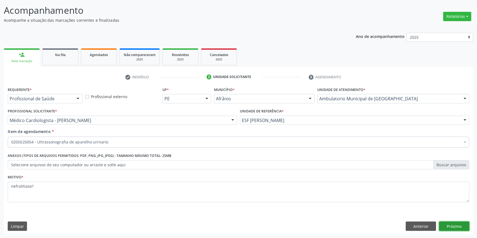
click at [462, 225] on button "Próximo" at bounding box center [454, 226] width 30 height 9
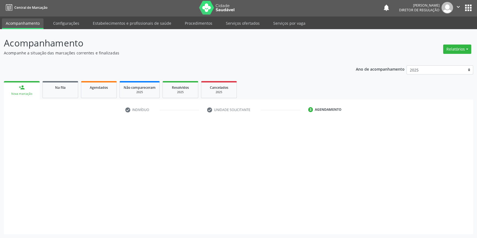
scroll to position [1, 0]
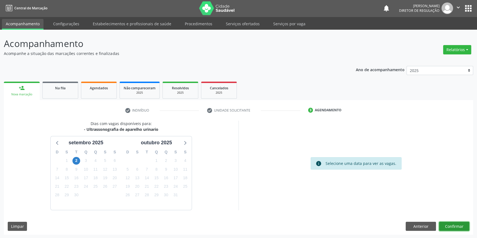
click at [462, 225] on button "Confirmar" at bounding box center [454, 226] width 30 height 9
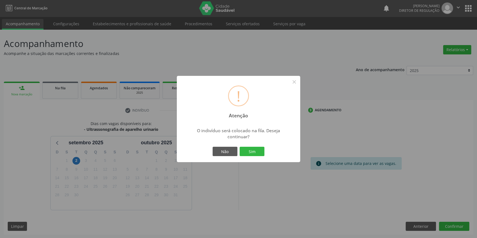
click at [245, 146] on div "Não Sim" at bounding box center [238, 152] width 55 height 12
click at [246, 150] on button "Sim" at bounding box center [251, 151] width 25 height 9
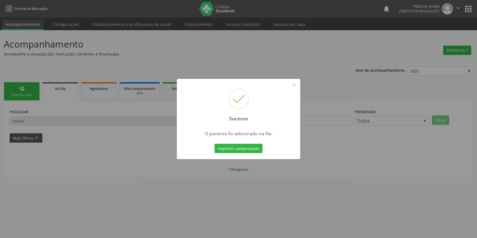
scroll to position [0, 0]
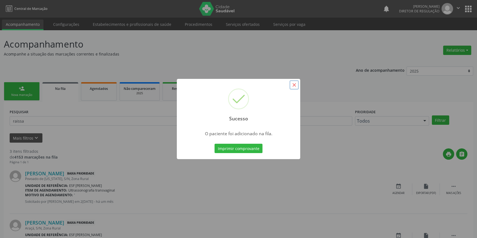
click at [295, 86] on button "×" at bounding box center [293, 84] width 9 height 9
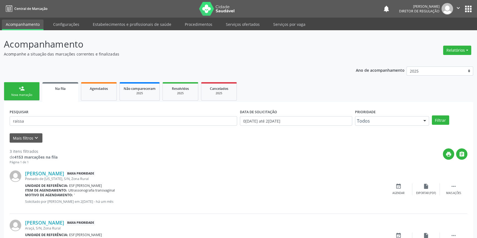
click at [31, 92] on link "person_add Nova marcação" at bounding box center [22, 91] width 36 height 18
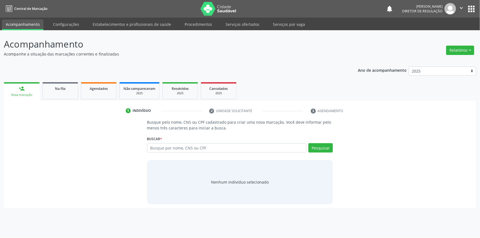
click at [171, 153] on div "Busque por nome, CNS ou CPF Nenhum resultado encontrado para: " " Digite nome, …" at bounding box center [240, 149] width 186 height 13
click at [171, 149] on input "text" at bounding box center [227, 147] width 160 height 9
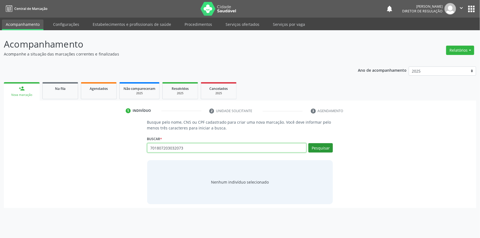
type input "701807203032073"
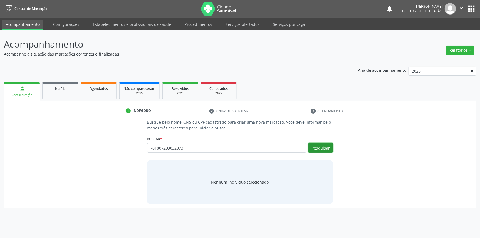
click at [329, 145] on button "Pesquisar" at bounding box center [321, 147] width 24 height 9
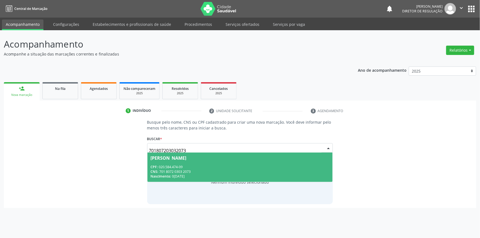
click at [252, 166] on div "CPF: 020.584.474-09" at bounding box center [240, 167] width 179 height 5
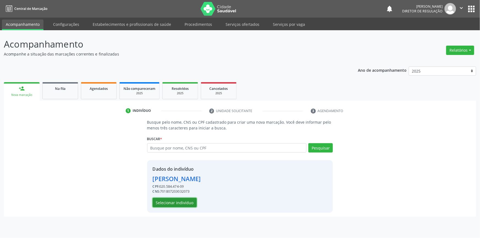
click at [179, 202] on button "Selecionar indivíduo" at bounding box center [175, 202] width 44 height 9
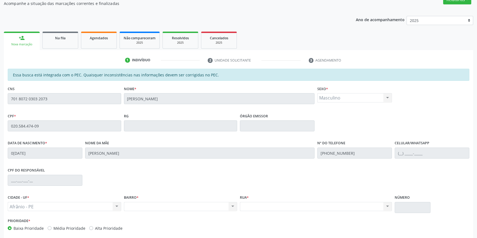
scroll to position [75, 0]
